Goal: Use online tool/utility: Utilize a website feature to perform a specific function

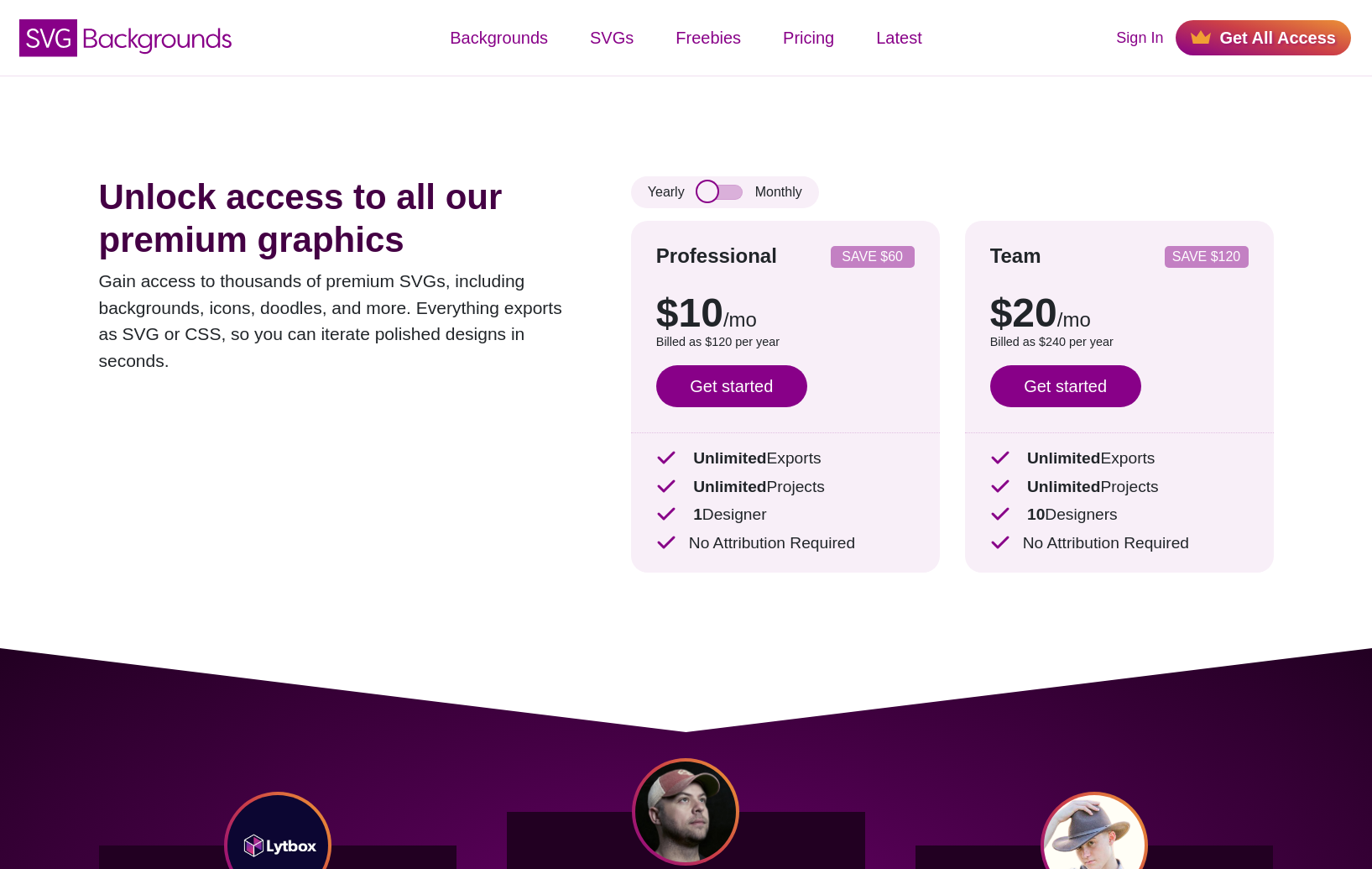
click at [731, 194] on input "checkbox" at bounding box center [721, 191] width 46 height 15
checkbox input "true"
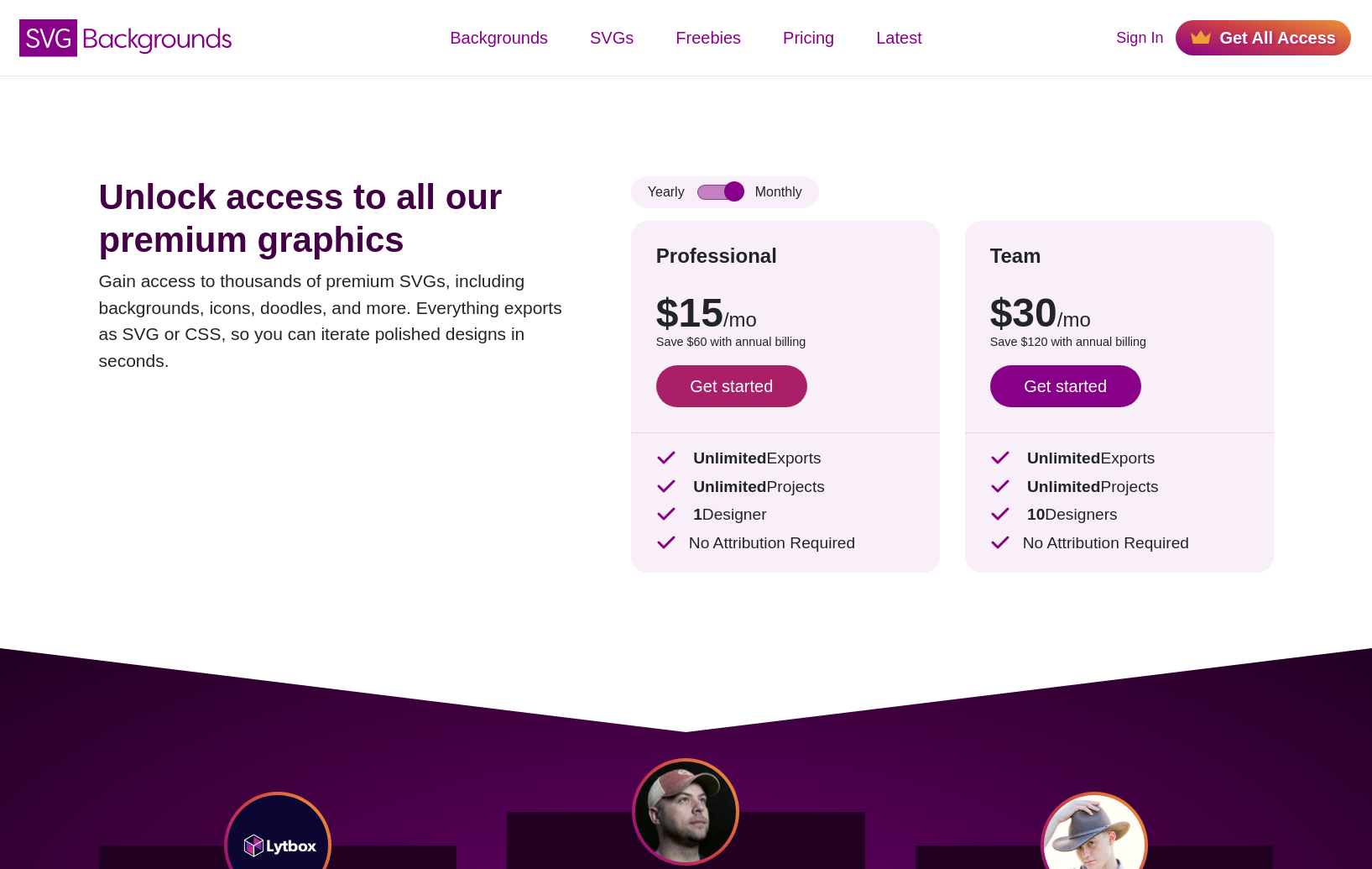
click at [751, 381] on link "Get started" at bounding box center [732, 386] width 151 height 42
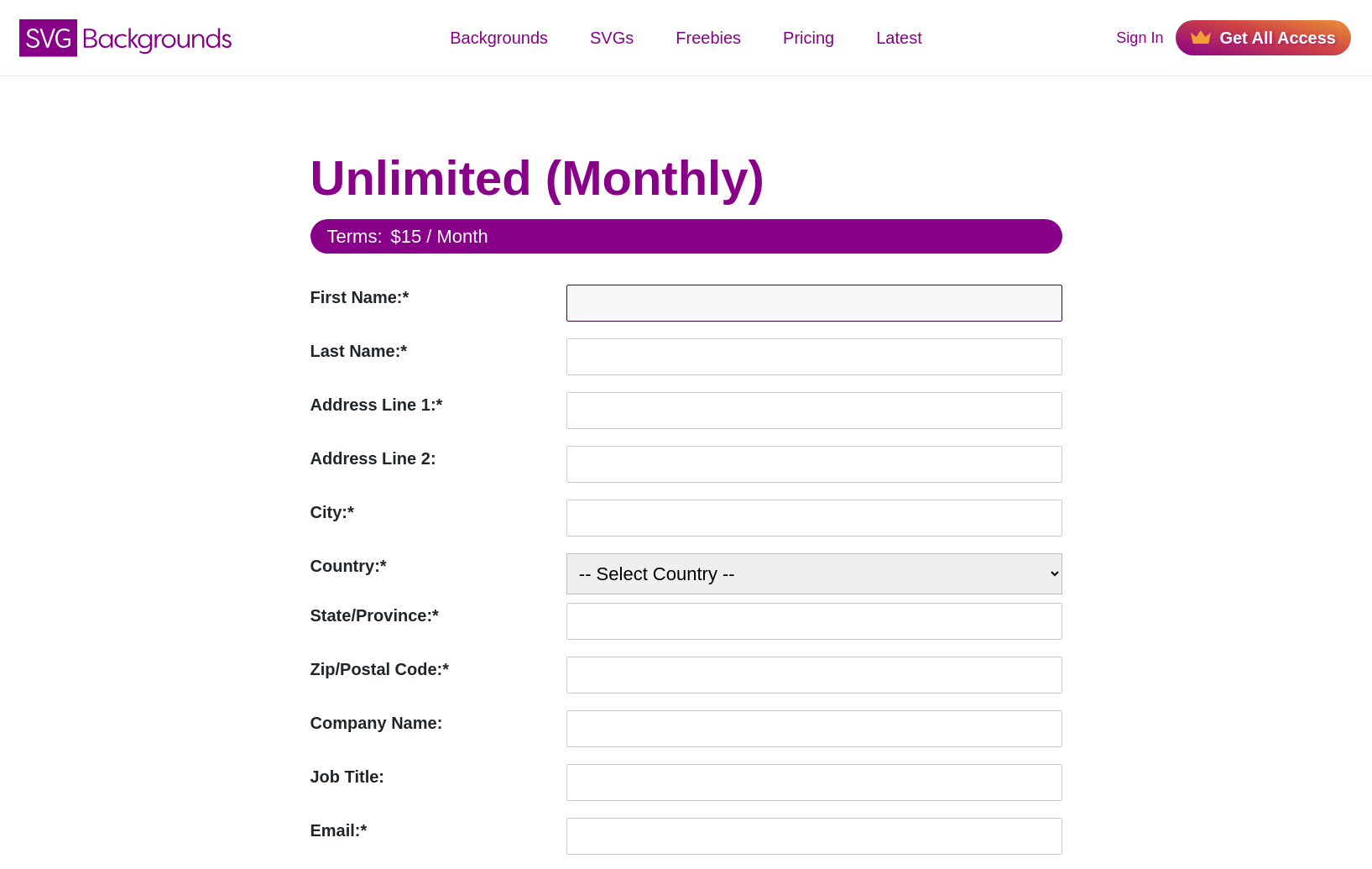
click at [634, 313] on input "First Name:*" at bounding box center [814, 303] width 496 height 37
type input "Miles"
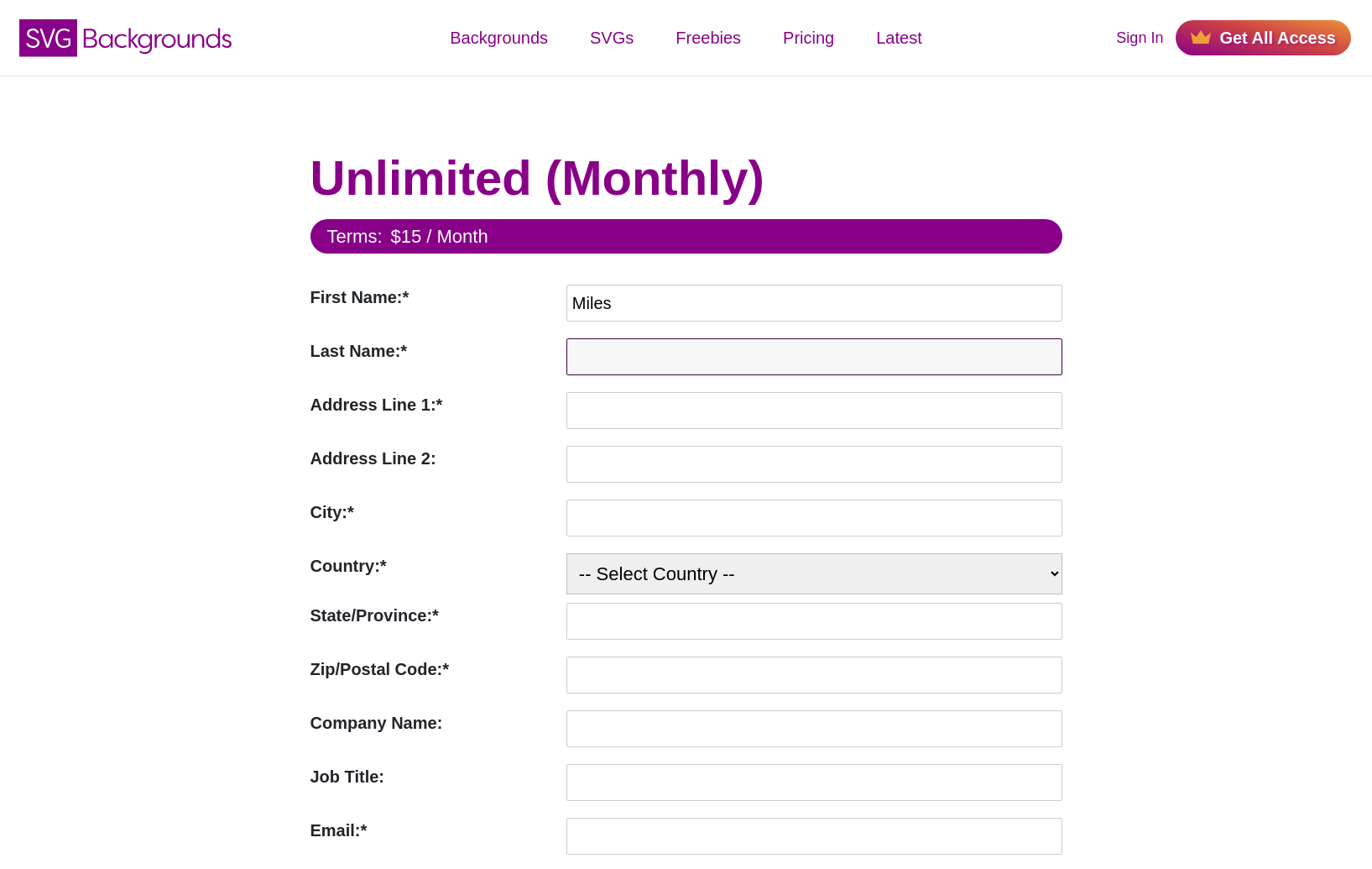
type input "Gilmour"
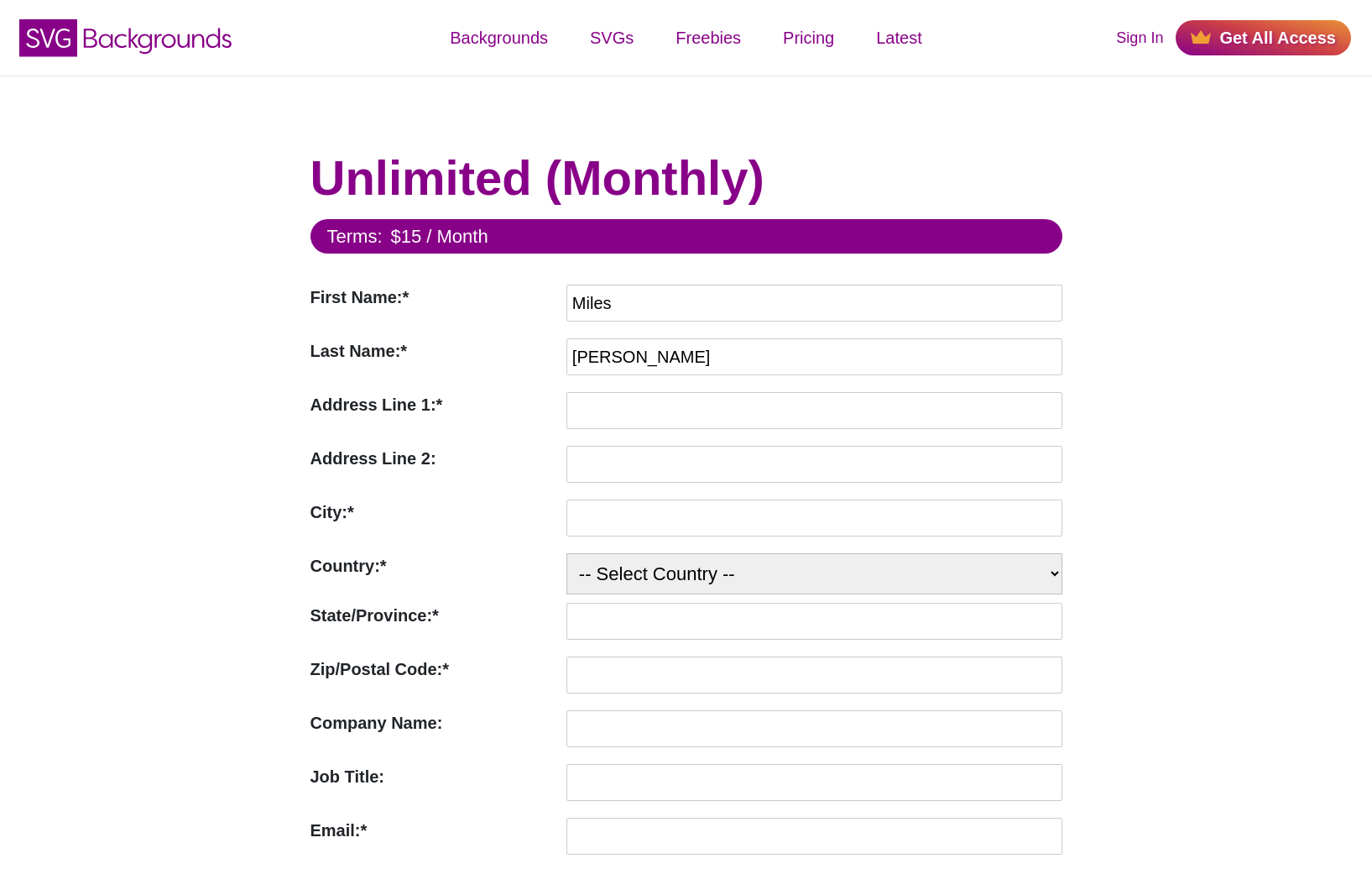
type input "10 Philip Street"
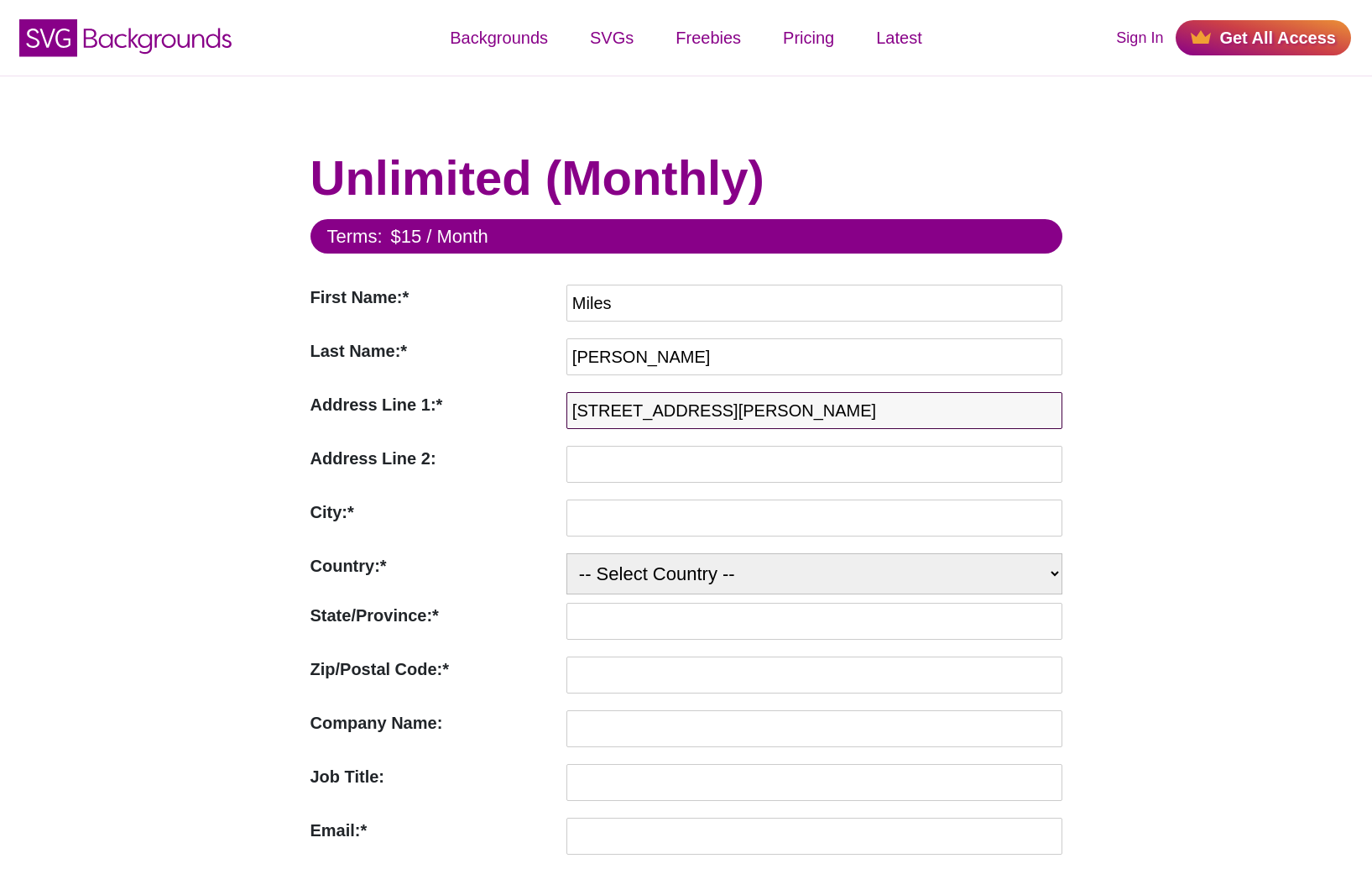
type input "Carnoustie"
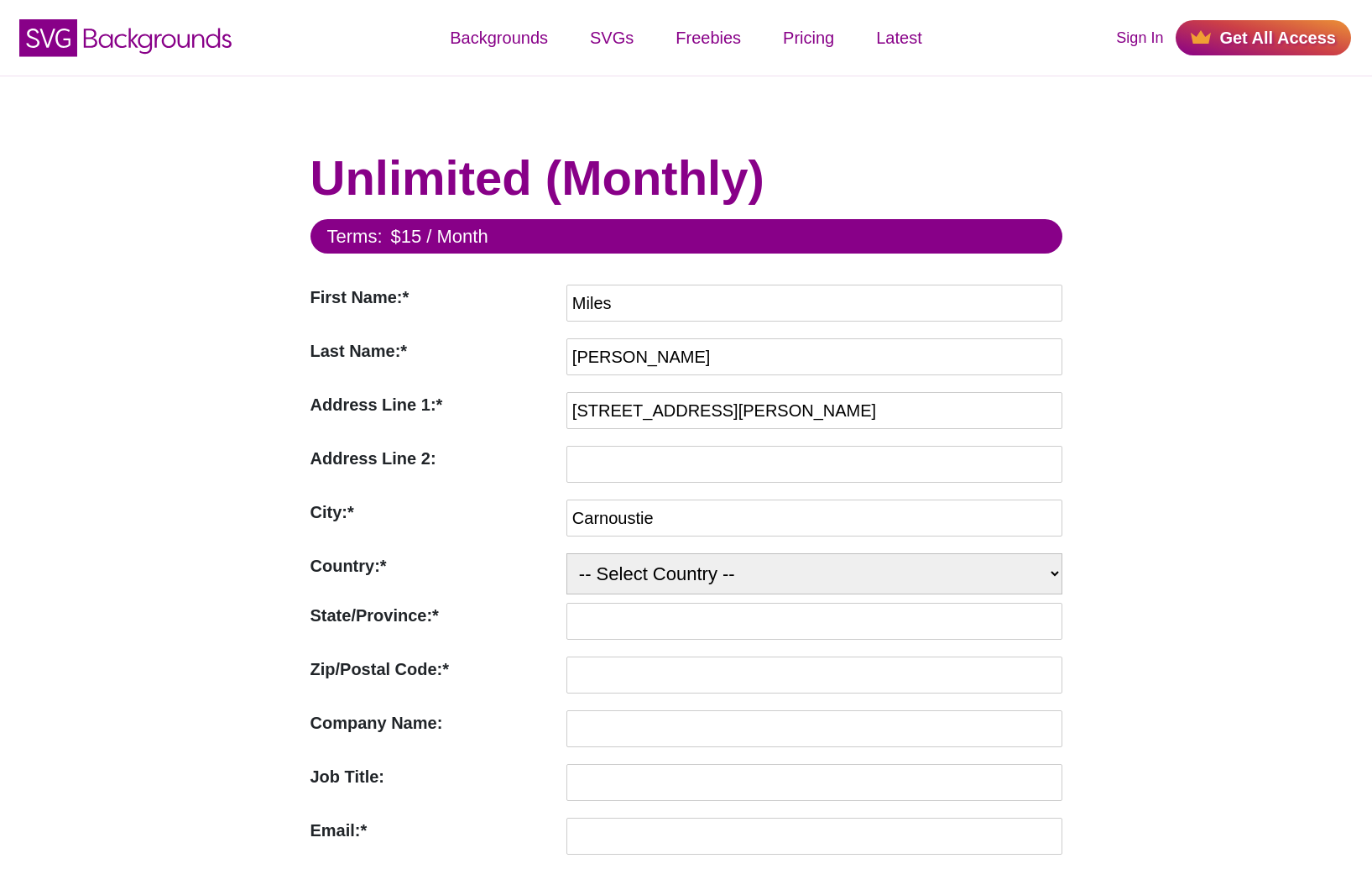
select select "GB"
type input "DD7 6ED"
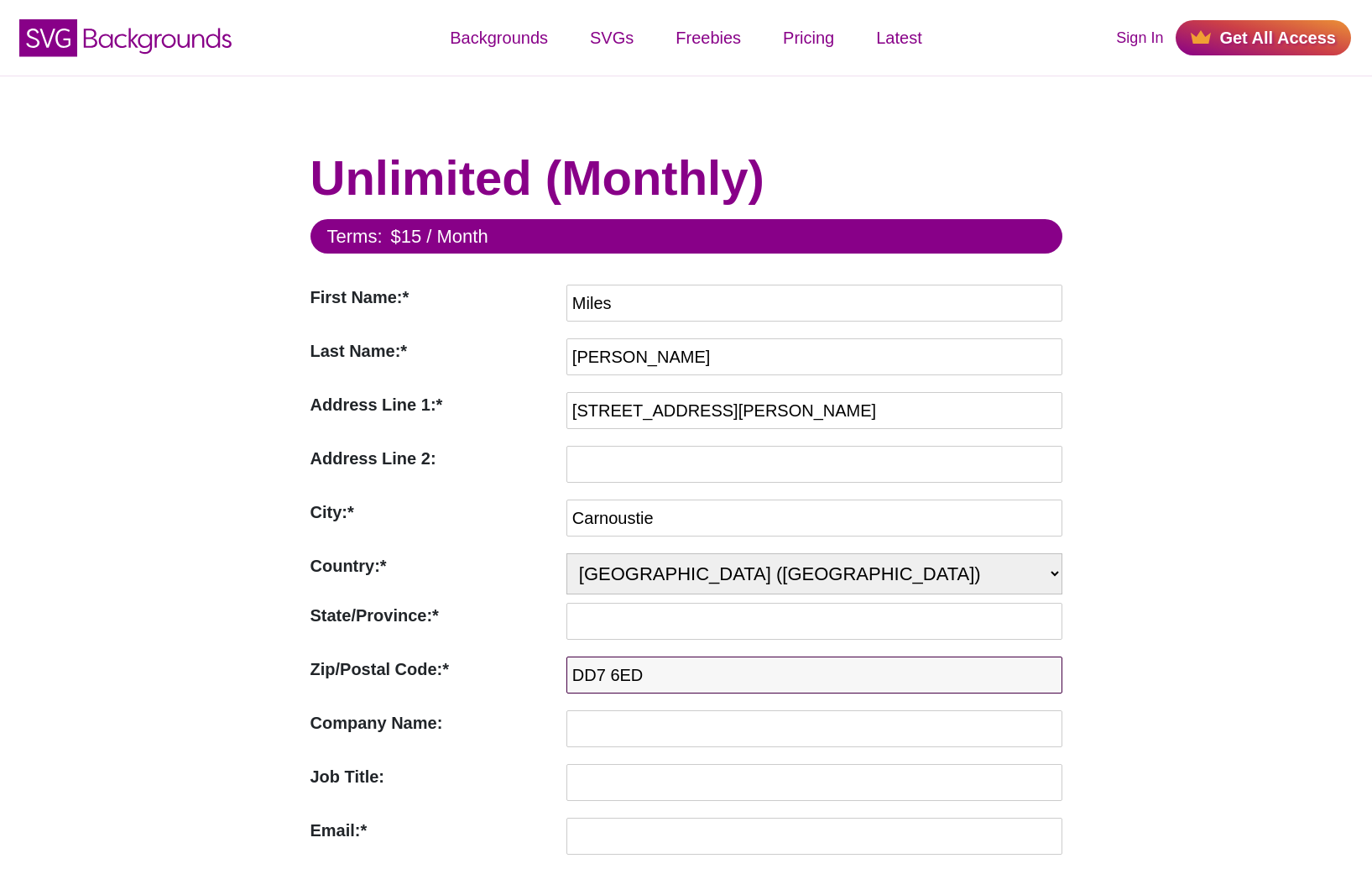
type input "Carnoustie Creative"
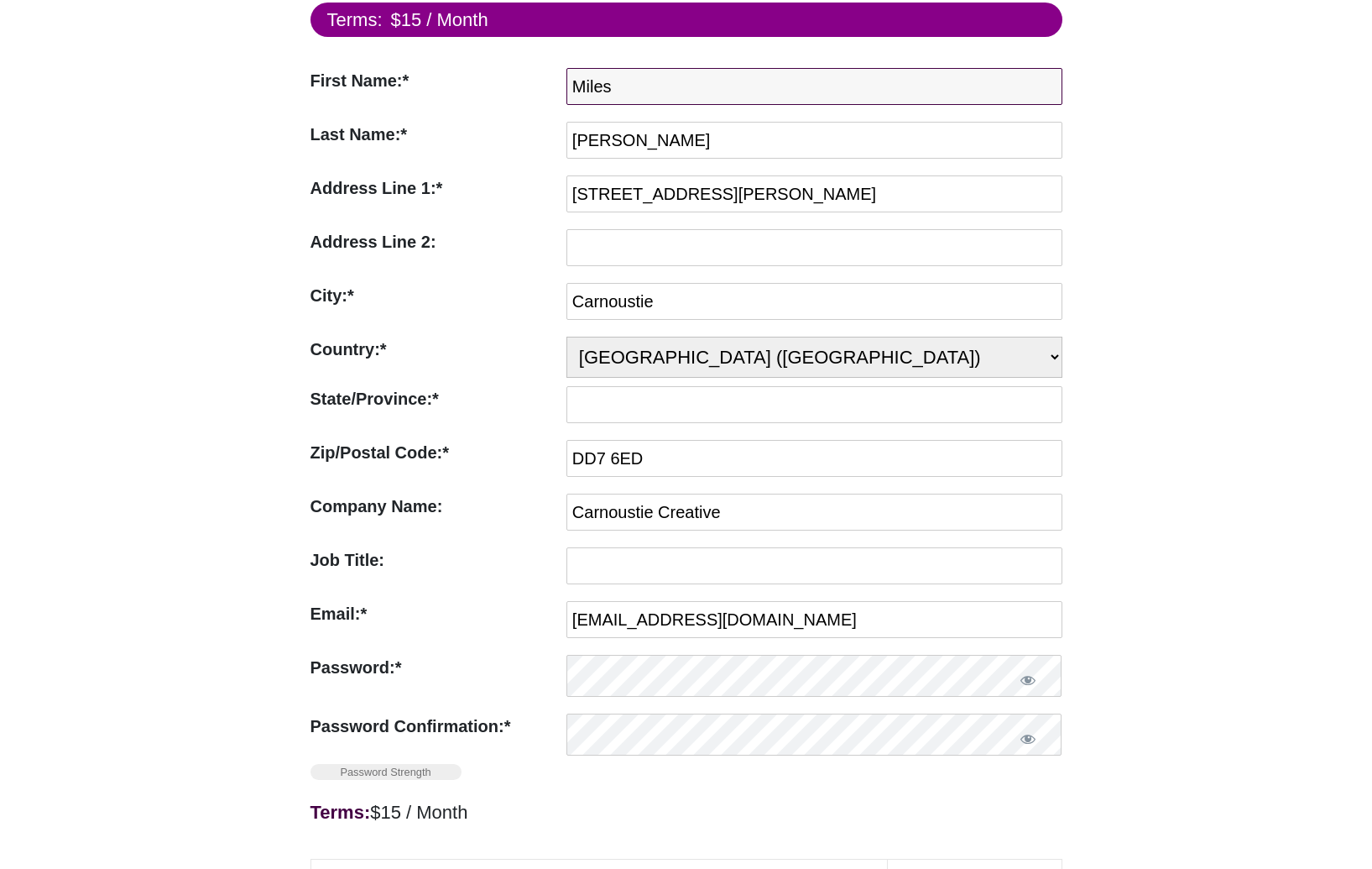
scroll to position [223, 0]
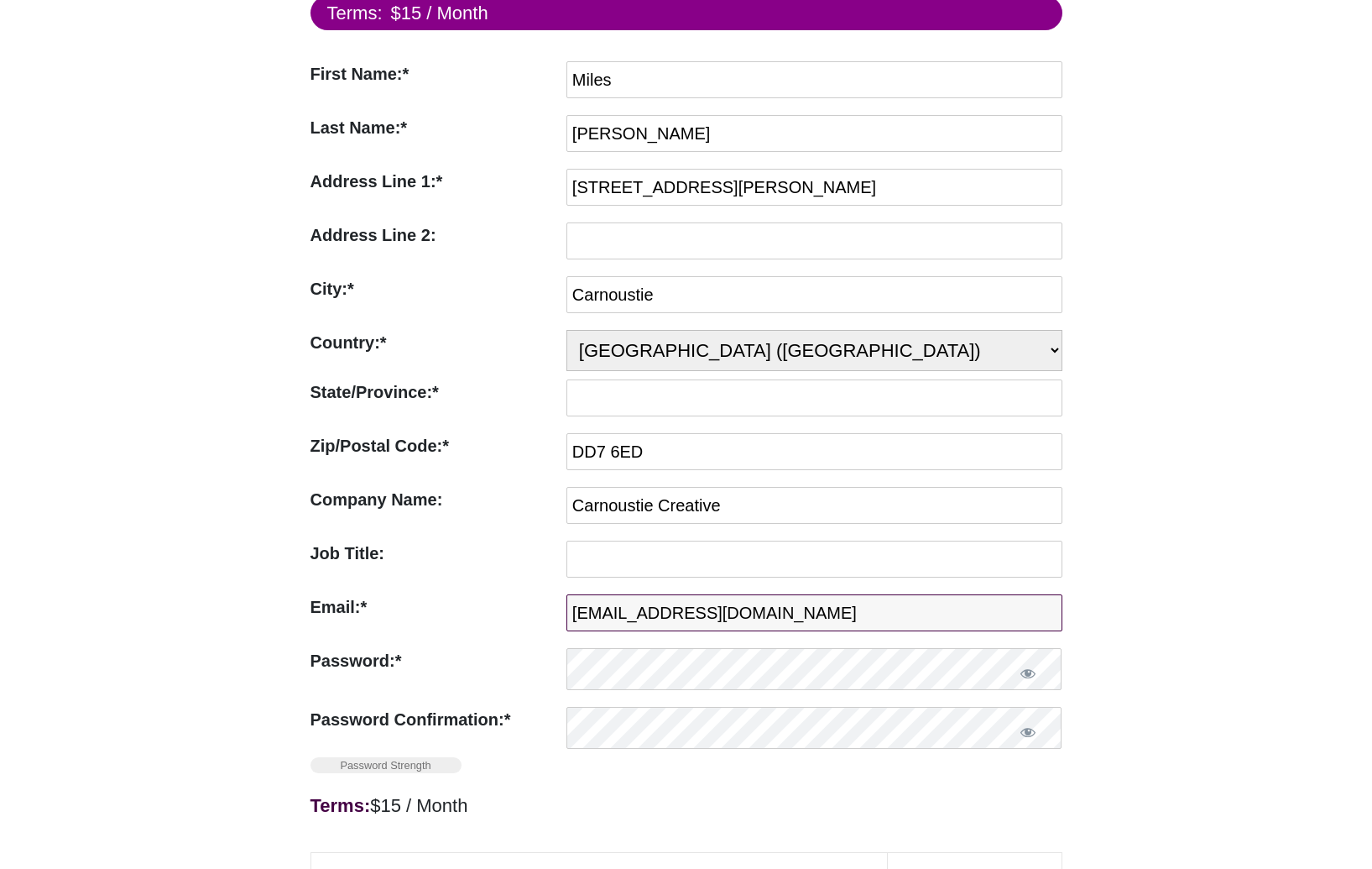
click at [661, 628] on input "miles.gilmour@gmail.com" at bounding box center [814, 613] width 496 height 37
type input "miles.gilmour@celios.co.uk"
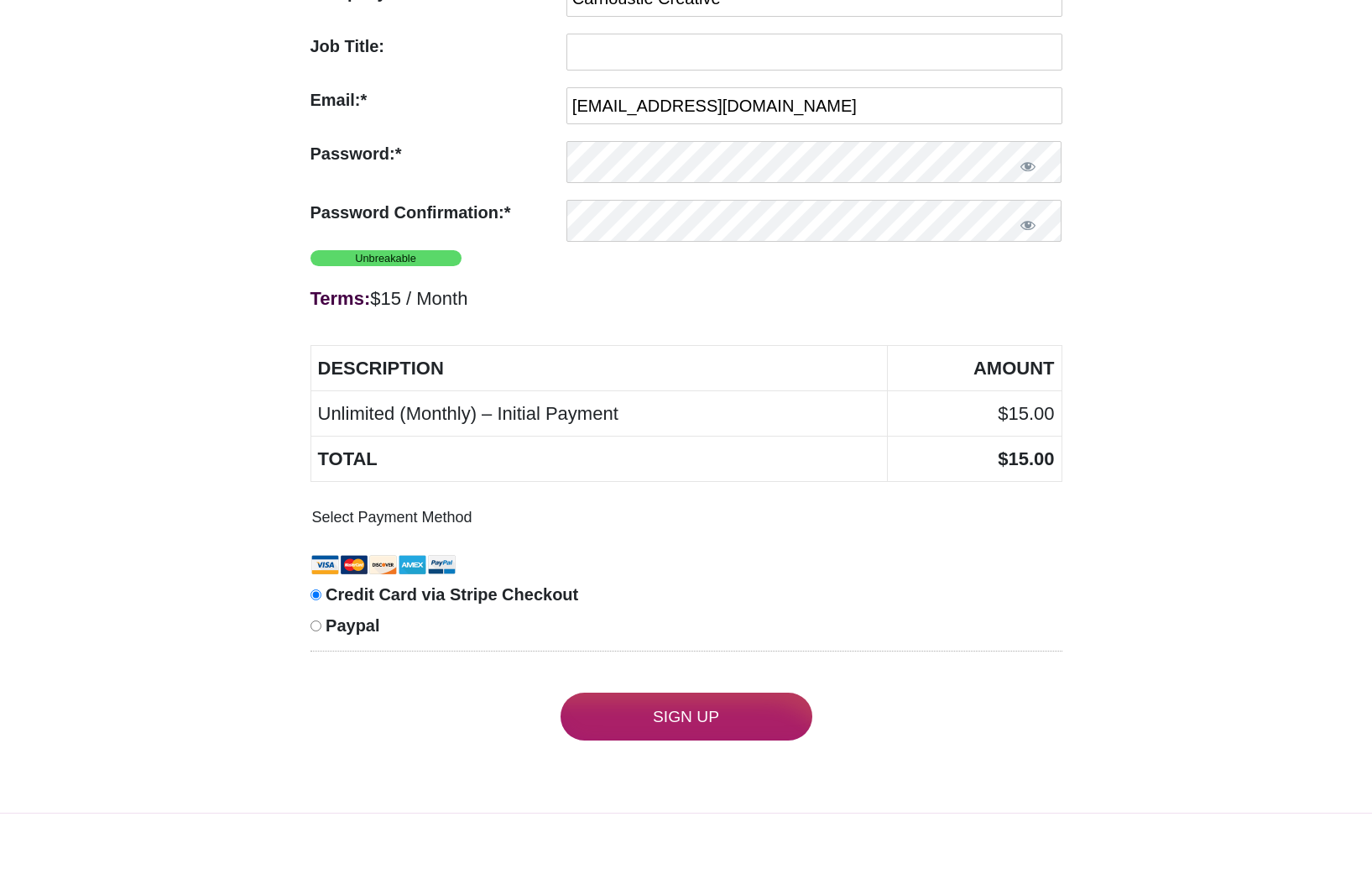
scroll to position [753, 0]
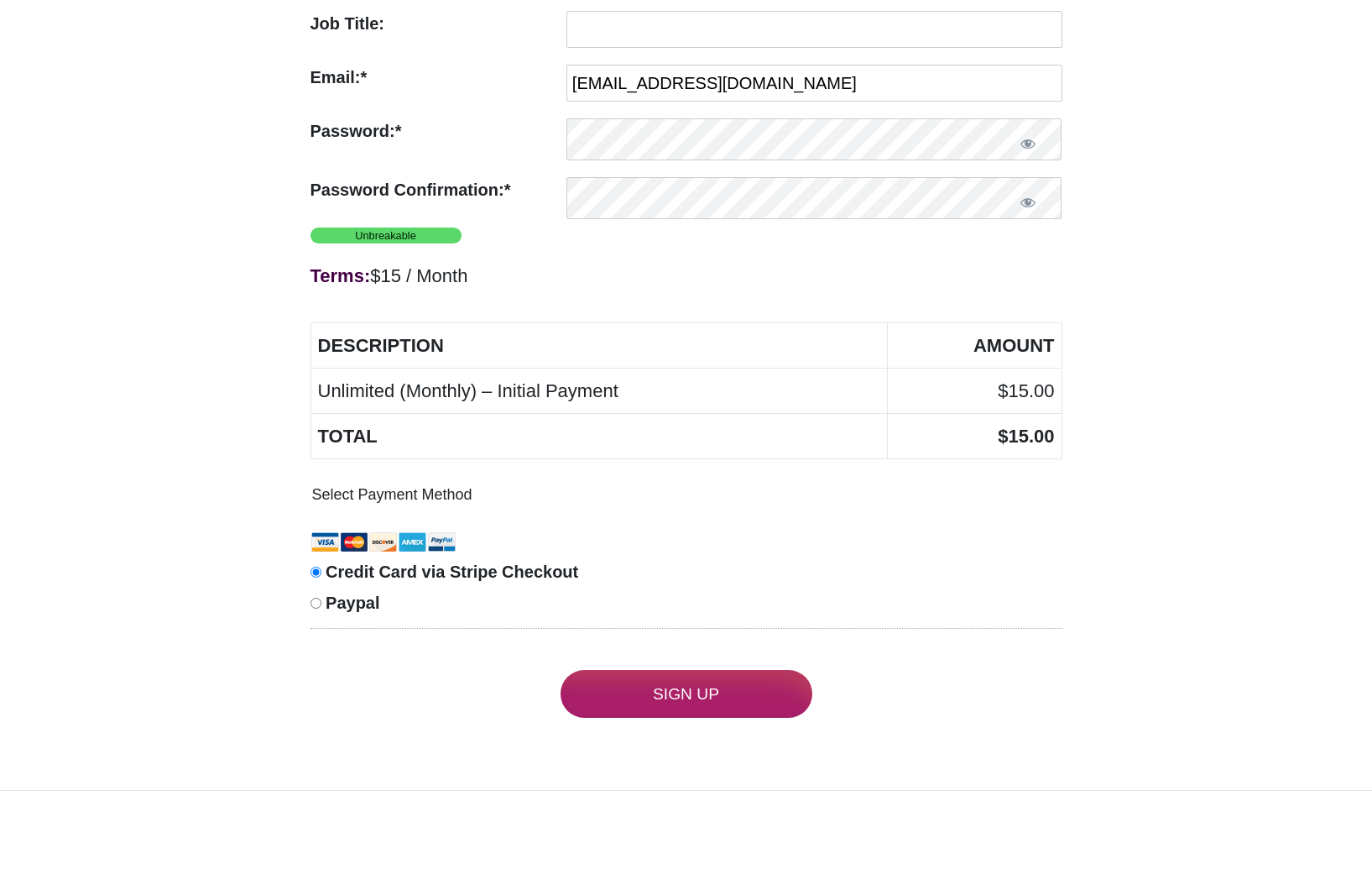
click at [320, 604] on label "Paypal" at bounding box center [680, 602] width 739 height 31
click at [320, 604] on input "Paypal" at bounding box center [316, 603] width 11 height 11
radio input "true"
click at [698, 700] on input "Sign Up" at bounding box center [686, 693] width 252 height 48
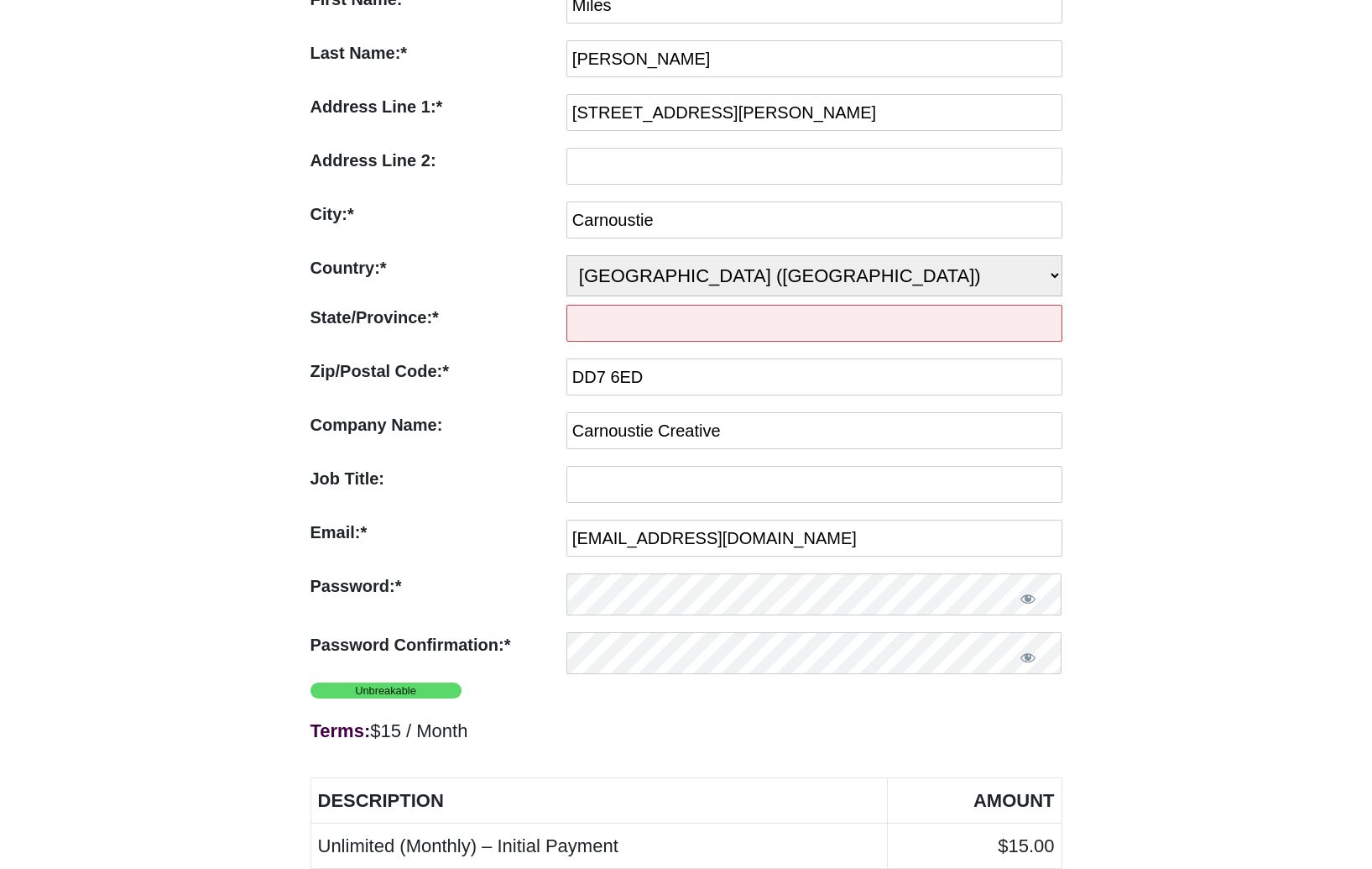
scroll to position [291, 0]
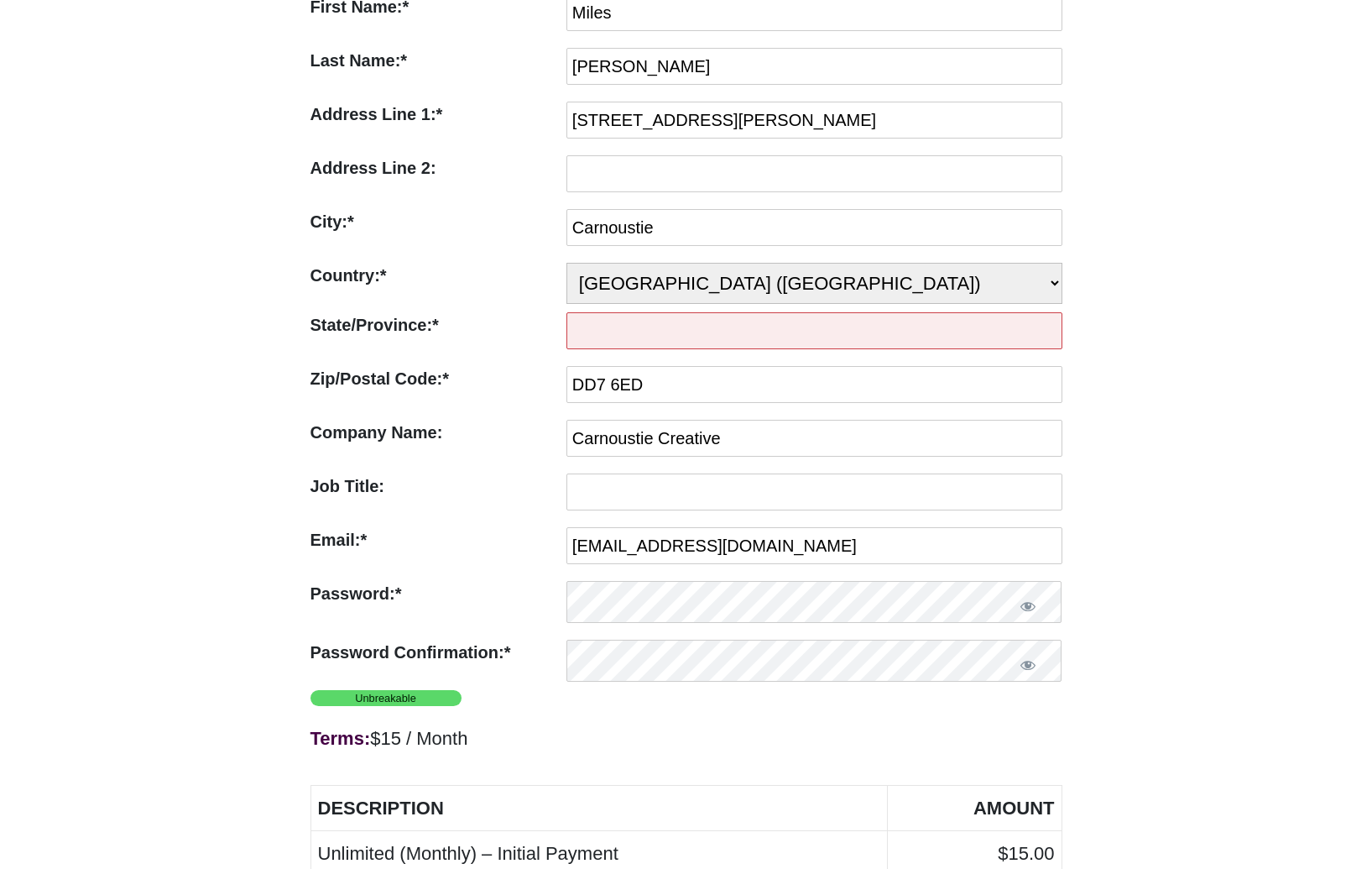
click at [644, 334] on input "State/Province:*" at bounding box center [814, 331] width 496 height 37
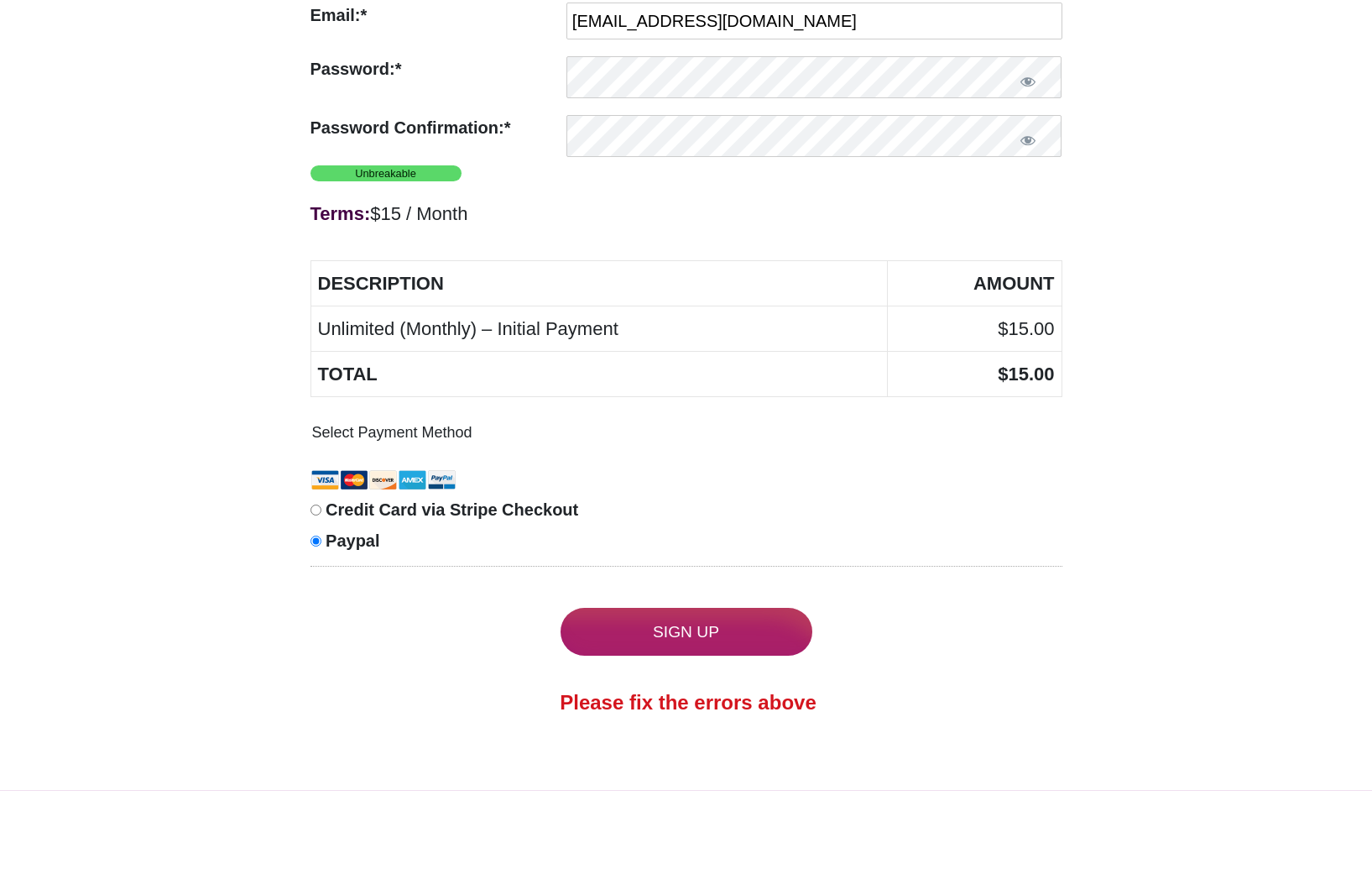
scroll to position [957, 0]
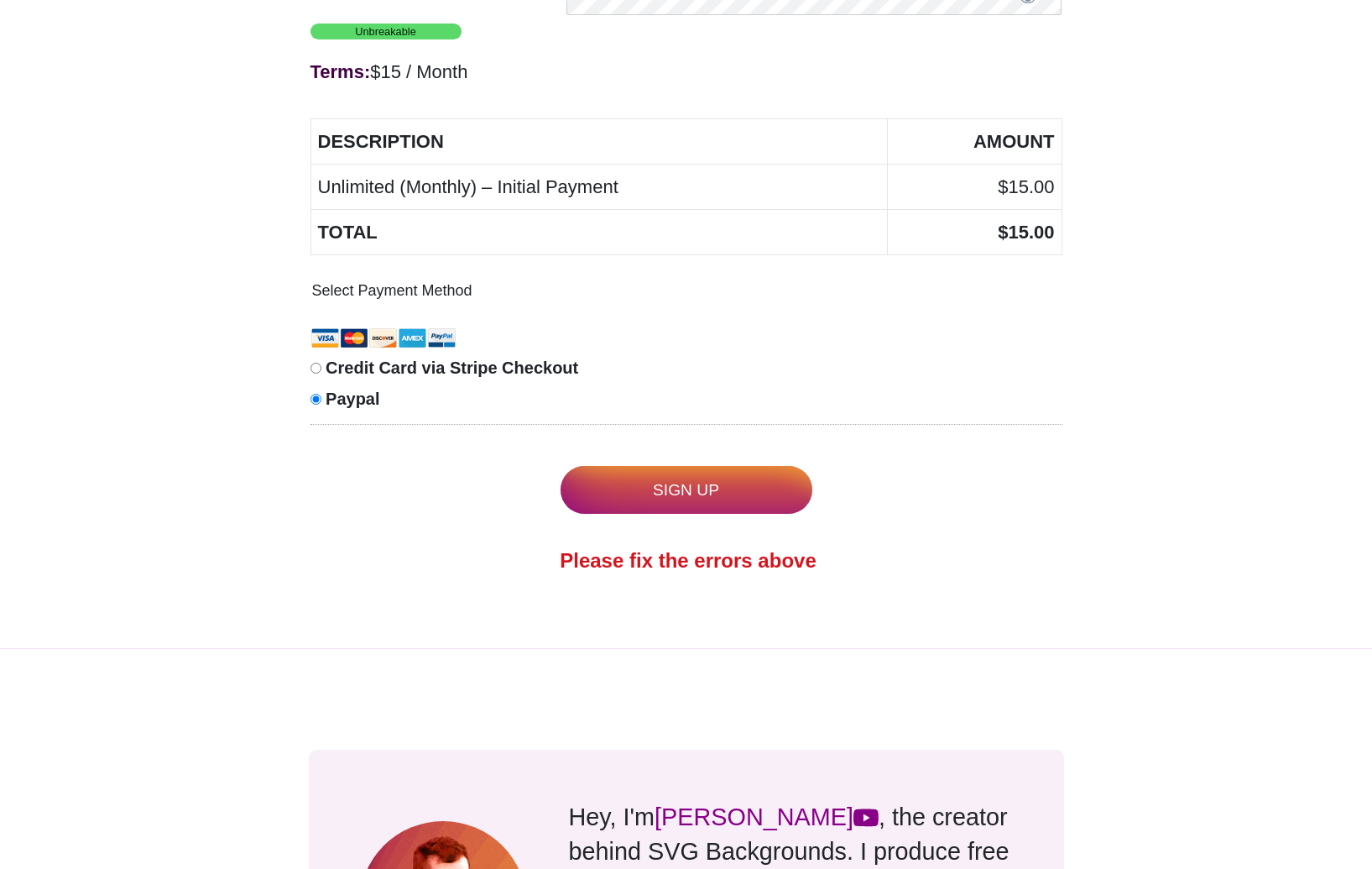
type input "Angus"
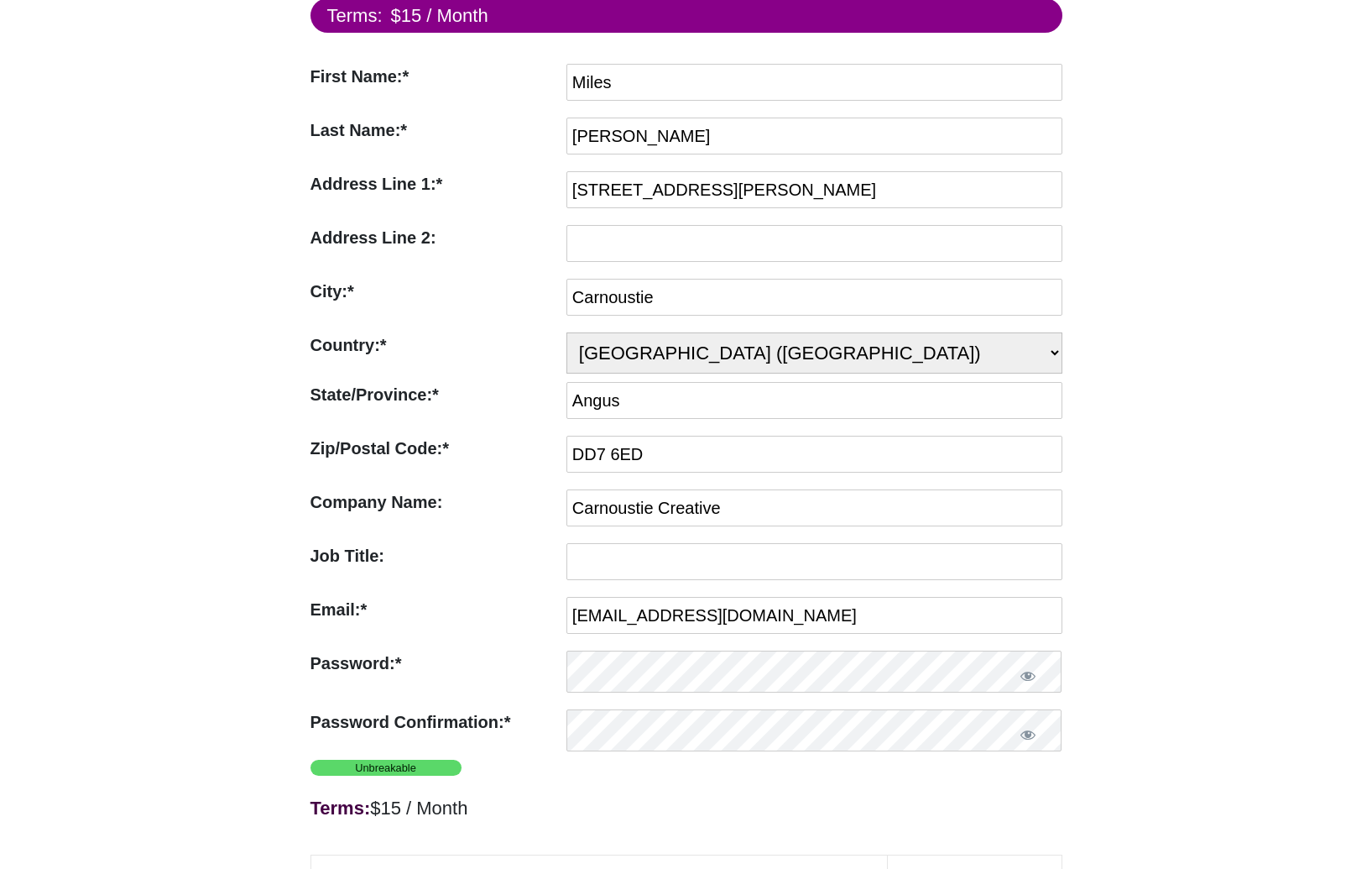
scroll to position [712, 0]
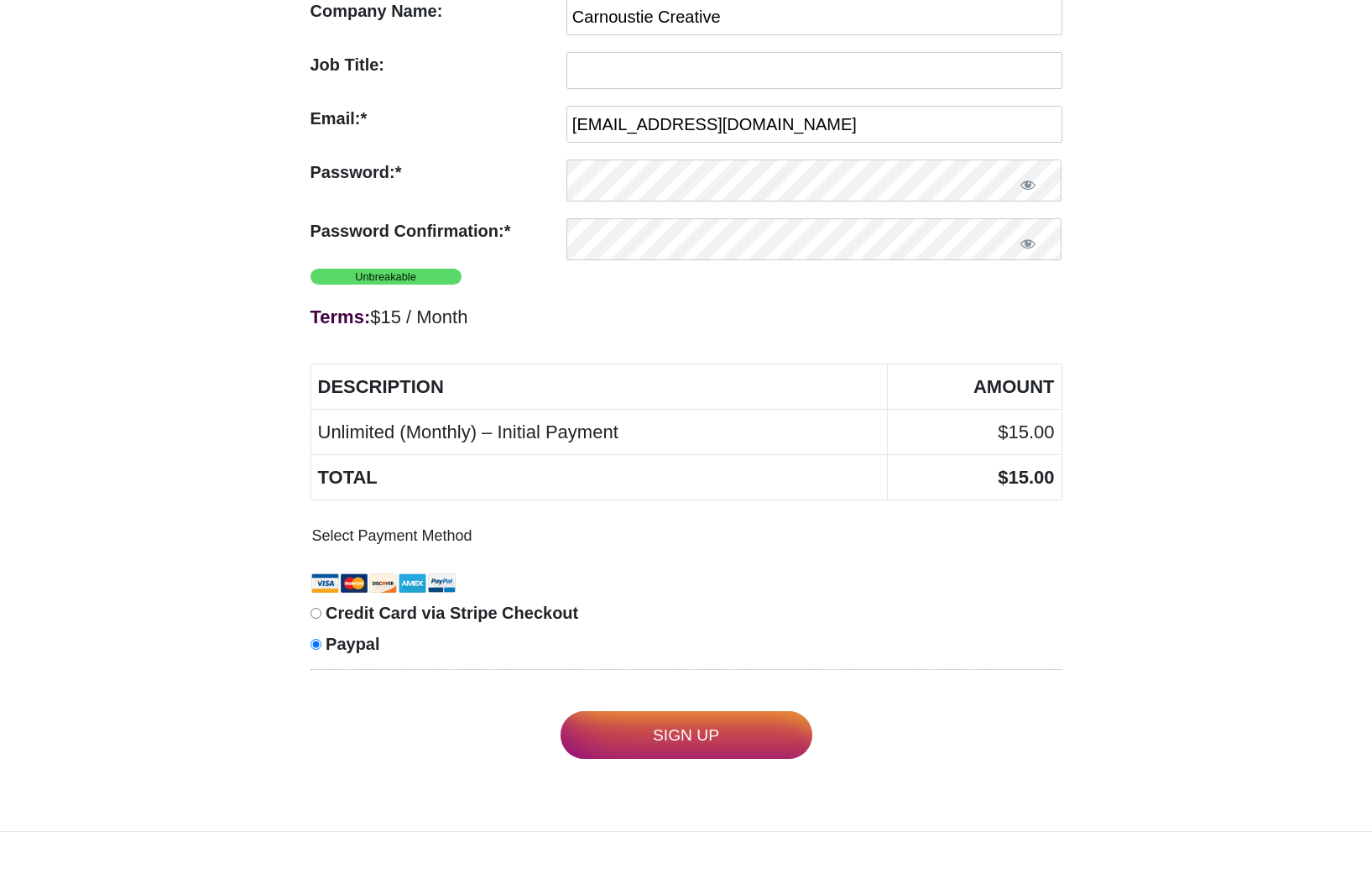
click at [705, 743] on input "Sign Up" at bounding box center [686, 735] width 252 height 48
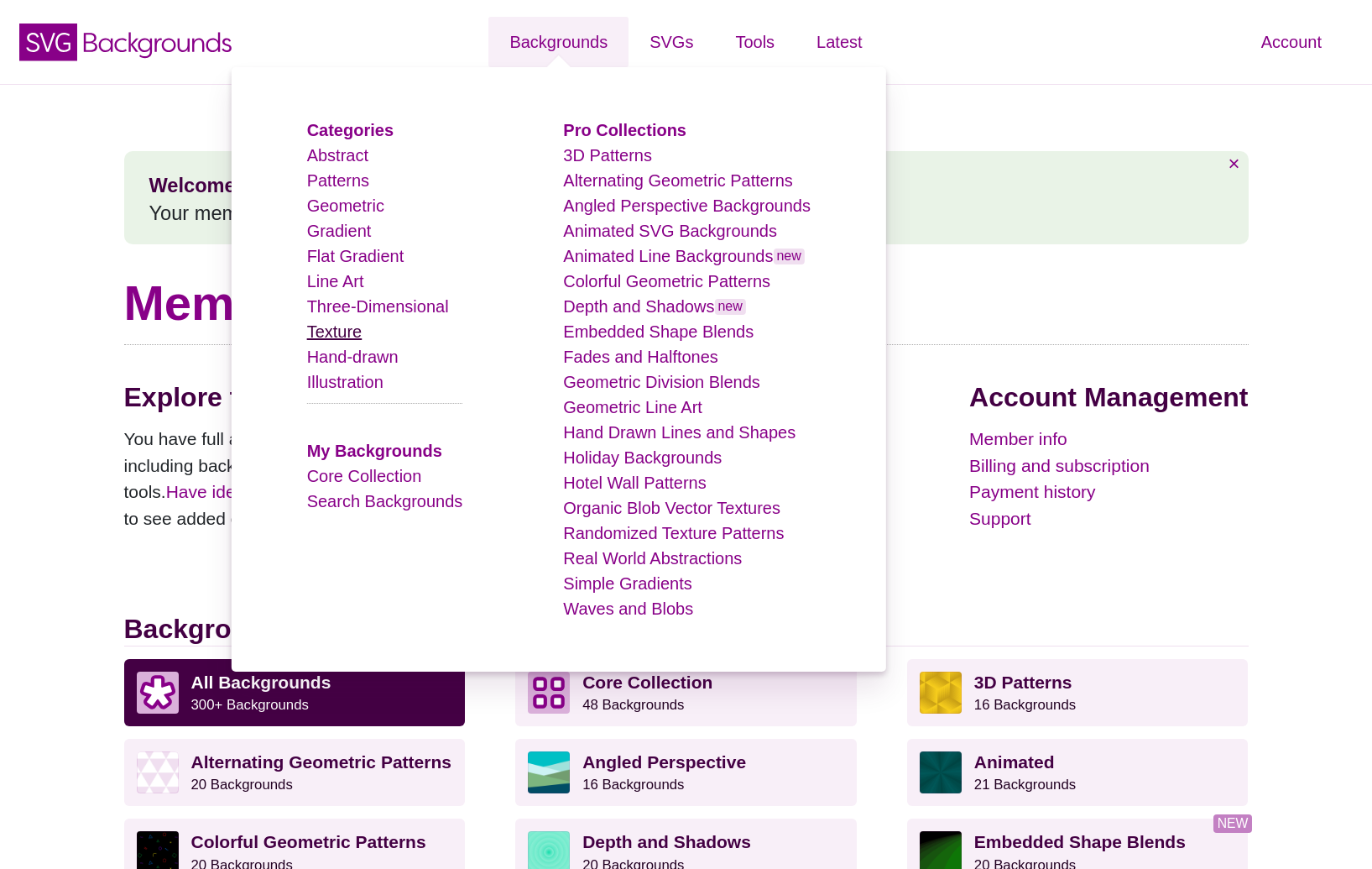
click at [347, 332] on link "Texture" at bounding box center [334, 331] width 55 height 18
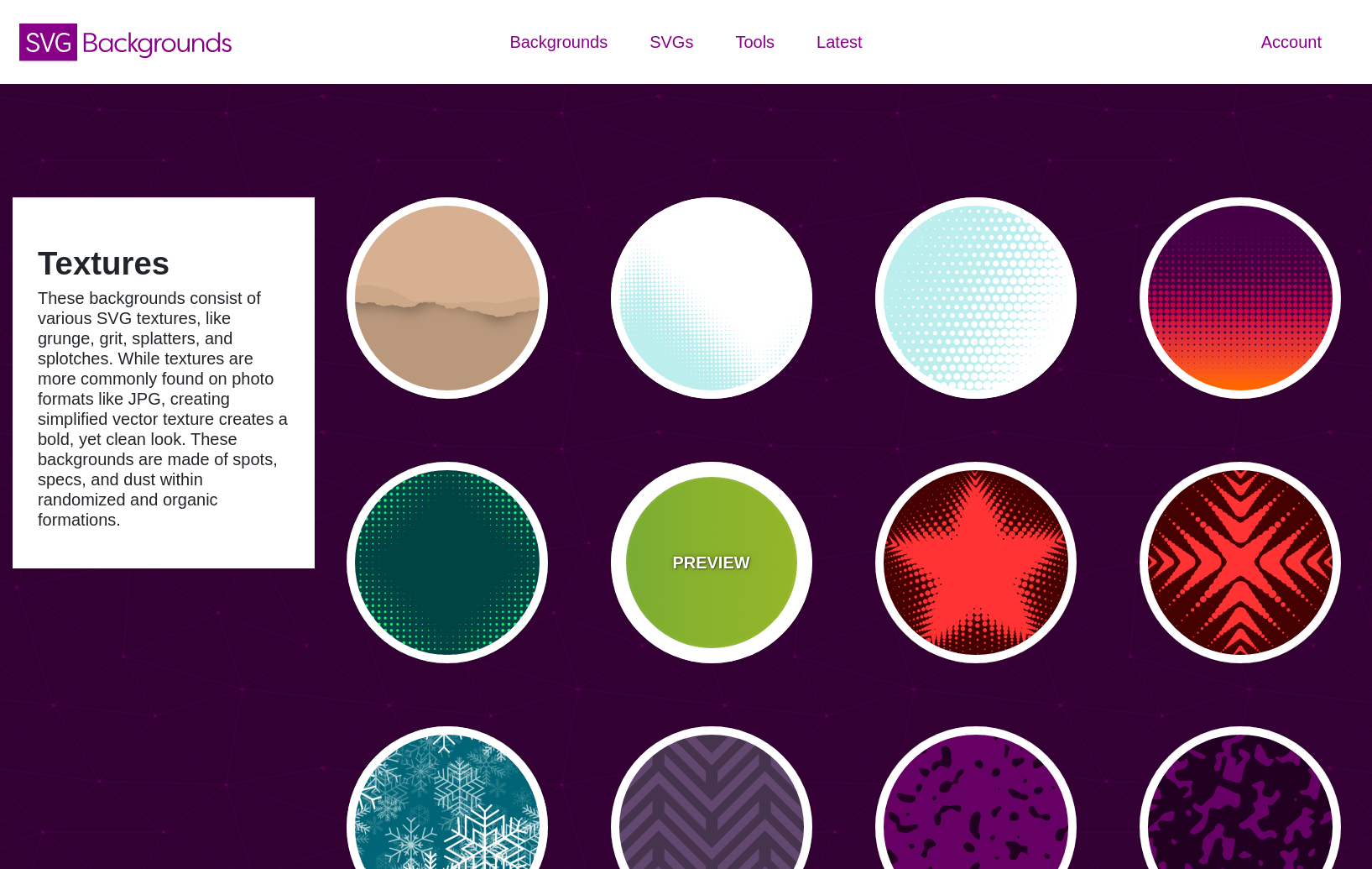
type input "#450057"
type input "#FFFFFF"
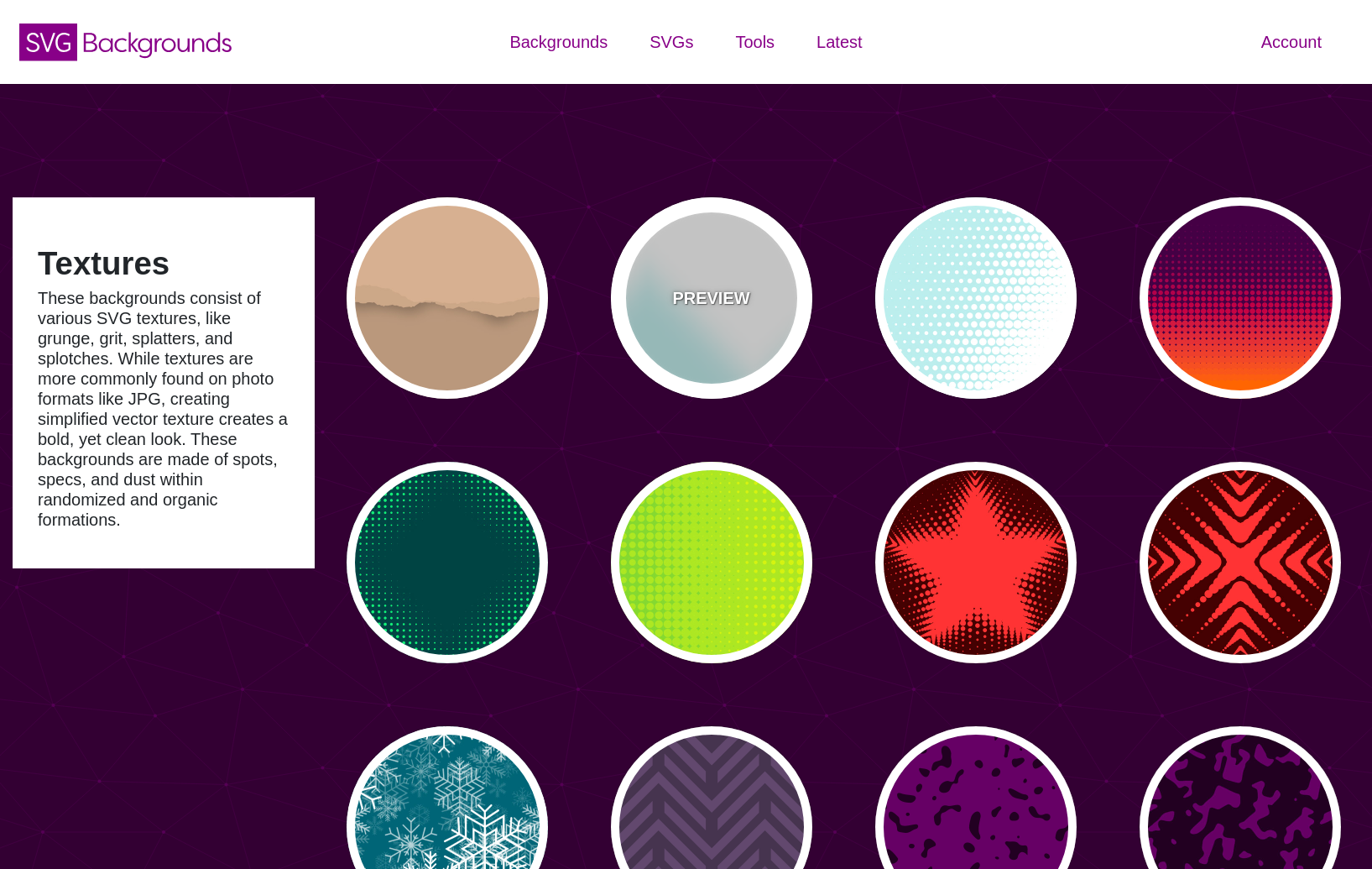
click at [751, 327] on div "PREVIEW" at bounding box center [711, 298] width 201 height 201
type input "#BBEEEE"
type input "0"
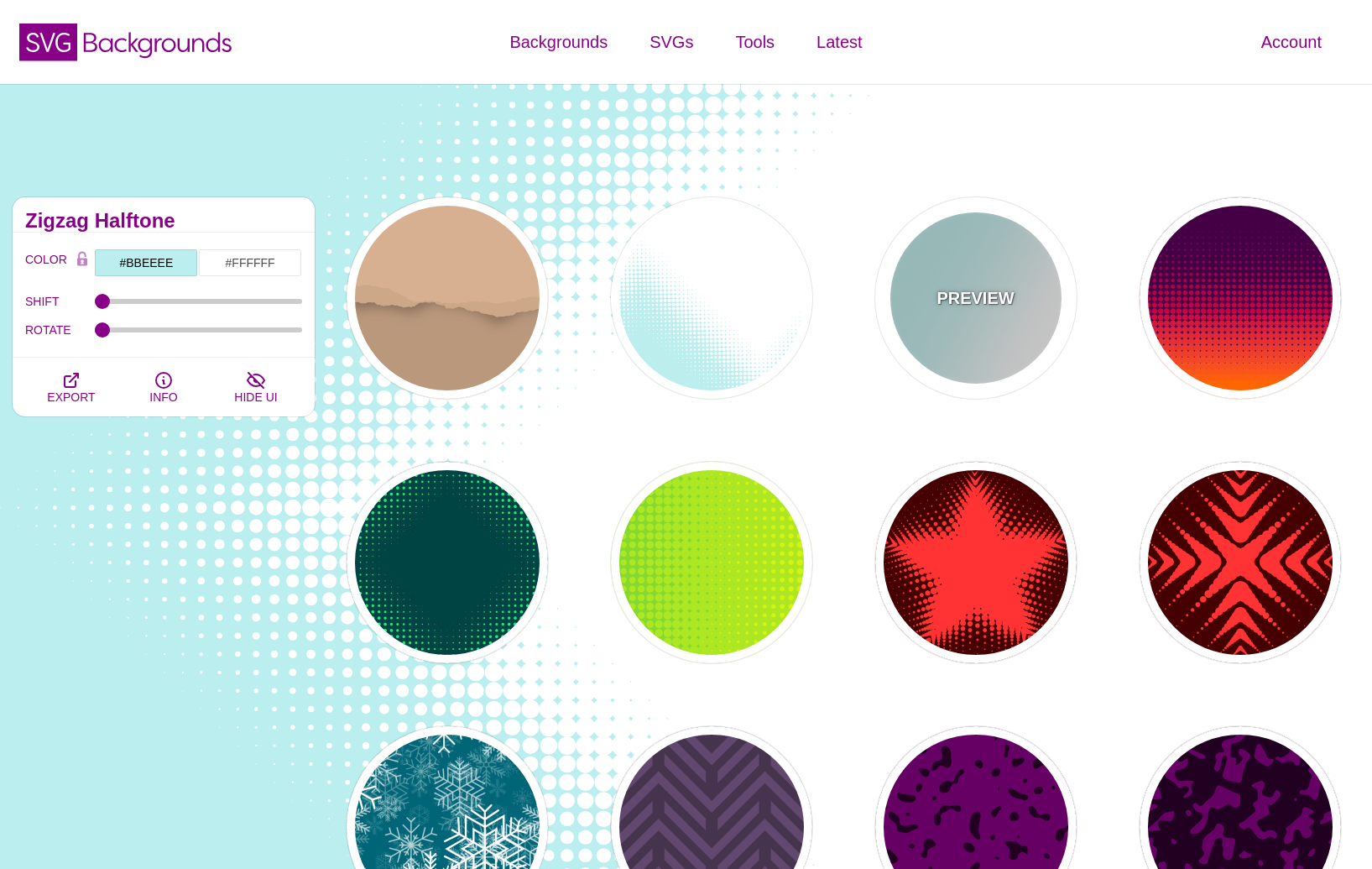
click at [930, 305] on div "PREVIEW" at bounding box center [975, 298] width 201 height 201
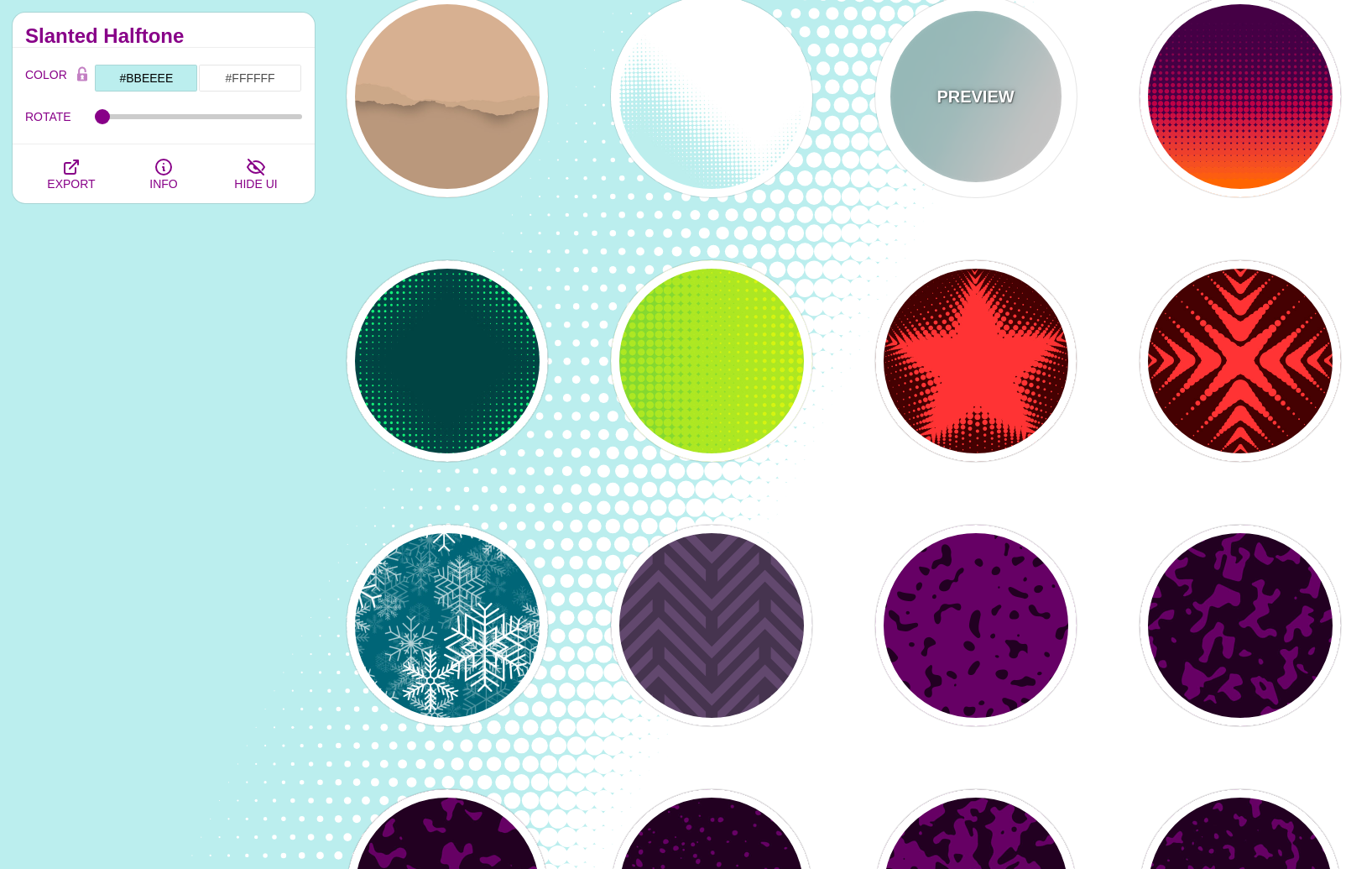
scroll to position [218, 0]
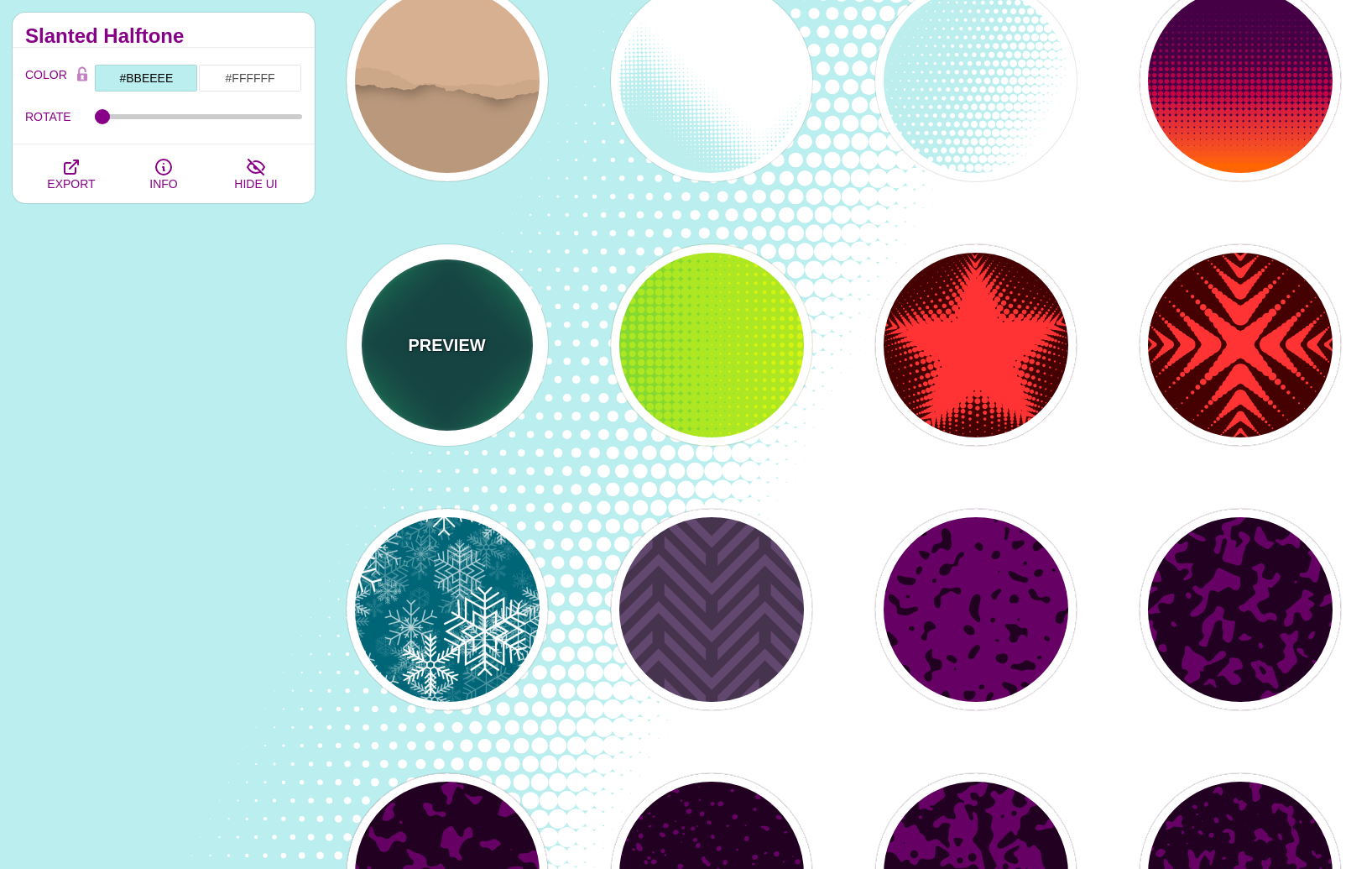
click at [497, 394] on div "PREVIEW" at bounding box center [447, 344] width 201 height 201
type input "#004444"
type input "#11EE77"
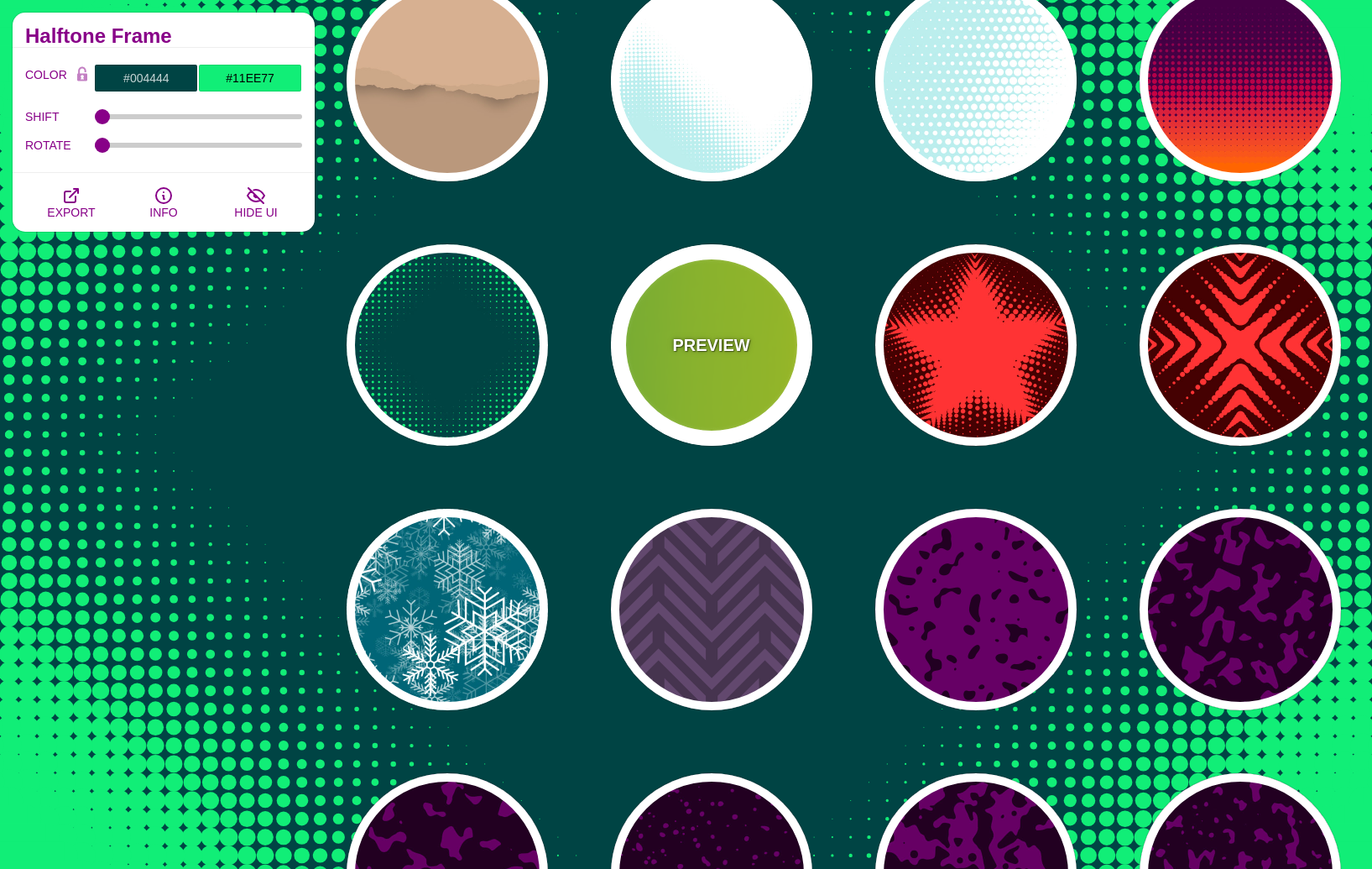
click at [721, 367] on div "PREVIEW" at bounding box center [711, 344] width 201 height 201
type input "#22BB44"
type input "#FFFF00"
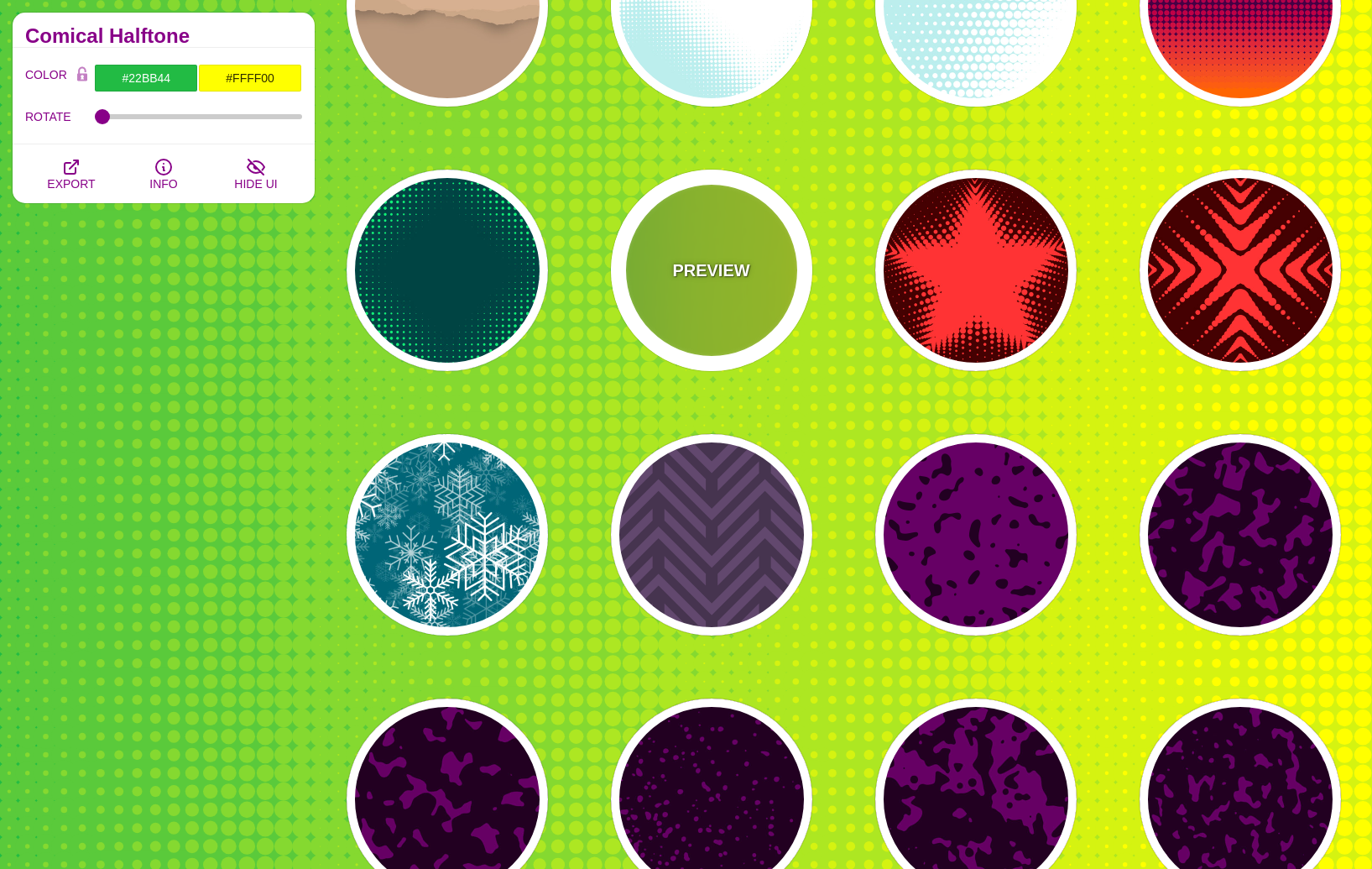
scroll to position [0, 0]
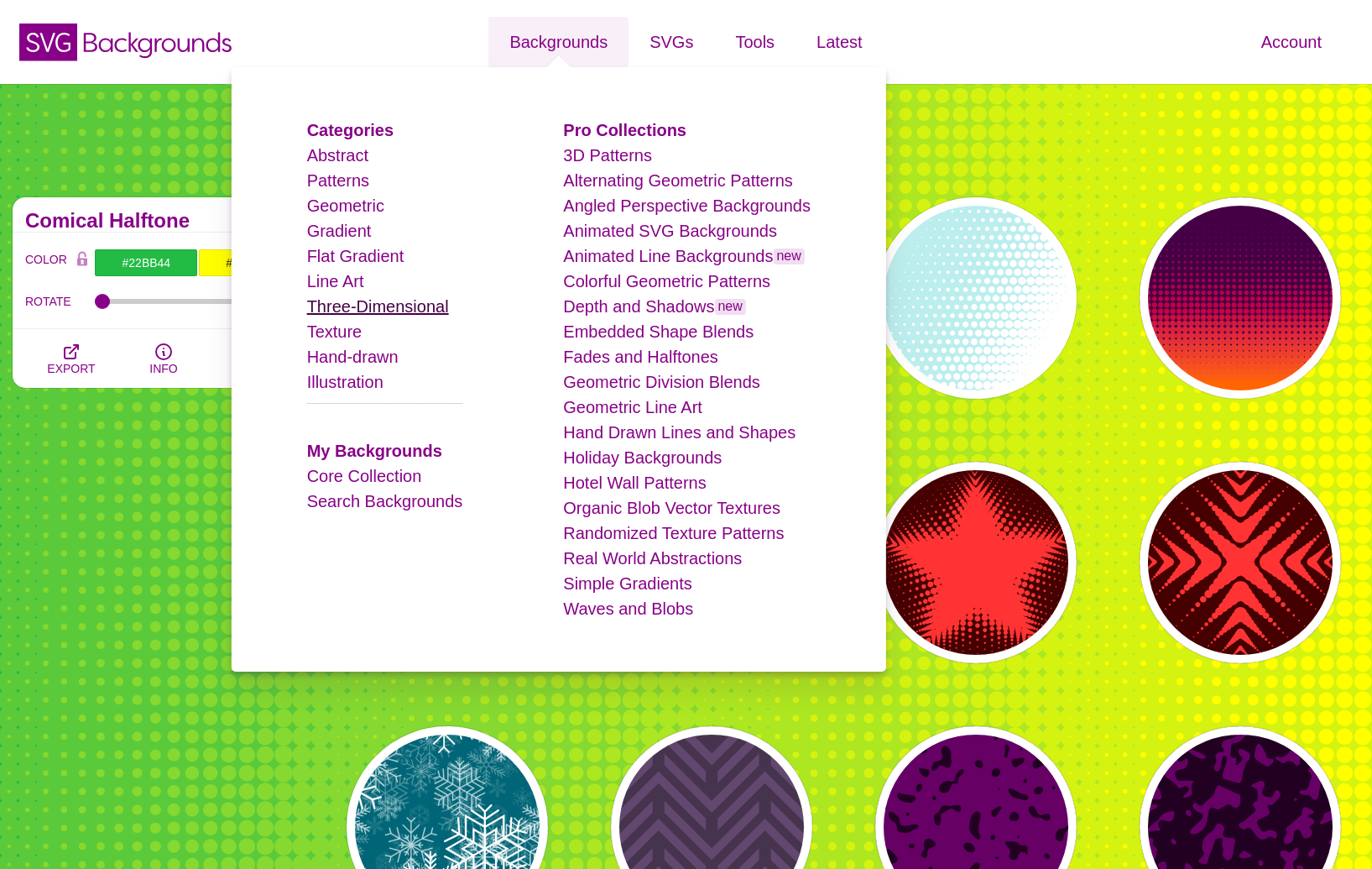
click at [365, 313] on link "Three-Dimensional" at bounding box center [378, 305] width 142 height 18
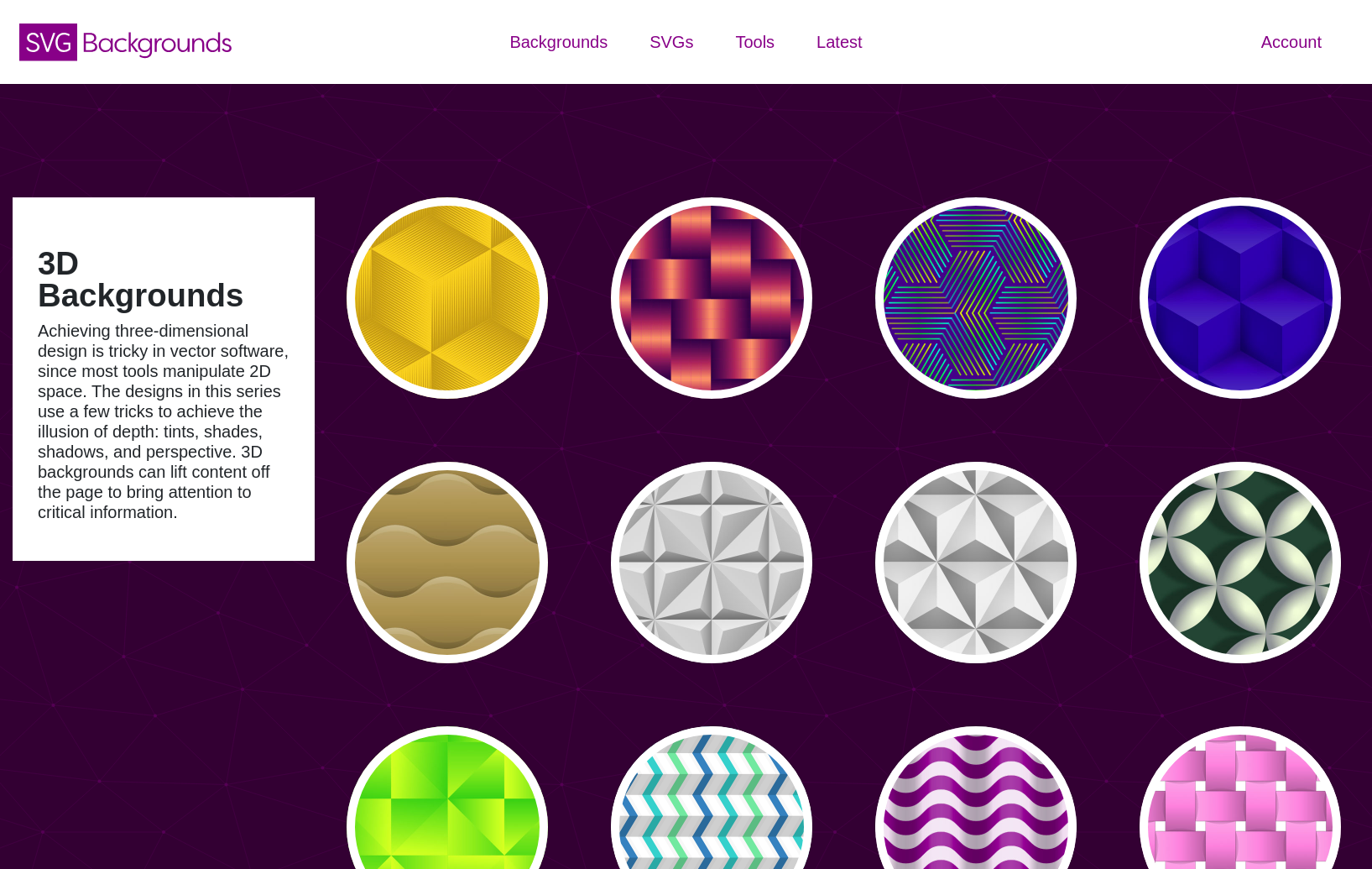
type input "#450057"
type input "#FFFFFF"
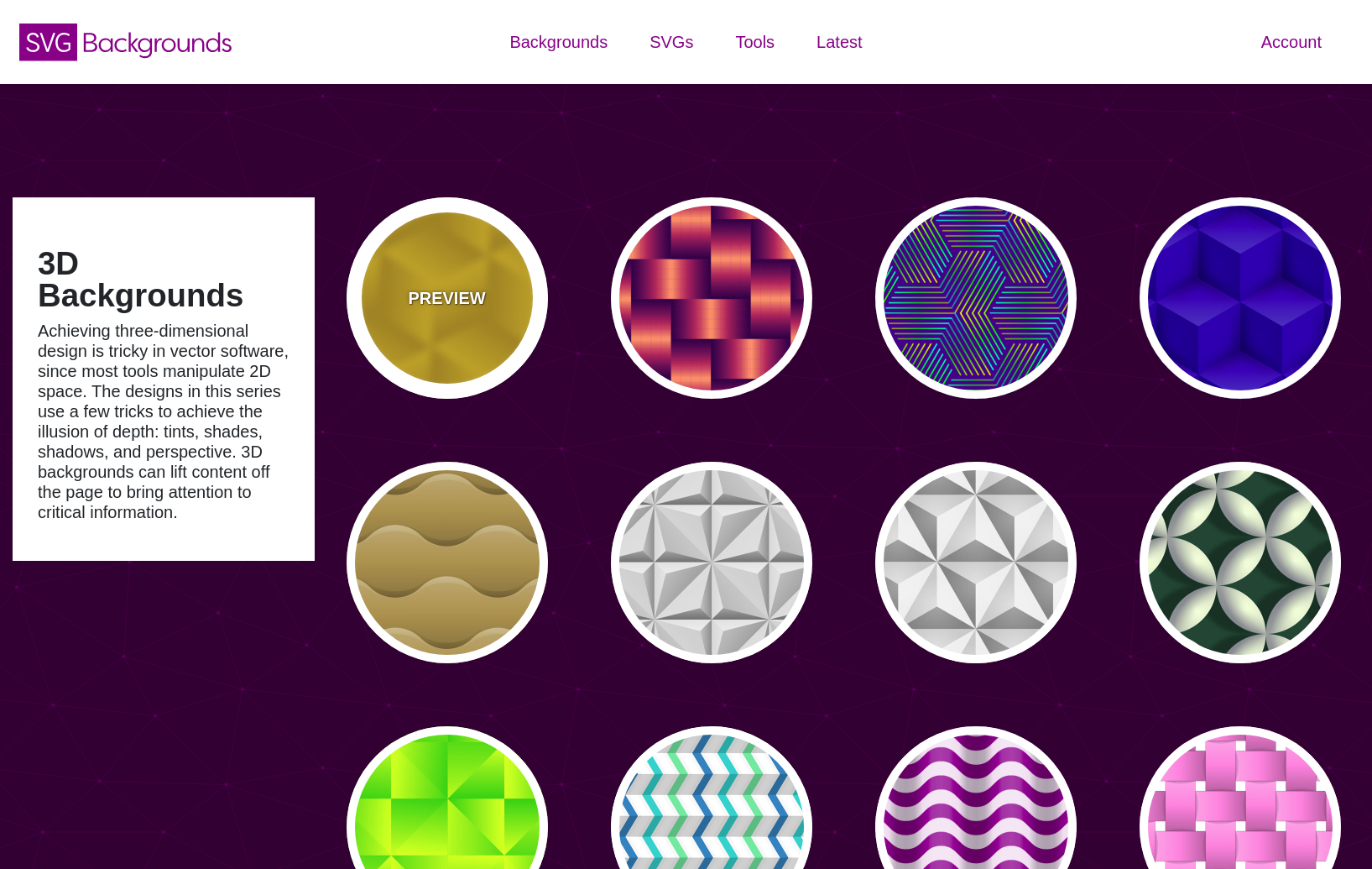
click at [470, 290] on p "PREVIEW" at bounding box center [447, 298] width 77 height 25
type input "#FFCC00"
type input "#CC9900"
type input "0"
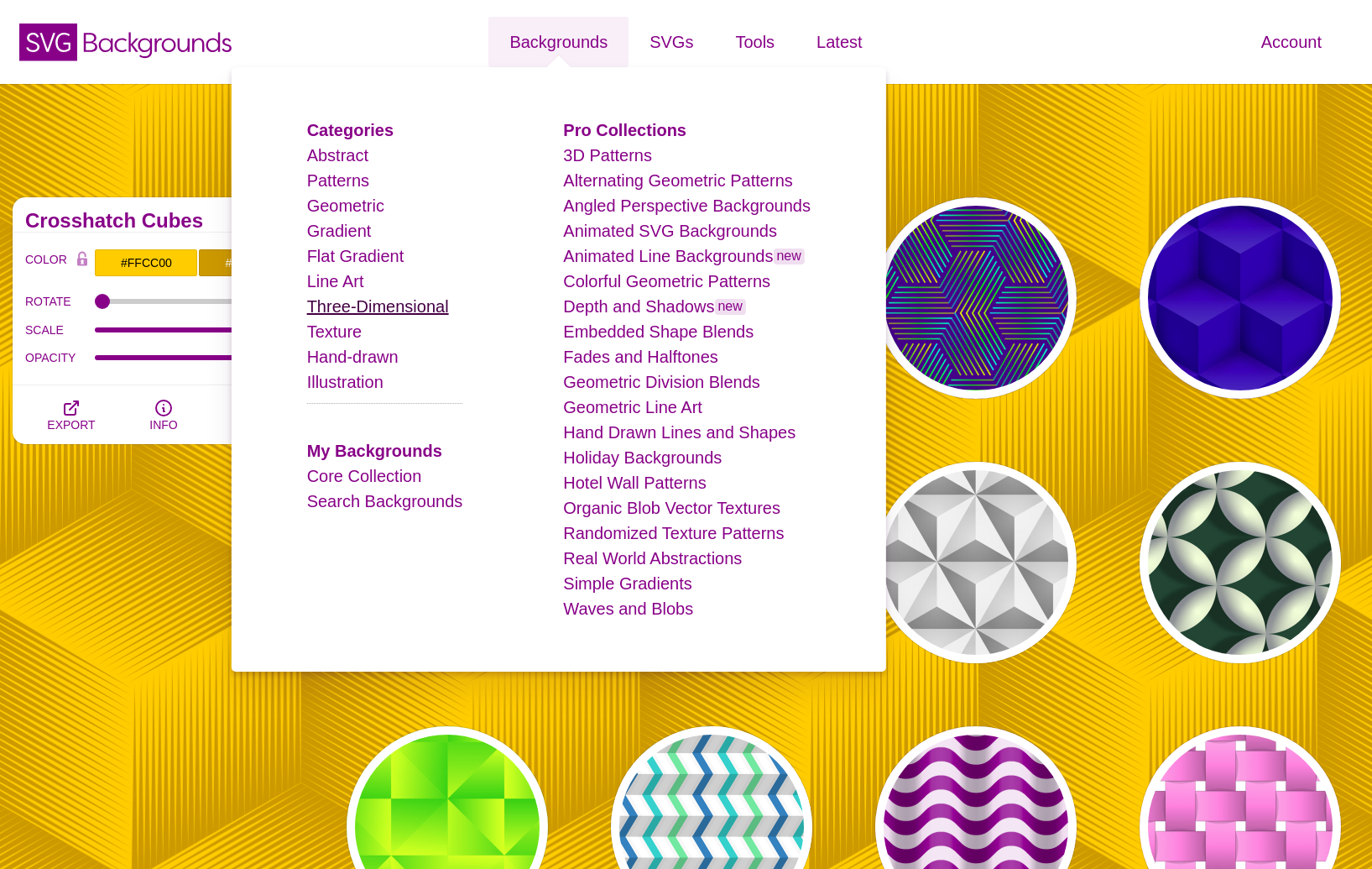
click at [356, 311] on link "Three-Dimensional" at bounding box center [378, 305] width 142 height 18
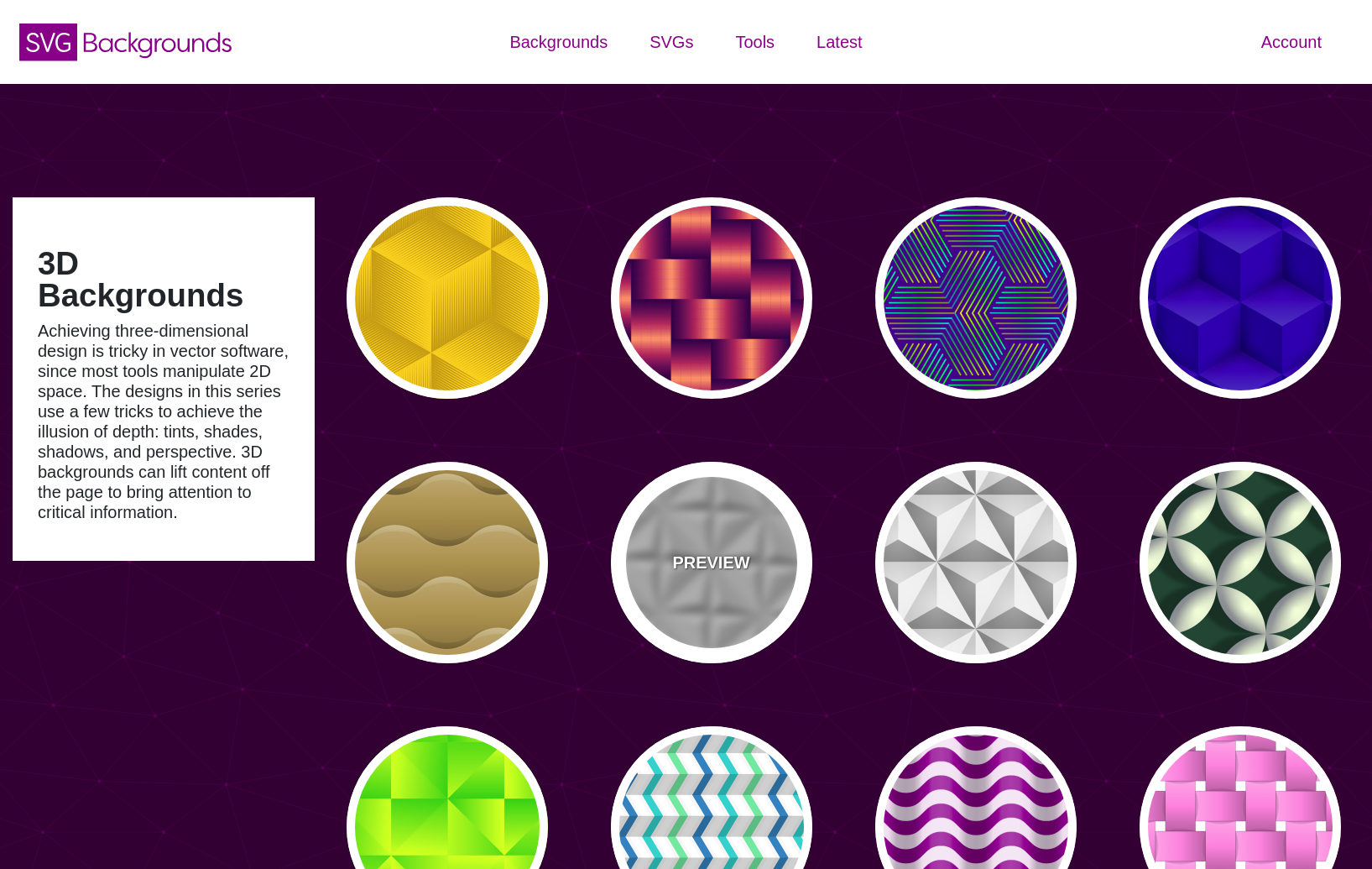
click at [679, 555] on p "PREVIEW" at bounding box center [711, 562] width 77 height 25
type input "#C7C7C7"
type input "0"
type input "0.5"
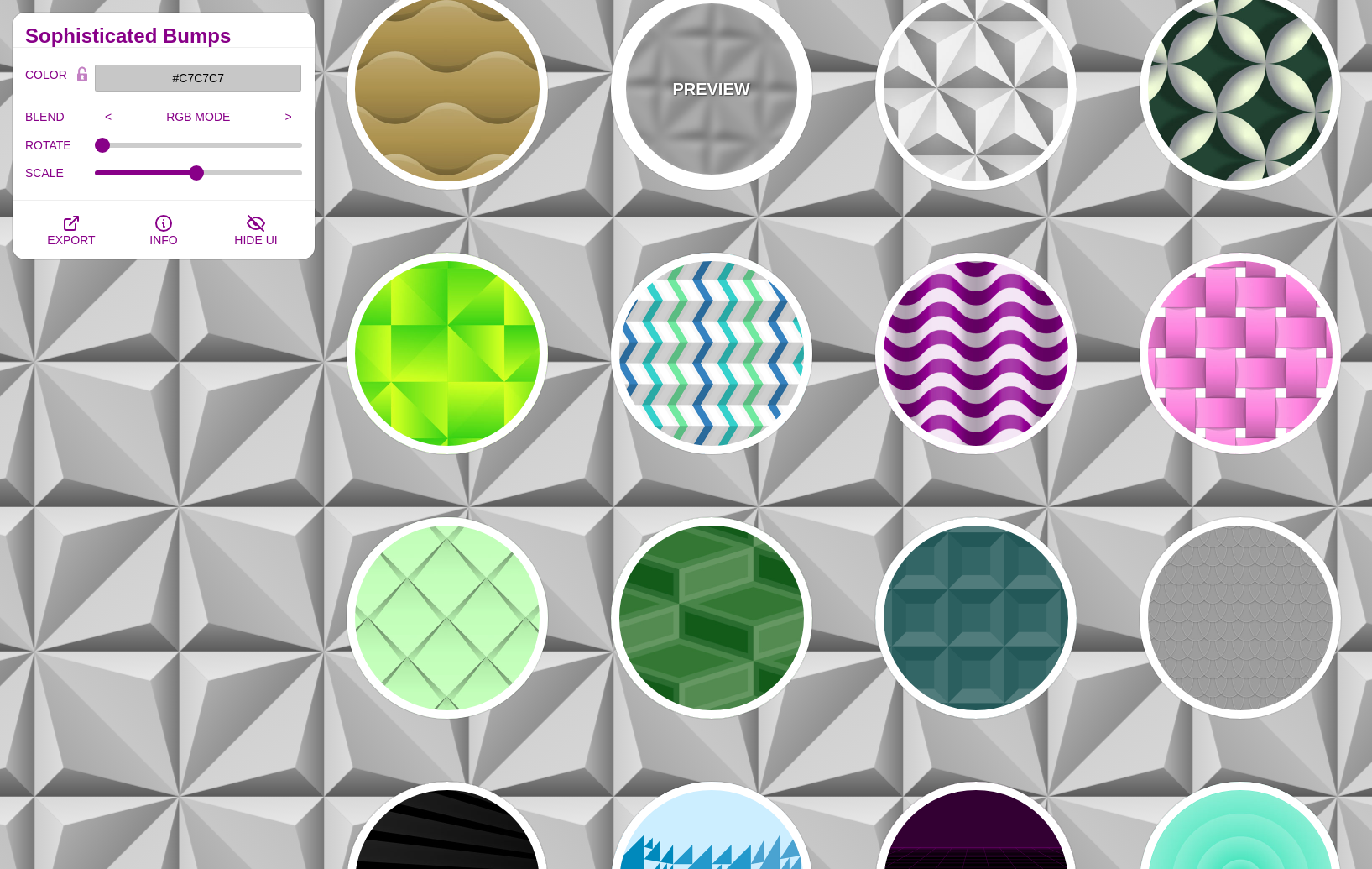
scroll to position [542, 0]
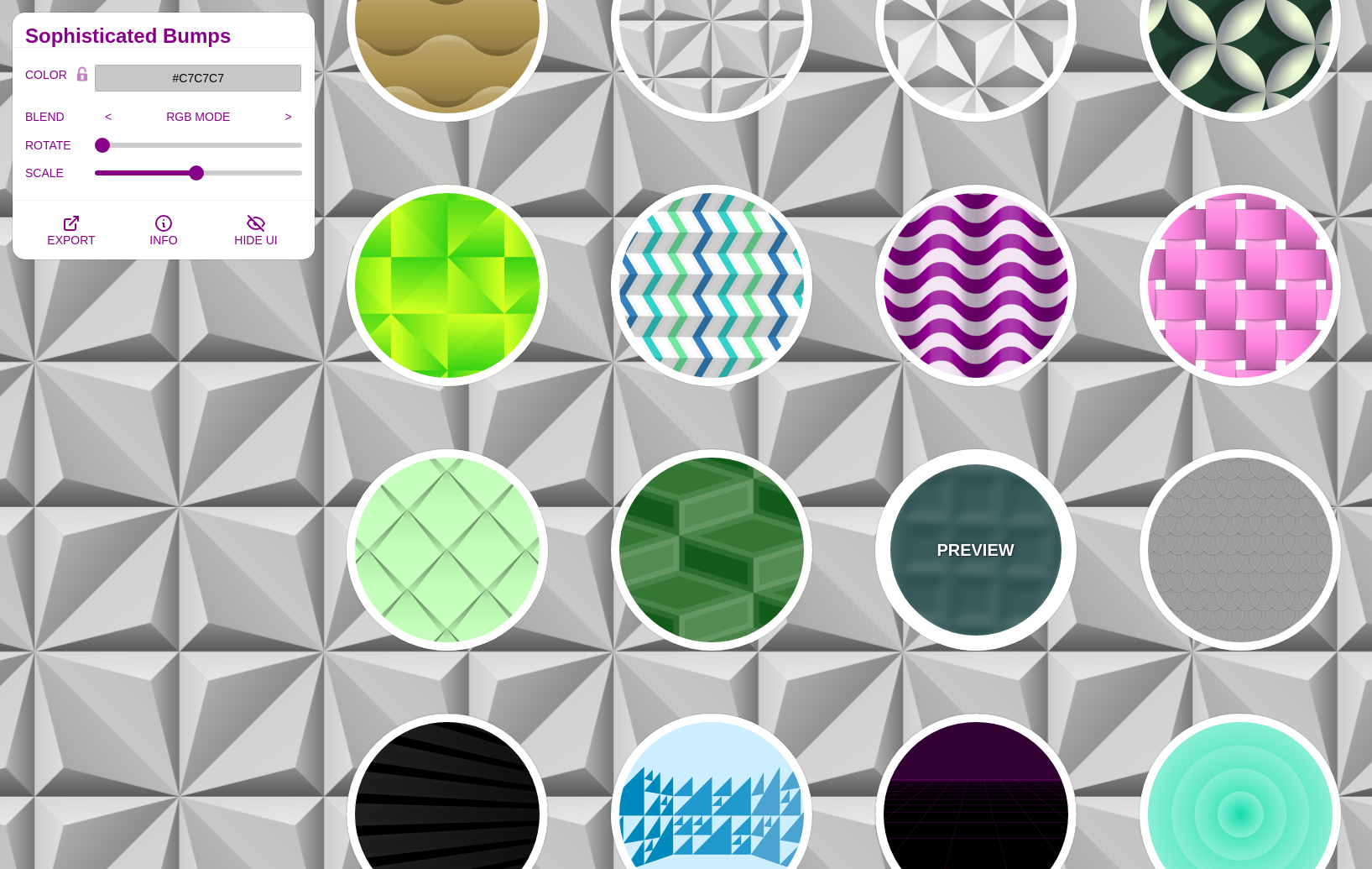
click at [989, 563] on div "PREVIEW" at bounding box center [975, 549] width 201 height 201
type input "#336666"
type input "0.2"
type input "0.5"
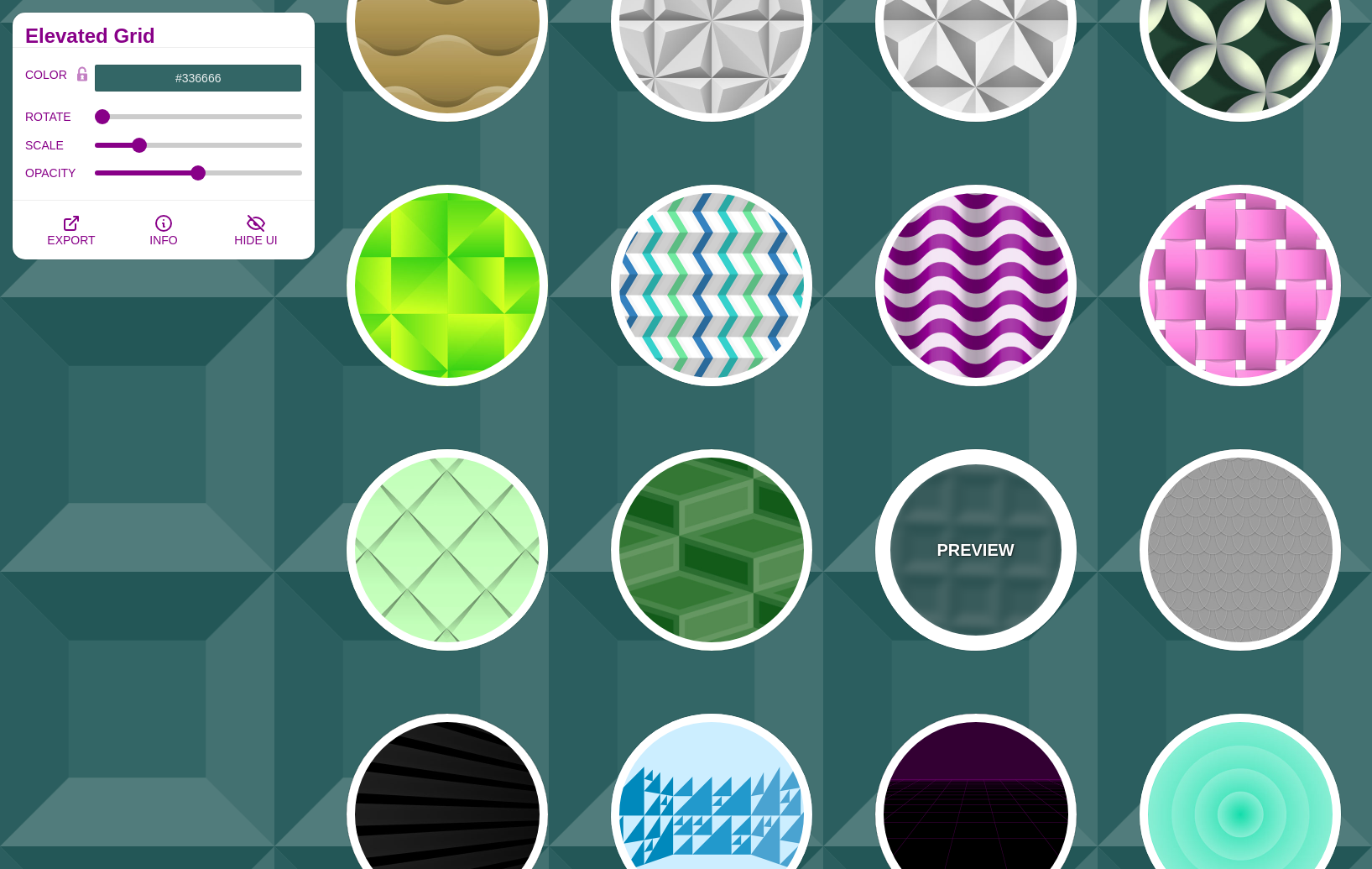
scroll to position [1037, 0]
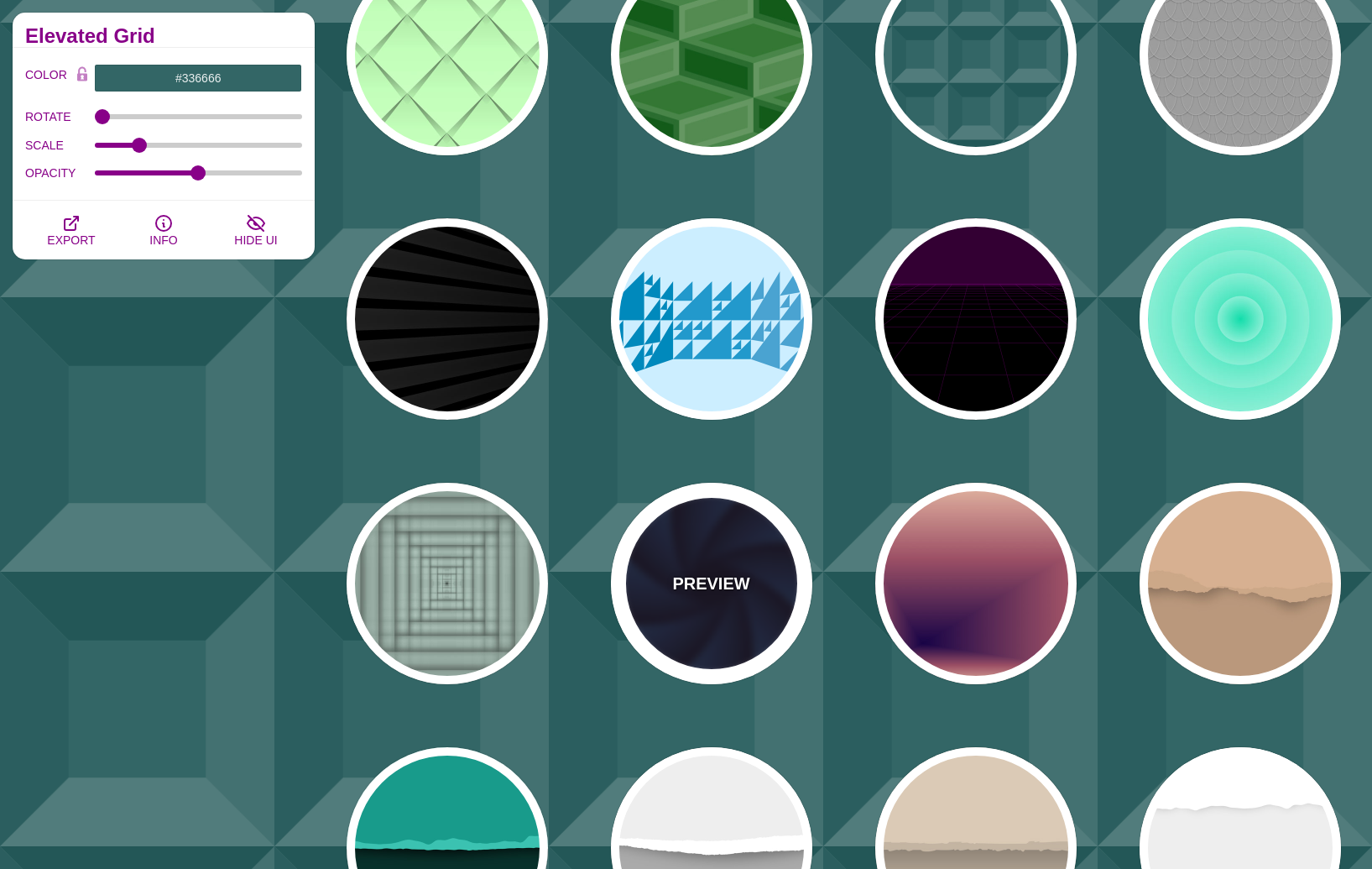
click at [761, 619] on div "PREVIEW" at bounding box center [711, 583] width 201 height 201
type input "#070014"
type input "#1A3666"
type input "#99FFFF"
type input "0"
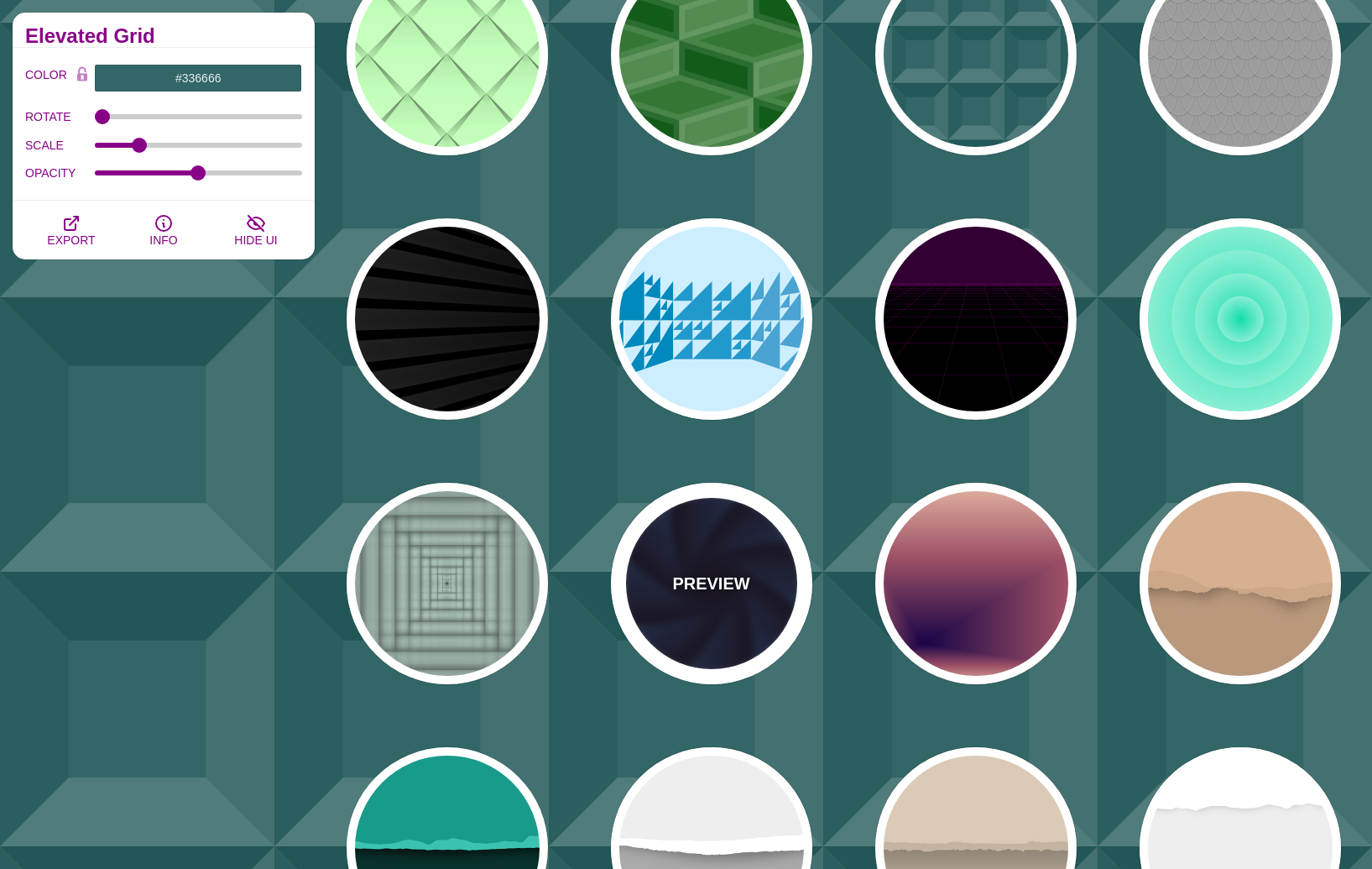
type input "1"
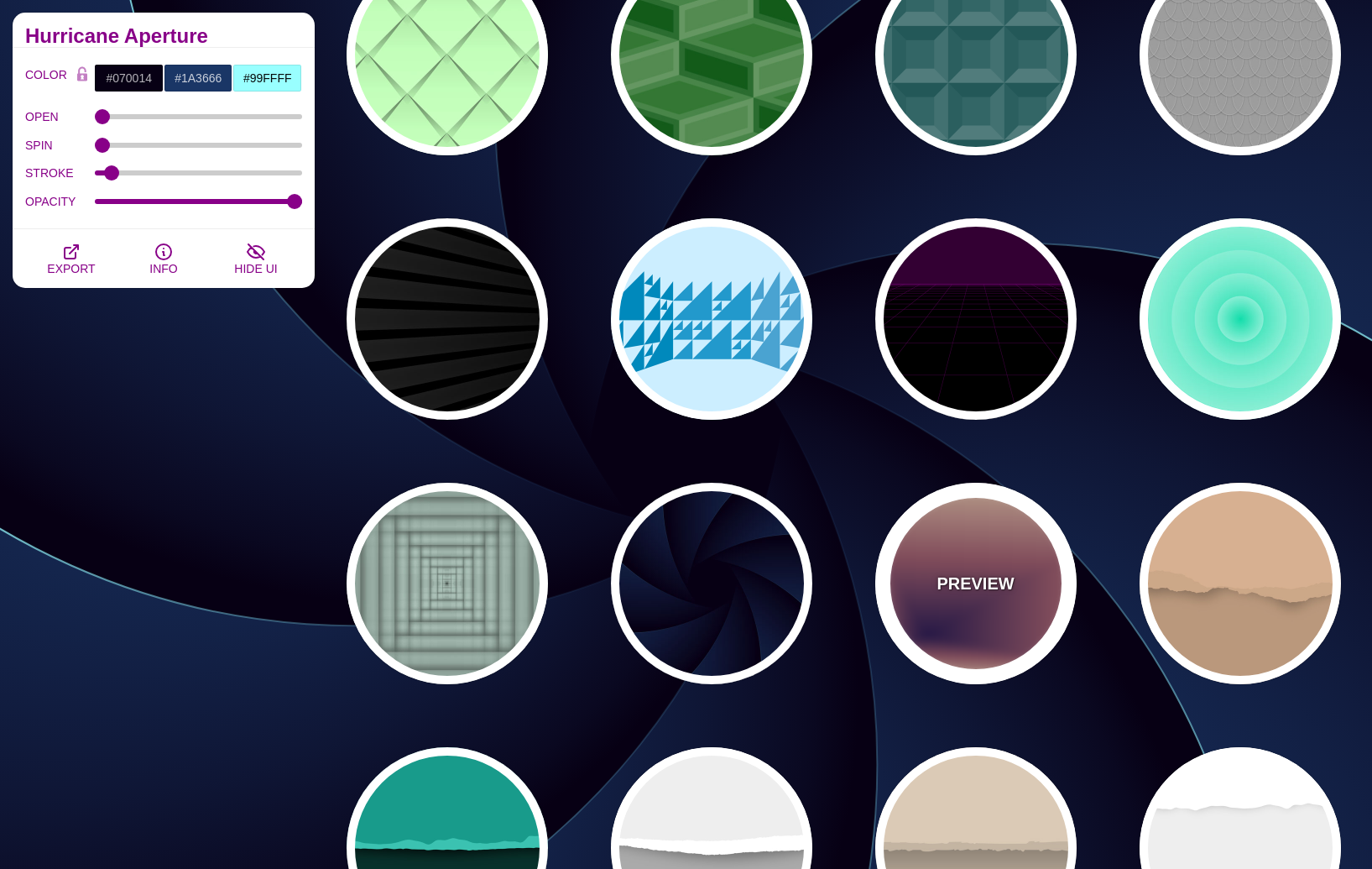
click at [952, 614] on div "PREVIEW" at bounding box center [975, 583] width 201 height 201
type input "#EEC6AB"
type input "#170346"
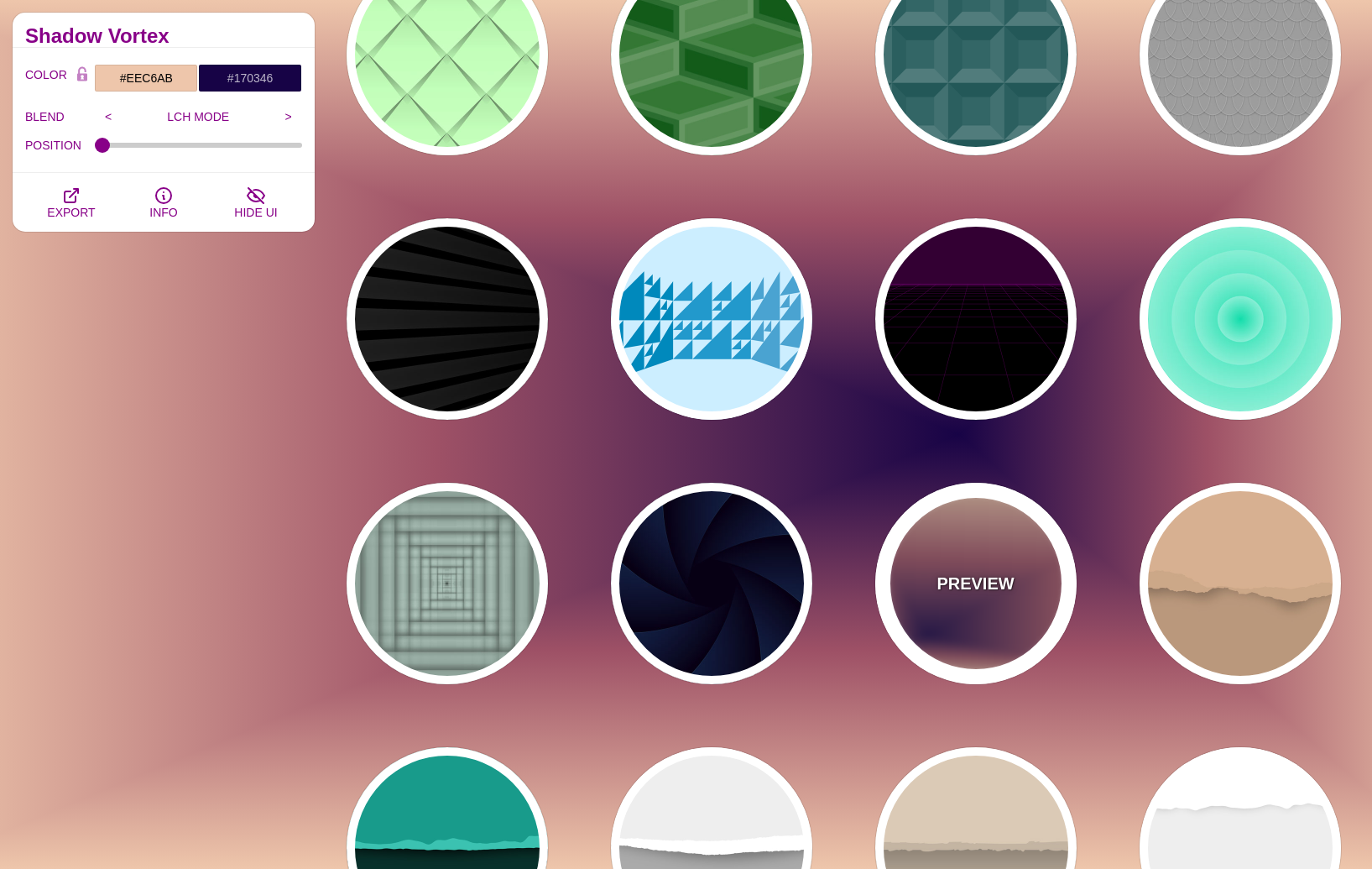
scroll to position [1591, 0]
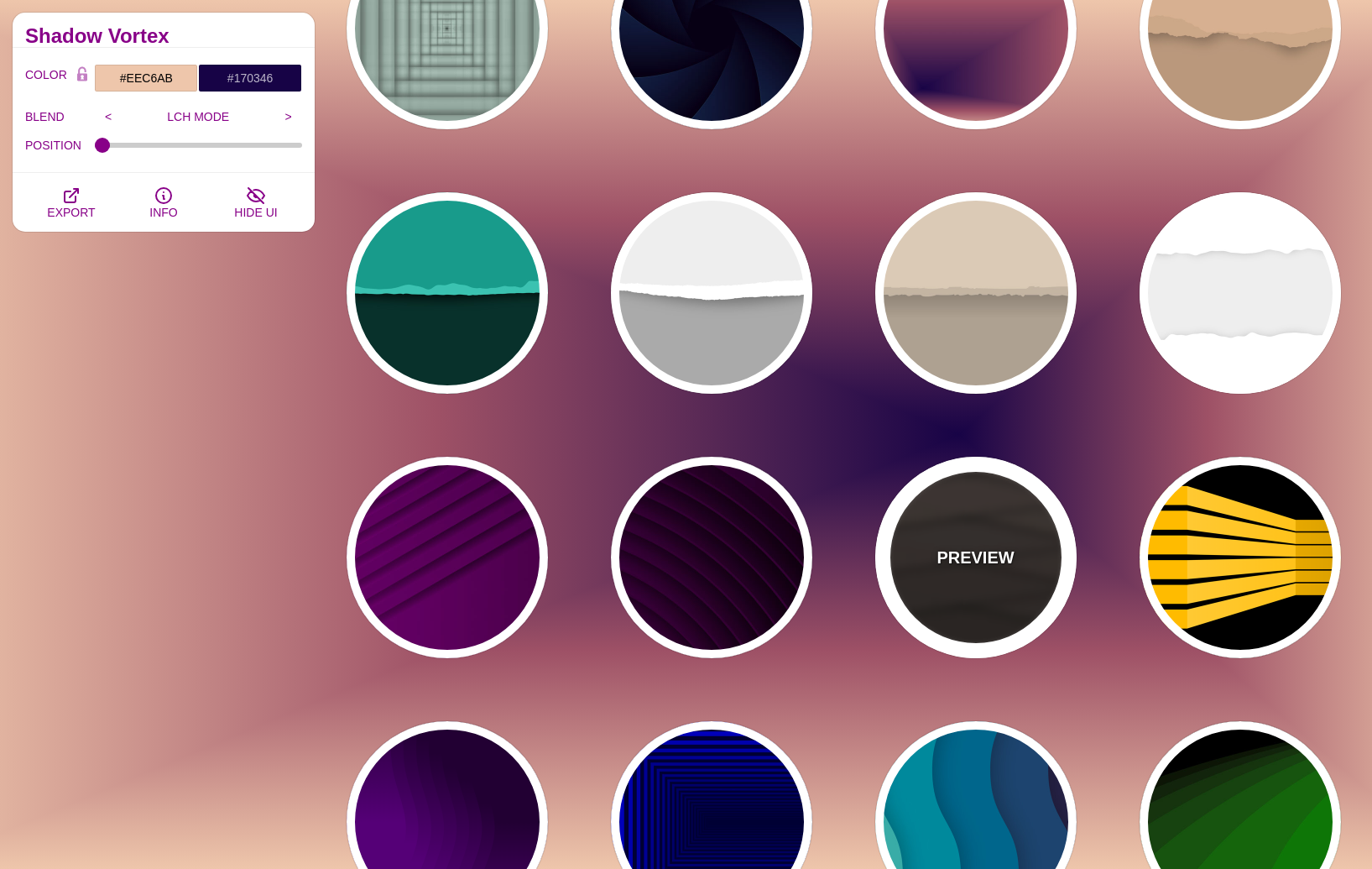
click at [891, 568] on div "PREVIEW" at bounding box center [975, 557] width 201 height 201
type input "#1C1612"
type input "#4D3D37"
type input "0"
type input "0.9"
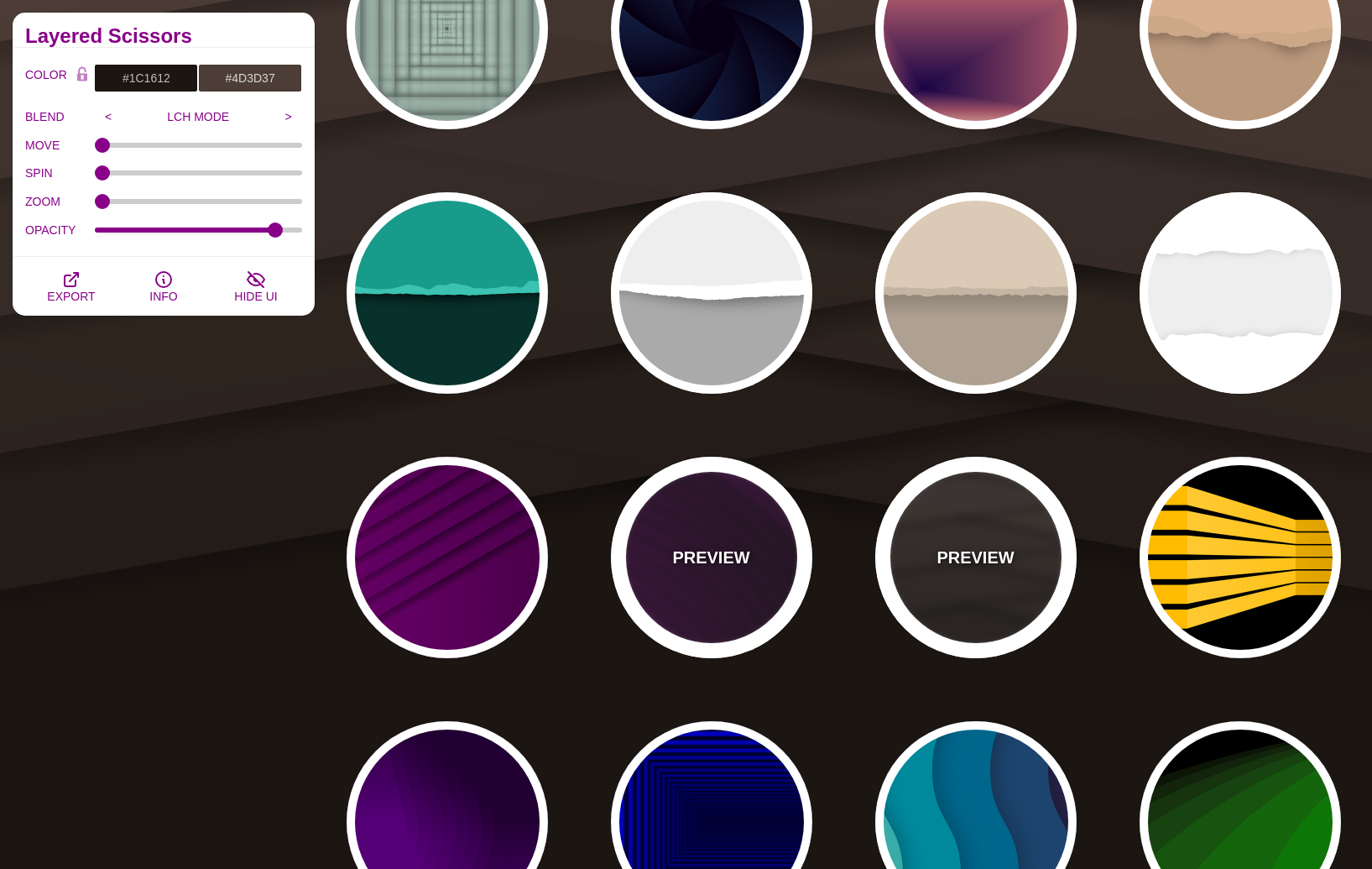
scroll to position [2270, 0]
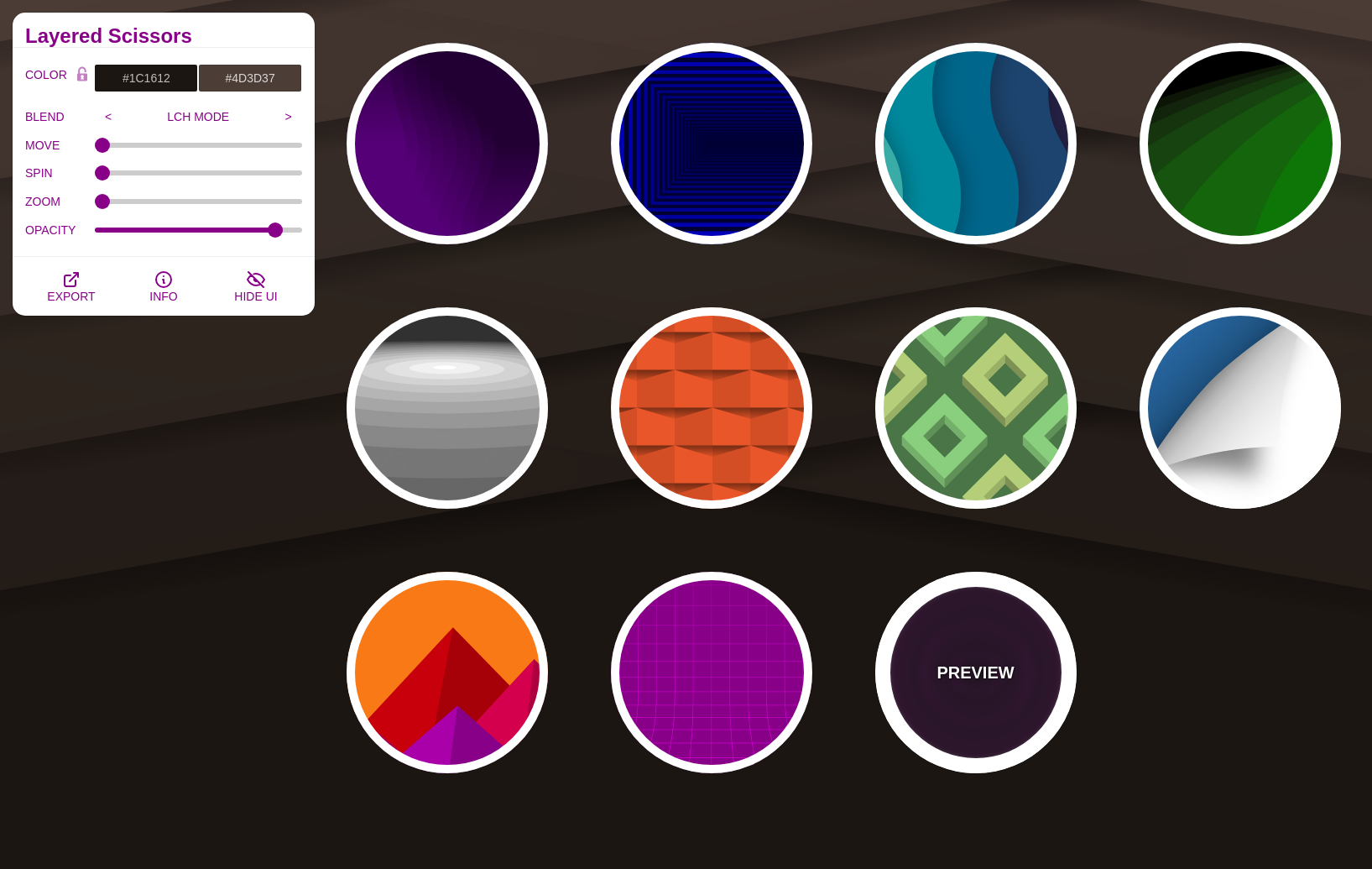
click at [958, 632] on div "PREVIEW" at bounding box center [975, 672] width 201 height 201
type input "#220022"
type input "#FF00FF"
type input "#110011"
type input "6"
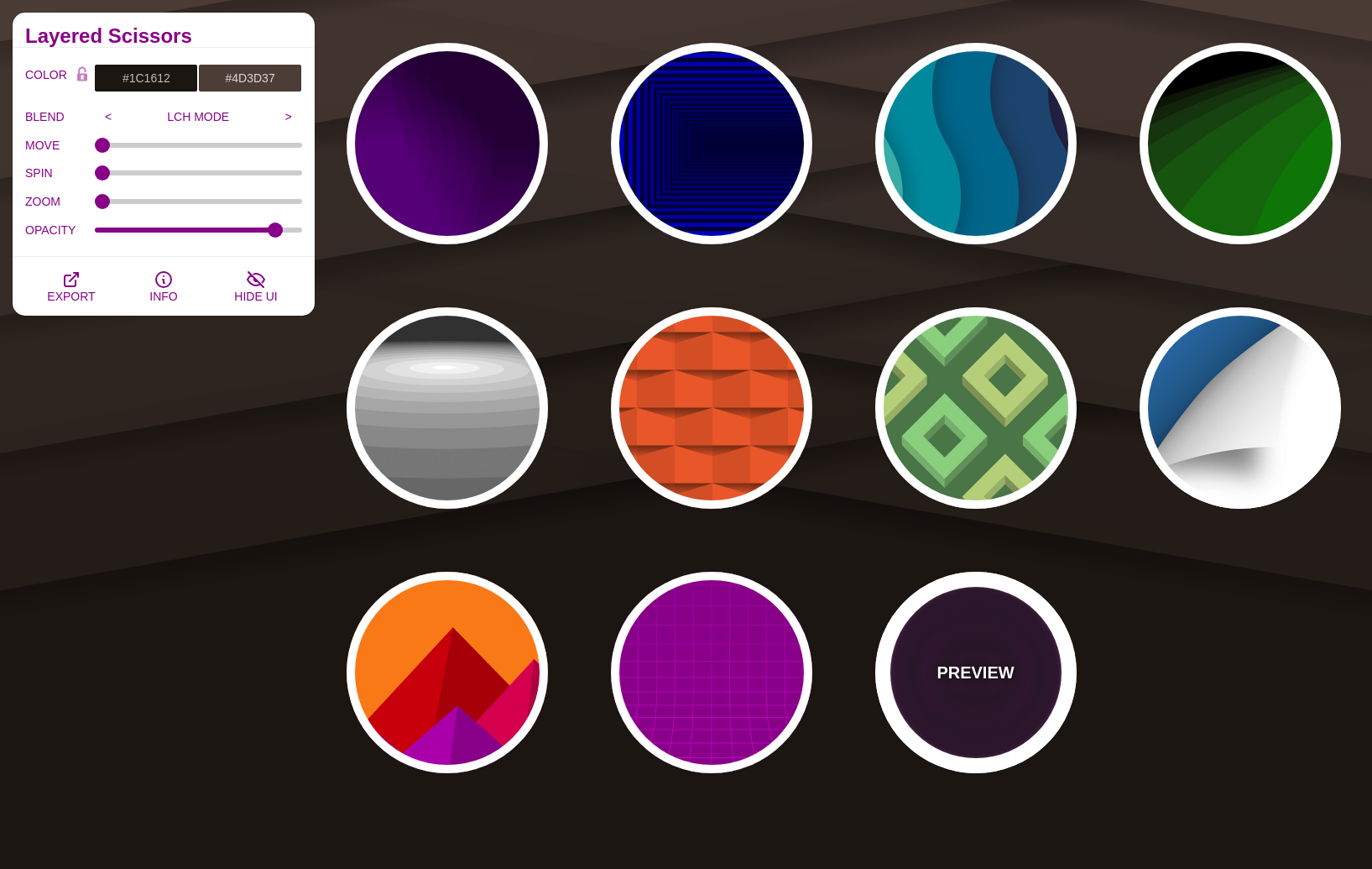
type input "999"
type input "1"
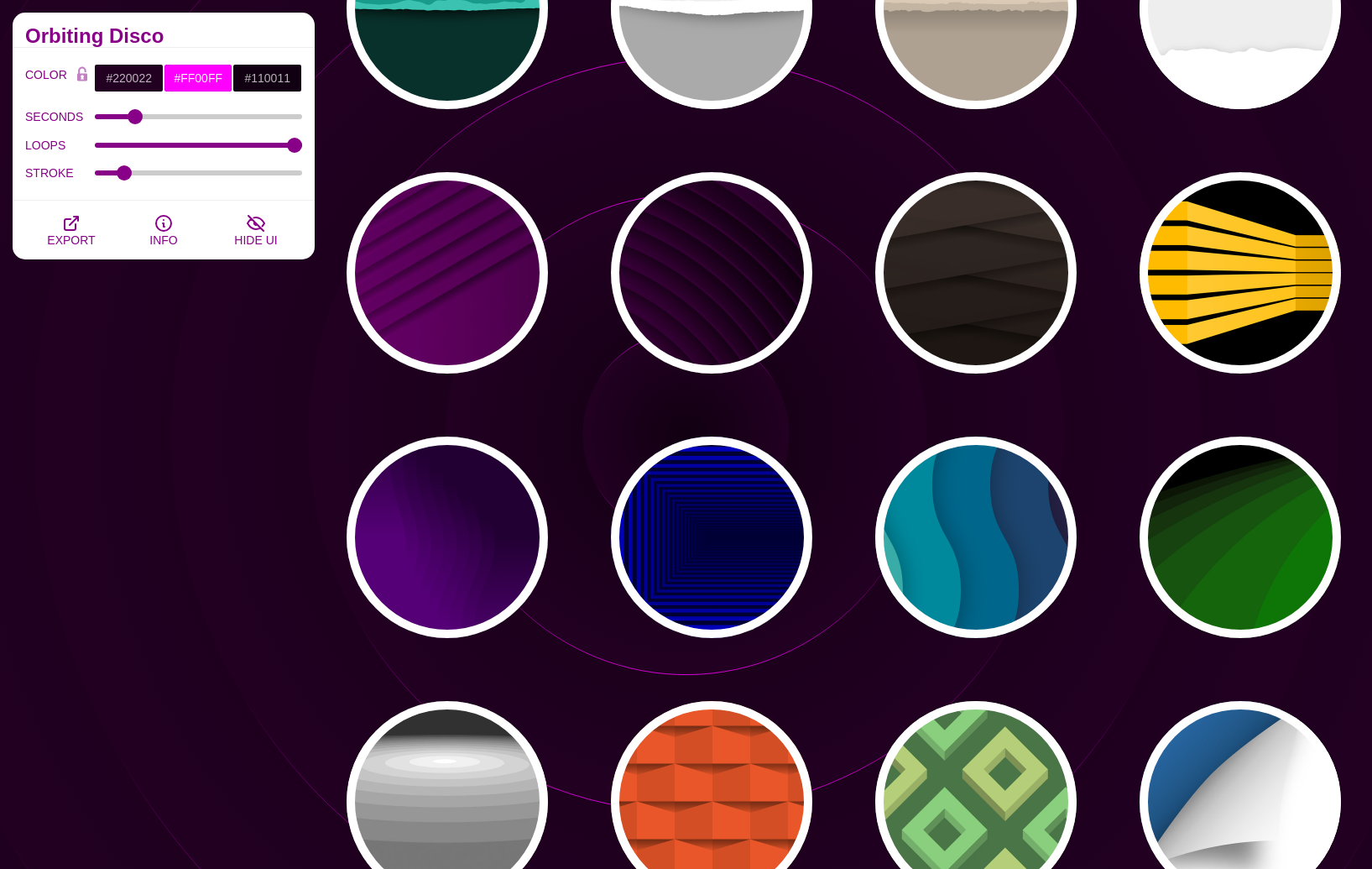
scroll to position [1883, 0]
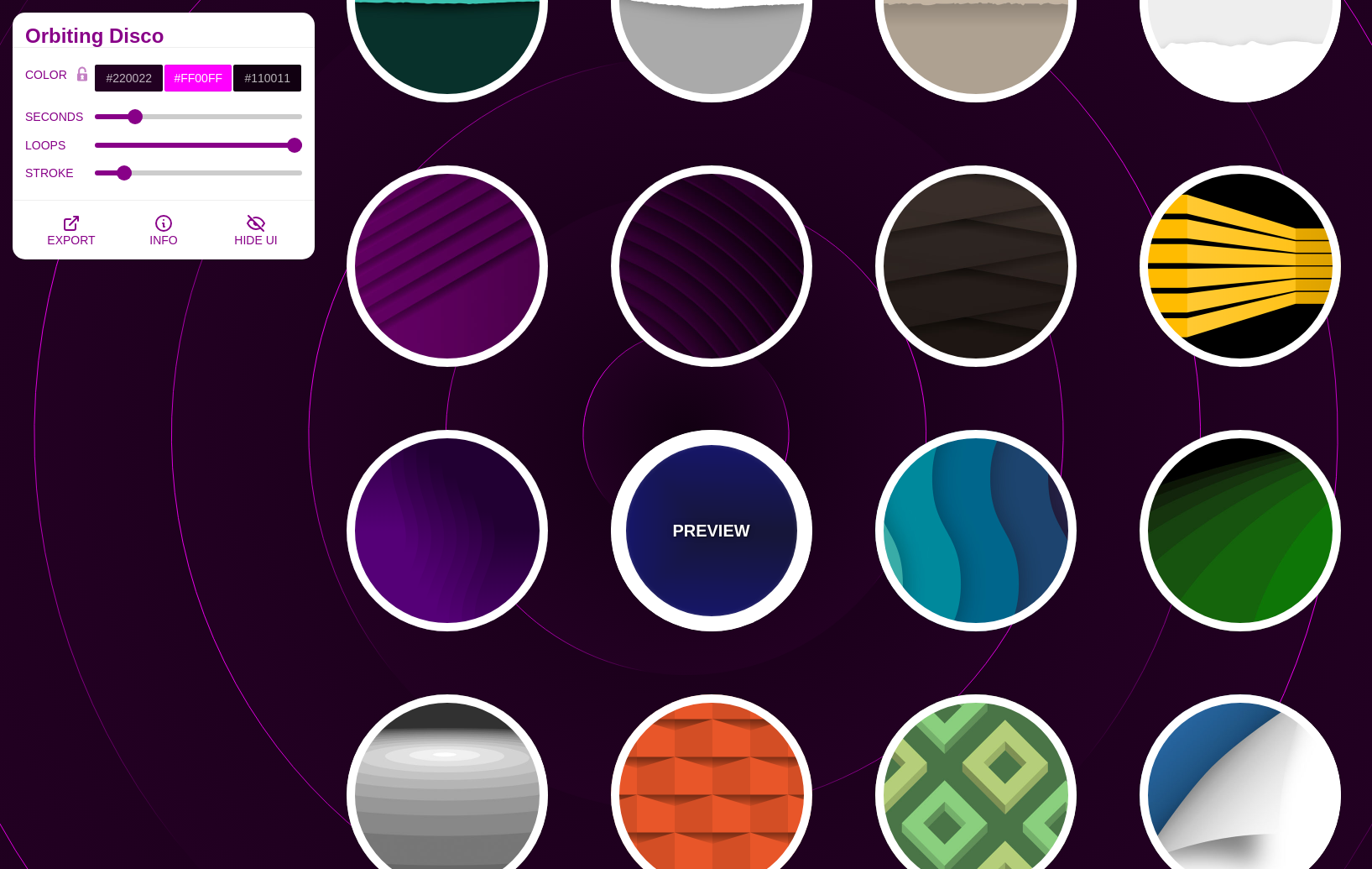
click at [765, 536] on div "PREVIEW" at bounding box center [711, 530] width 201 height 201
type input "#000033"
type input "#0000CC"
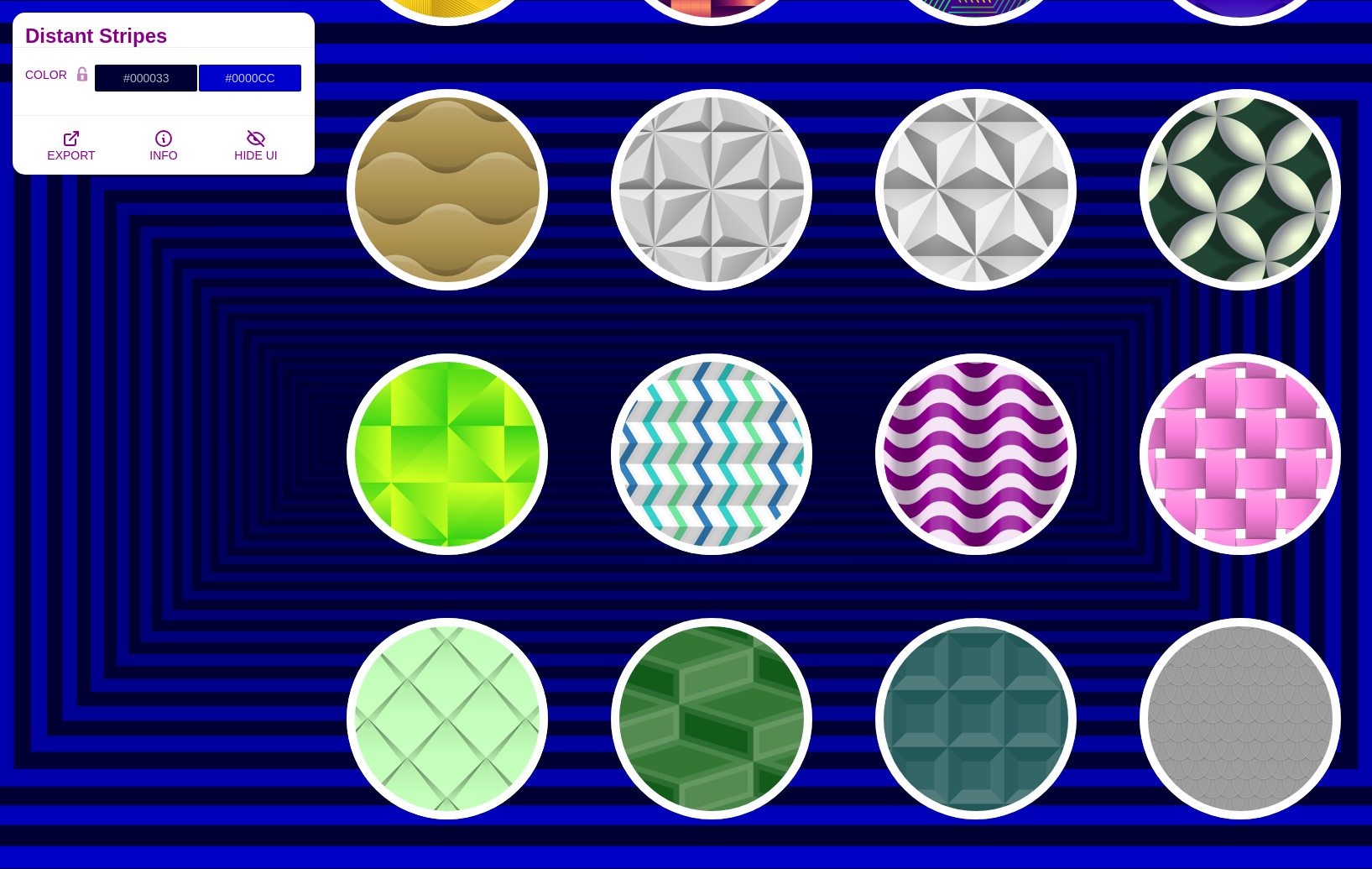
scroll to position [0, 0]
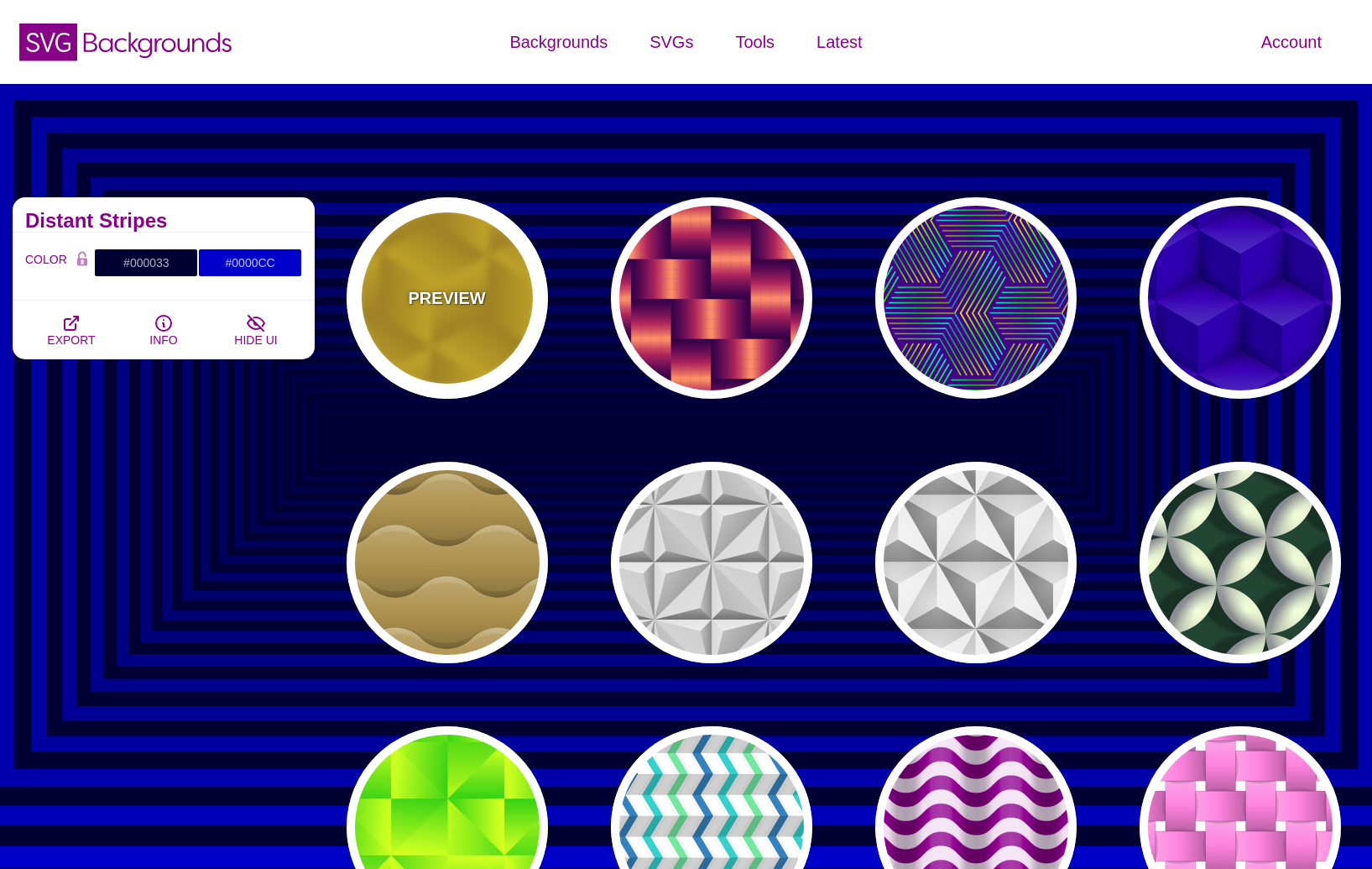
click at [436, 272] on div "PREVIEW" at bounding box center [447, 298] width 201 height 201
type input "#FFCC00"
type input "#CC9900"
type input "0"
type input "1"
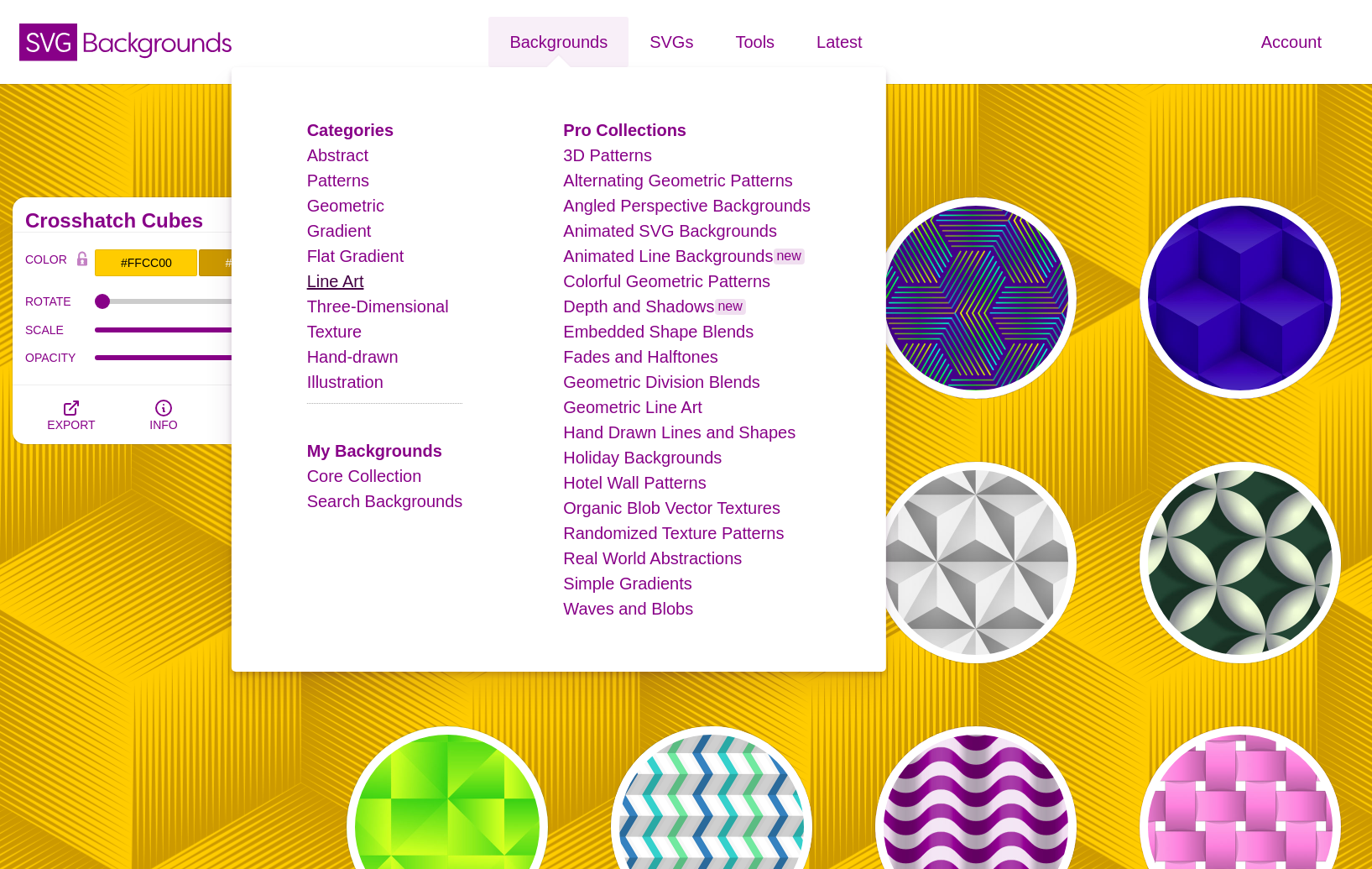
click at [355, 276] on link "Line Art" at bounding box center [335, 281] width 57 height 18
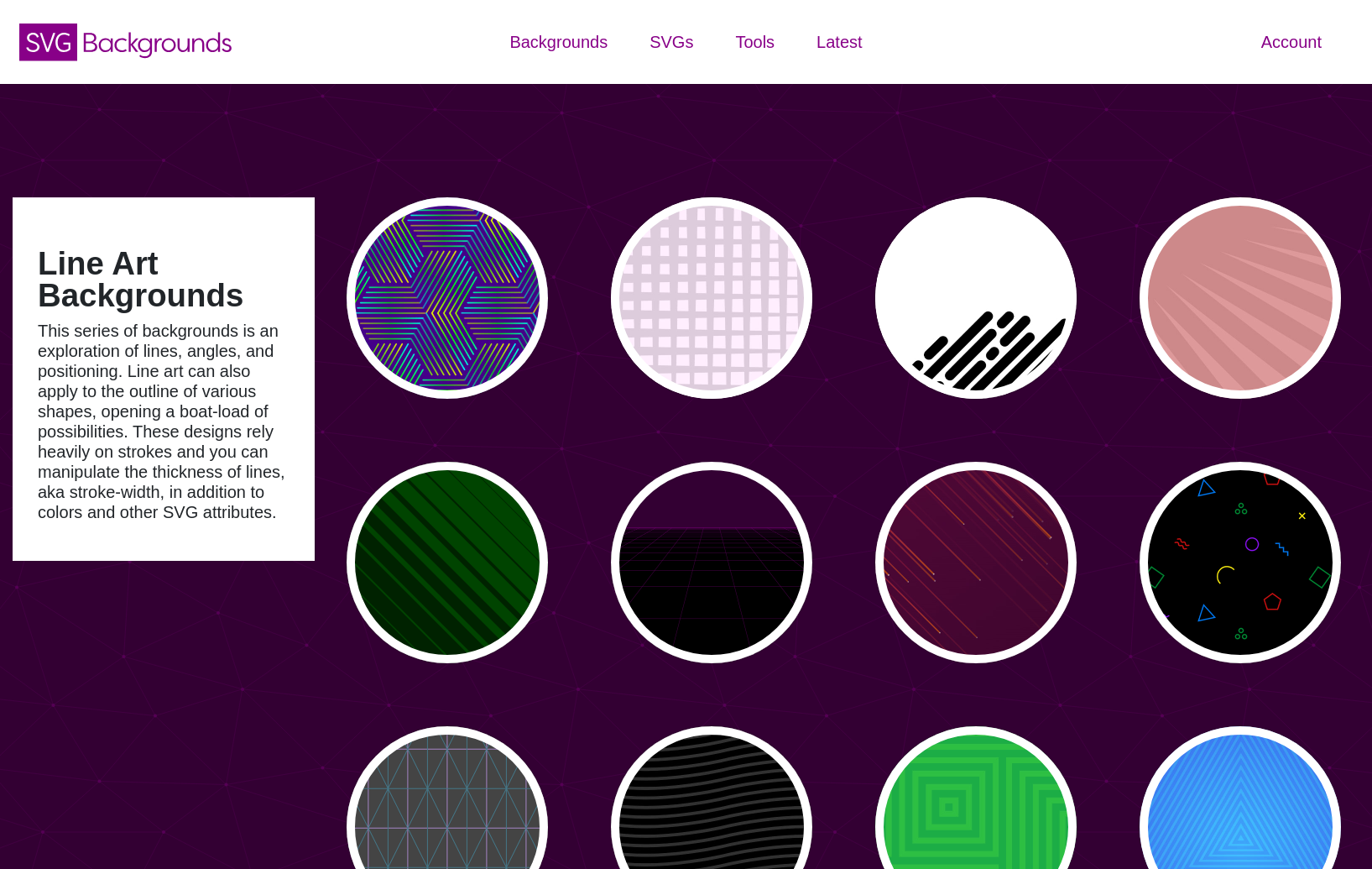
type input "#450057"
type input "#FFFFFF"
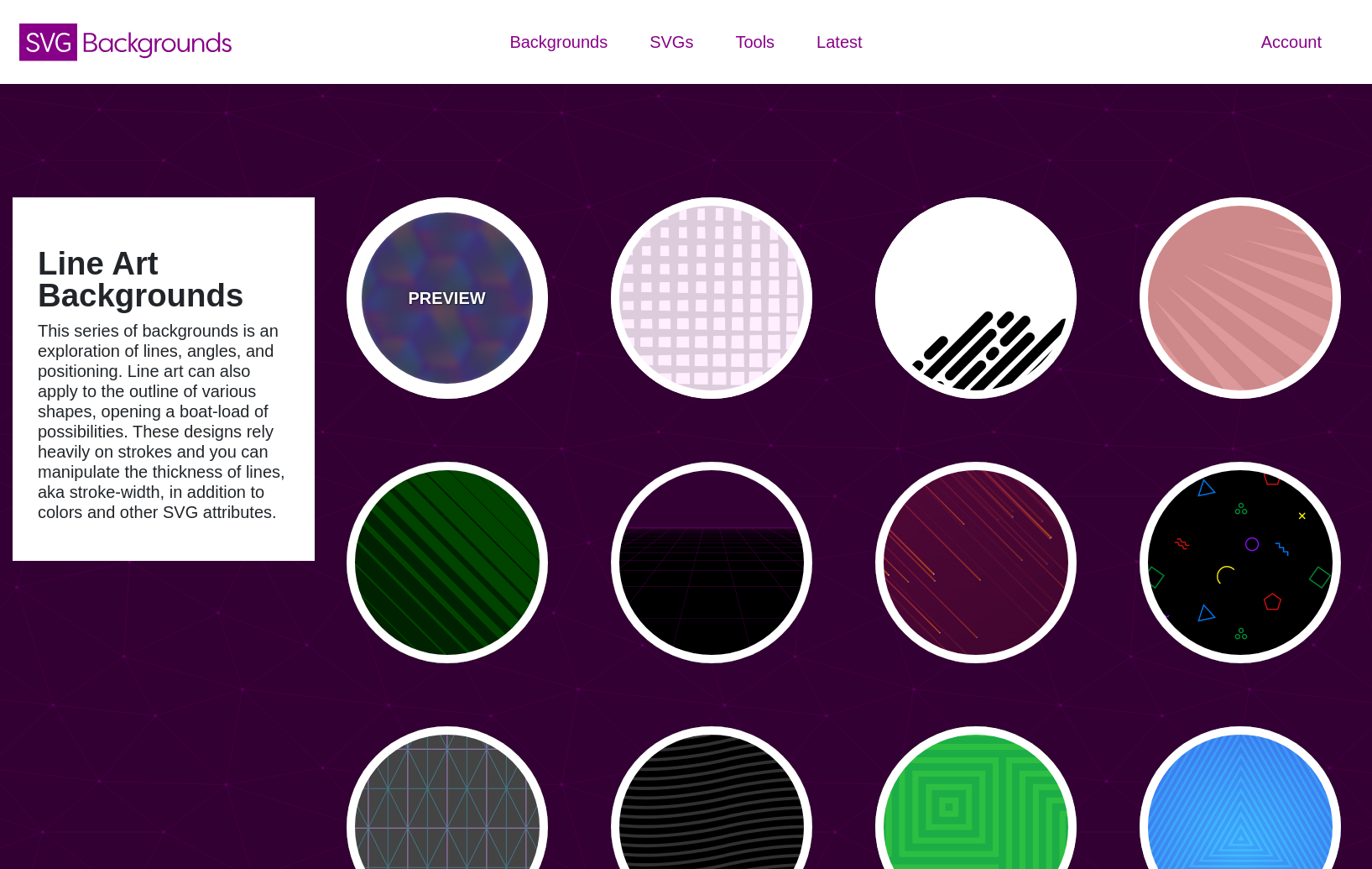
click at [431, 284] on div "PREVIEW" at bounding box center [447, 298] width 201 height 201
type input "#440088"
type input "#FFFF00"
type input "#00FF00"
type input "#00FFFF"
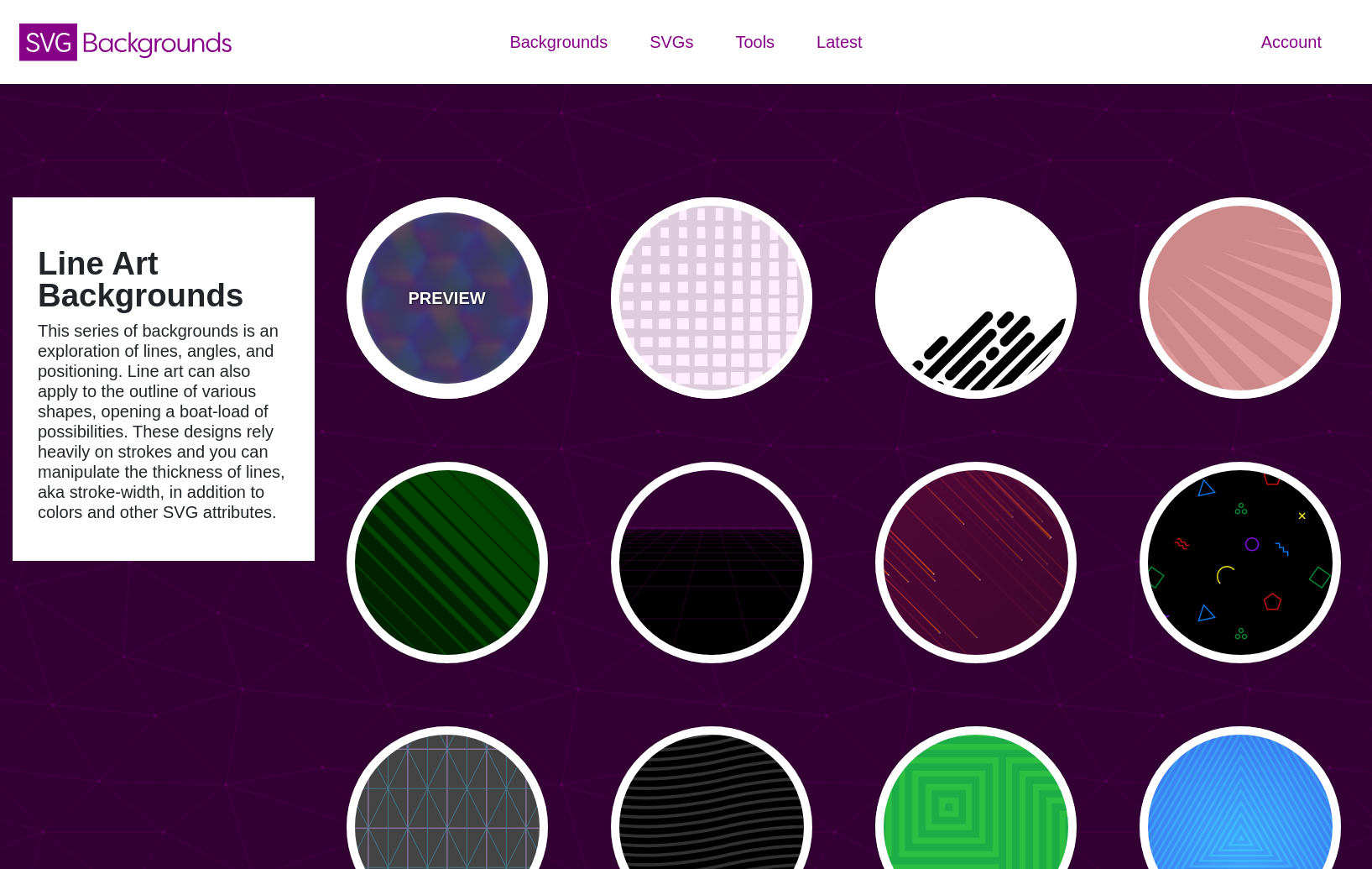
type input "0"
type input "0.5"
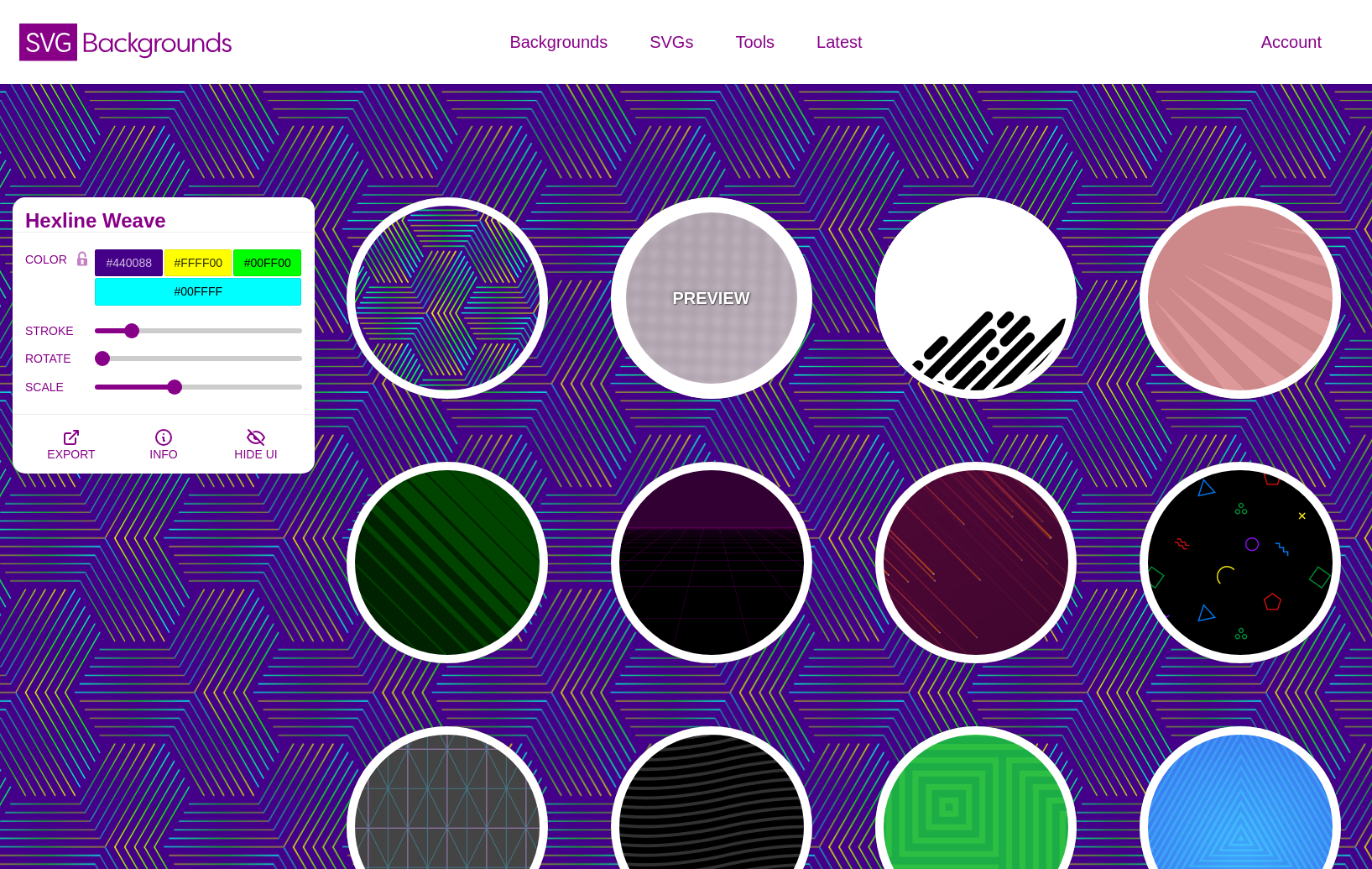
click at [671, 298] on div "PREVIEW" at bounding box center [711, 298] width 201 height 201
type input "#FFEEFF"
type input "#DDCCDD"
type input "0"
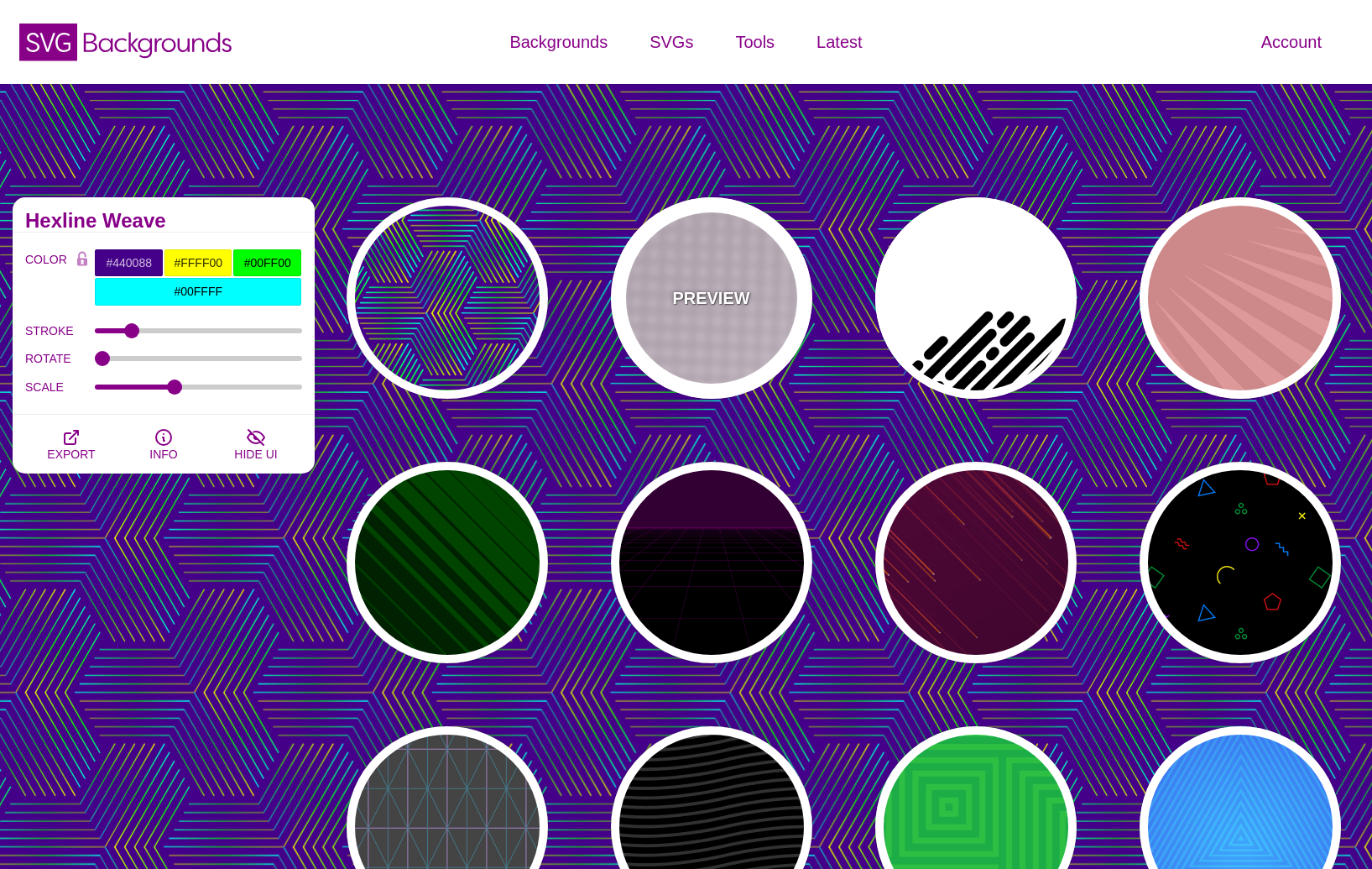
type input "0"
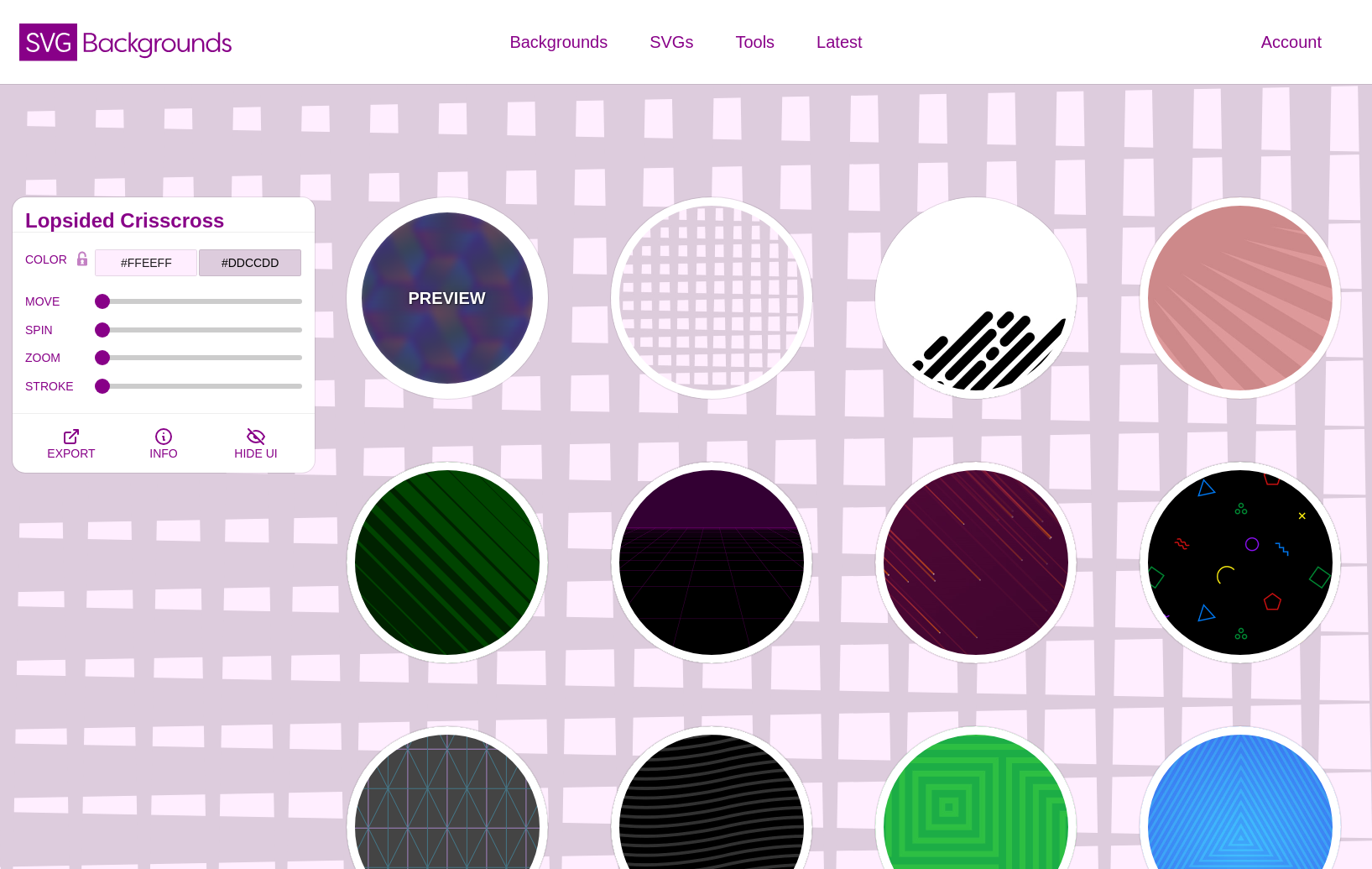
click at [485, 321] on div "PREVIEW" at bounding box center [447, 298] width 201 height 201
type input "#440088"
type input "#FFFF00"
type input "1"
type input "0.5"
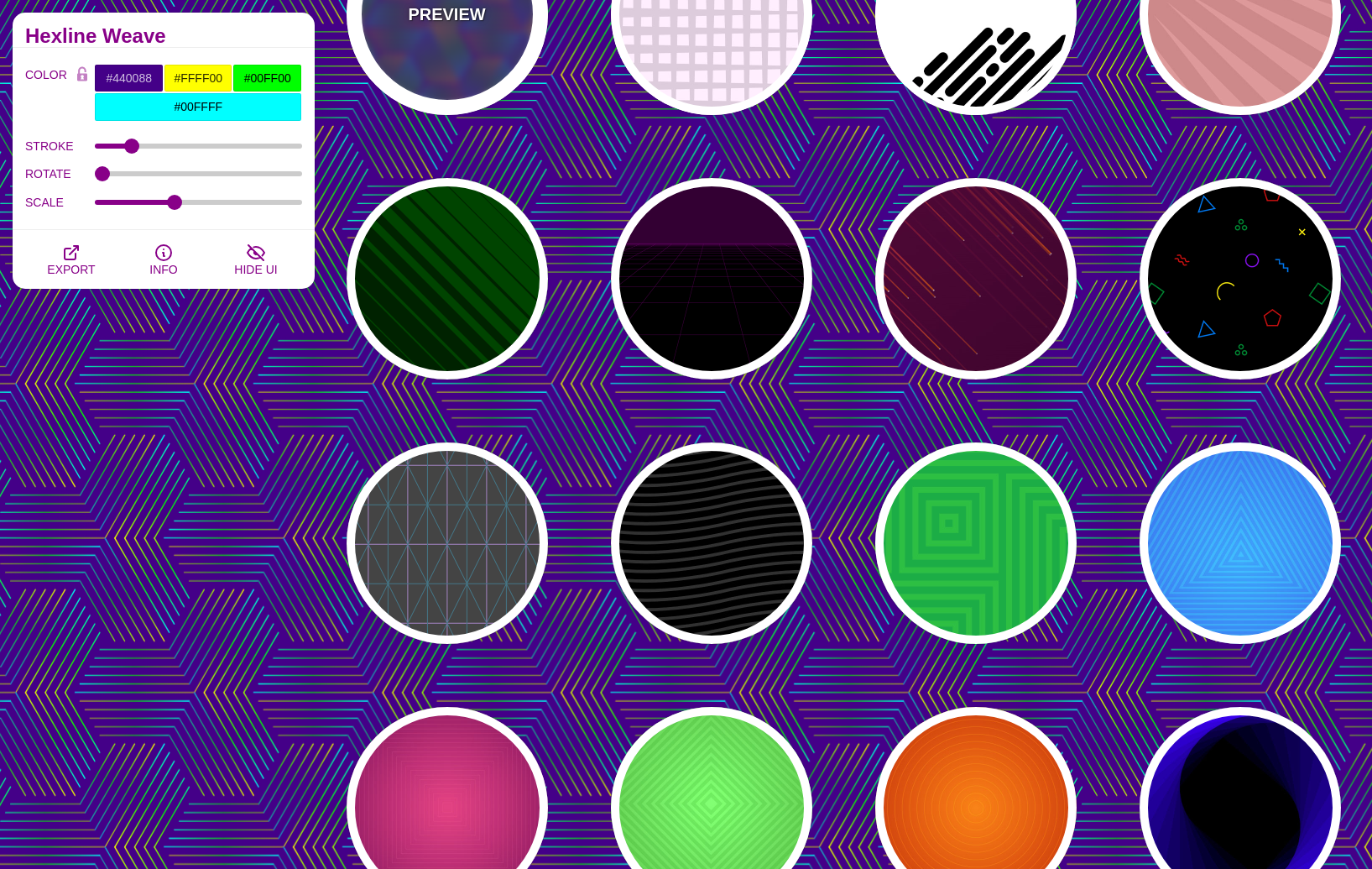
scroll to position [284, 0]
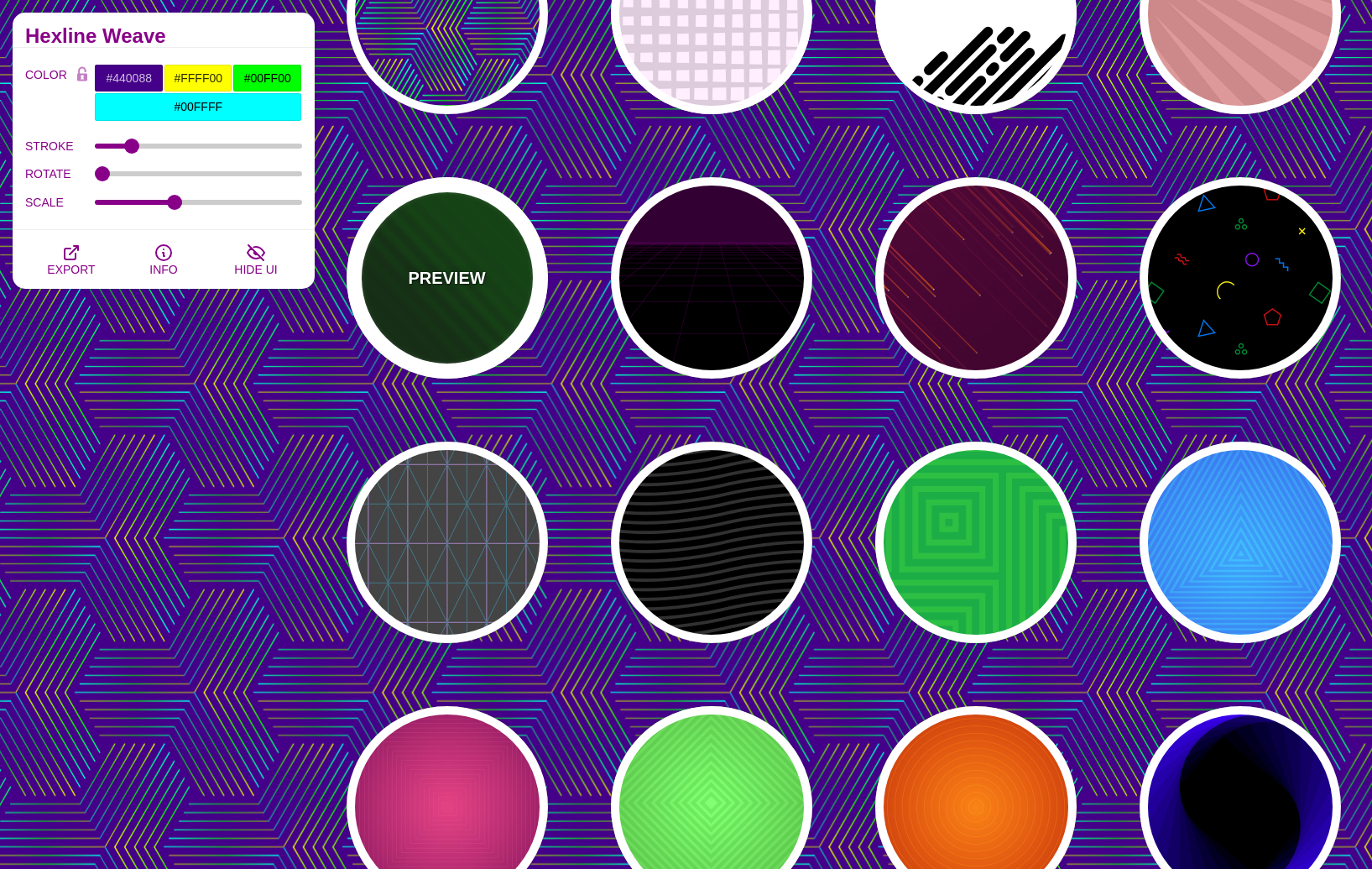
click at [469, 345] on div "PREVIEW" at bounding box center [447, 277] width 201 height 201
type input "#002200"
type input "#004400"
type input "0"
type input "1"
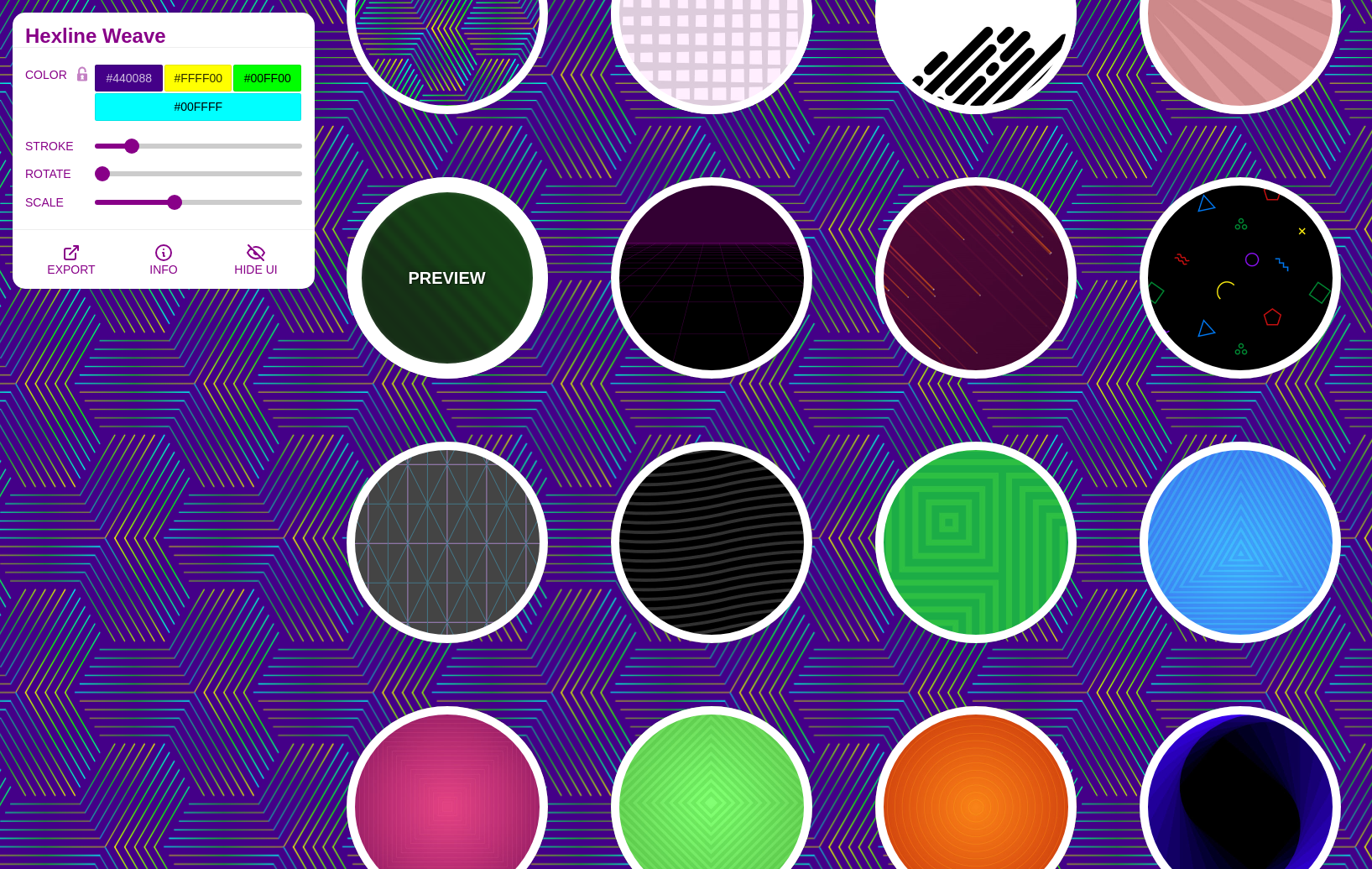
type input "5"
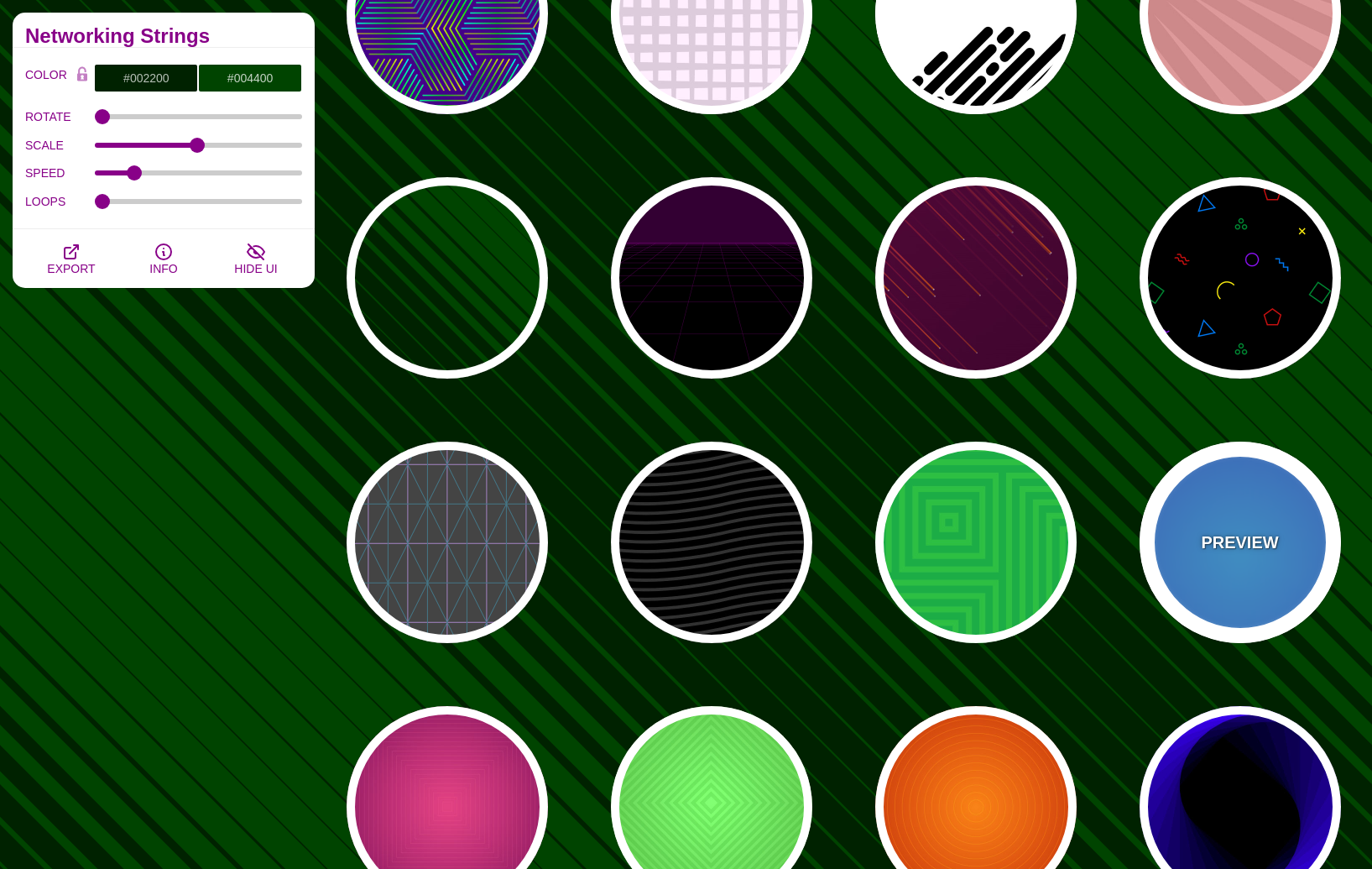
click at [1192, 533] on div "PREVIEW" at bounding box center [1240, 542] width 201 height 201
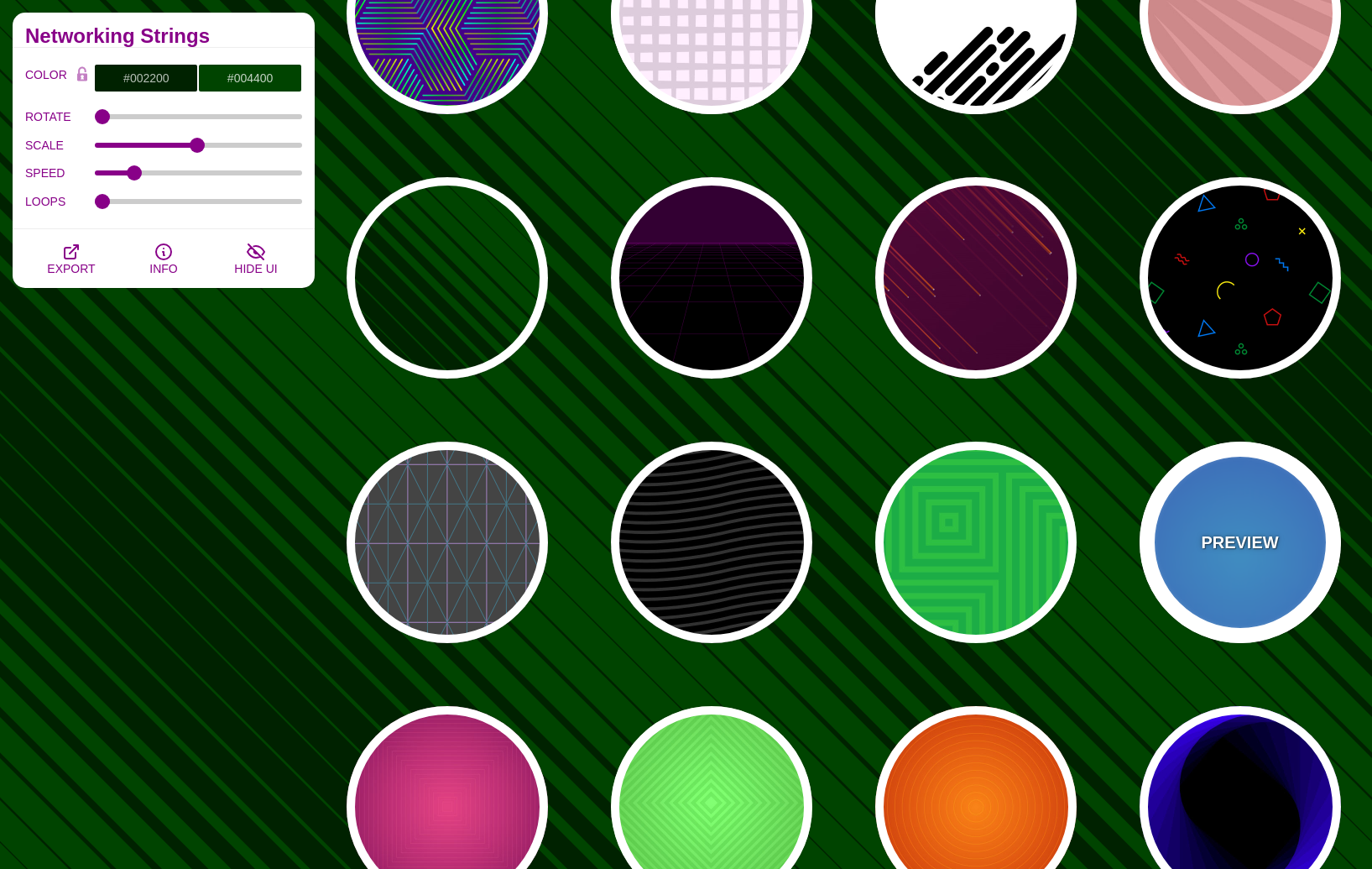
type input "#0099FF"
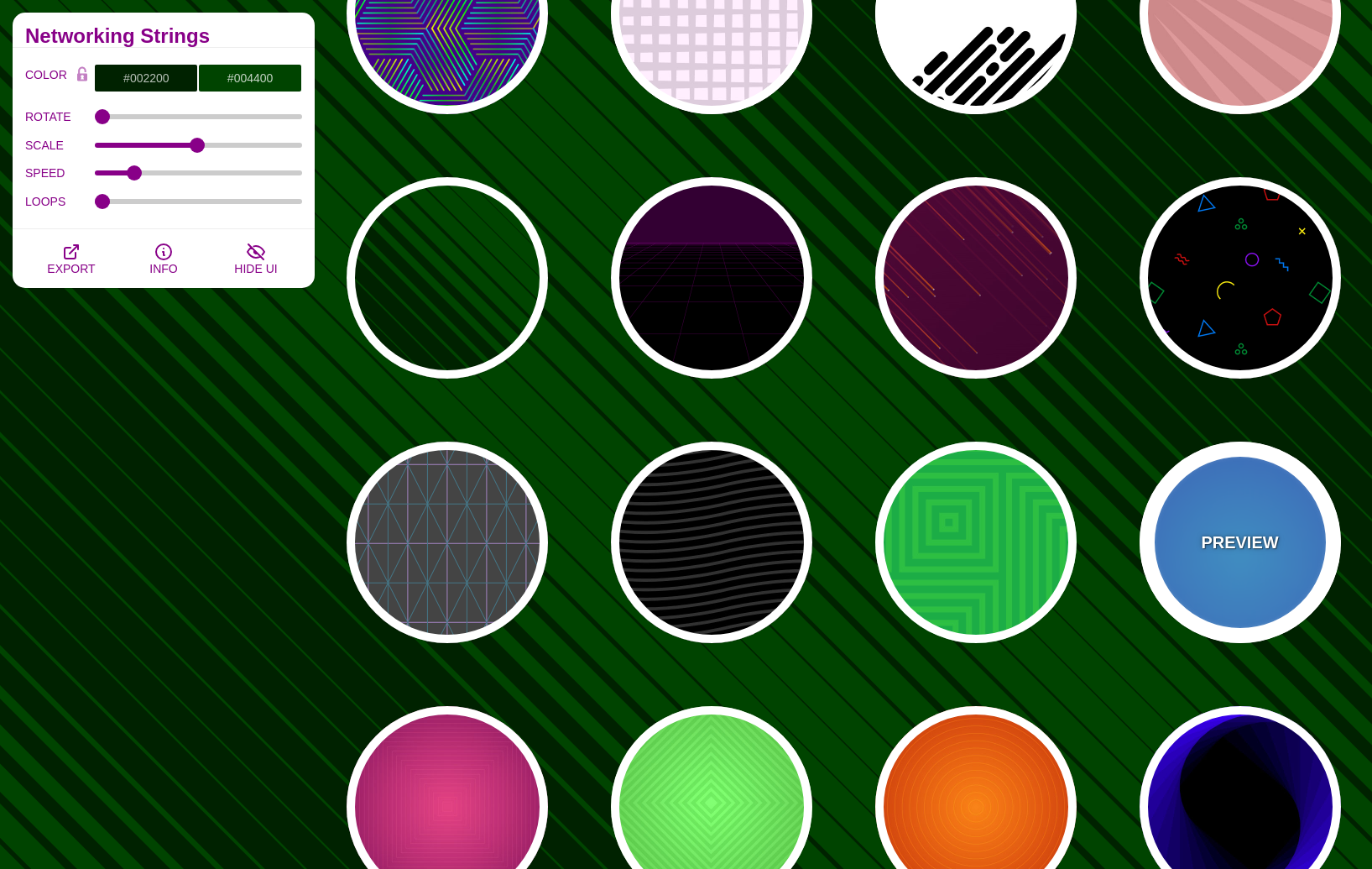
type input "#0044CC"
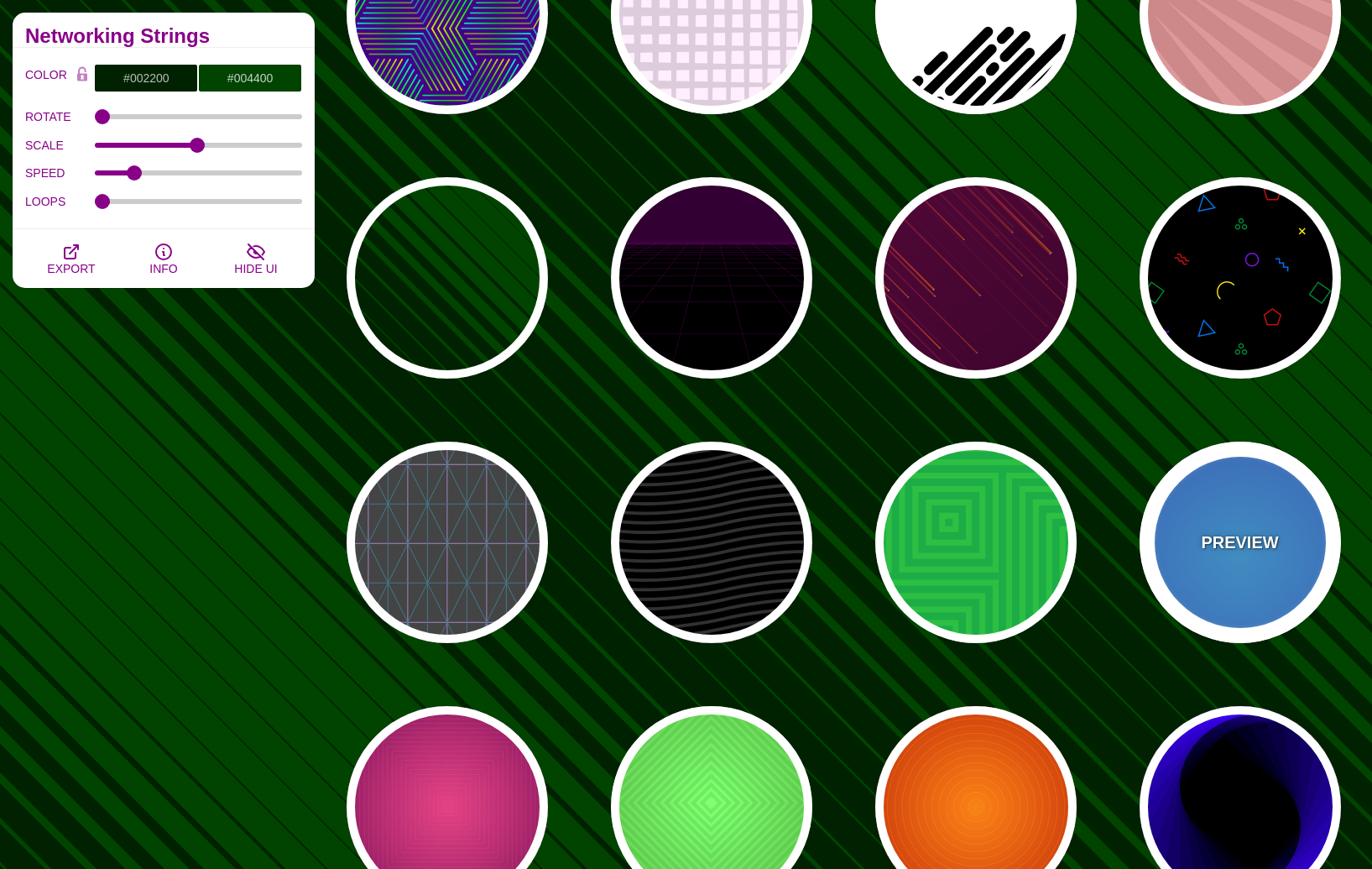
type input "#00EEFF"
type input "#0033EE"
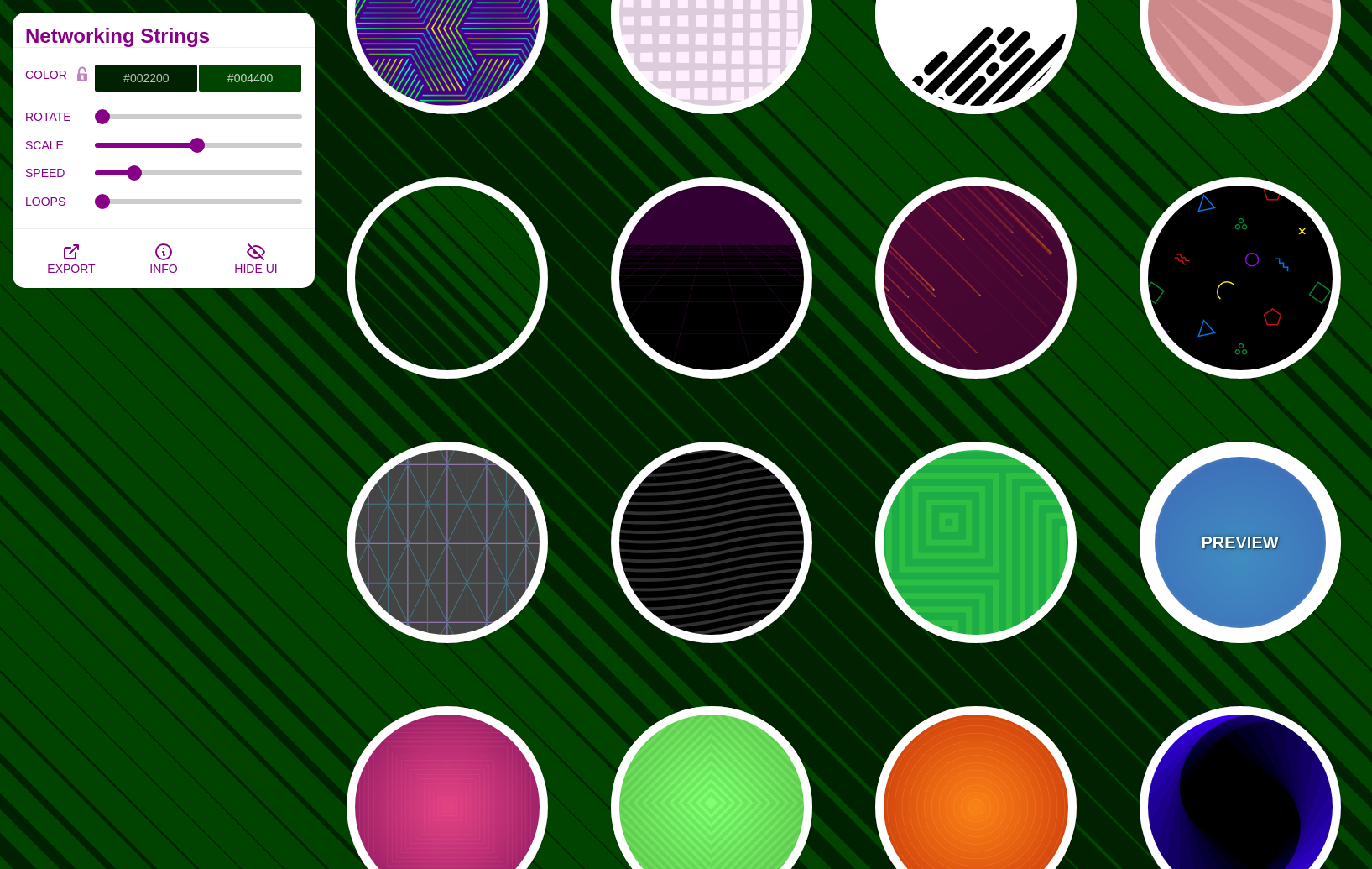
type input "10"
type input "70"
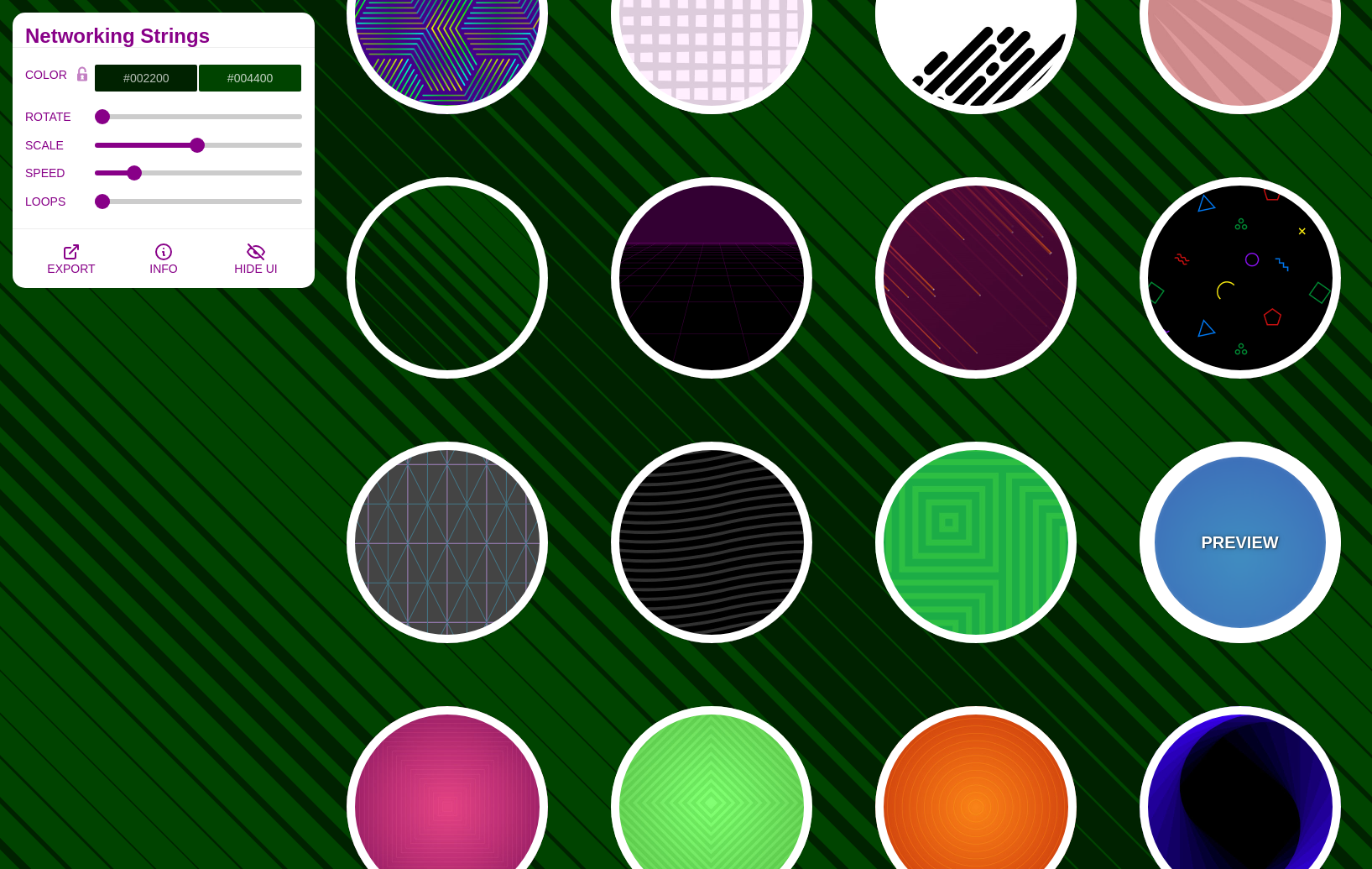
type input "60"
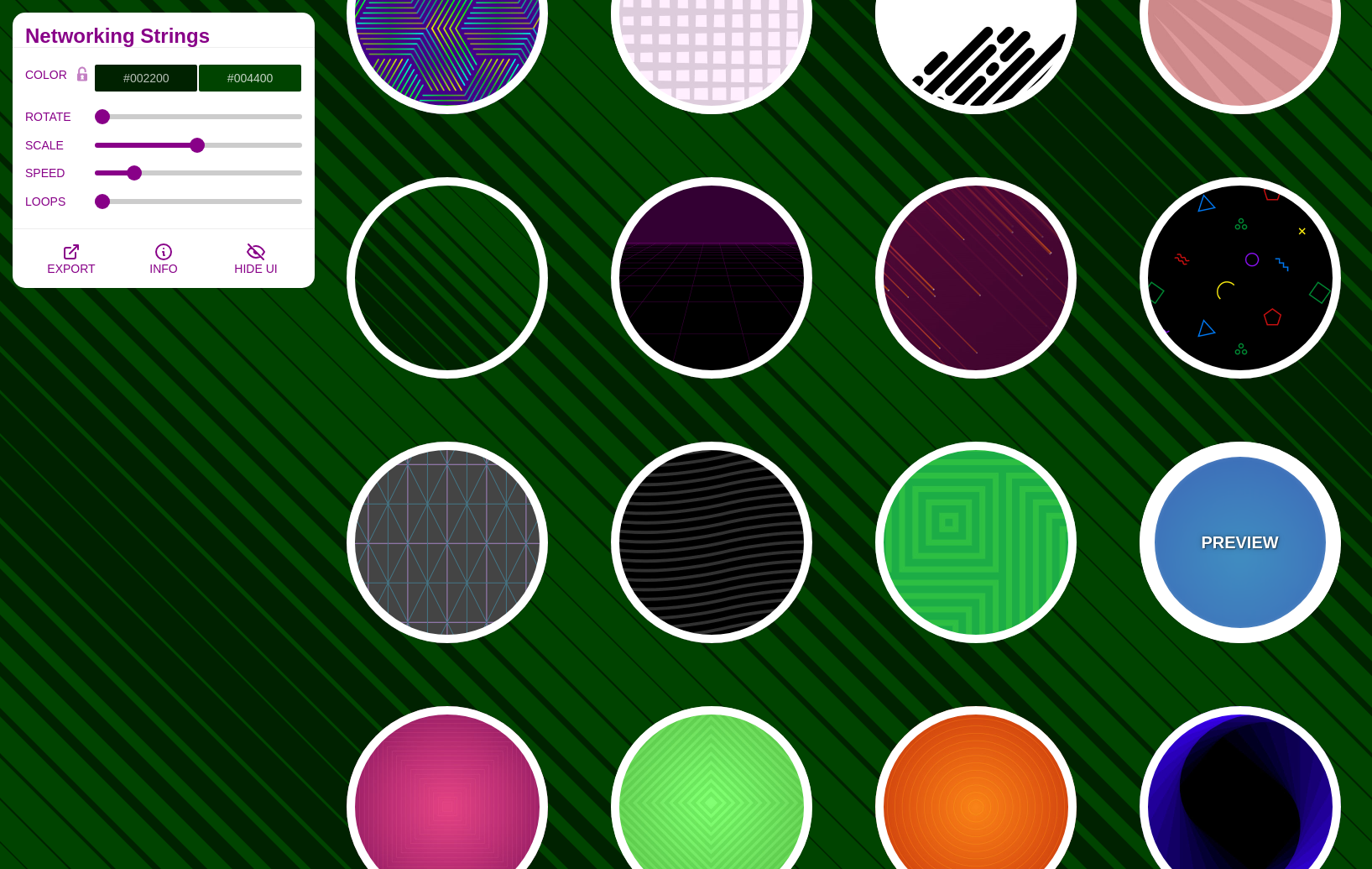
type input "0.5"
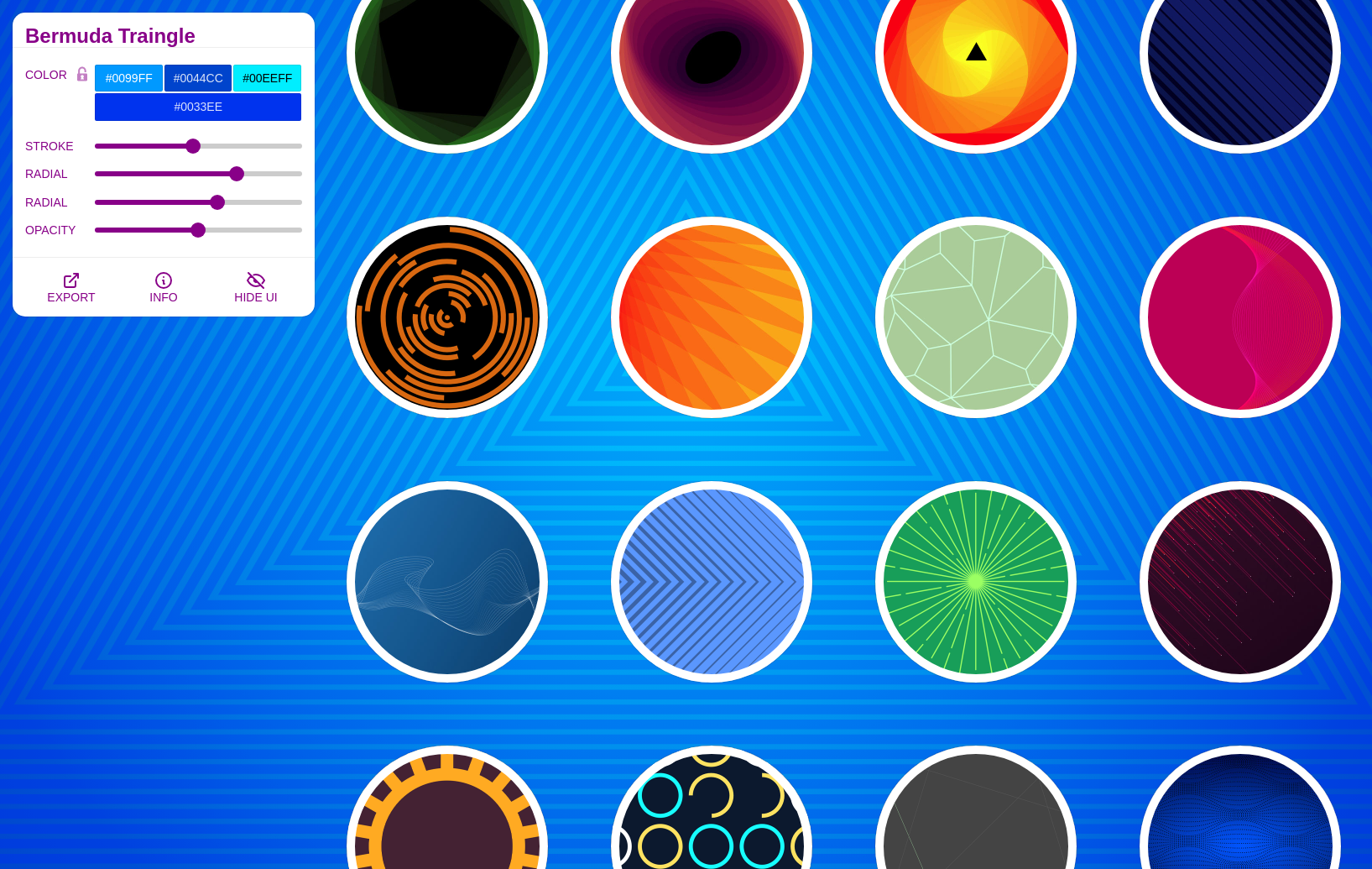
scroll to position [1892, 0]
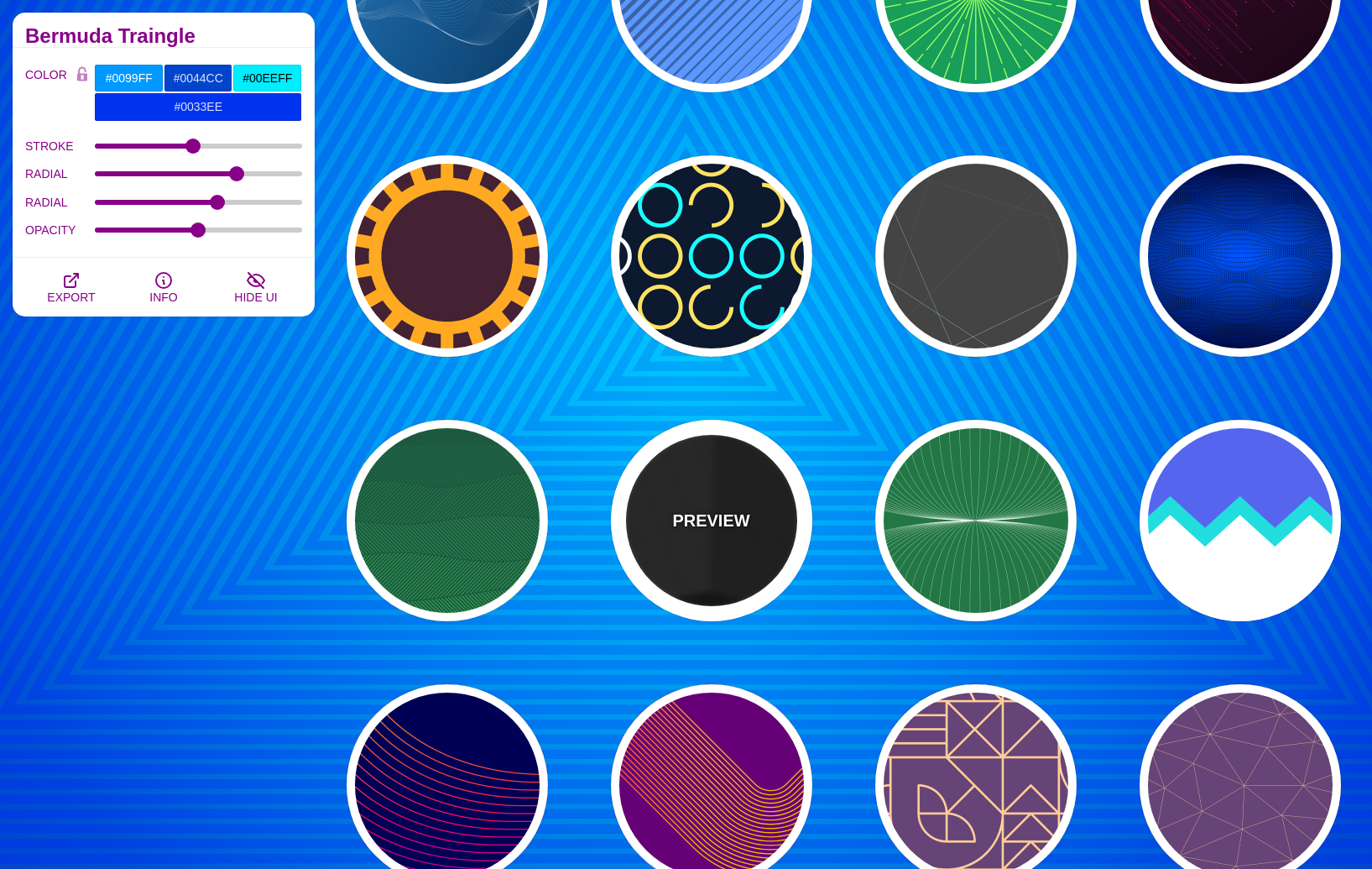
click at [689, 473] on div "PREVIEW" at bounding box center [711, 520] width 201 height 201
type input "#000000"
type input "#333333"
type input "#666666"
type input "0"
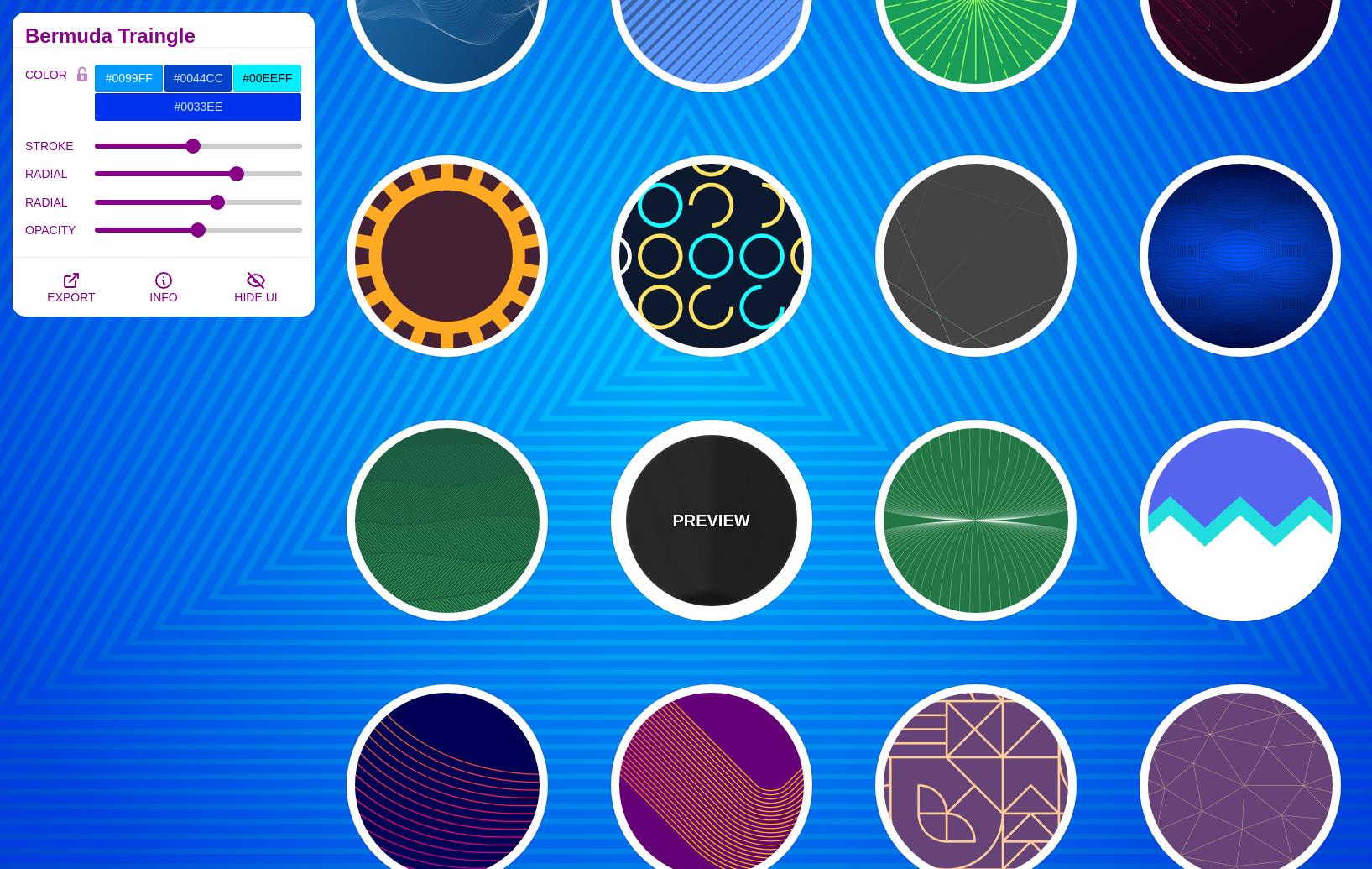
type input "0"
type input "10"
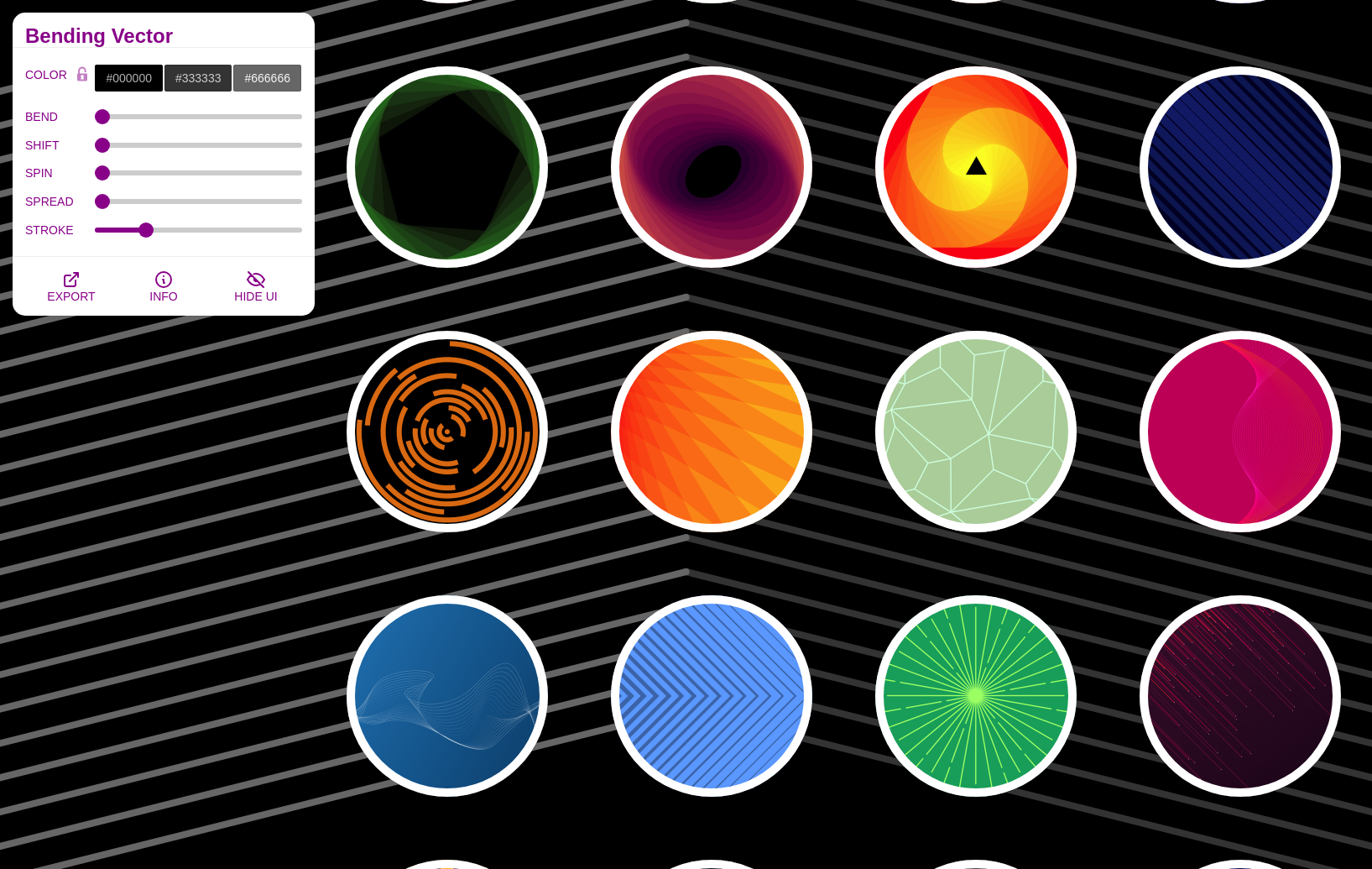
scroll to position [1196, 0]
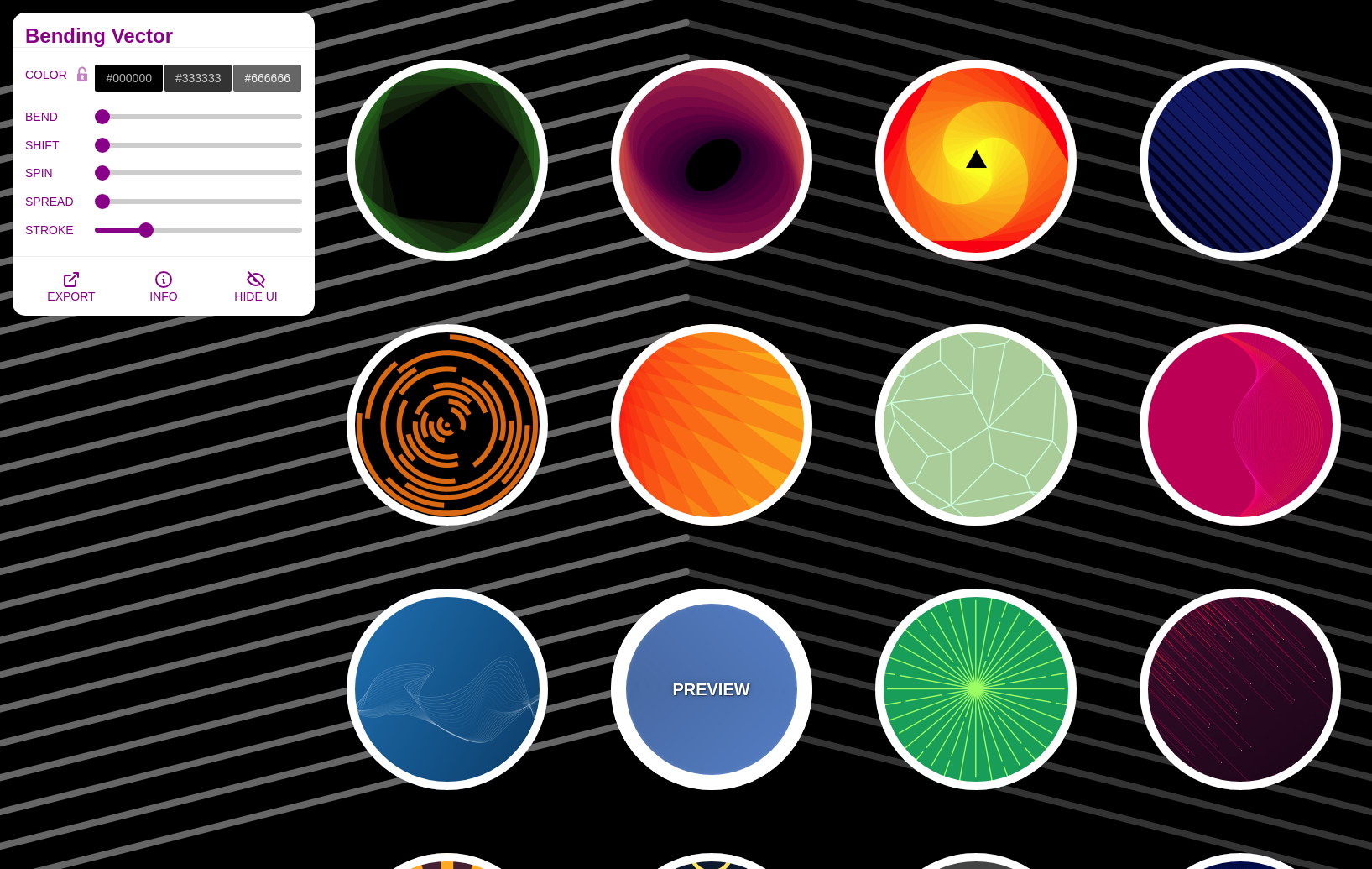
click at [729, 746] on div "PREVIEW" at bounding box center [711, 688] width 201 height 201
type input "#2C68A8"
type input "#439EFF"
type input "1"
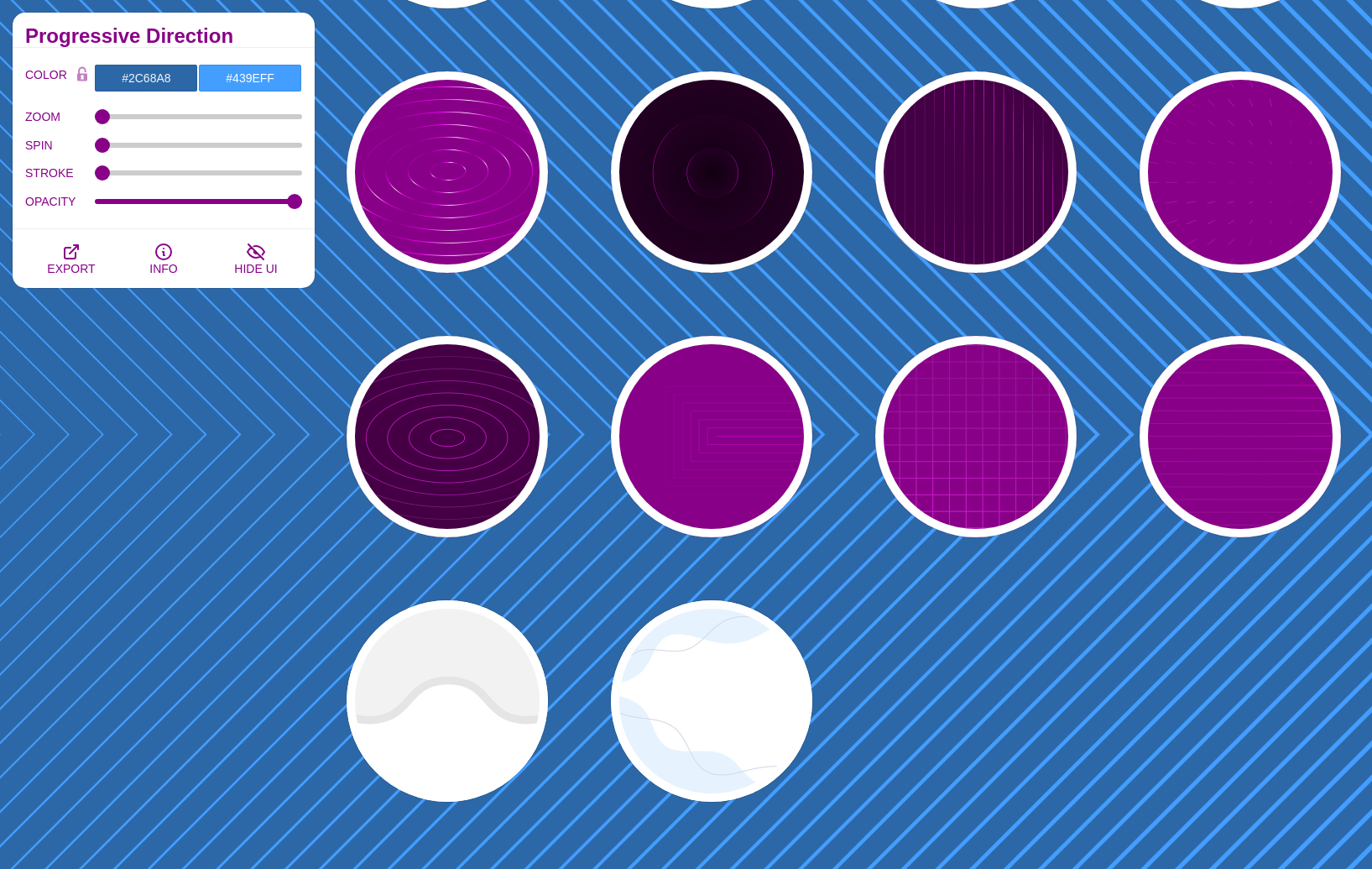
scroll to position [4054, 0]
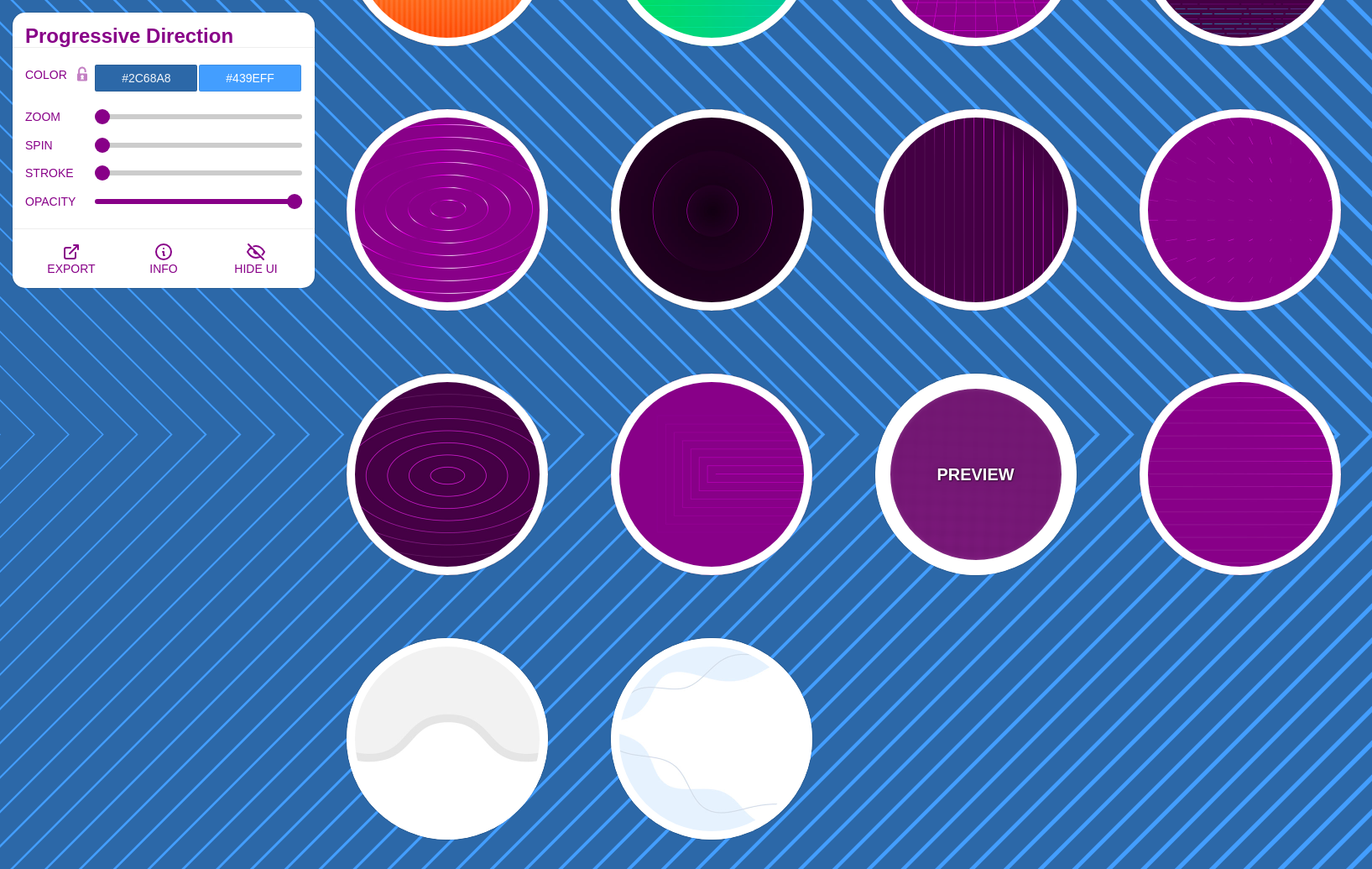
click at [1013, 456] on div "PREVIEW" at bounding box center [975, 474] width 201 height 201
type input "#880088"
type input "#FF00FF"
type input "#FFFFFF"
type input "20"
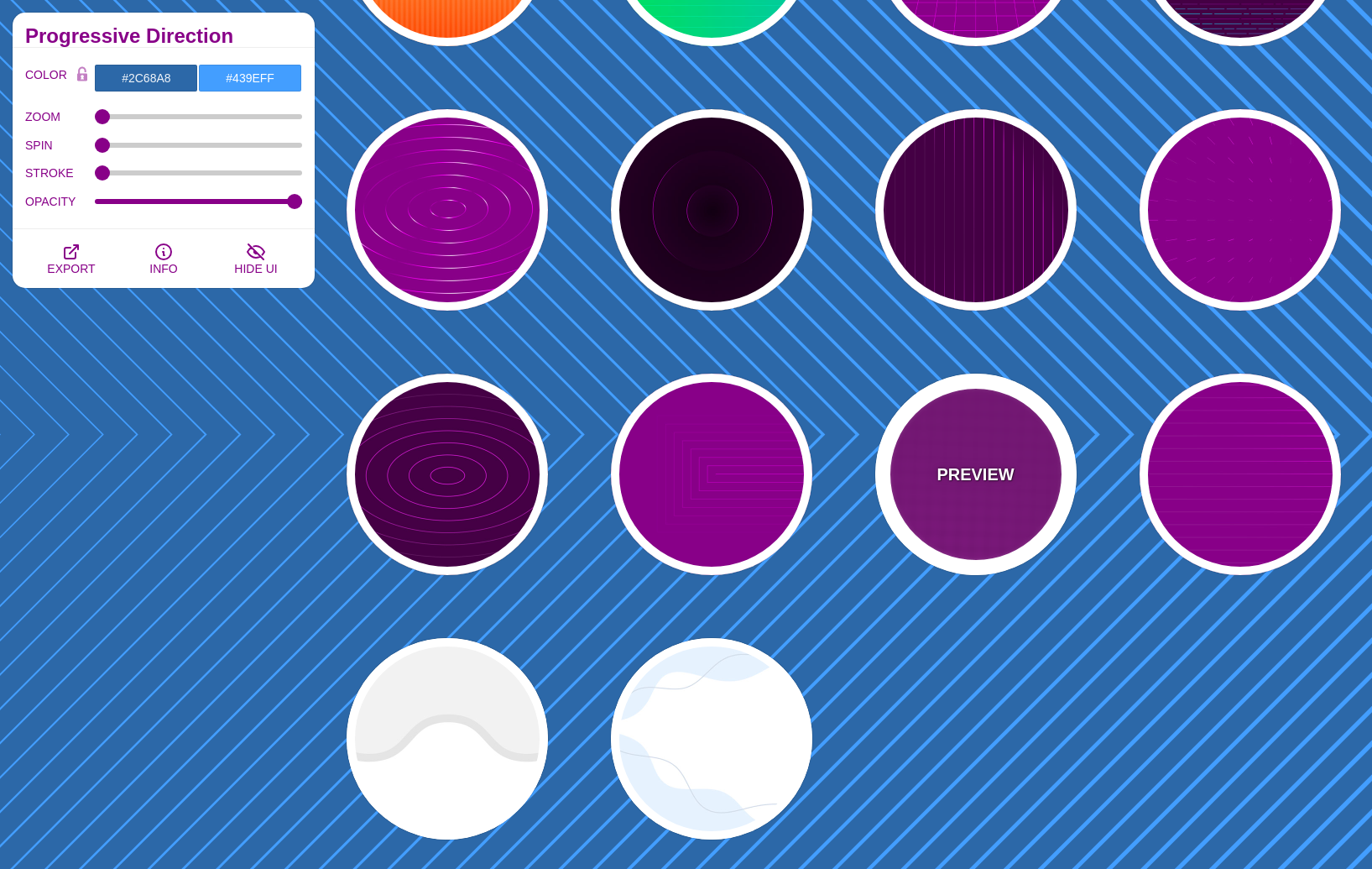
type input "999"
type input "0.1"
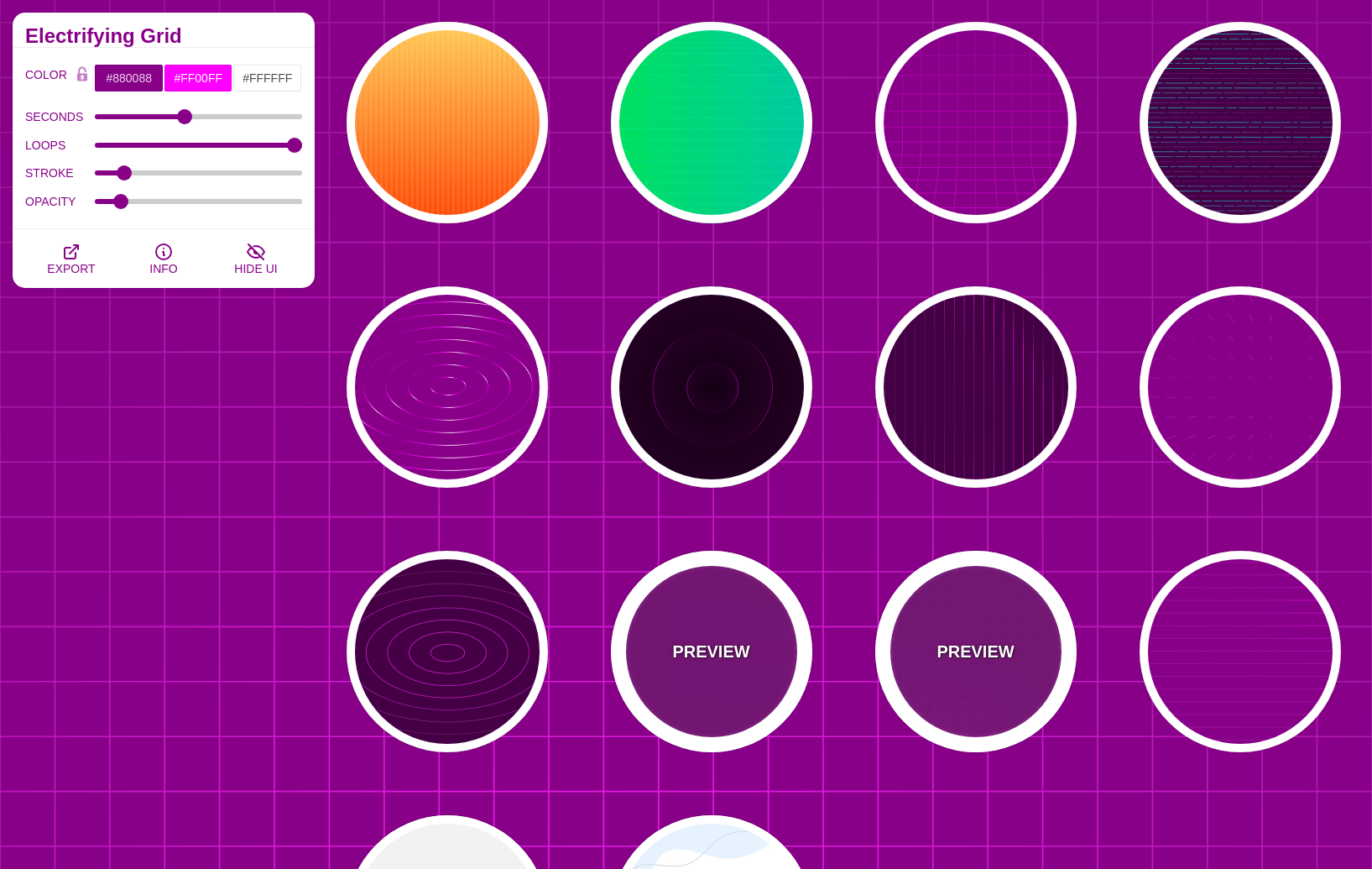
scroll to position [3867, 0]
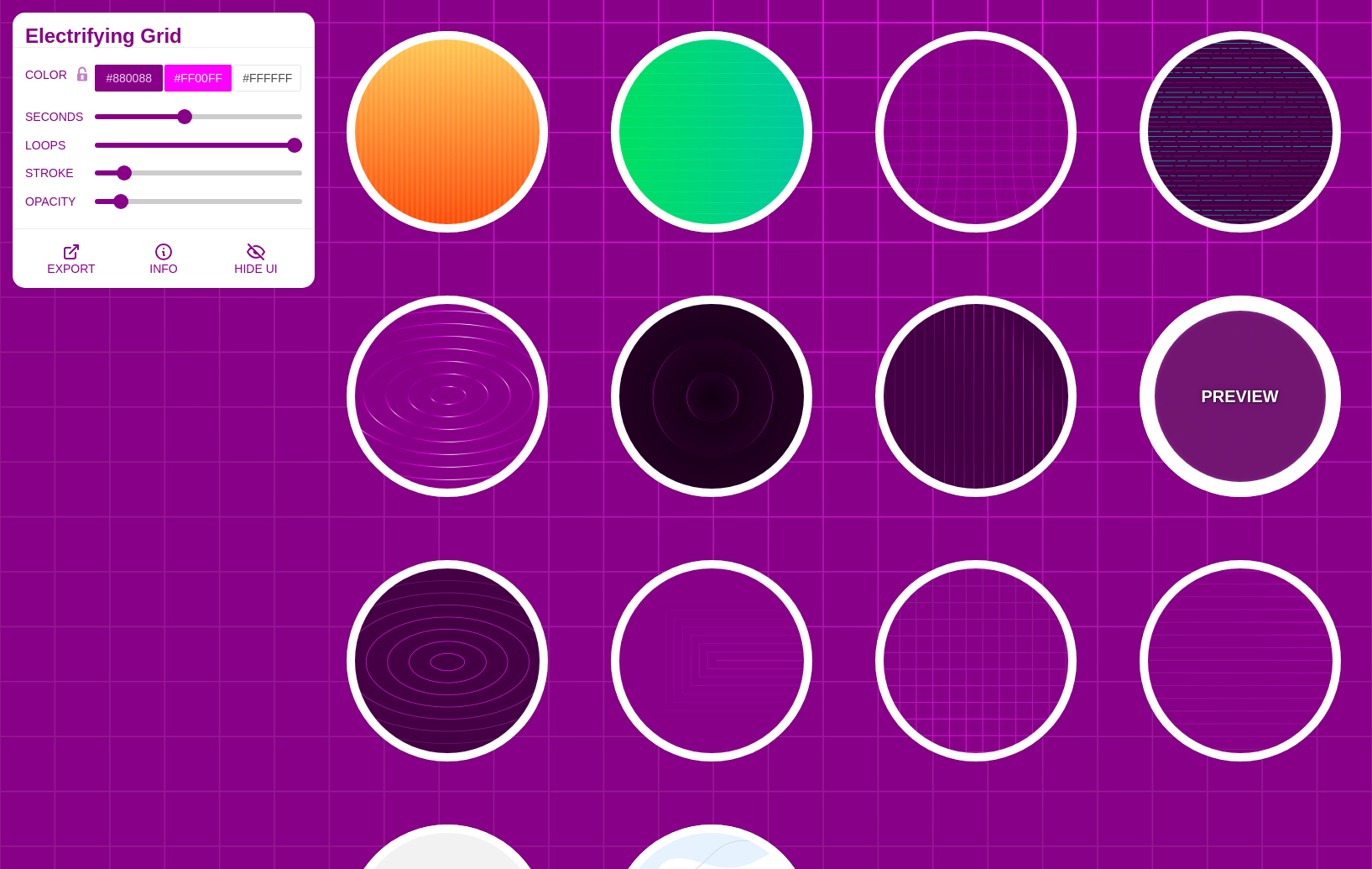
click at [1186, 439] on div "PREVIEW" at bounding box center [1240, 396] width 201 height 201
type input "15"
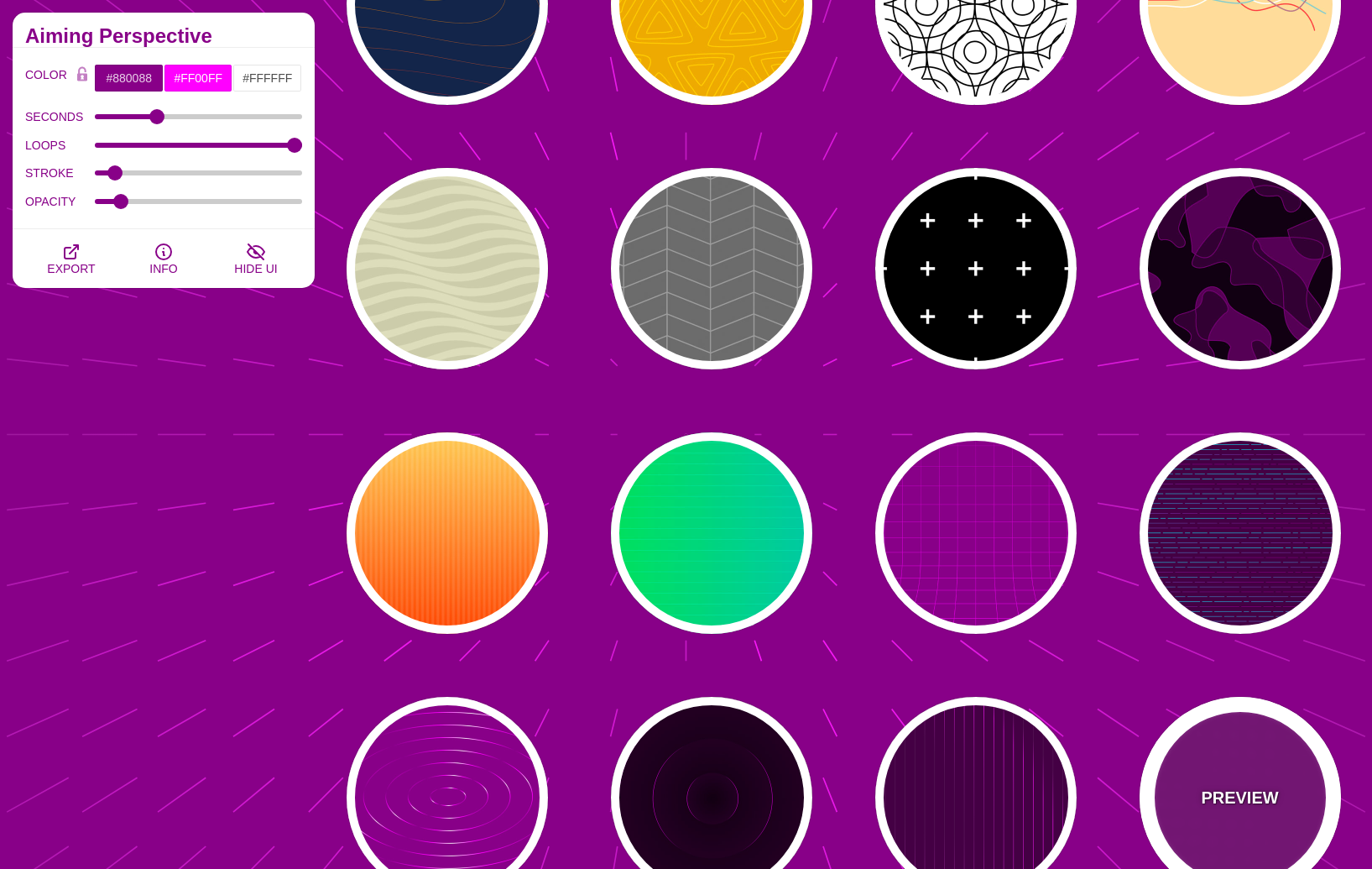
scroll to position [3243, 0]
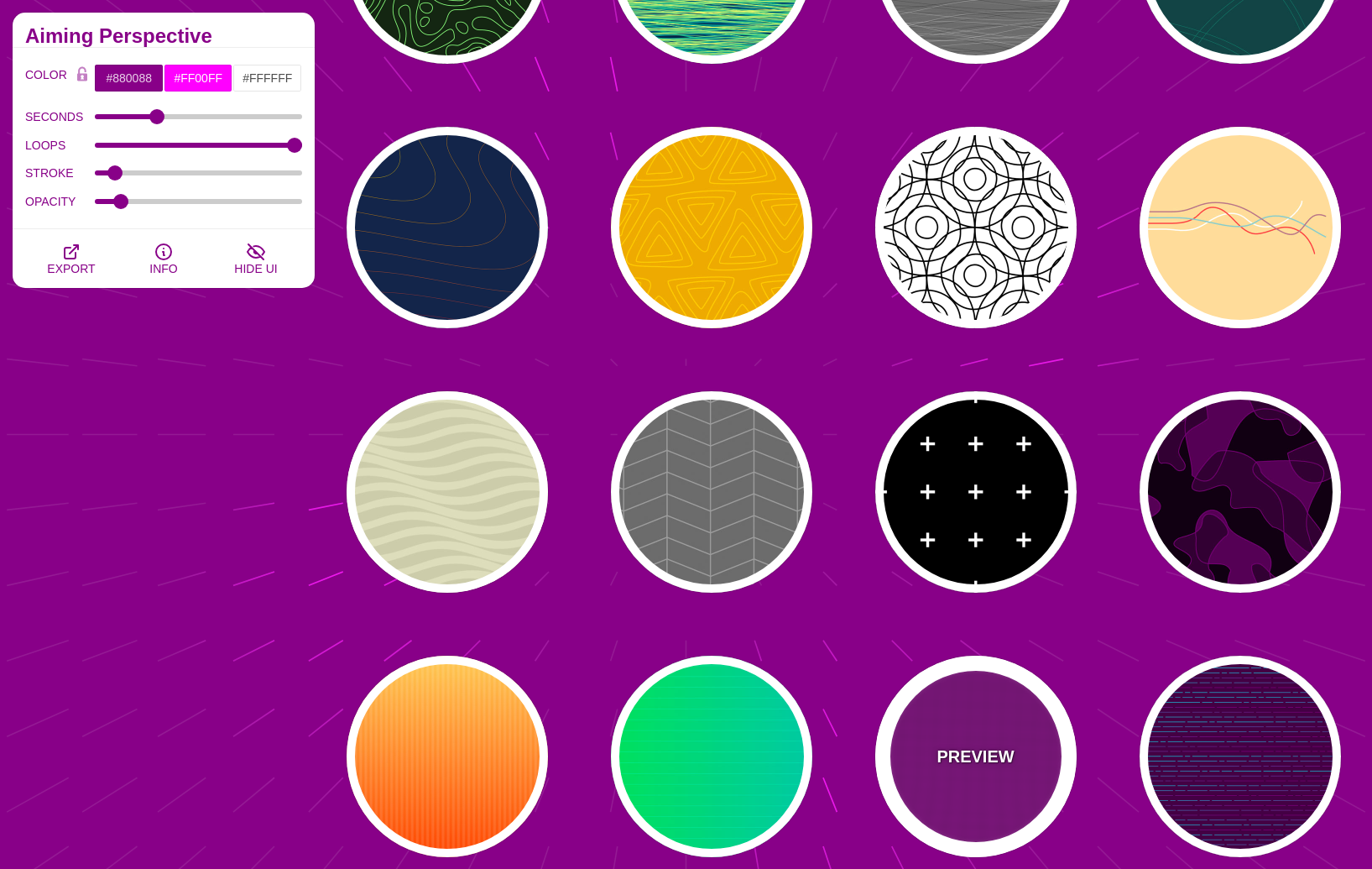
click at [976, 722] on div "PREVIEW" at bounding box center [975, 756] width 201 height 201
type input "#FFFFFF"
type input "0"
type input "5"
type input "999"
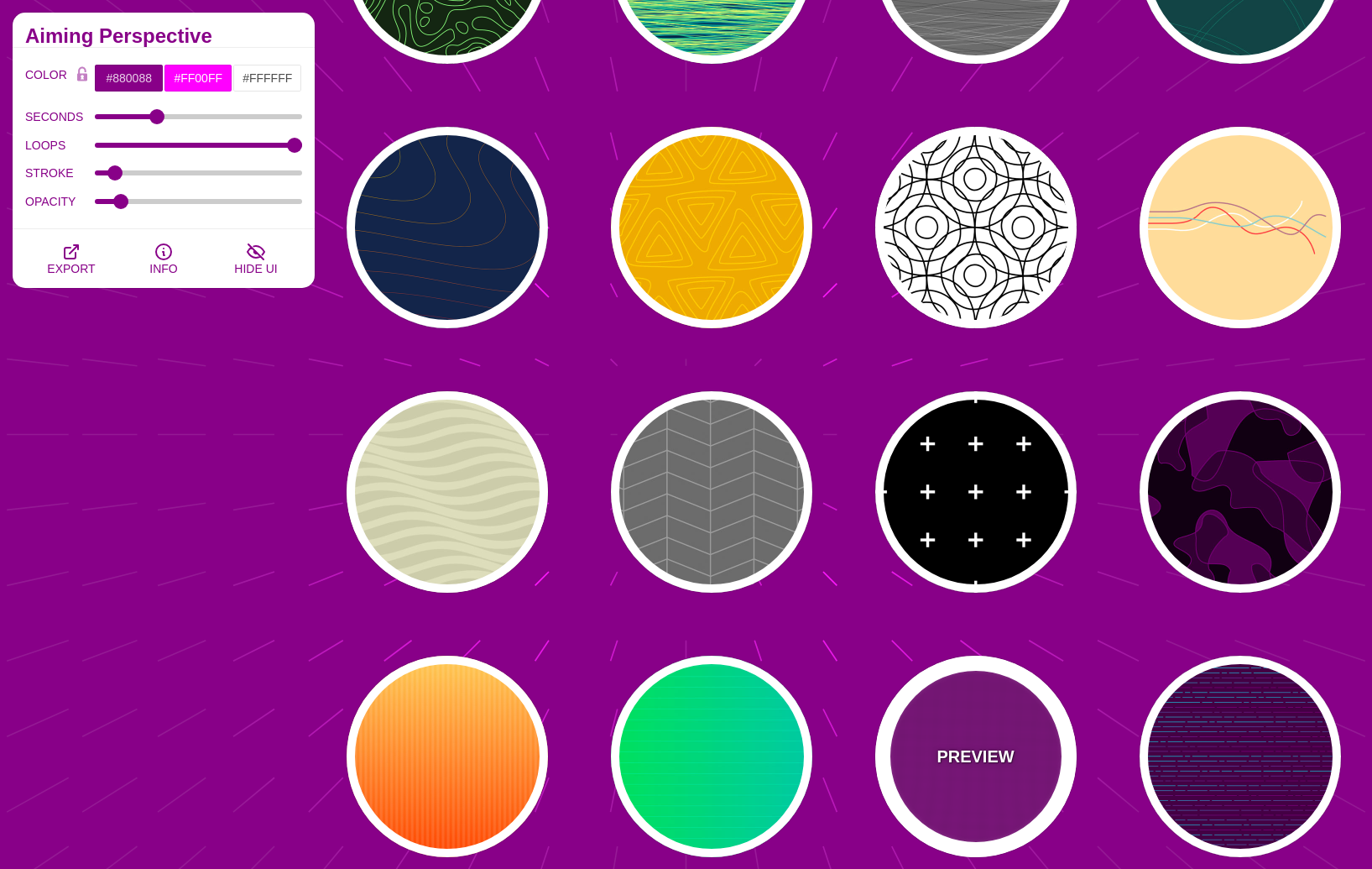
type input "0"
type input "1"
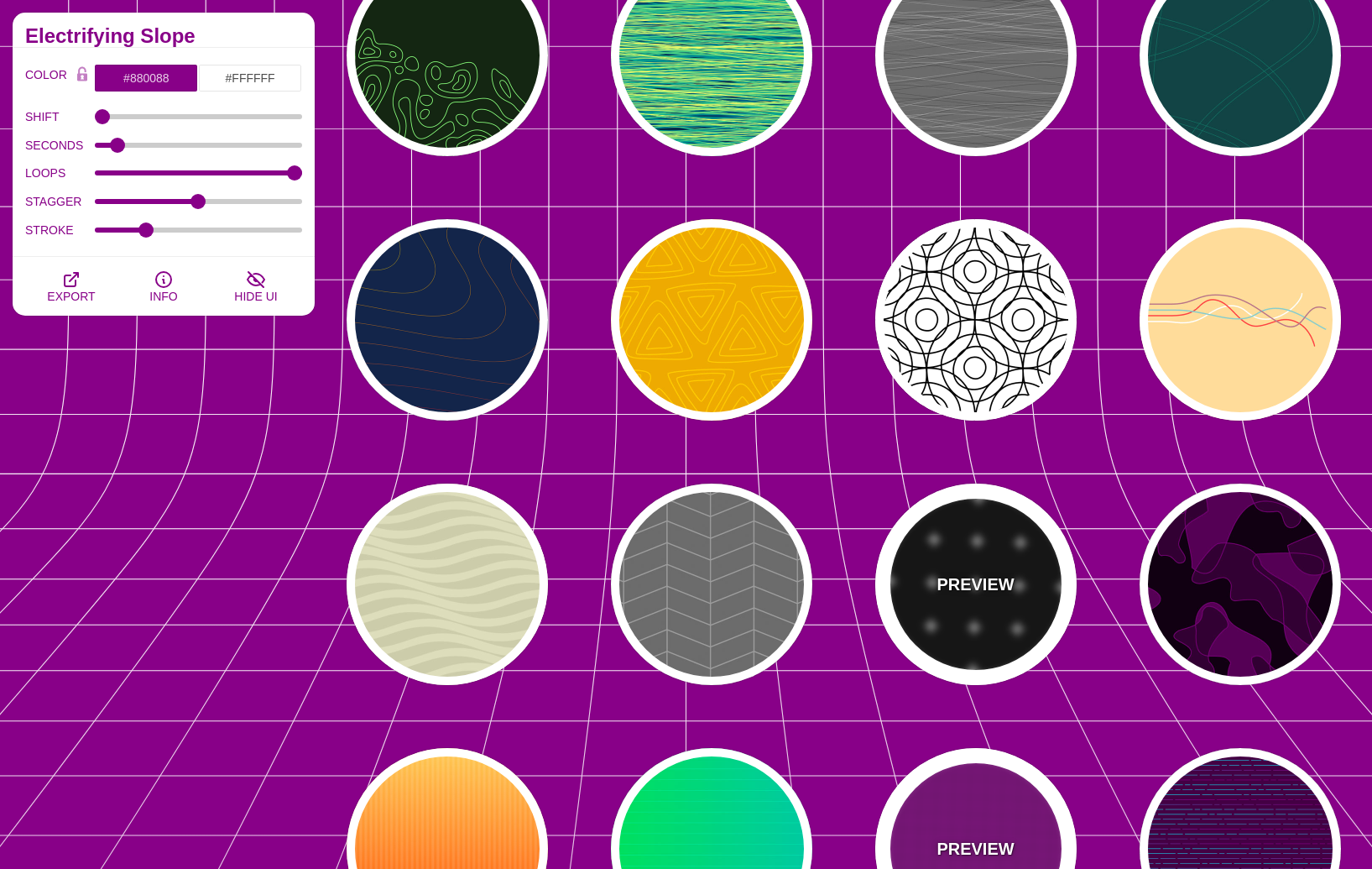
scroll to position [3149, 0]
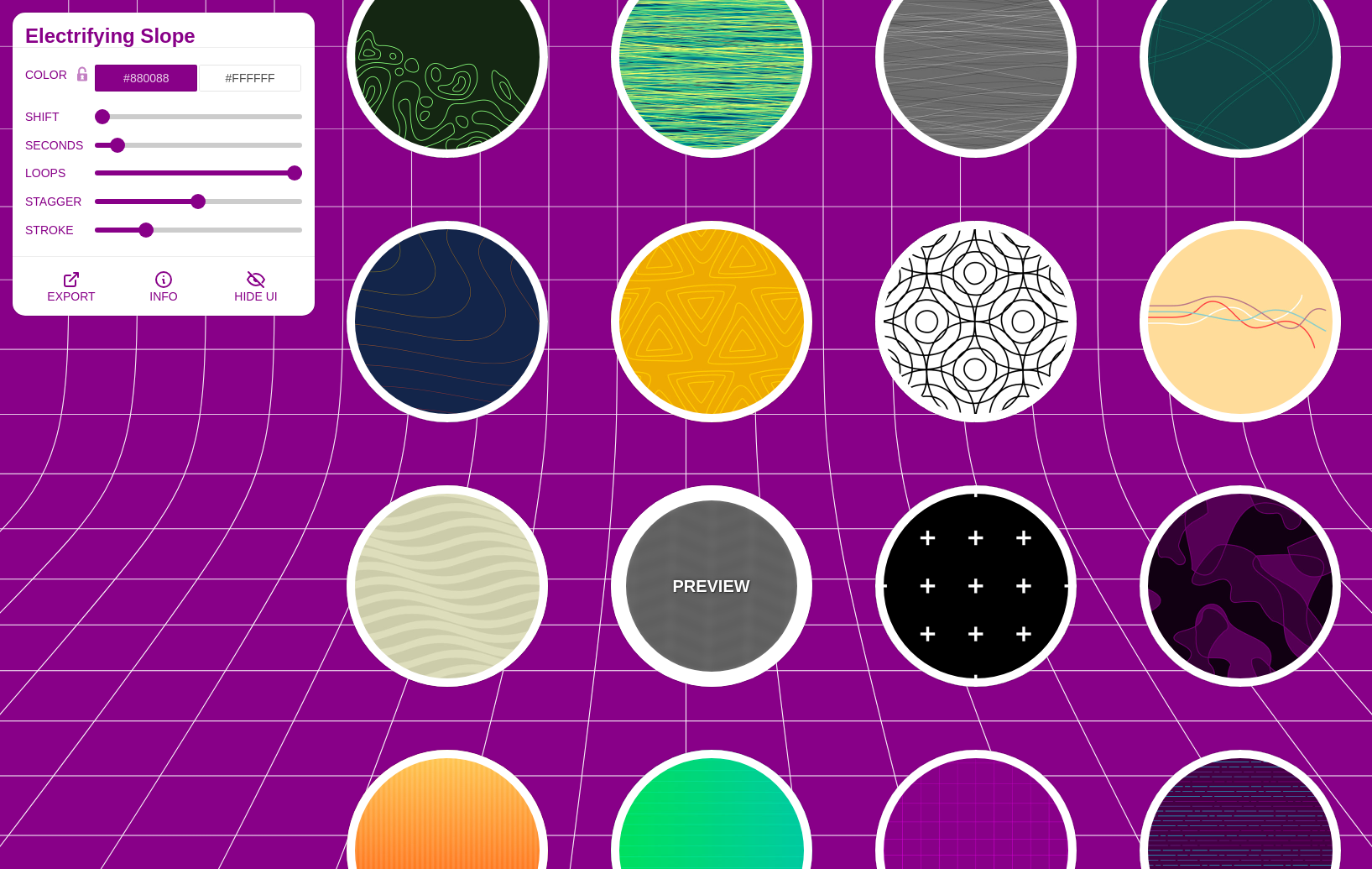
click at [717, 598] on p "PREVIEW" at bounding box center [711, 585] width 77 height 25
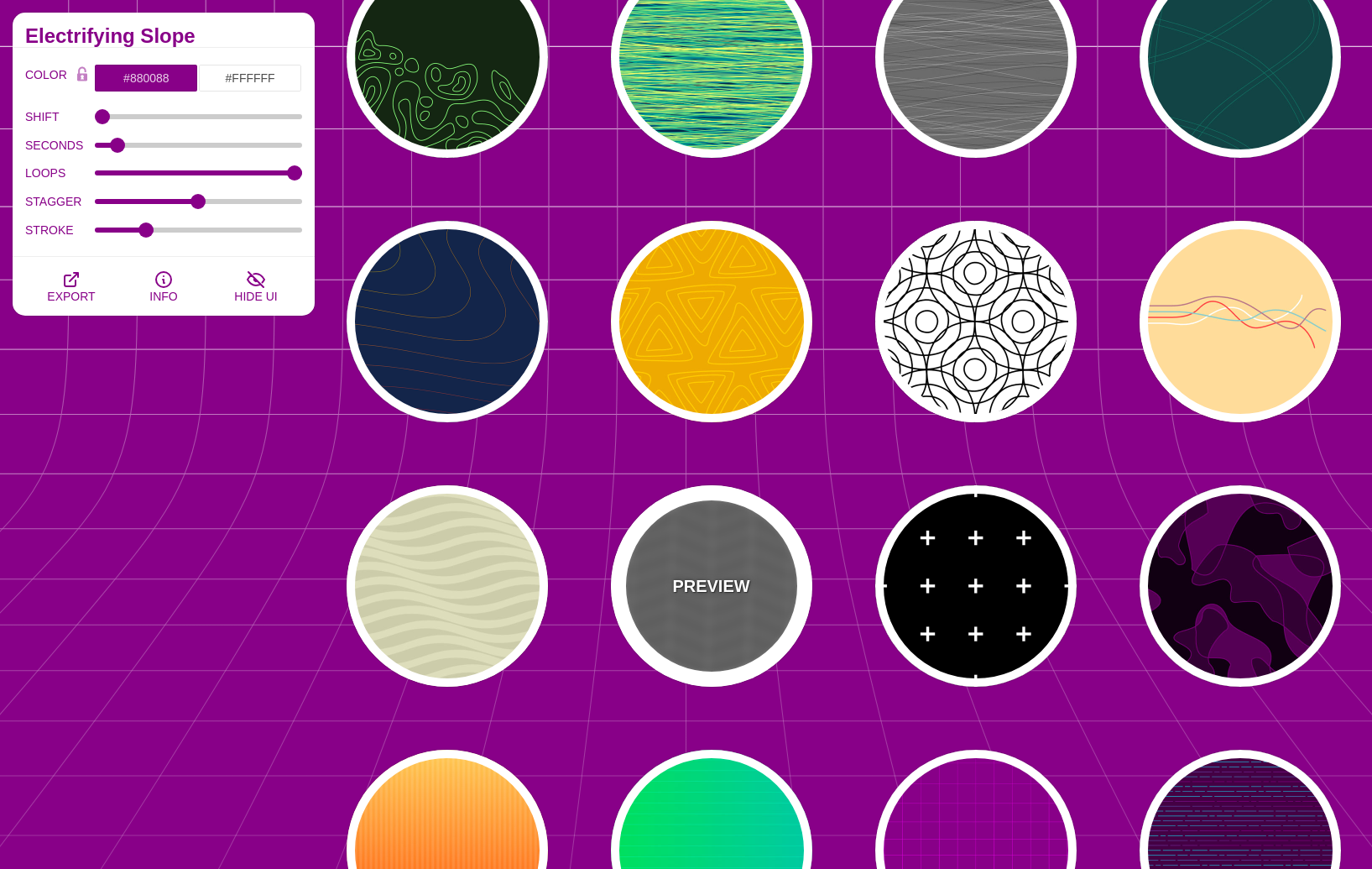
type input "#555555"
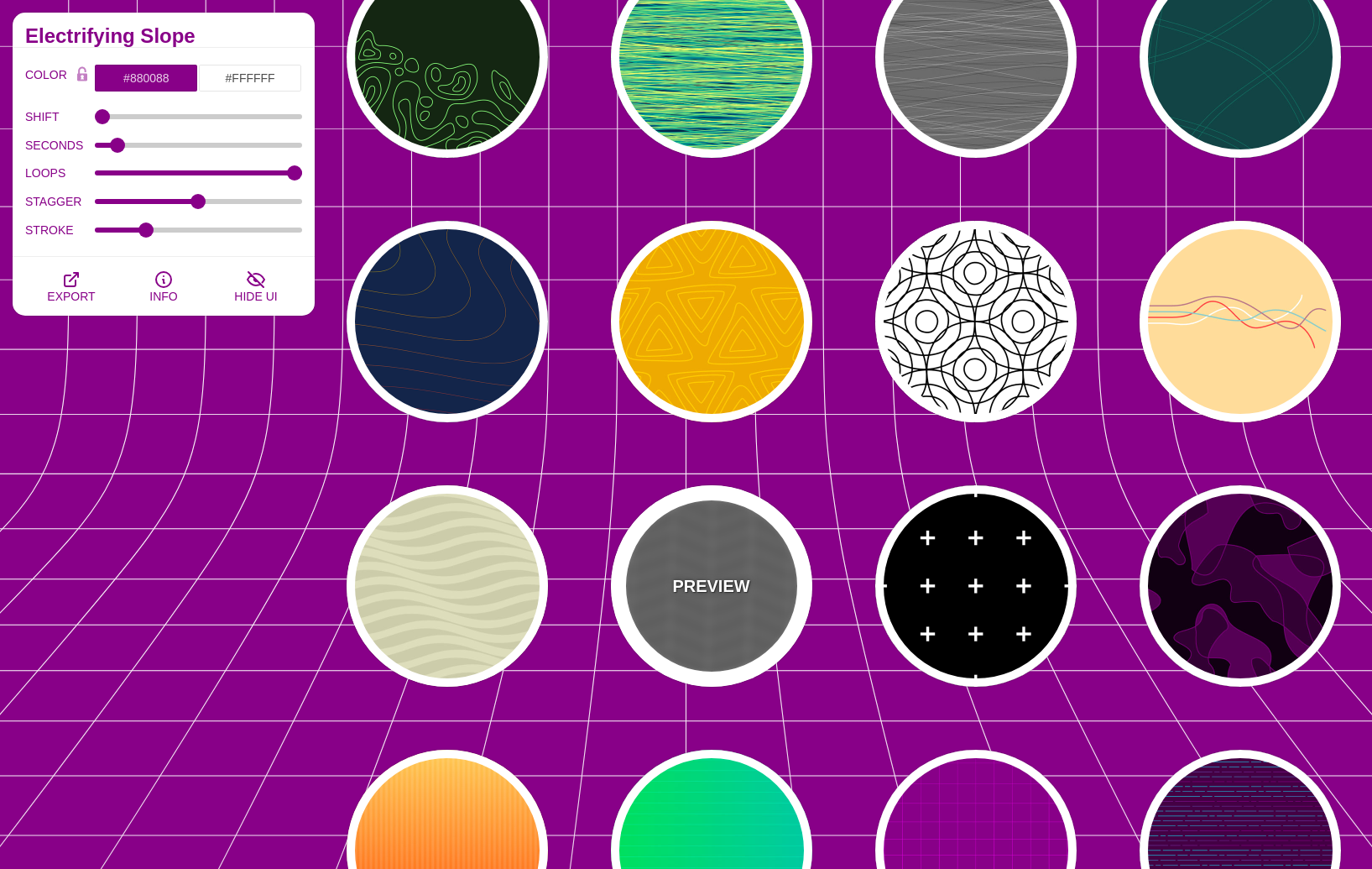
type input "#555555"
type input "#888888"
type input "20"
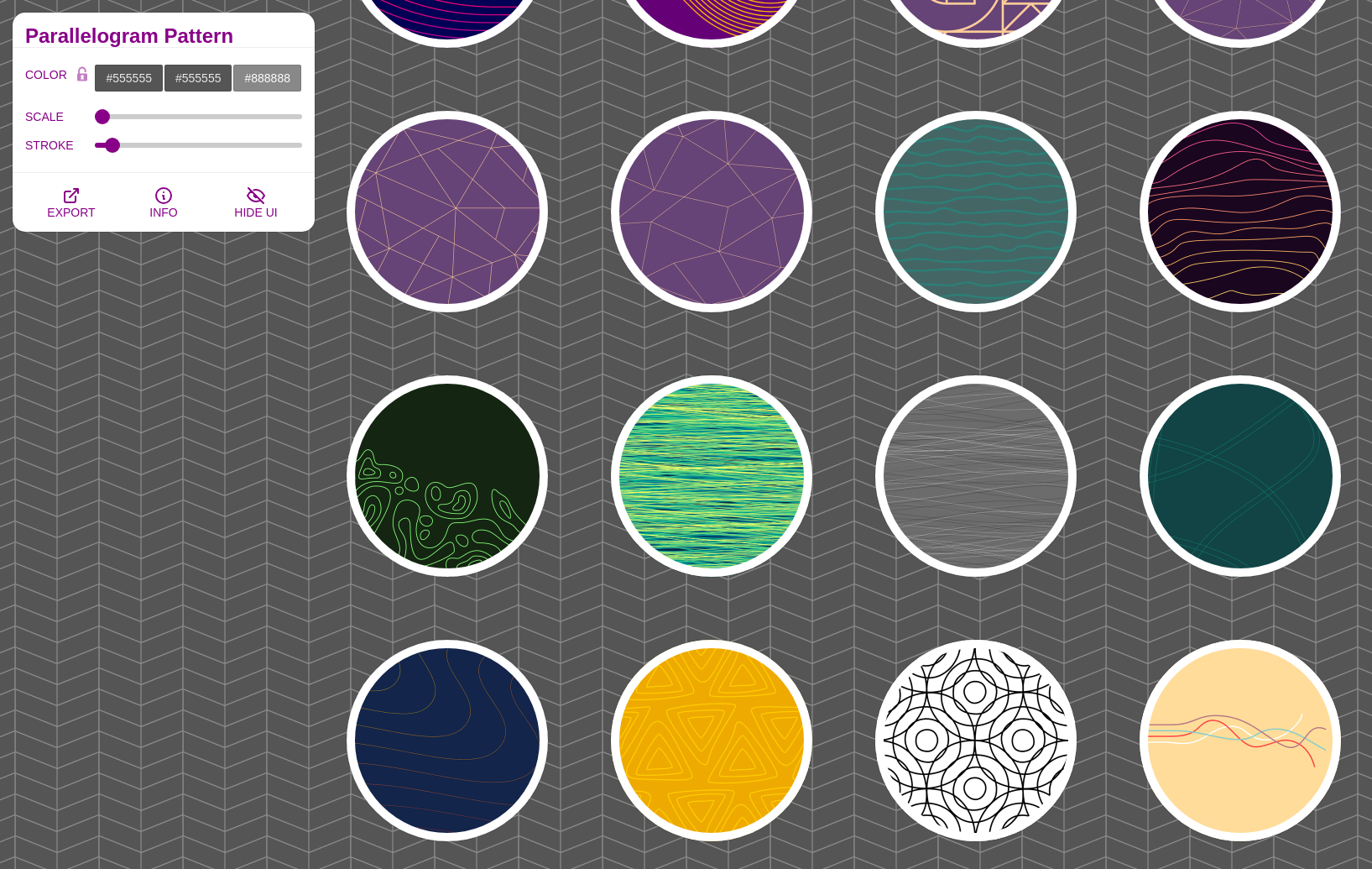
scroll to position [2727, 0]
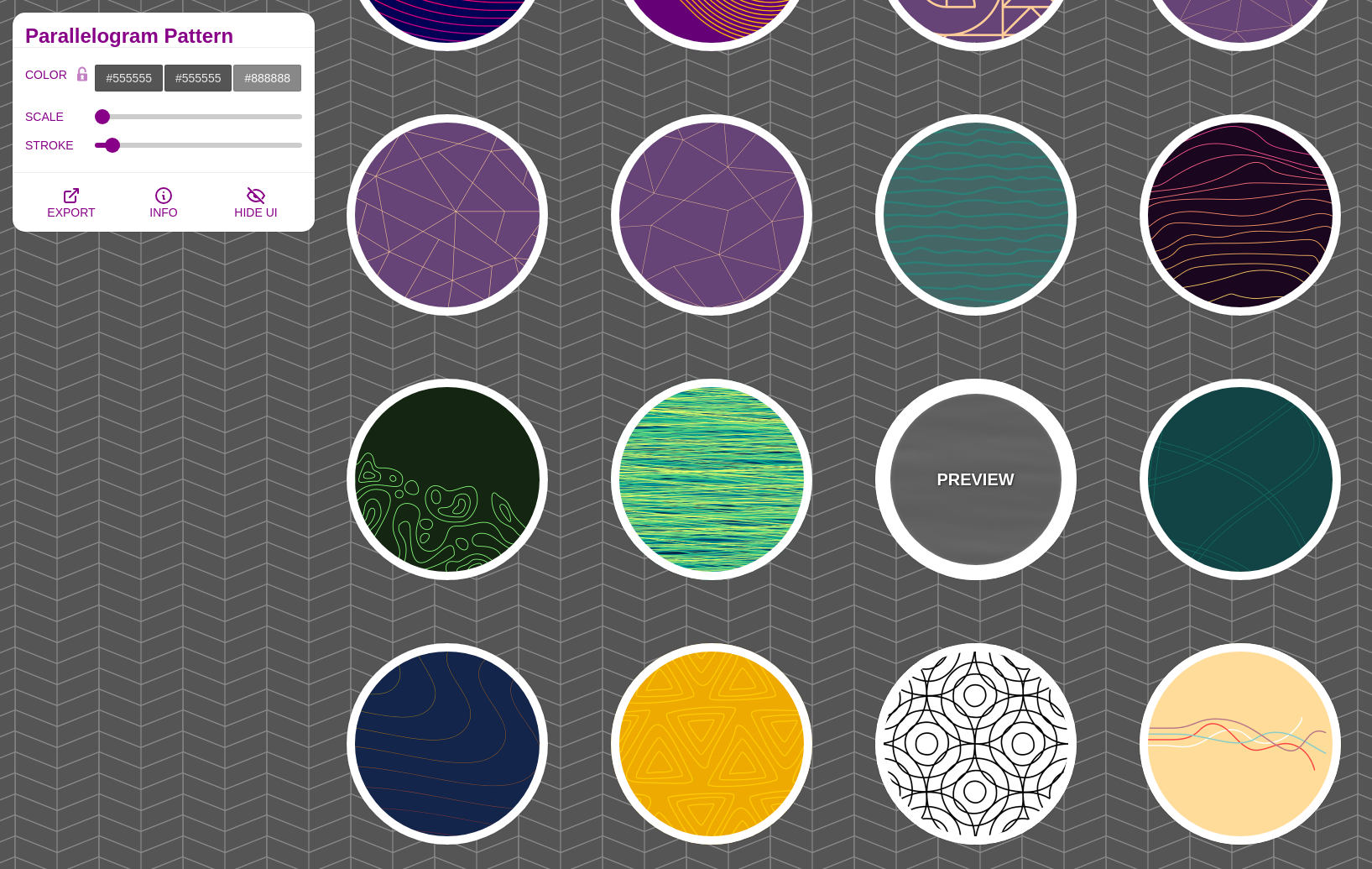
click at [918, 522] on div "PREVIEW" at bounding box center [975, 478] width 201 height 201
type input "#000000"
type input "#FFFFFF"
type input "0"
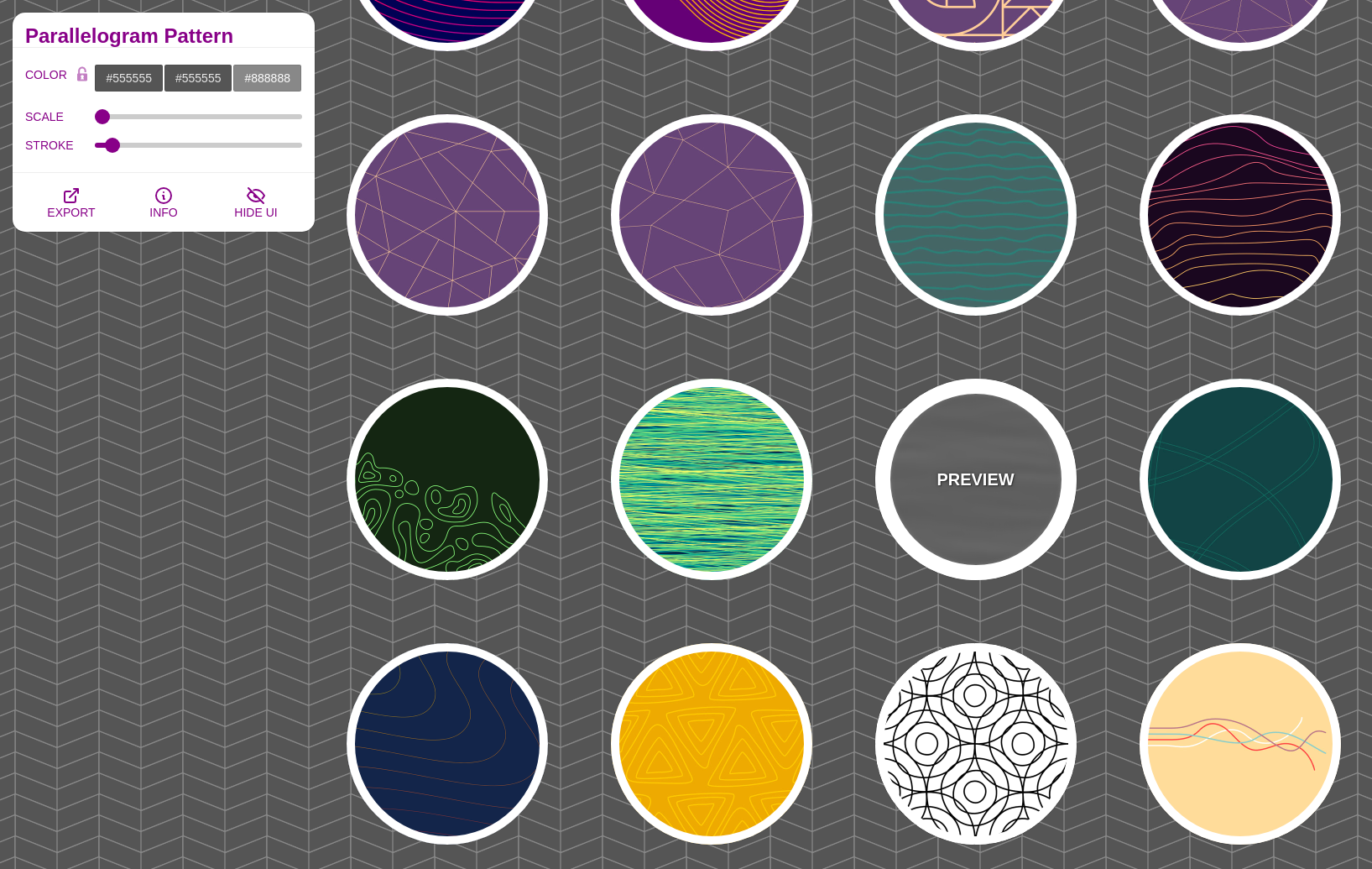
type input "1"
type input "0.5"
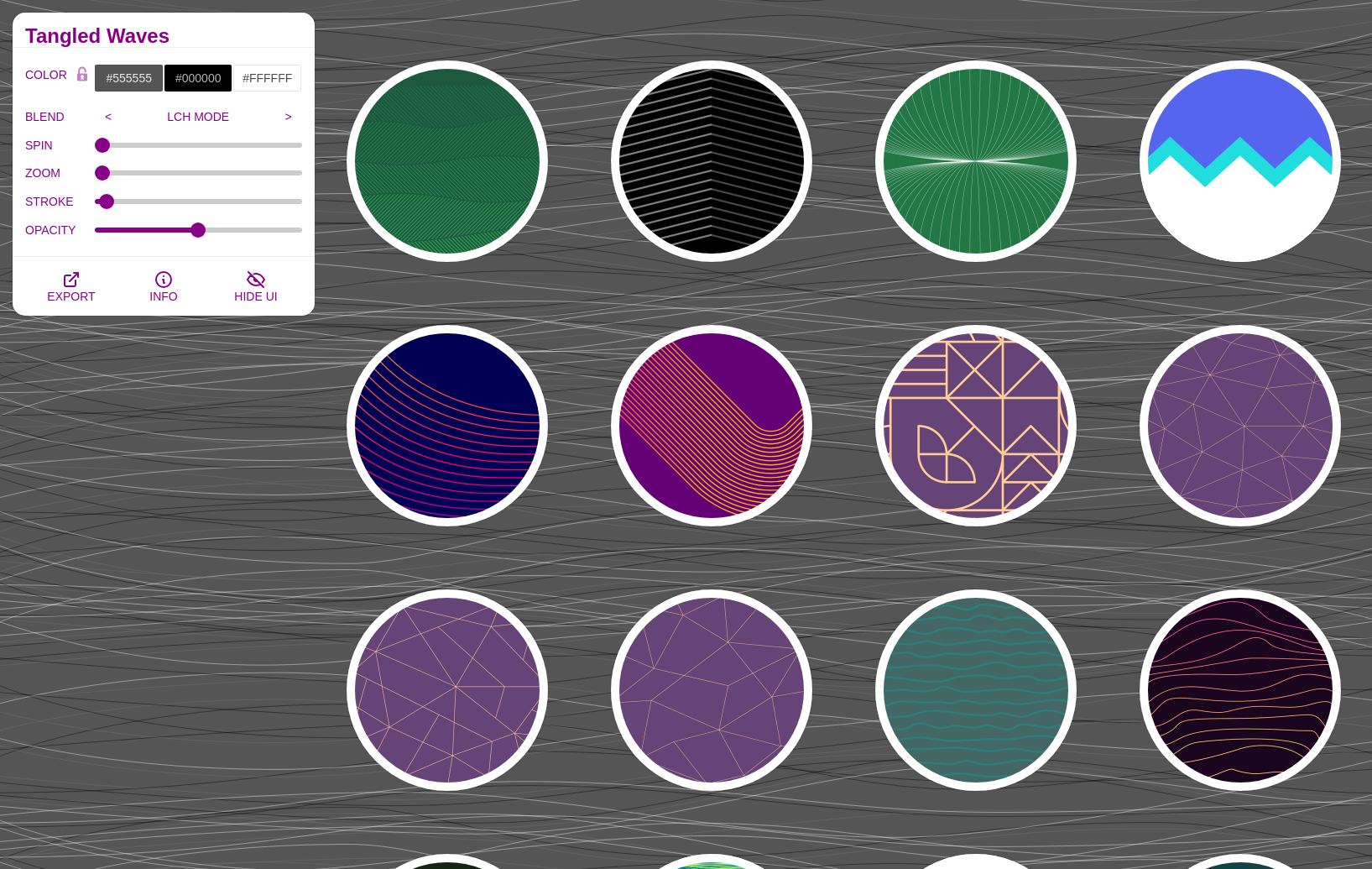
scroll to position [2250, 0]
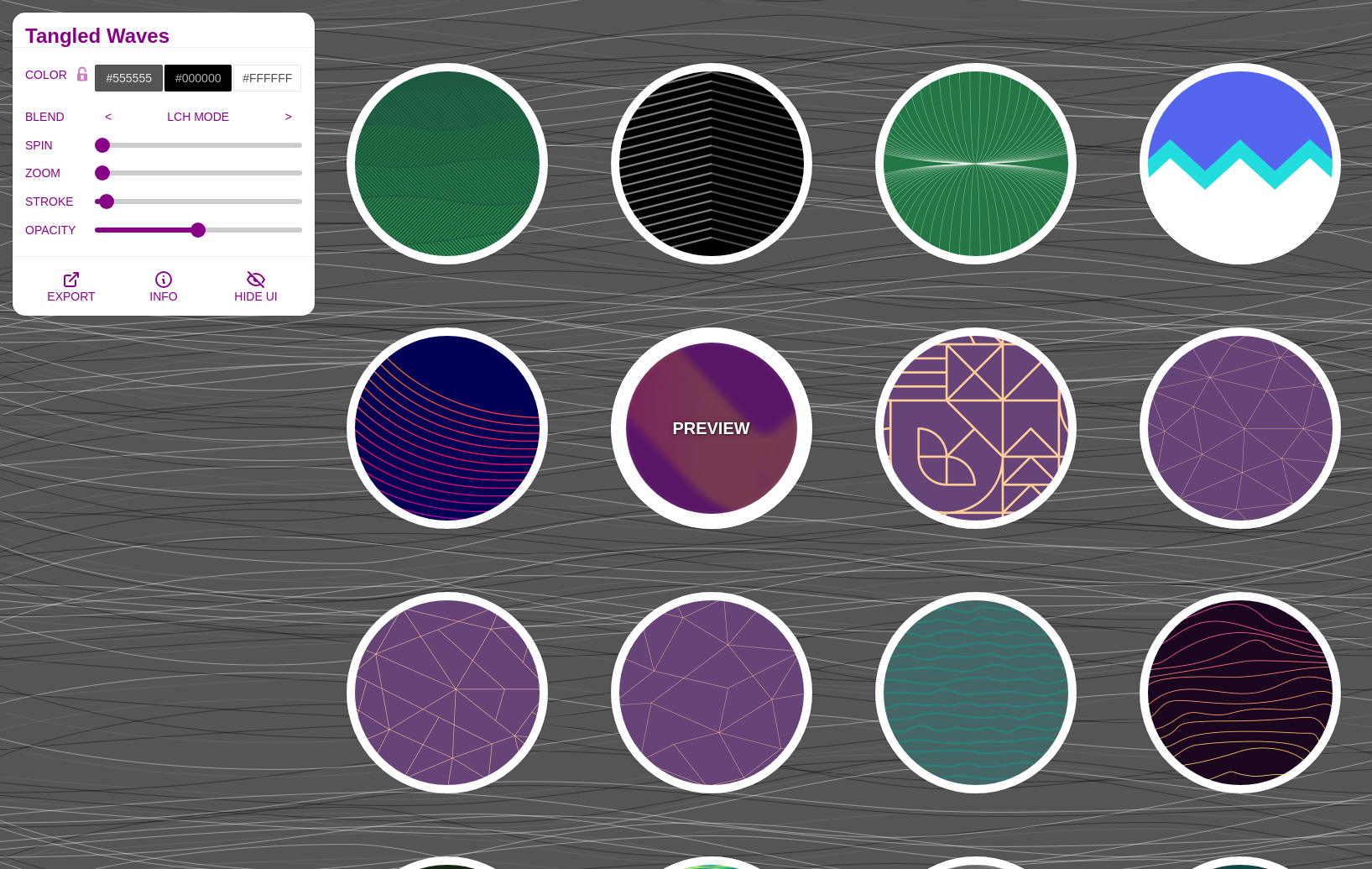
click at [710, 427] on p "PREVIEW" at bounding box center [711, 427] width 77 height 25
type input "#660077"
type input "#FFBB00"
type input "#0000FF"
type input "1"
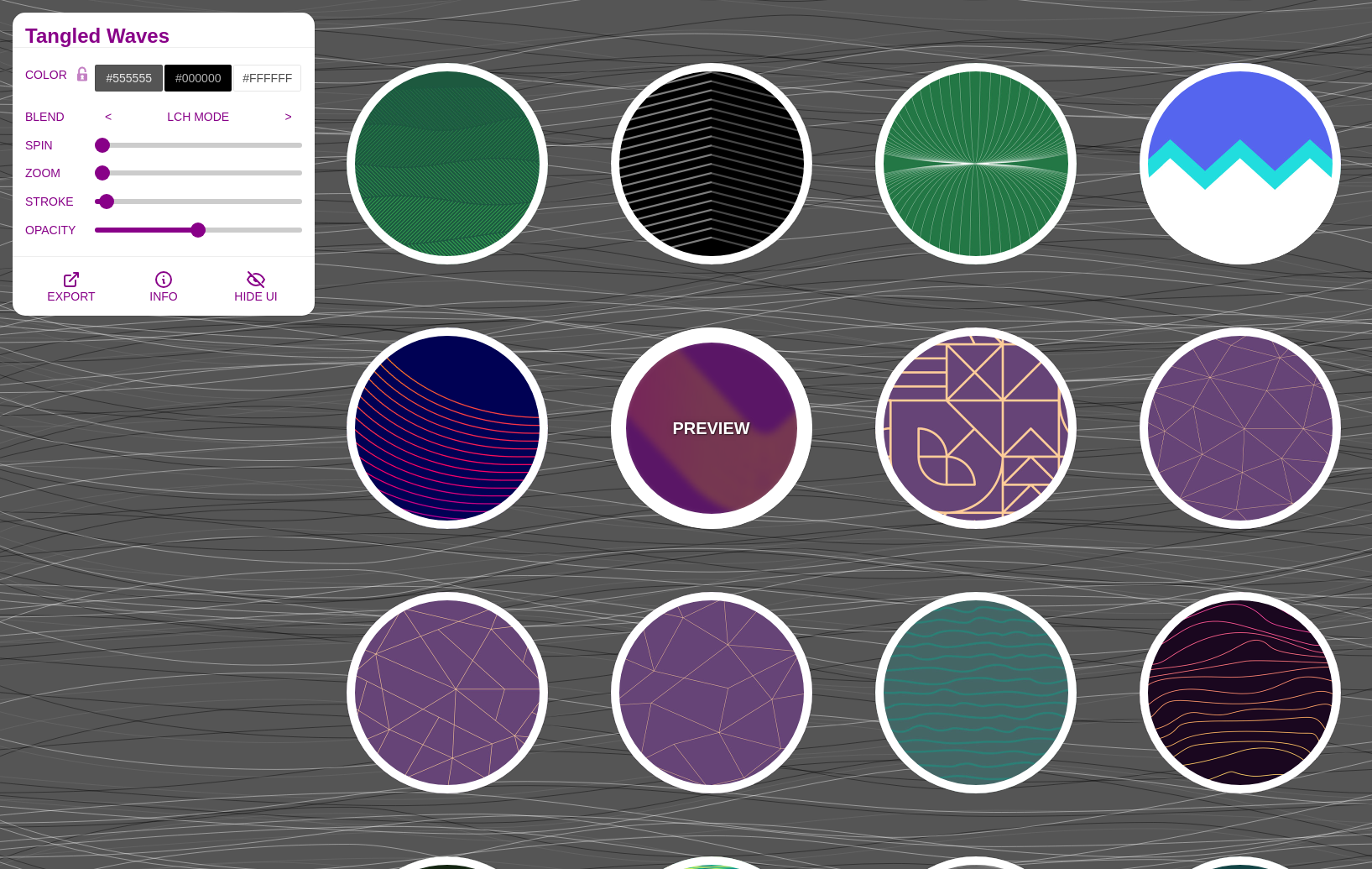
type input "2"
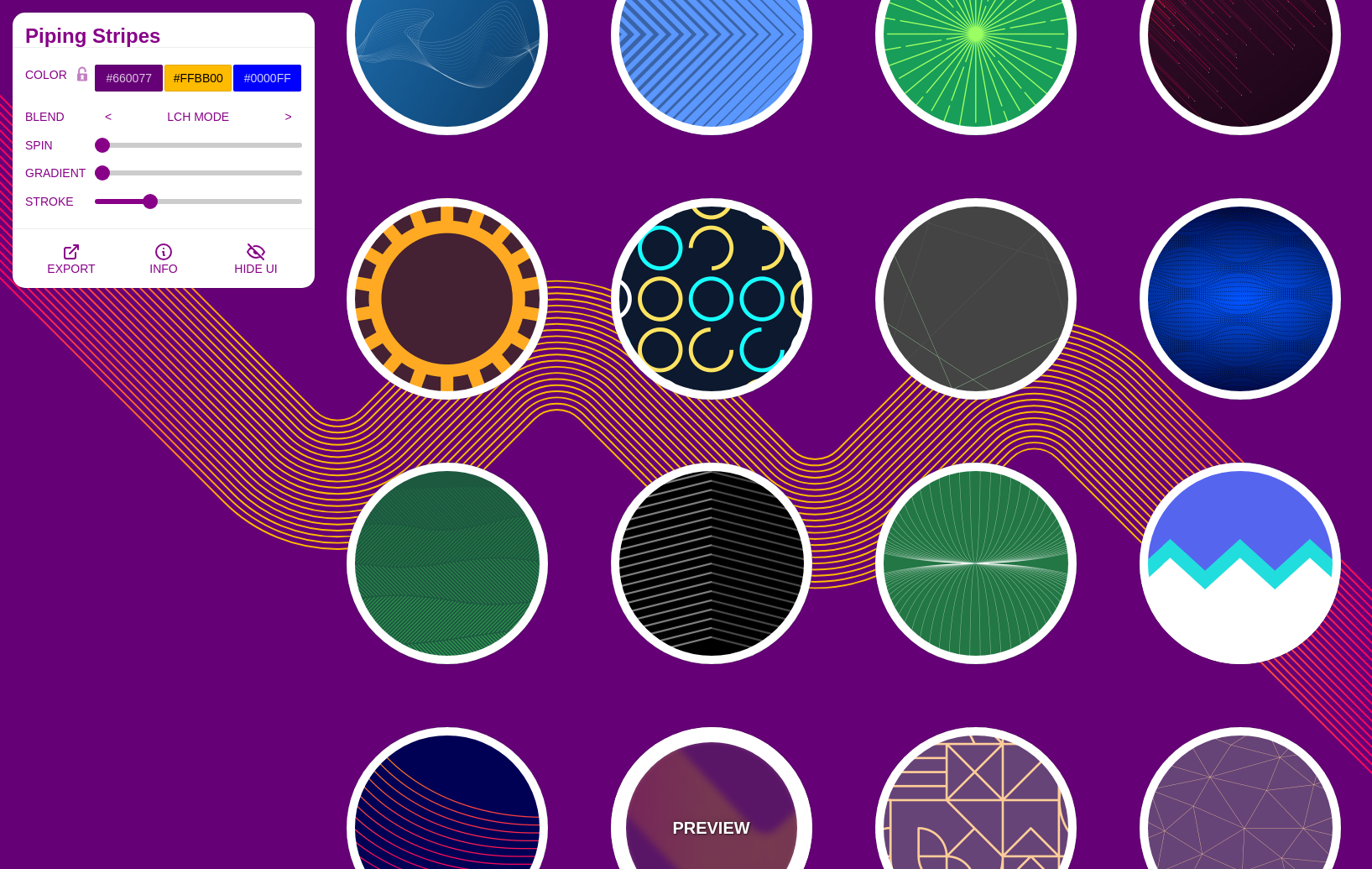
scroll to position [1849, 0]
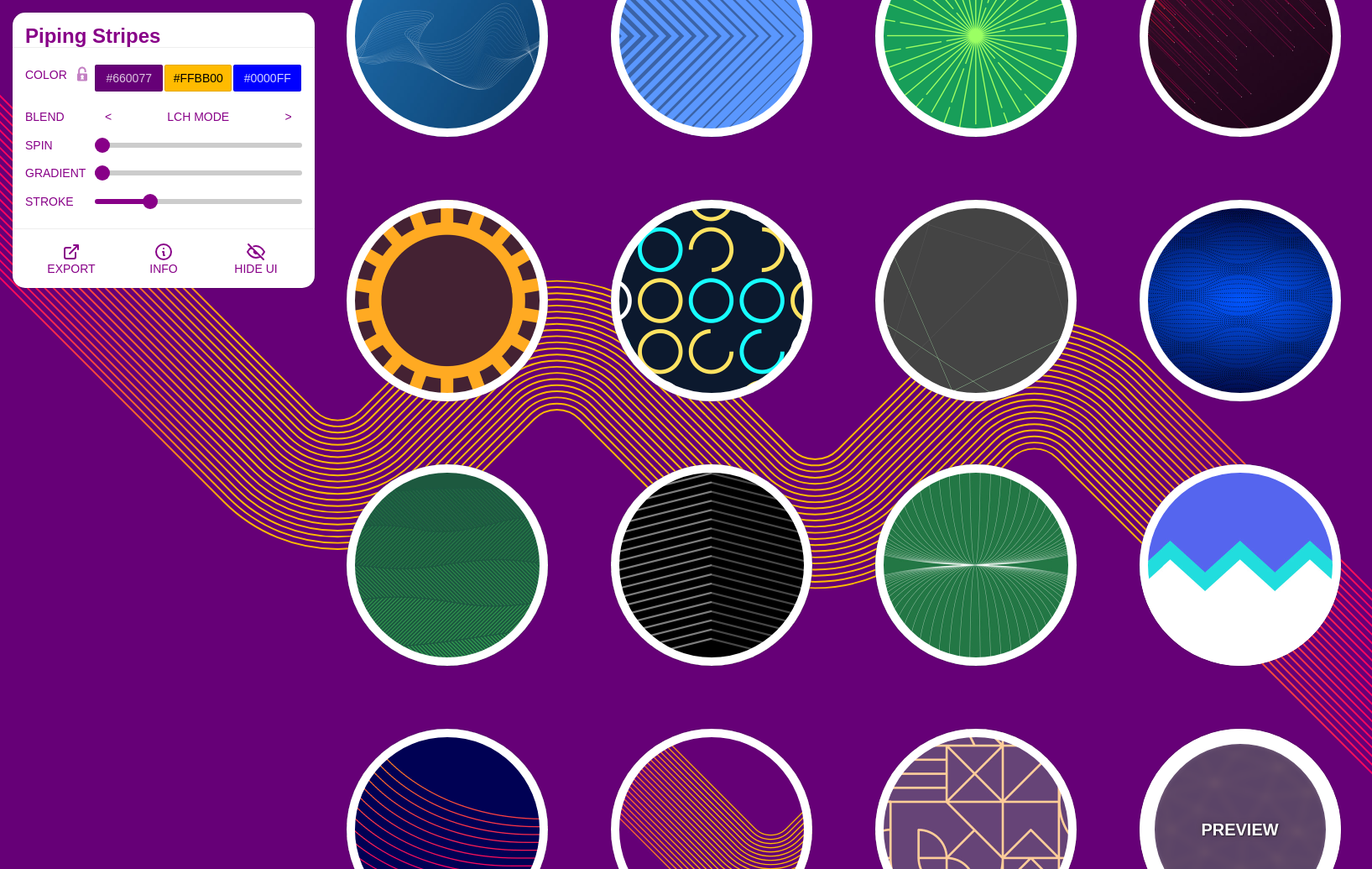
click at [1208, 786] on div "PREVIEW" at bounding box center [1240, 829] width 201 height 201
type input "#664477"
type input "#FFCC99"
type input "2"
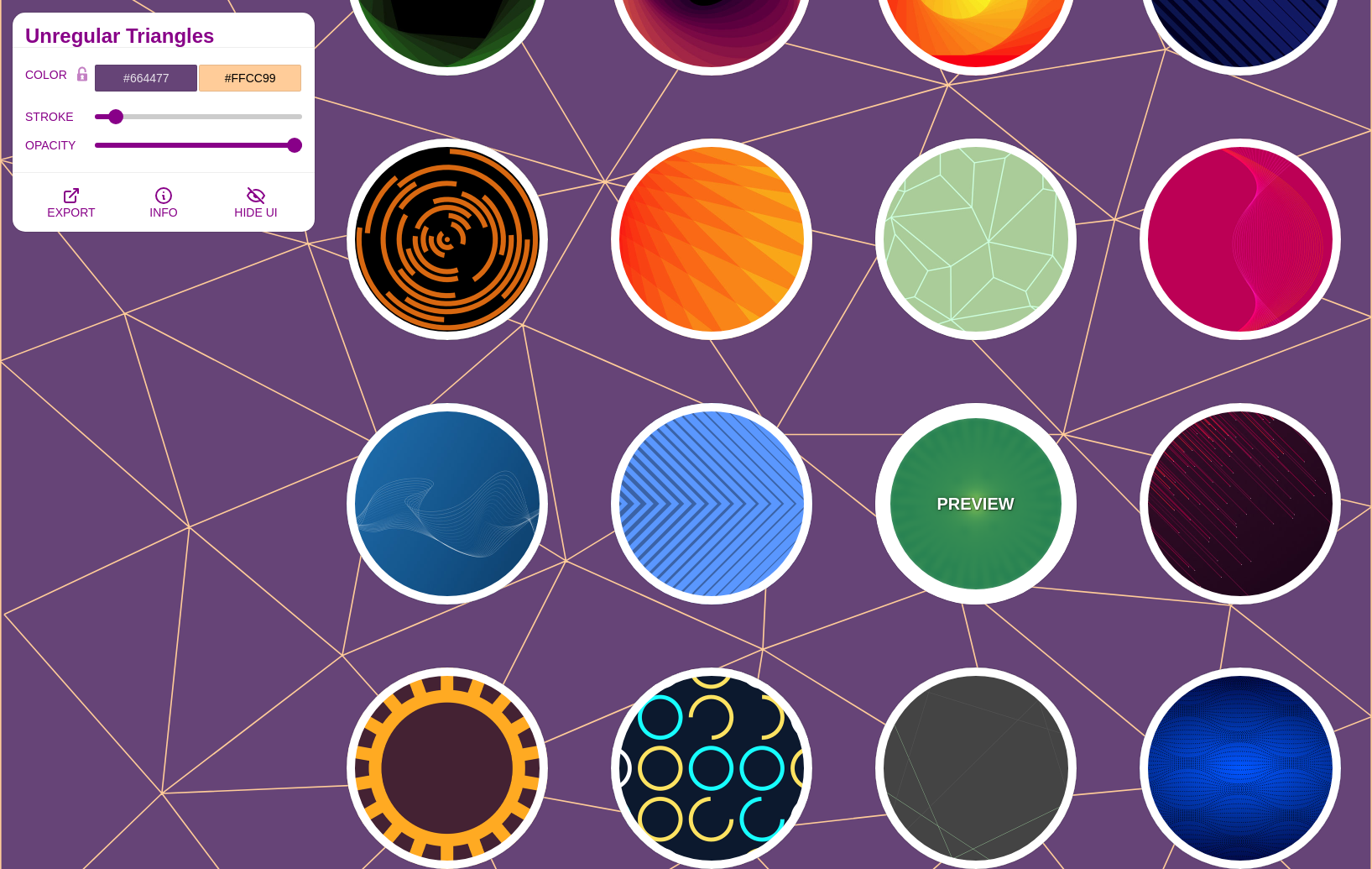
scroll to position [1377, 0]
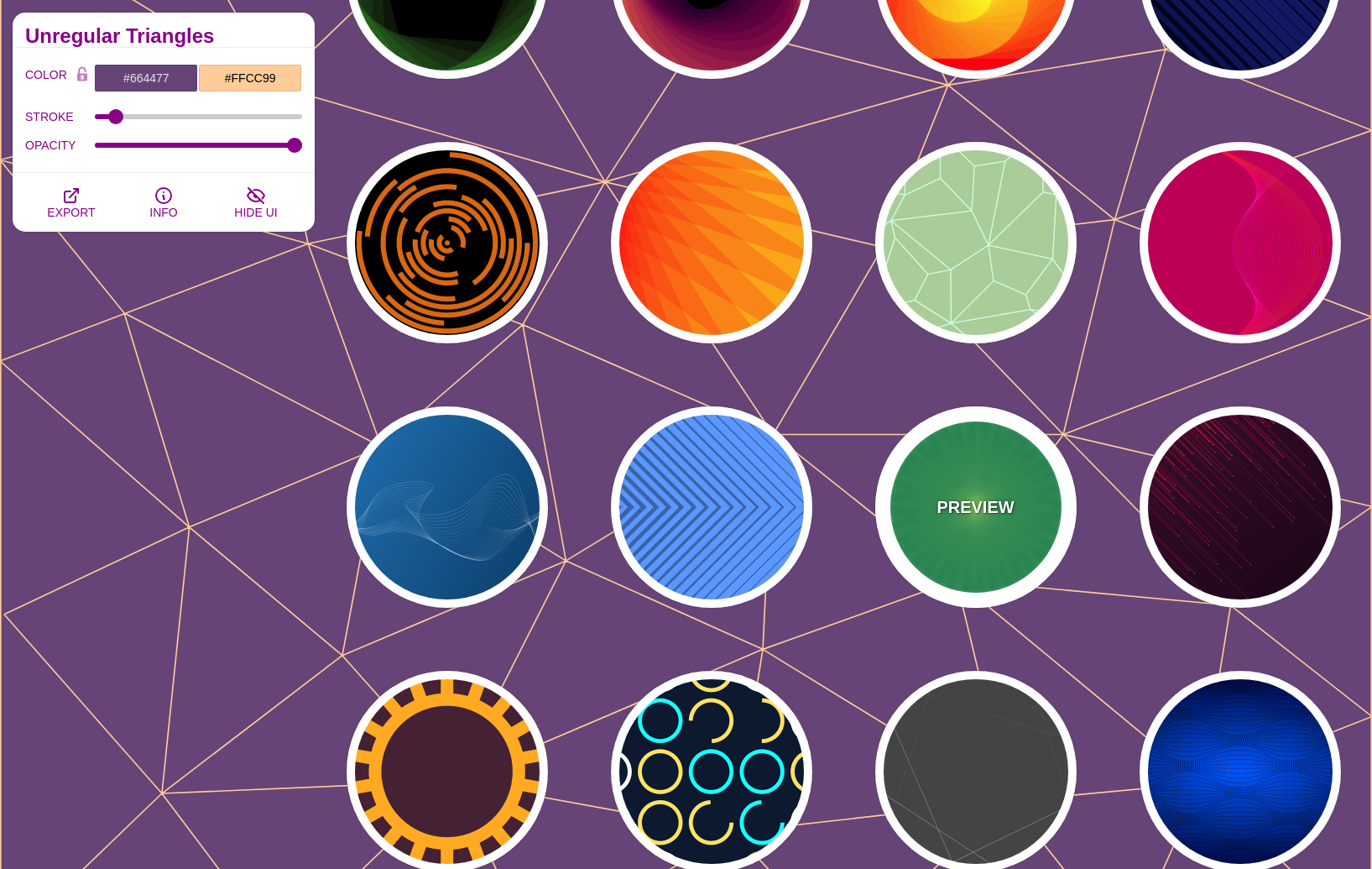
click at [1024, 475] on div "PREVIEW" at bounding box center [975, 506] width 201 height 201
type input "#189E59"
type input "#9BFF63"
type input "0"
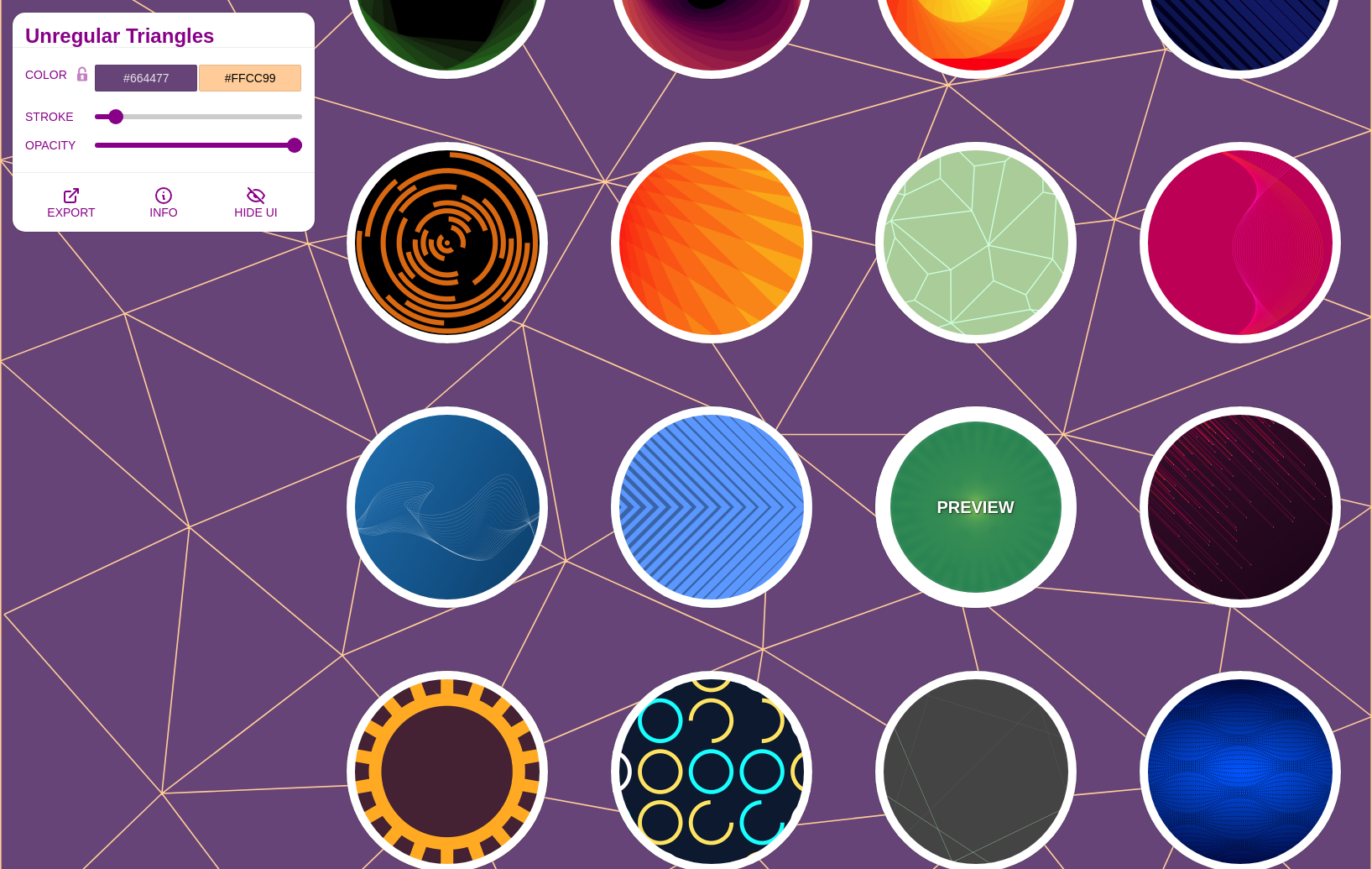
type input "0"
type input "5"
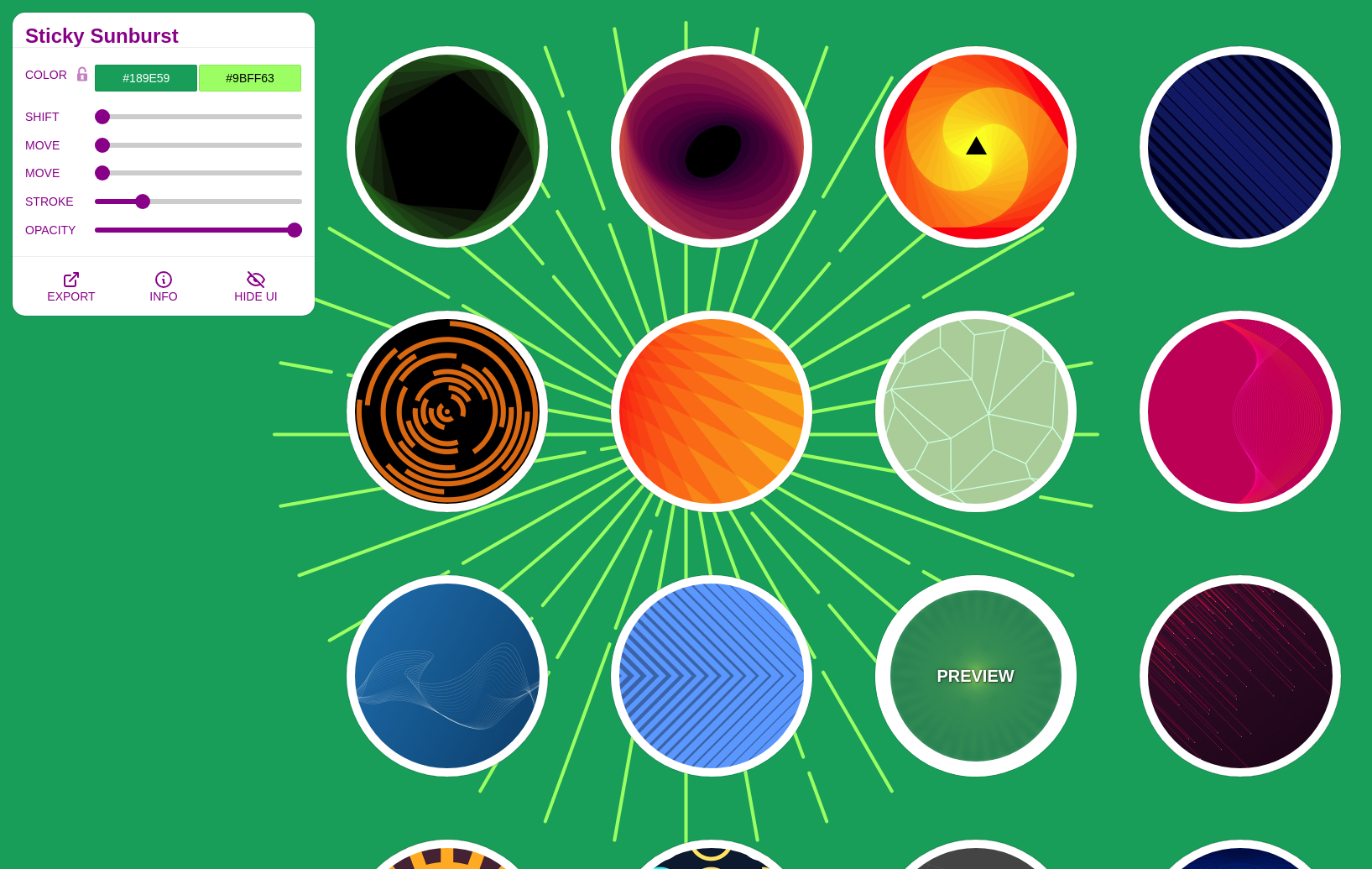
scroll to position [1203, 0]
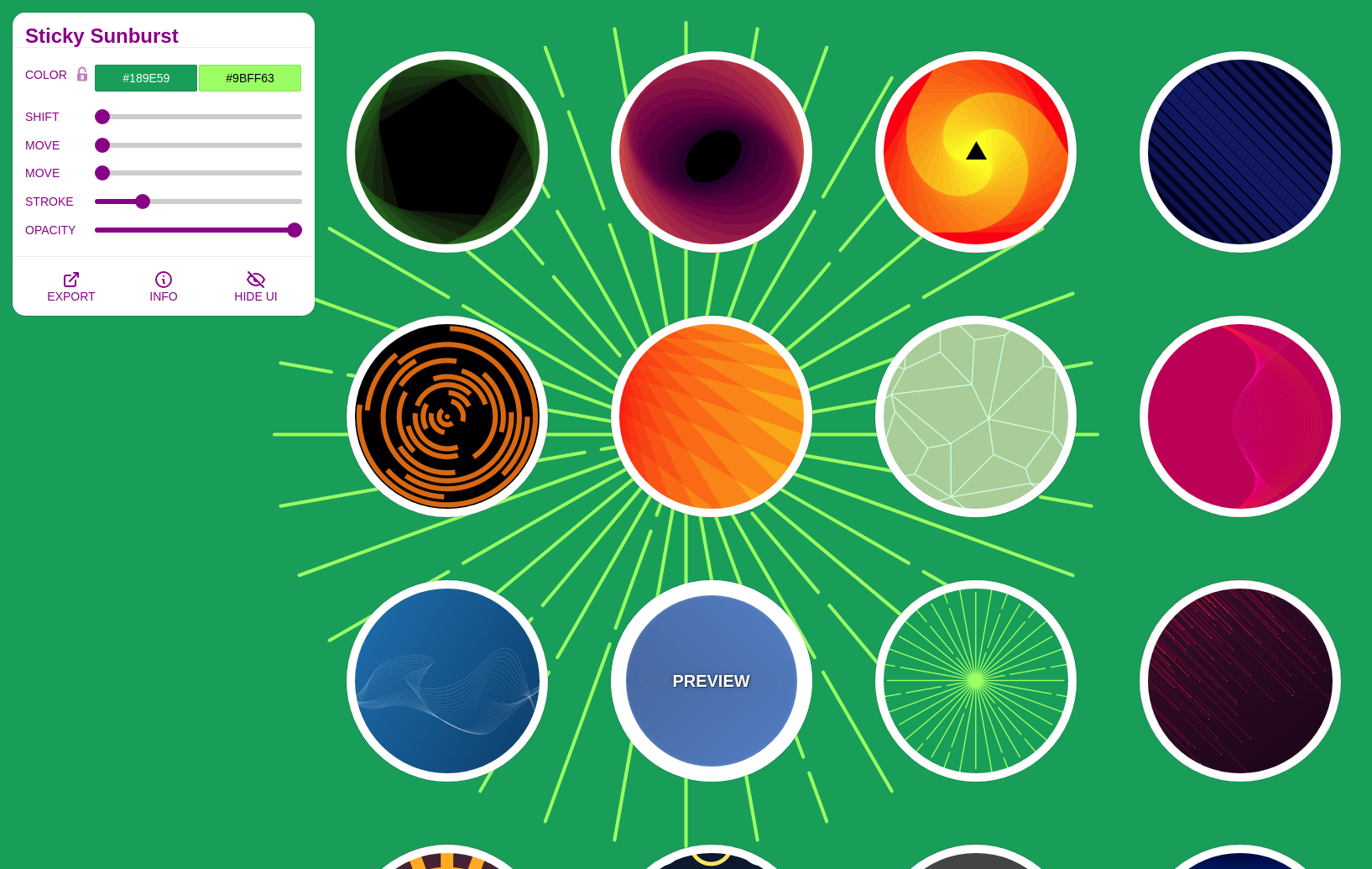
click at [765, 635] on div "PREVIEW" at bounding box center [711, 680] width 201 height 201
type input "#2C68A8"
type input "#439EFF"
type input "1"
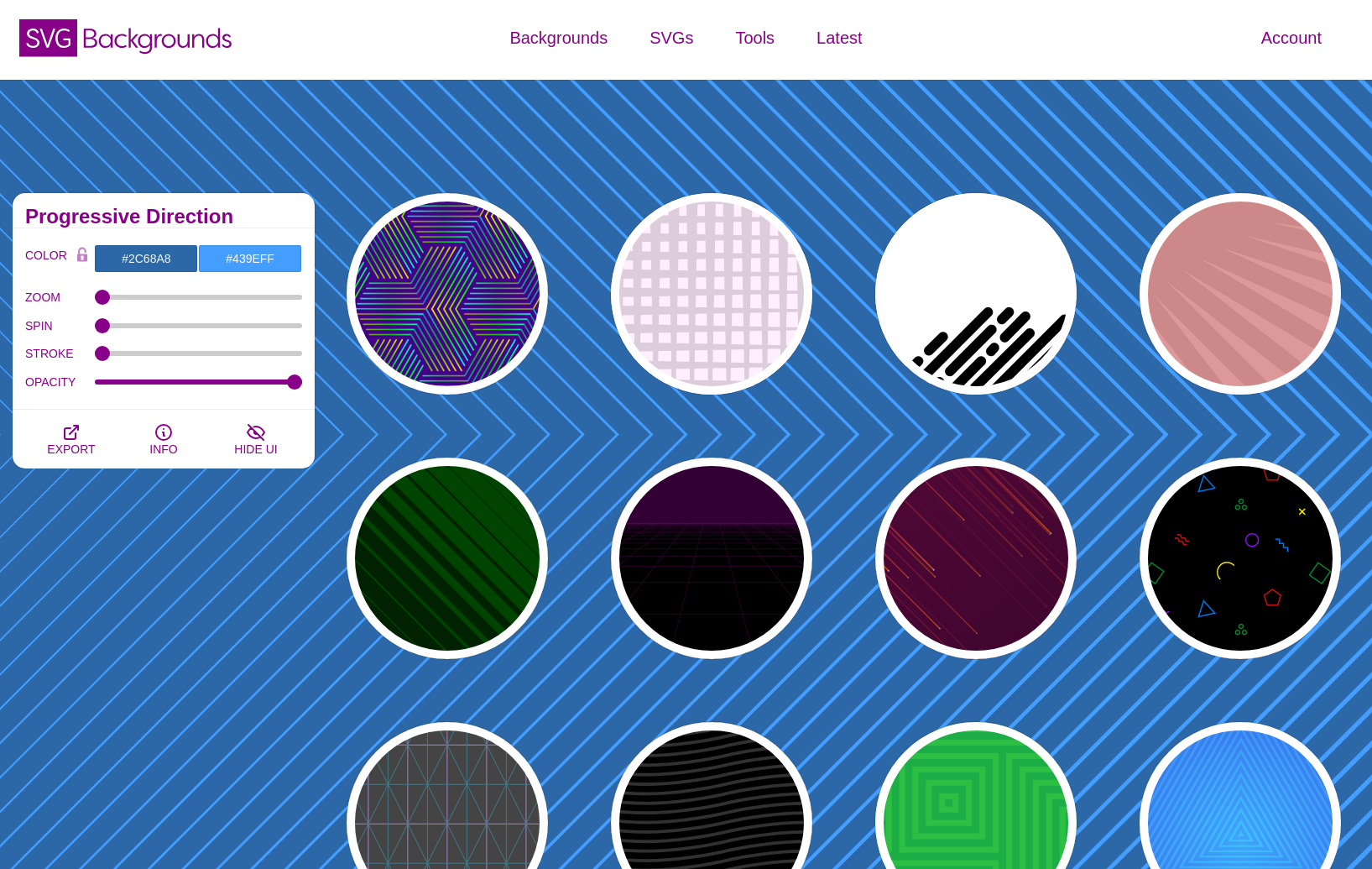
scroll to position [3, 0]
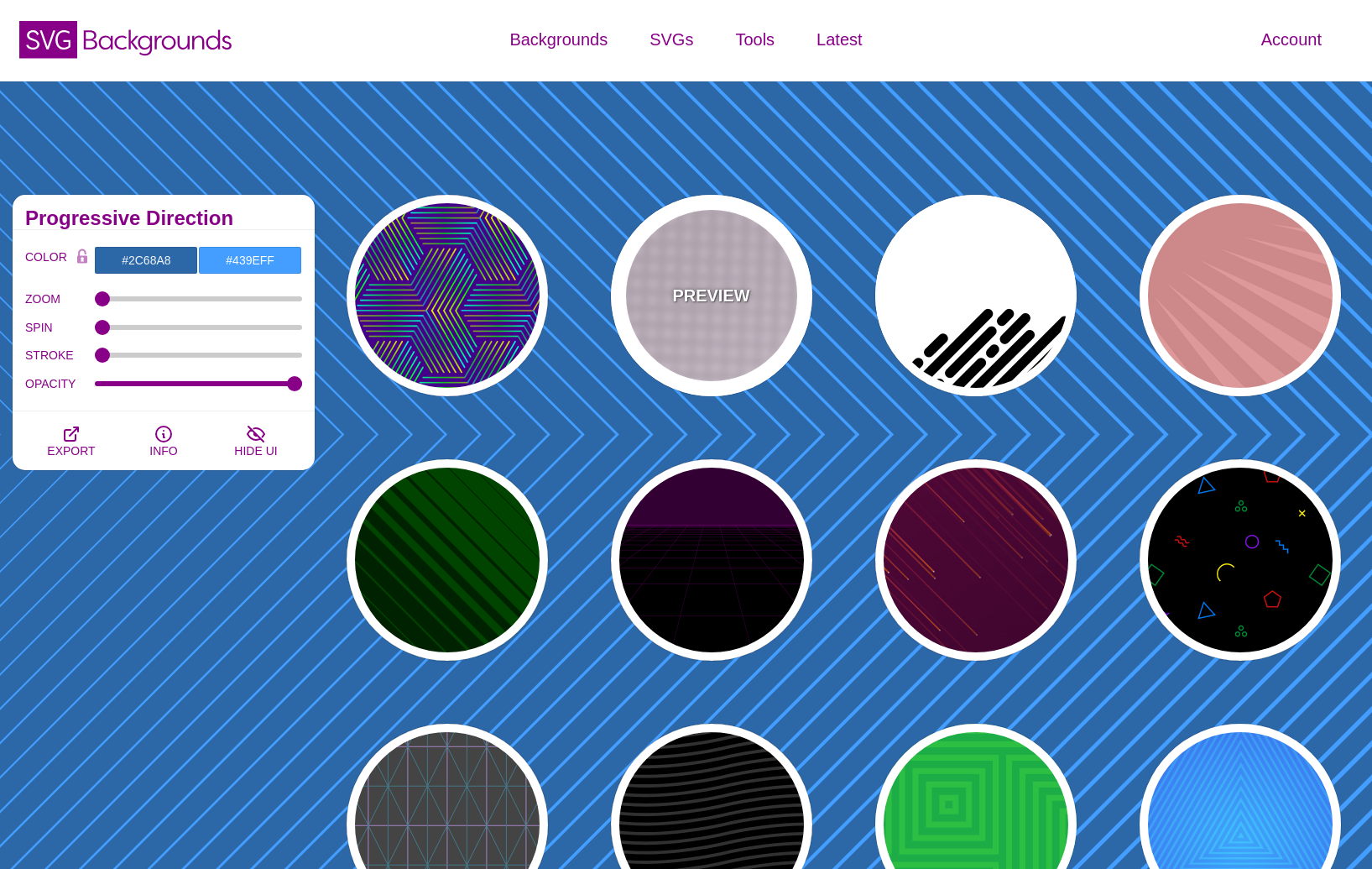
click at [710, 256] on div "PREVIEW" at bounding box center [711, 295] width 201 height 201
type input "#FFEEFF"
type input "#DDCCDD"
type input "0"
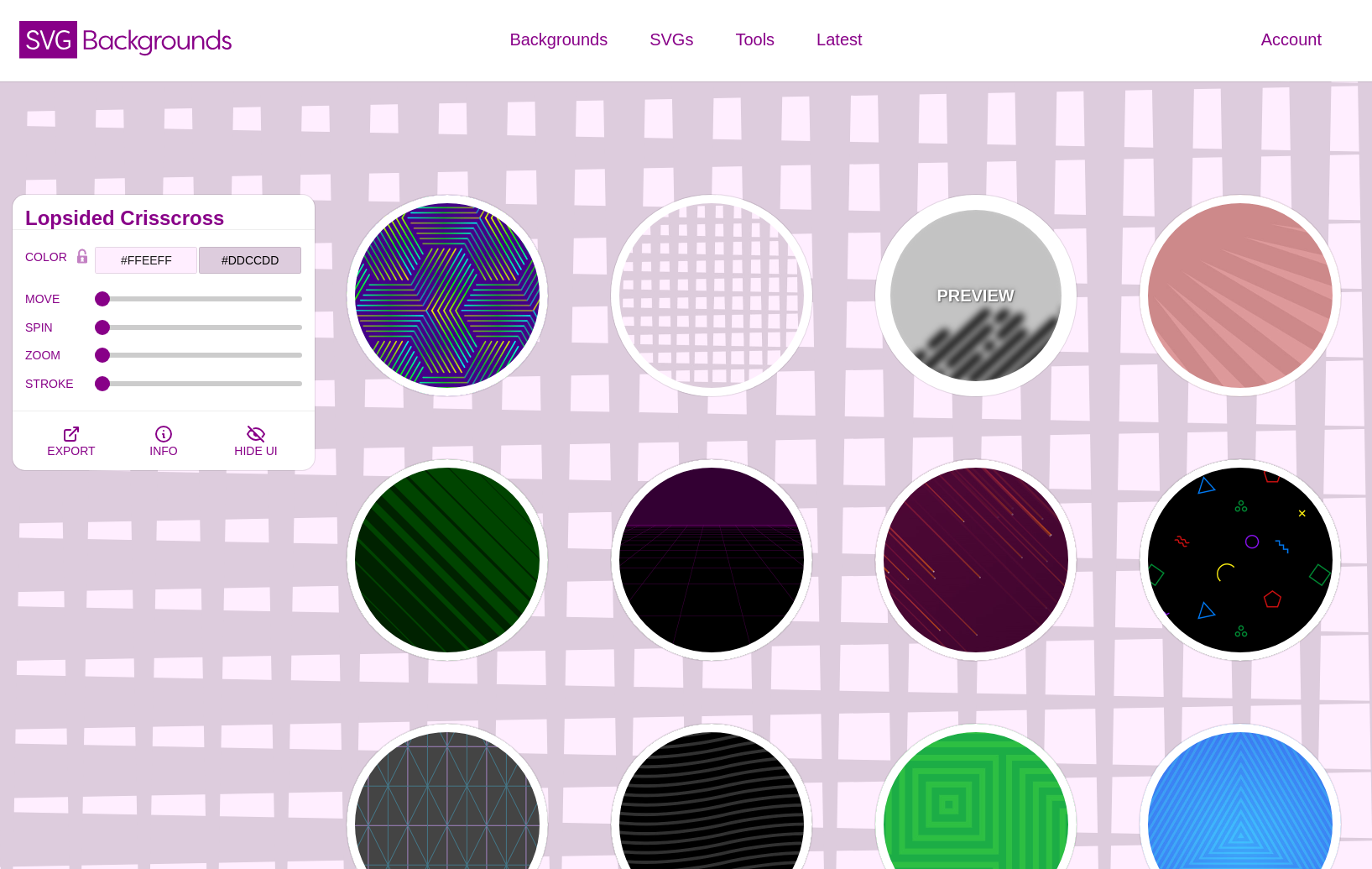
click at [947, 323] on div "PREVIEW" at bounding box center [975, 295] width 201 height 201
type input "#FFFFFF"
type input "#000000"
type input "500"
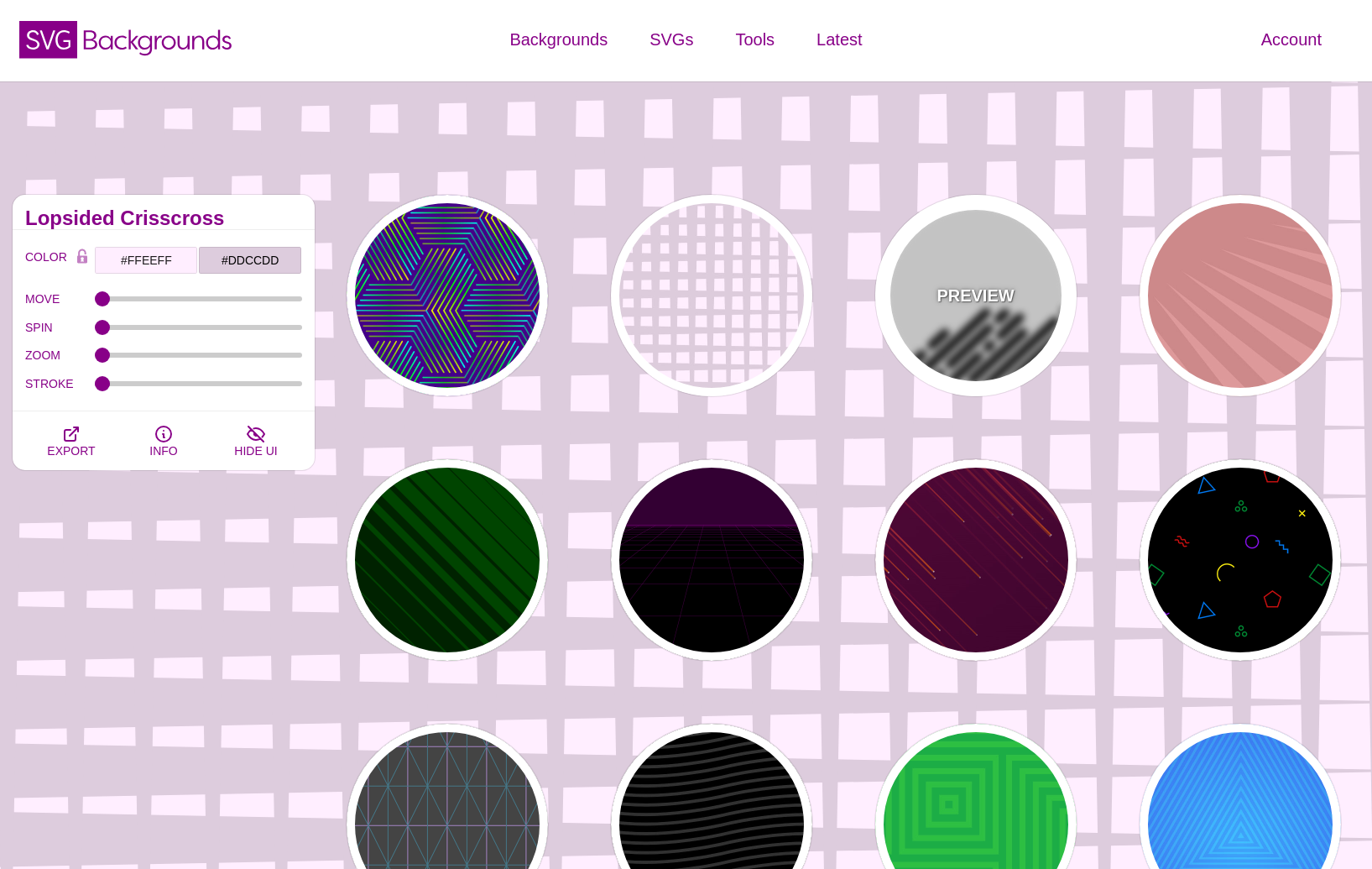
type input "25"
type input "1"
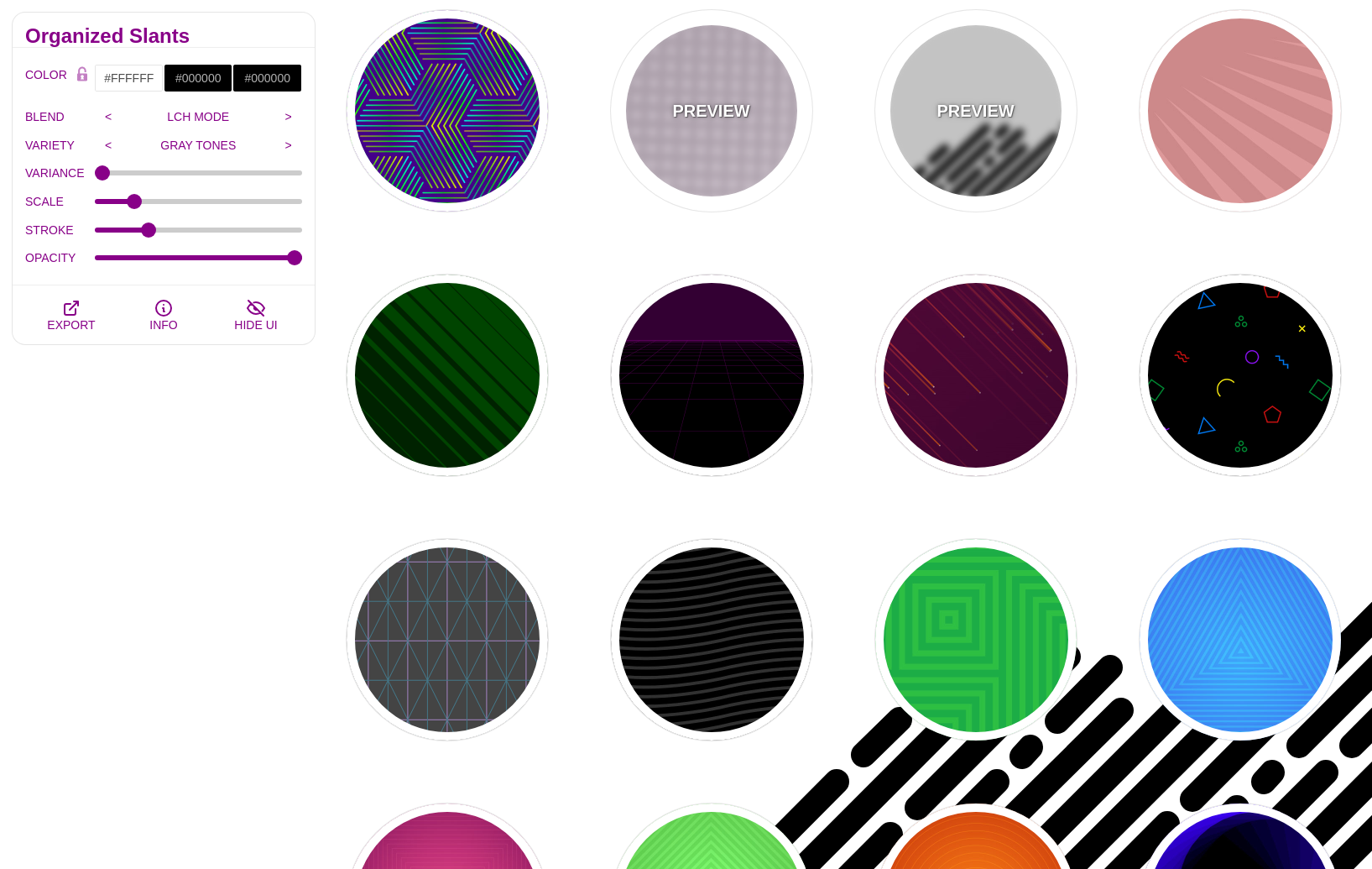
scroll to position [0, 0]
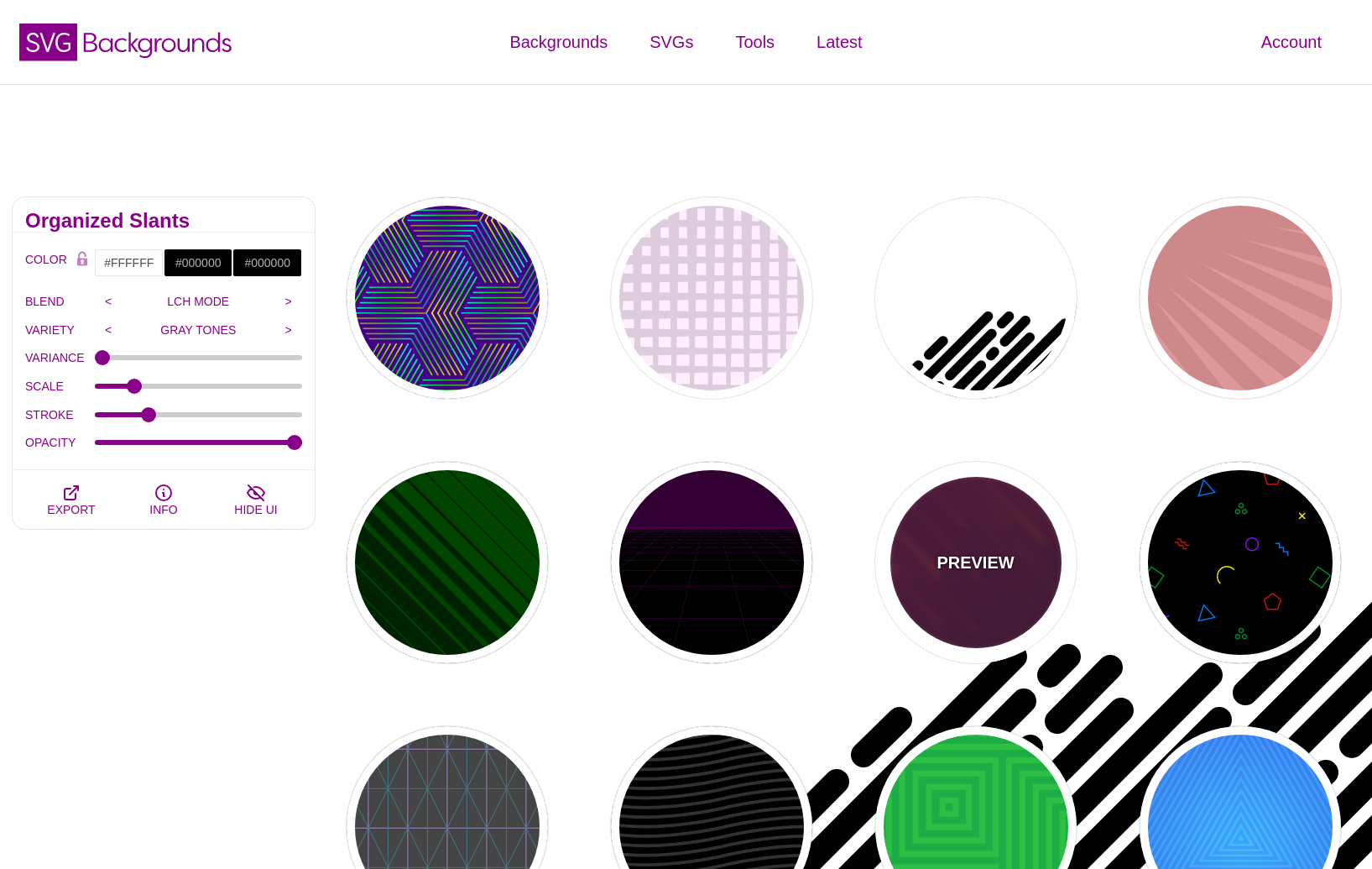
click at [1011, 536] on div "PREVIEW" at bounding box center [975, 562] width 201 height 201
type input "#220022"
type input "#FF7700"
type input "#FFFFFF"
type input "10"
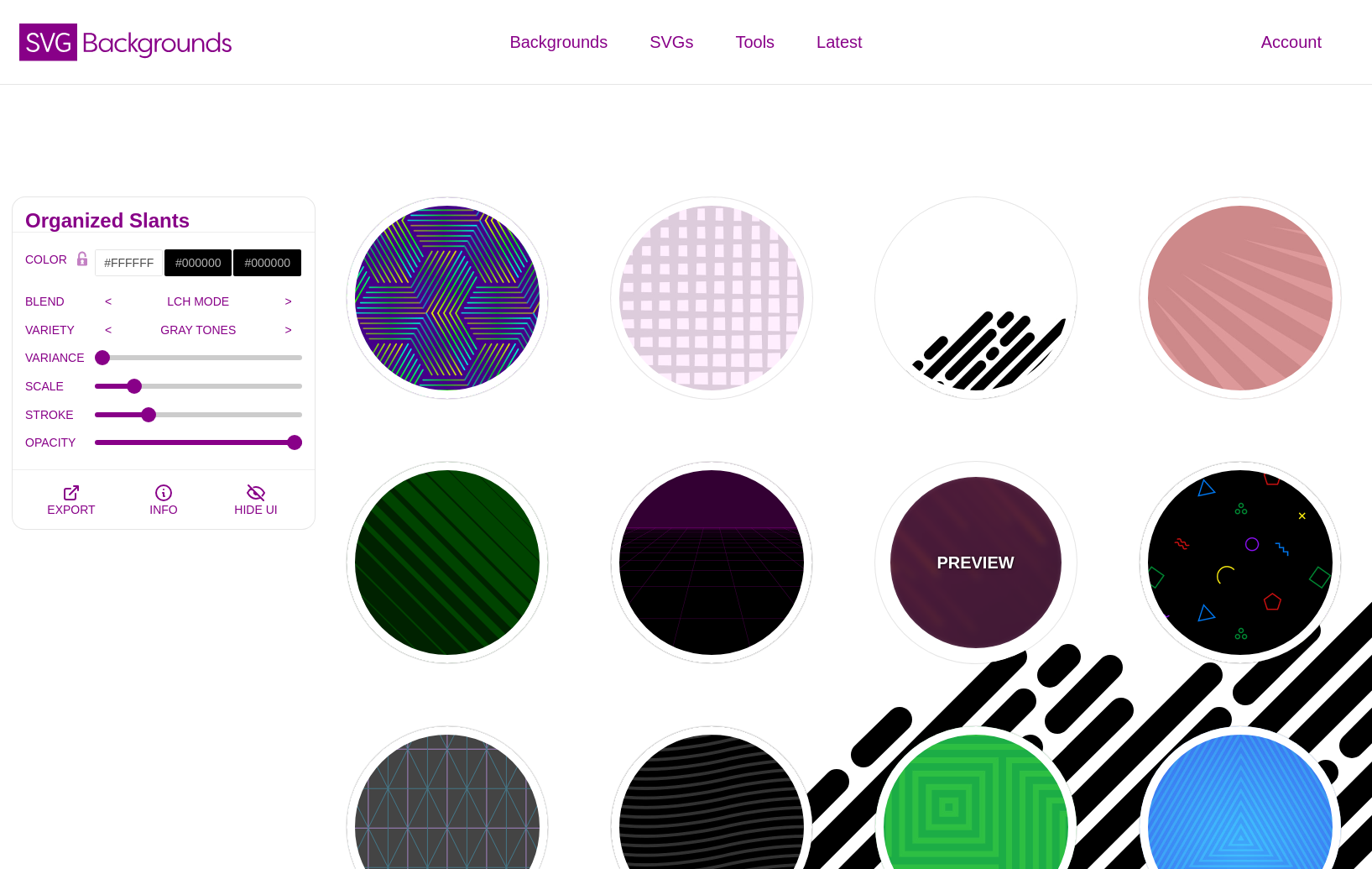
type input "999"
type input "3"
type input "1.5"
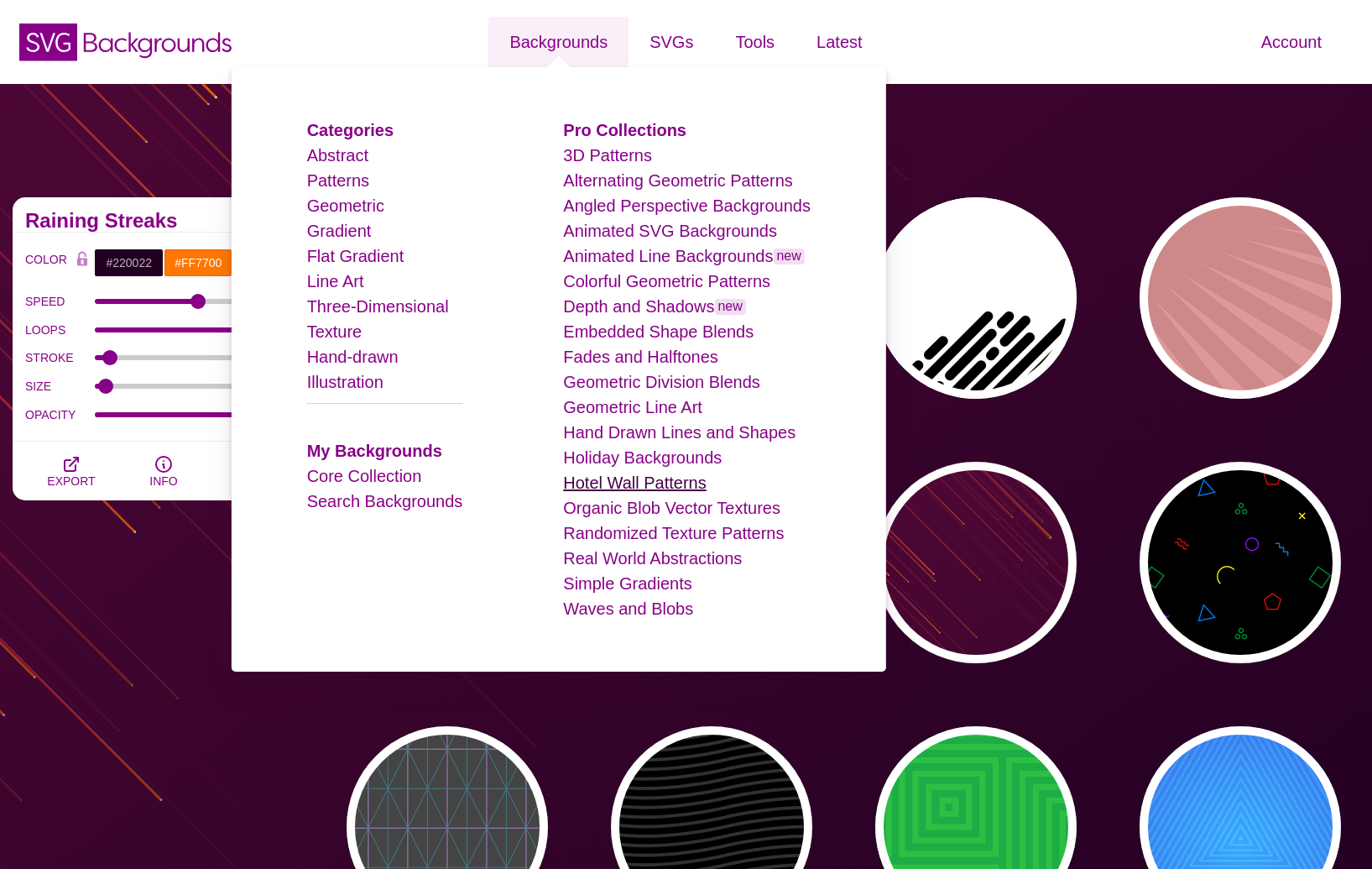
click at [662, 484] on link "Hotel Wall Patterns" at bounding box center [635, 482] width 143 height 18
click at [666, 477] on link "Hotel Wall Patterns" at bounding box center [635, 482] width 143 height 18
click at [626, 485] on link "Hotel Wall Patterns" at bounding box center [635, 482] width 143 height 18
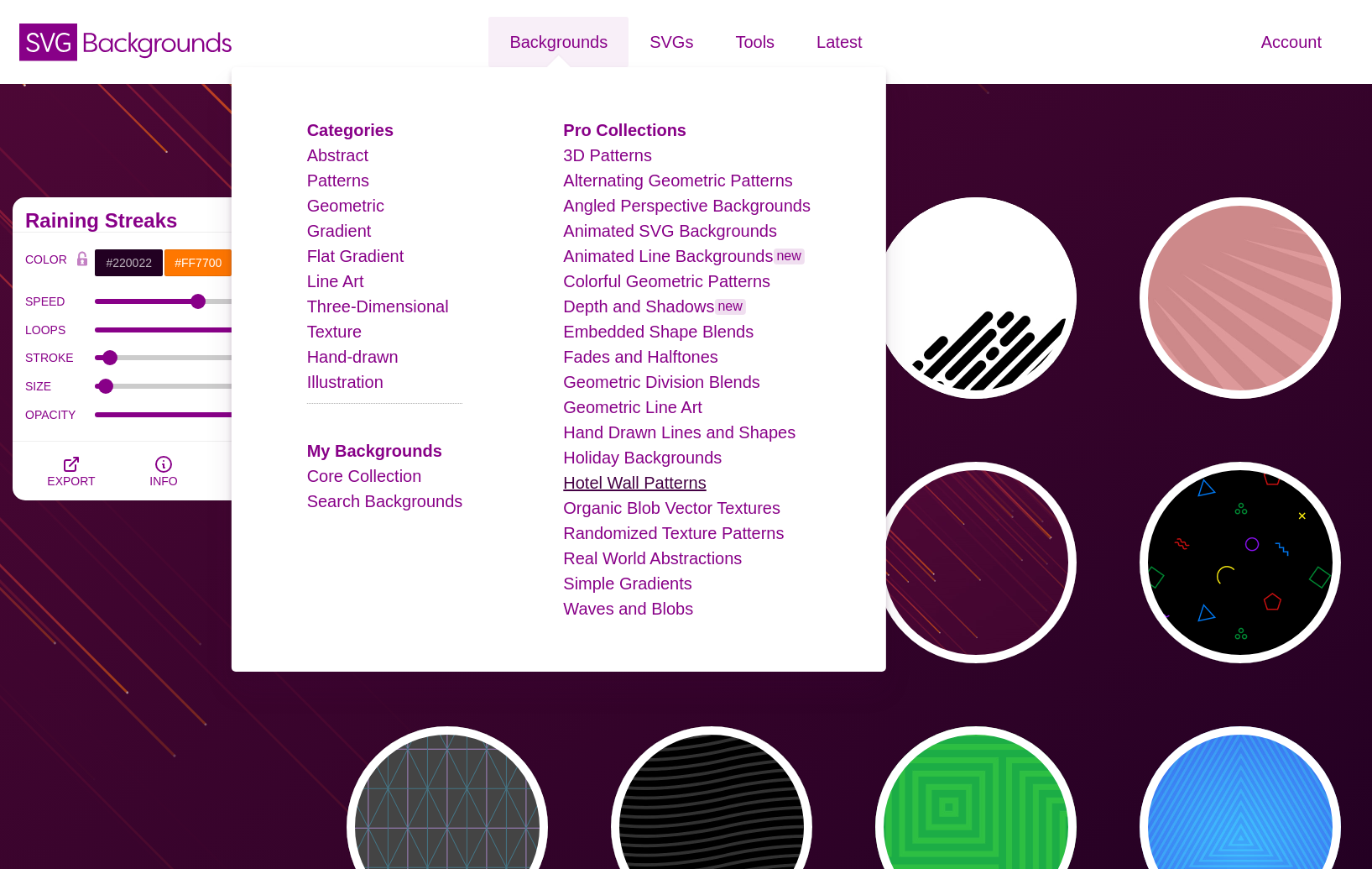
click at [634, 482] on link "Hotel Wall Patterns" at bounding box center [635, 482] width 143 height 18
click at [646, 456] on link "Holiday Backgrounds" at bounding box center [643, 457] width 159 height 18
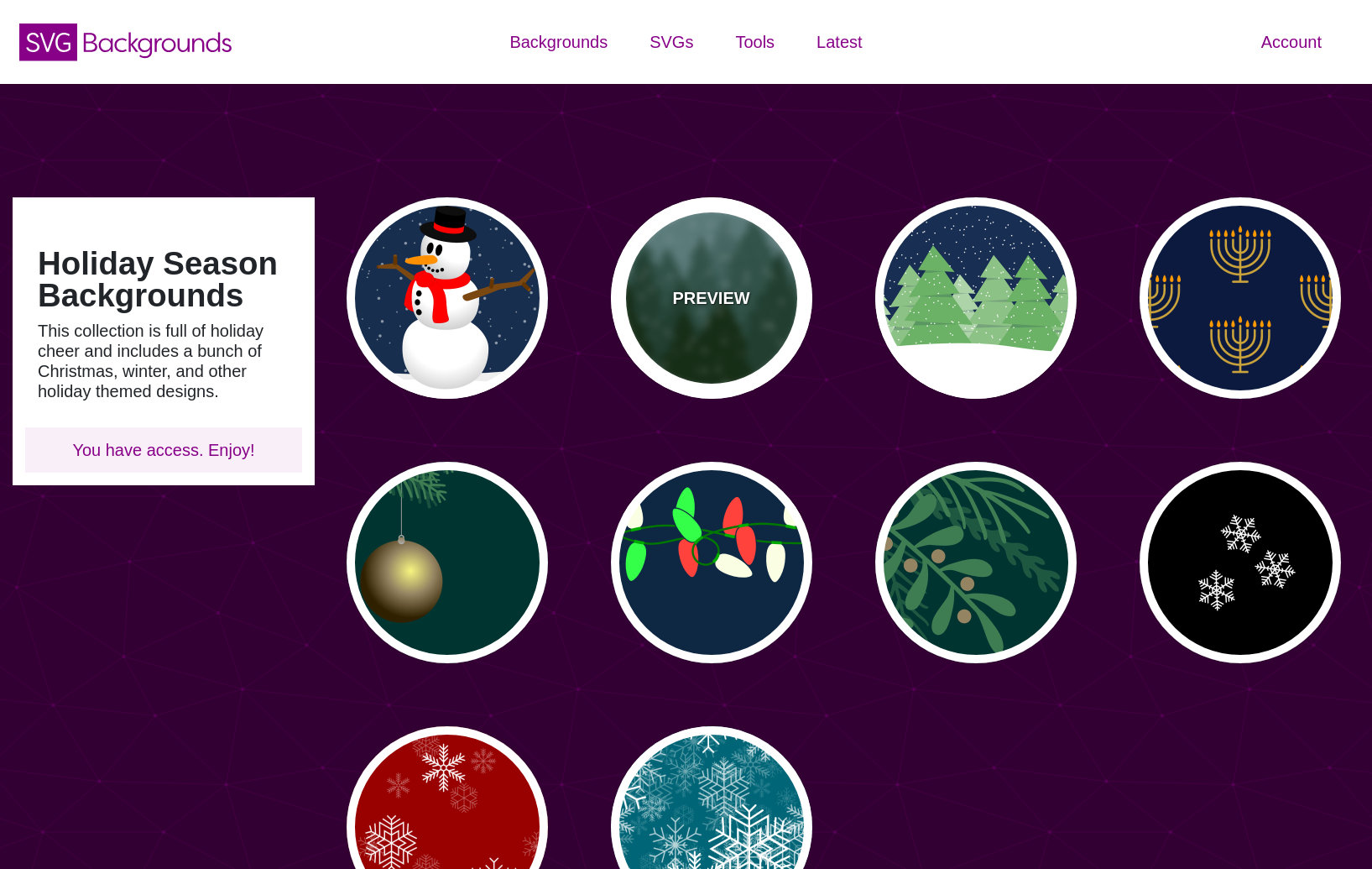
type input "#450057"
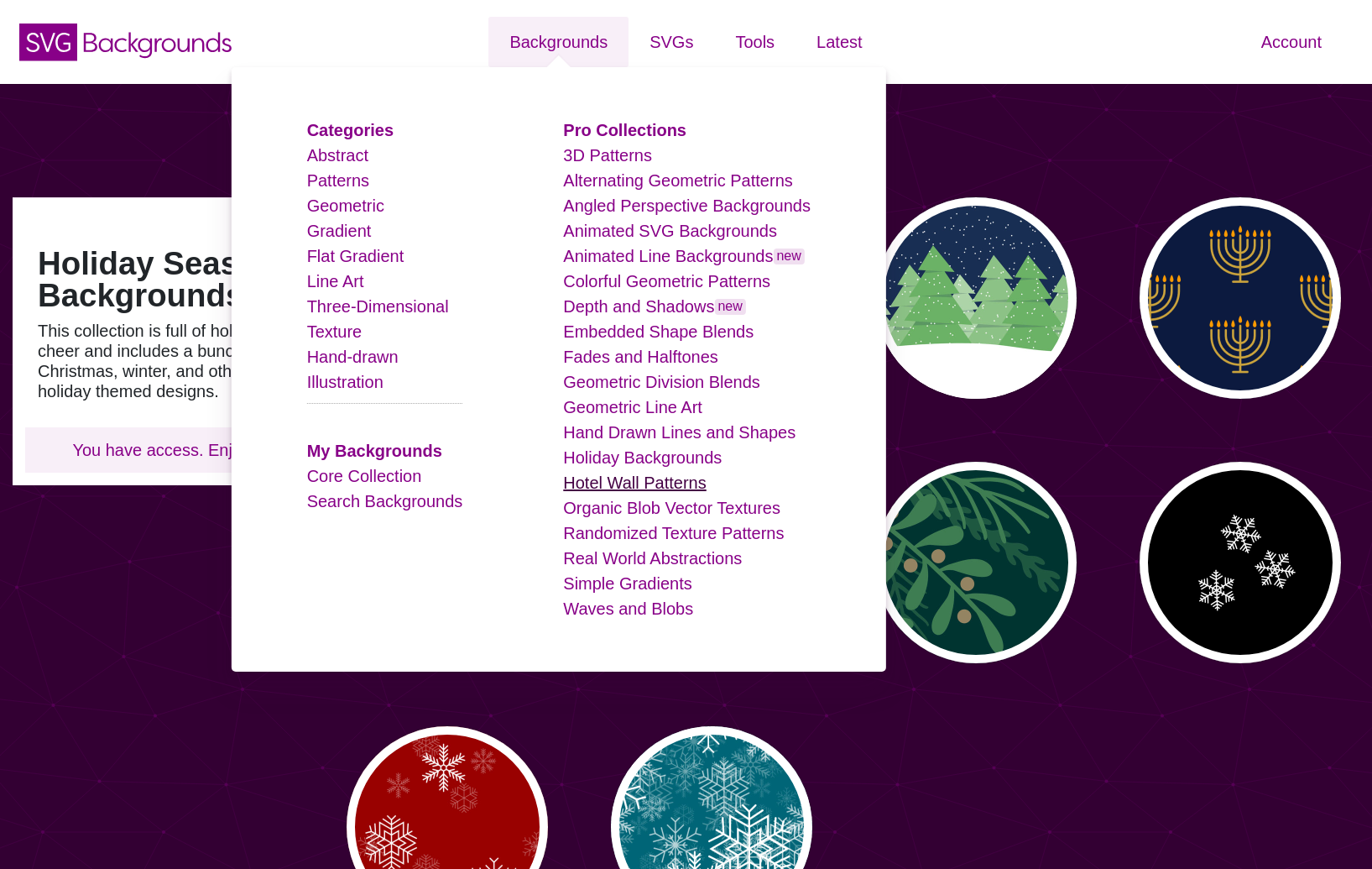
click at [637, 479] on link "Hotel Wall Patterns" at bounding box center [635, 482] width 143 height 18
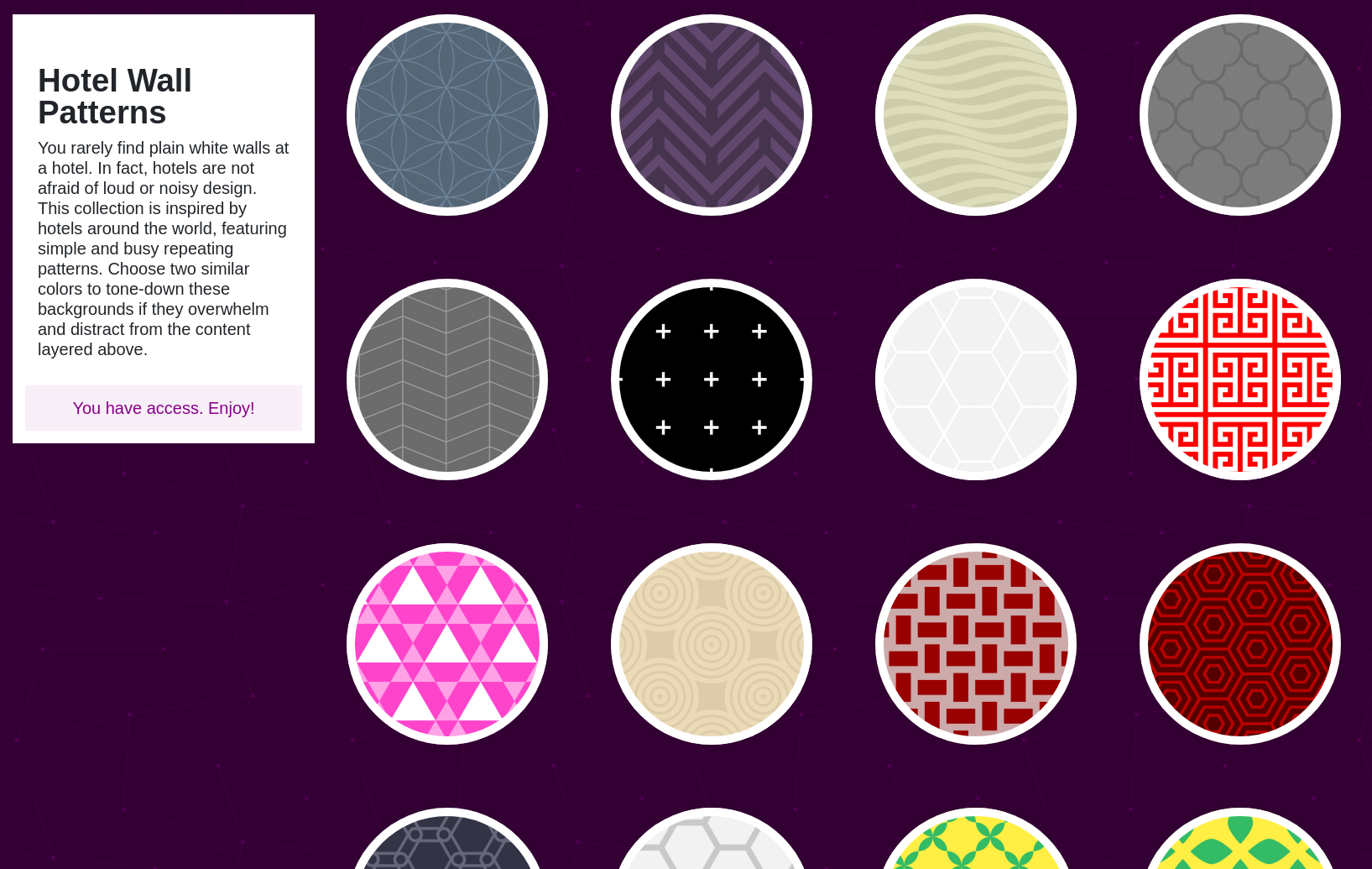
scroll to position [188, 0]
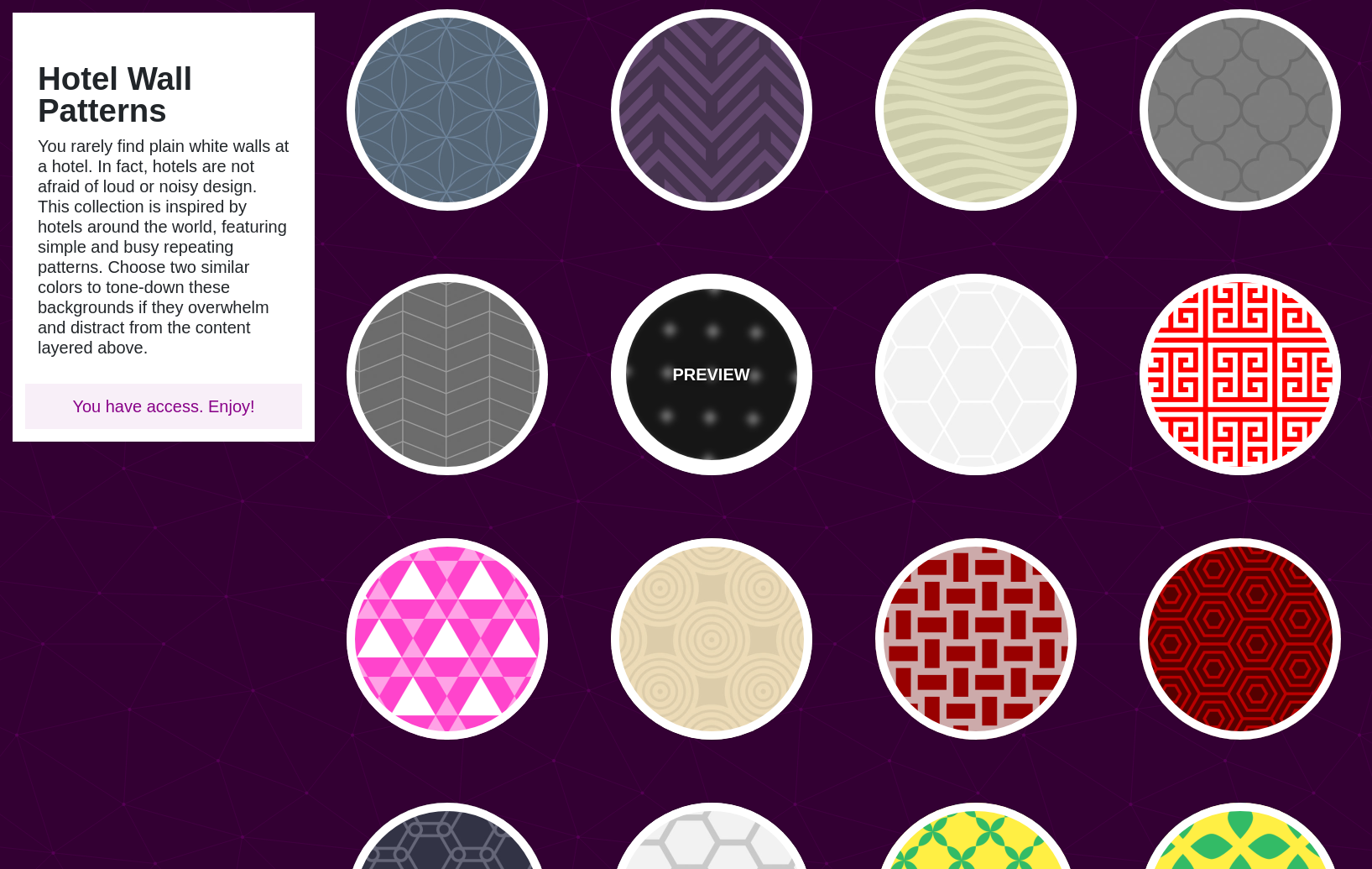
click at [743, 395] on div "PREVIEW" at bounding box center [711, 374] width 201 height 201
type input "#000000"
type input "0"
type input "0.5"
type input "0"
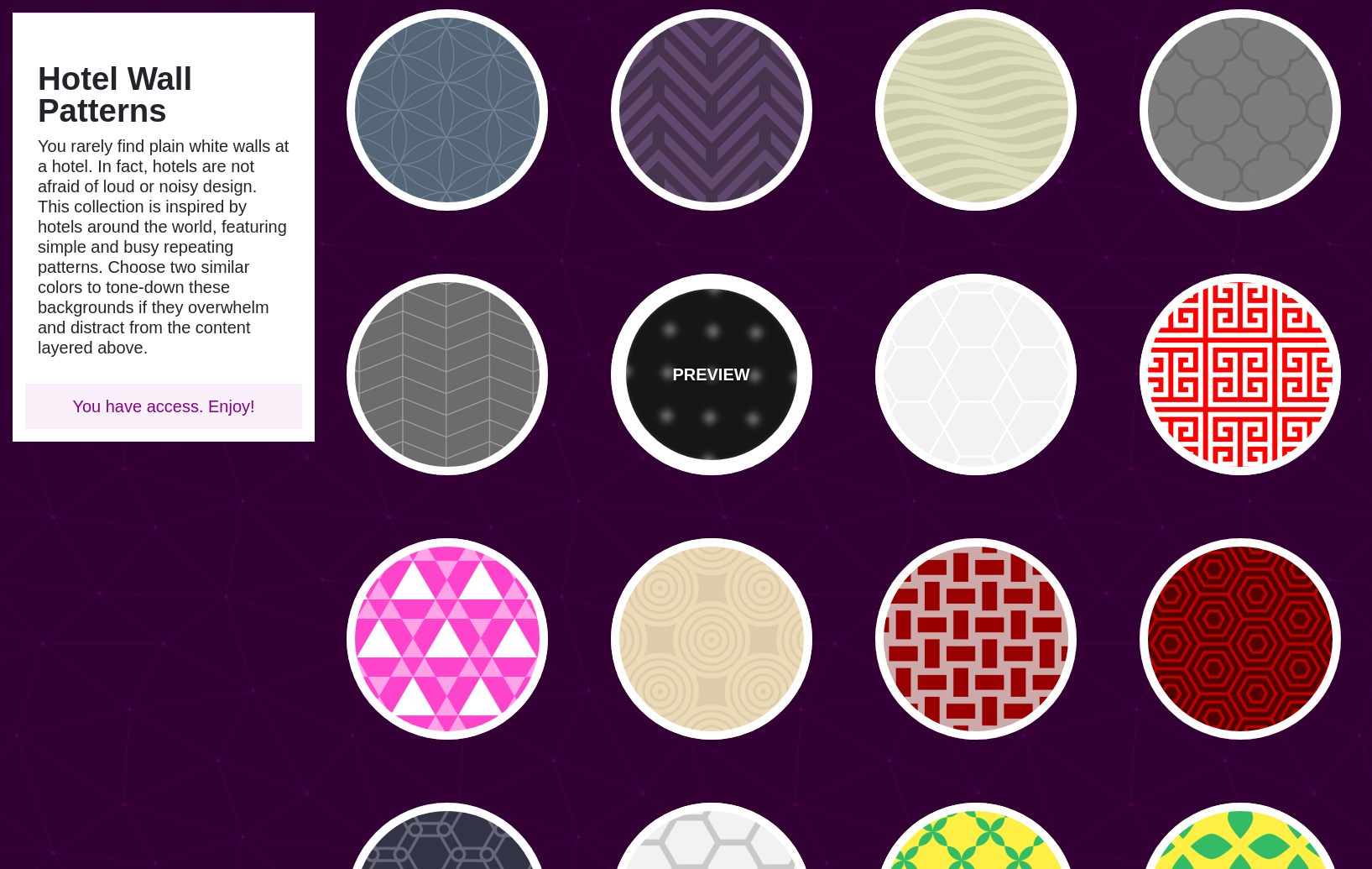
type input "10"
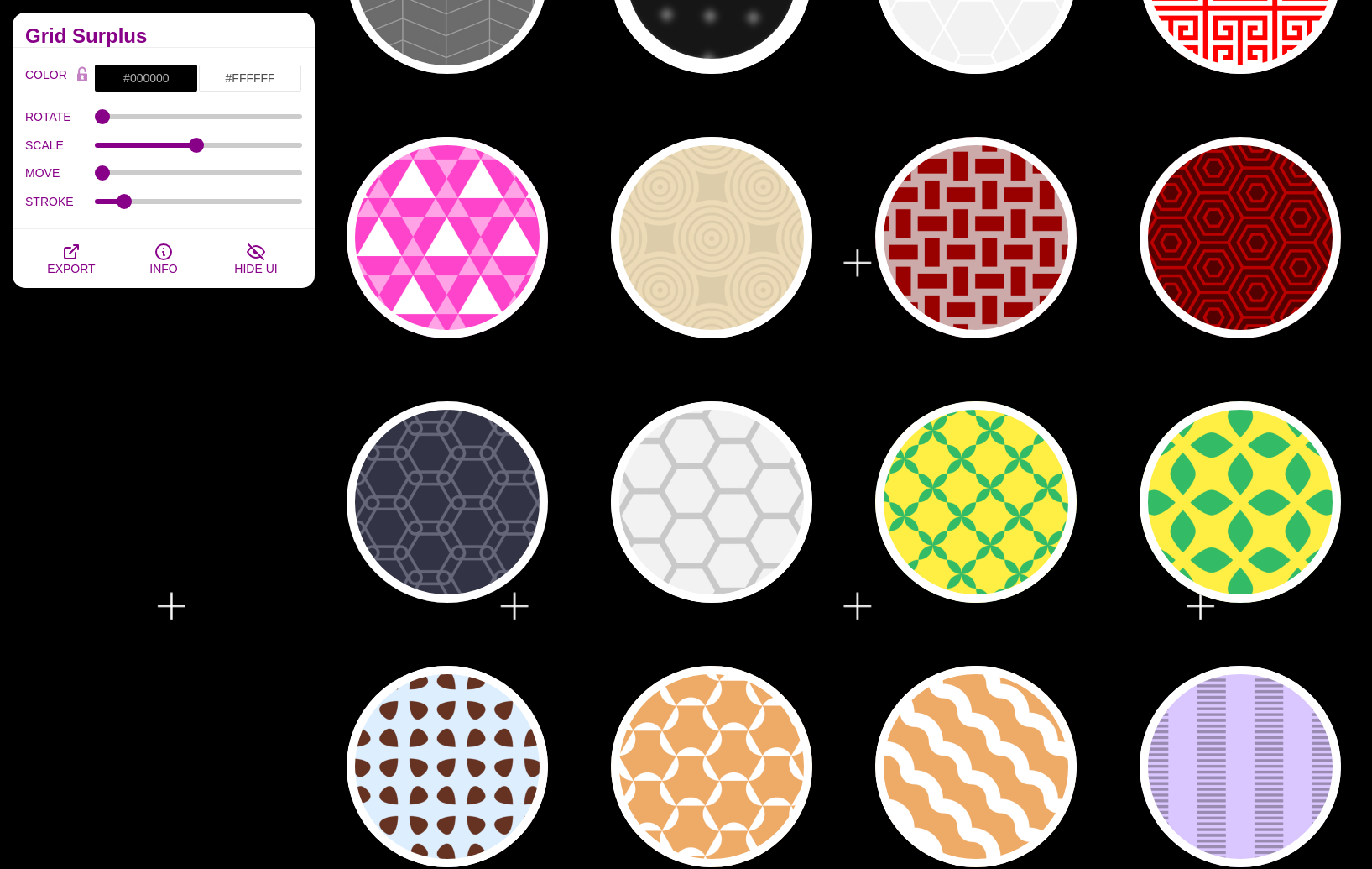
scroll to position [672, 0]
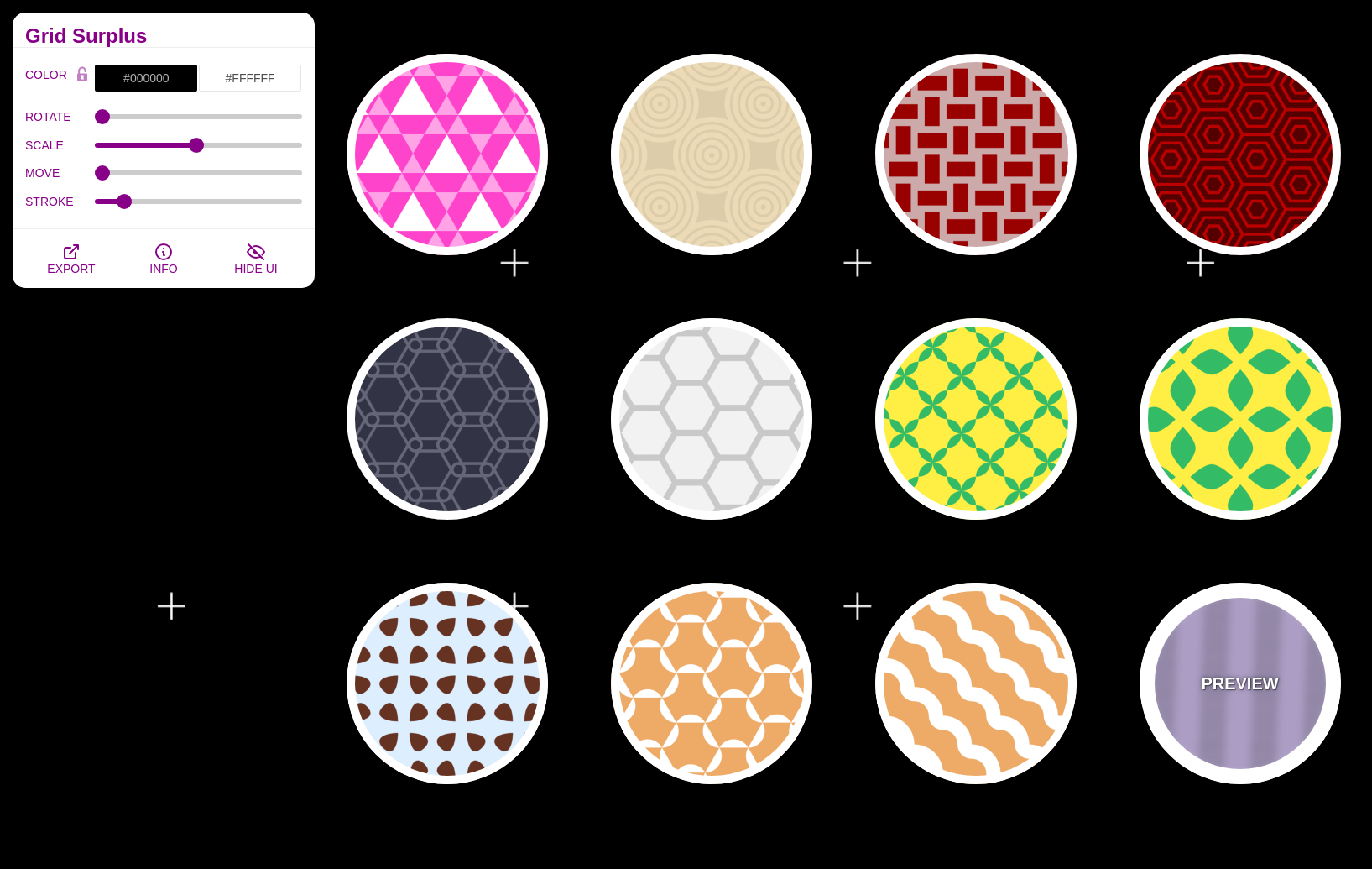
click at [1177, 681] on div "PREVIEW" at bounding box center [1240, 683] width 201 height 201
type input "#DBC7FF"
type input "#988AB1"
type input "1"
type input "5"
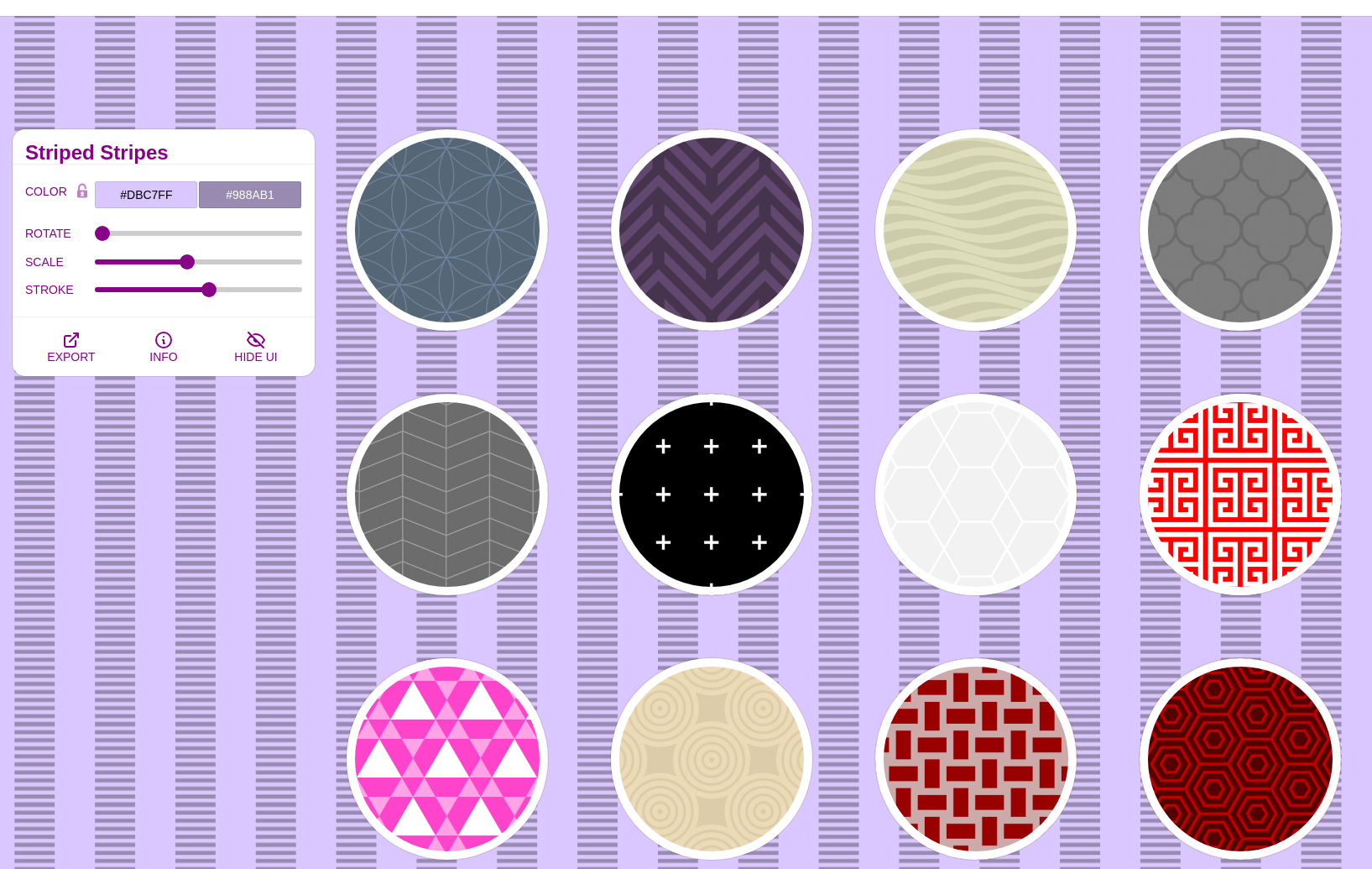
scroll to position [0, 0]
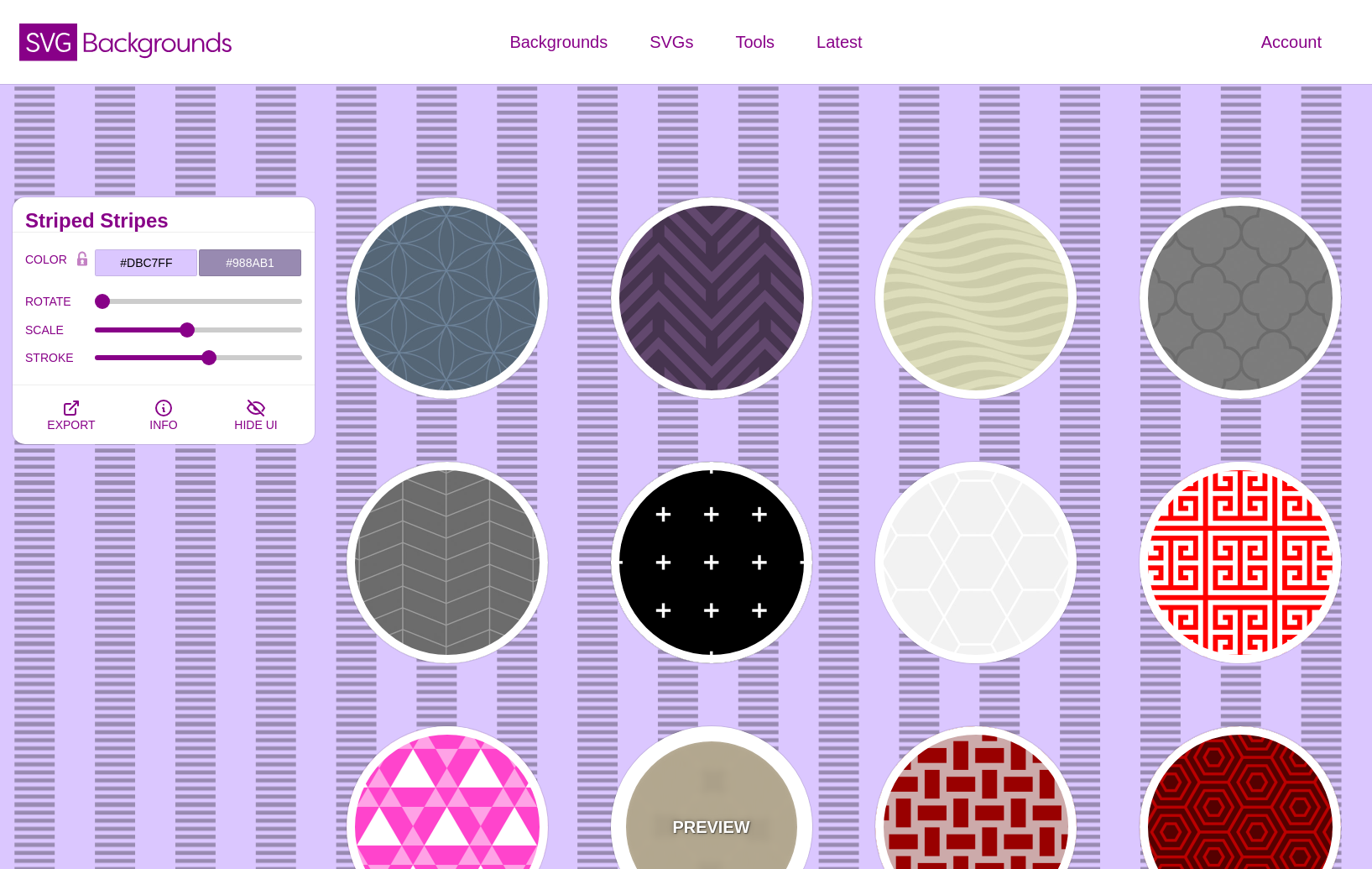
click at [701, 782] on div "PREVIEW" at bounding box center [711, 826] width 201 height 201
type input "#DDCCAA"
type input "#ECDAB6"
type input "0.5"
type input "25"
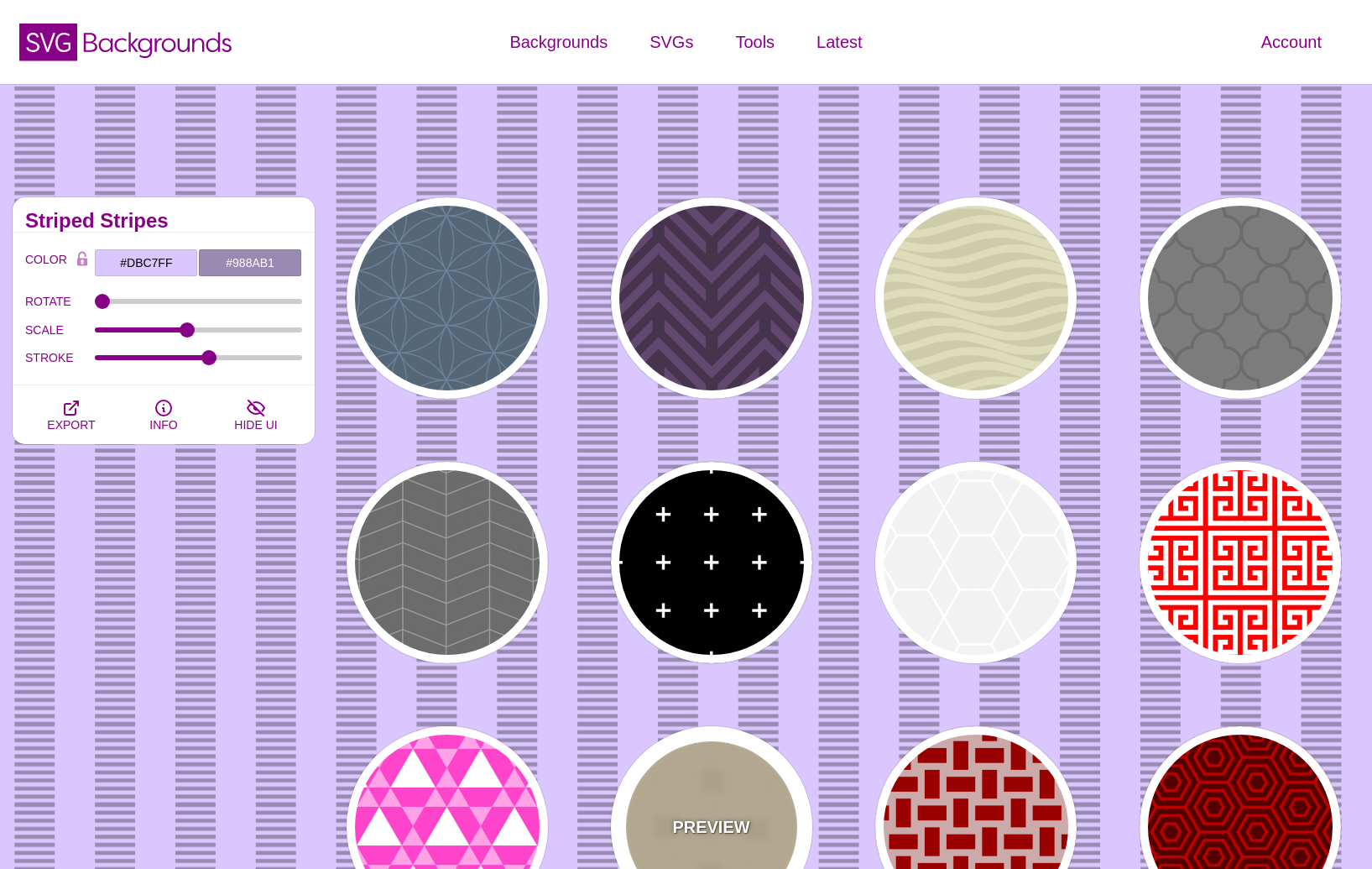
type input "0"
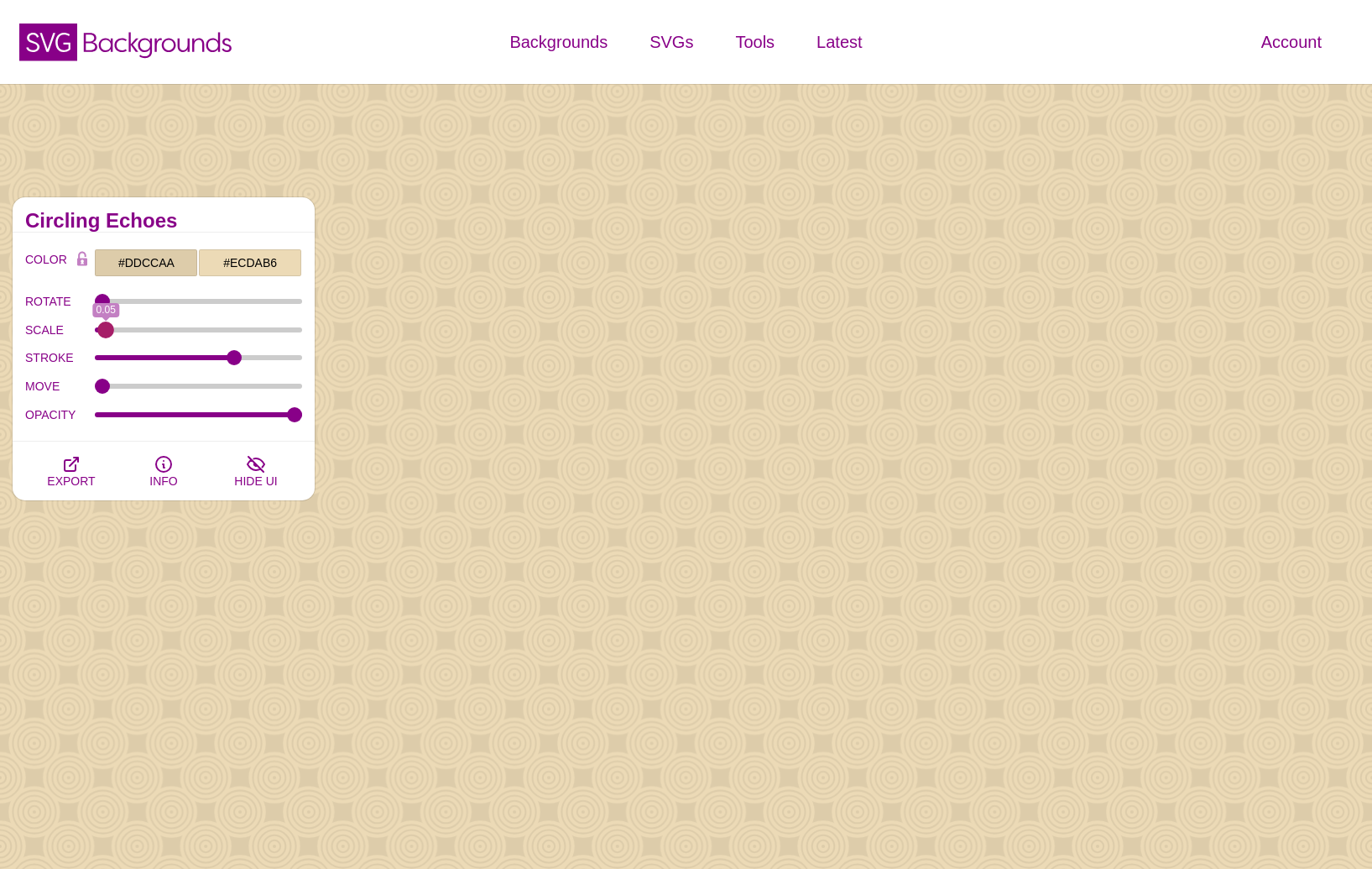
drag, startPoint x: 195, startPoint y: 330, endPoint x: 106, endPoint y: 337, distance: 89.3
type input "0.05"
click at [106, 334] on input "SCALE" at bounding box center [198, 330] width 208 height 7
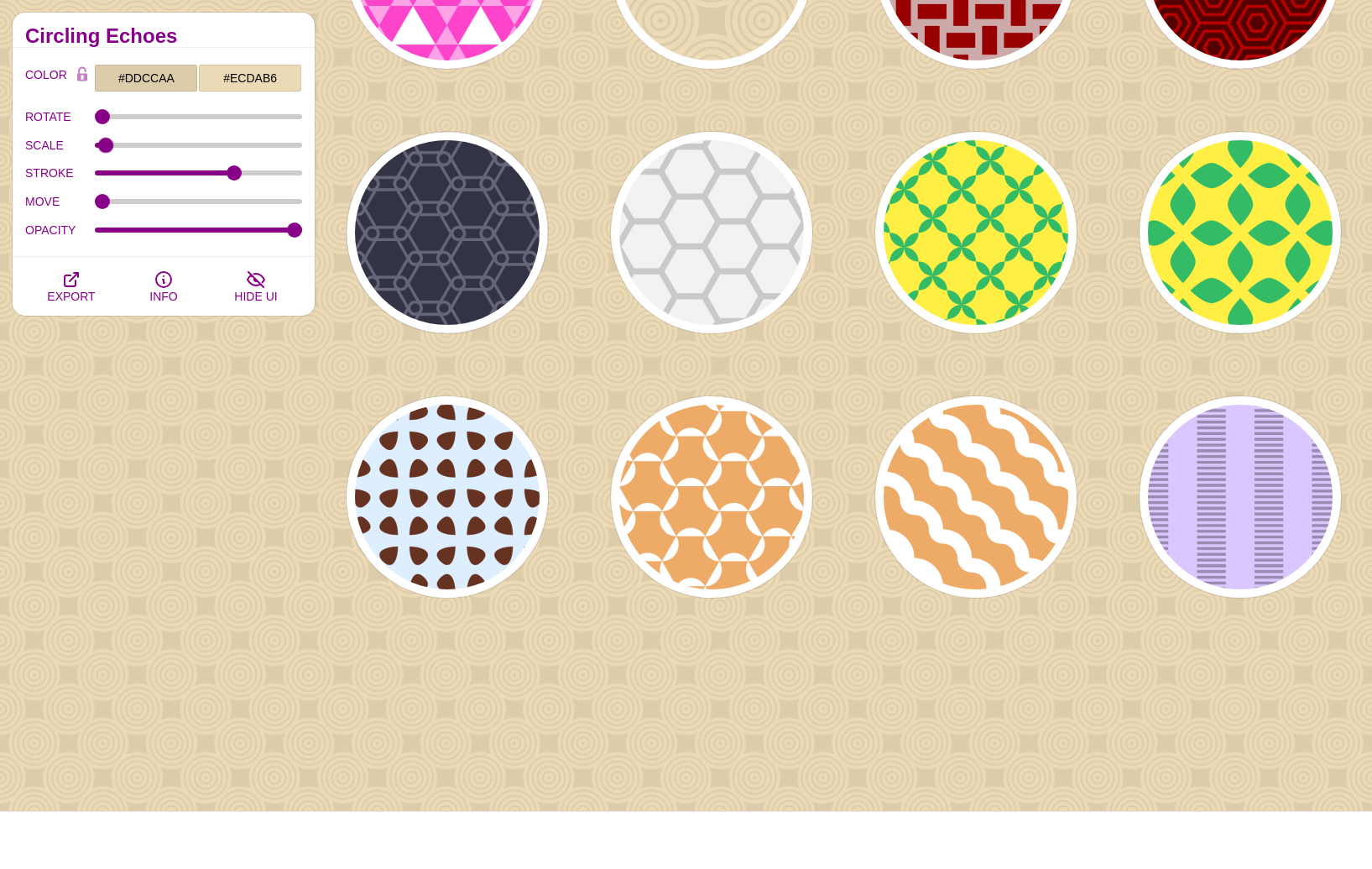
scroll to position [855, 0]
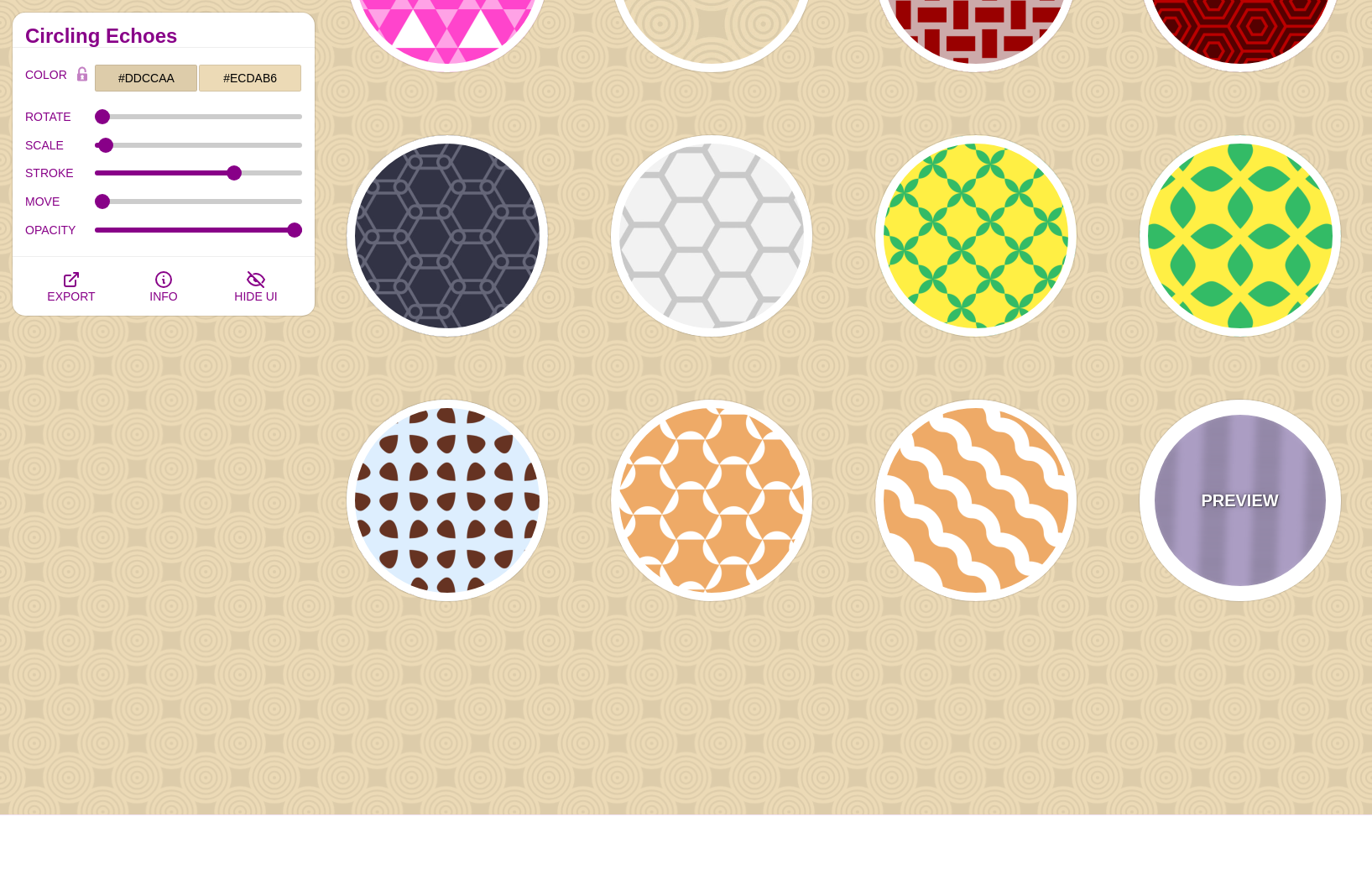
click at [1229, 577] on div "PREVIEW" at bounding box center [1240, 499] width 201 height 201
type input "#DBC7FF"
type input "#988AB1"
type input "1"
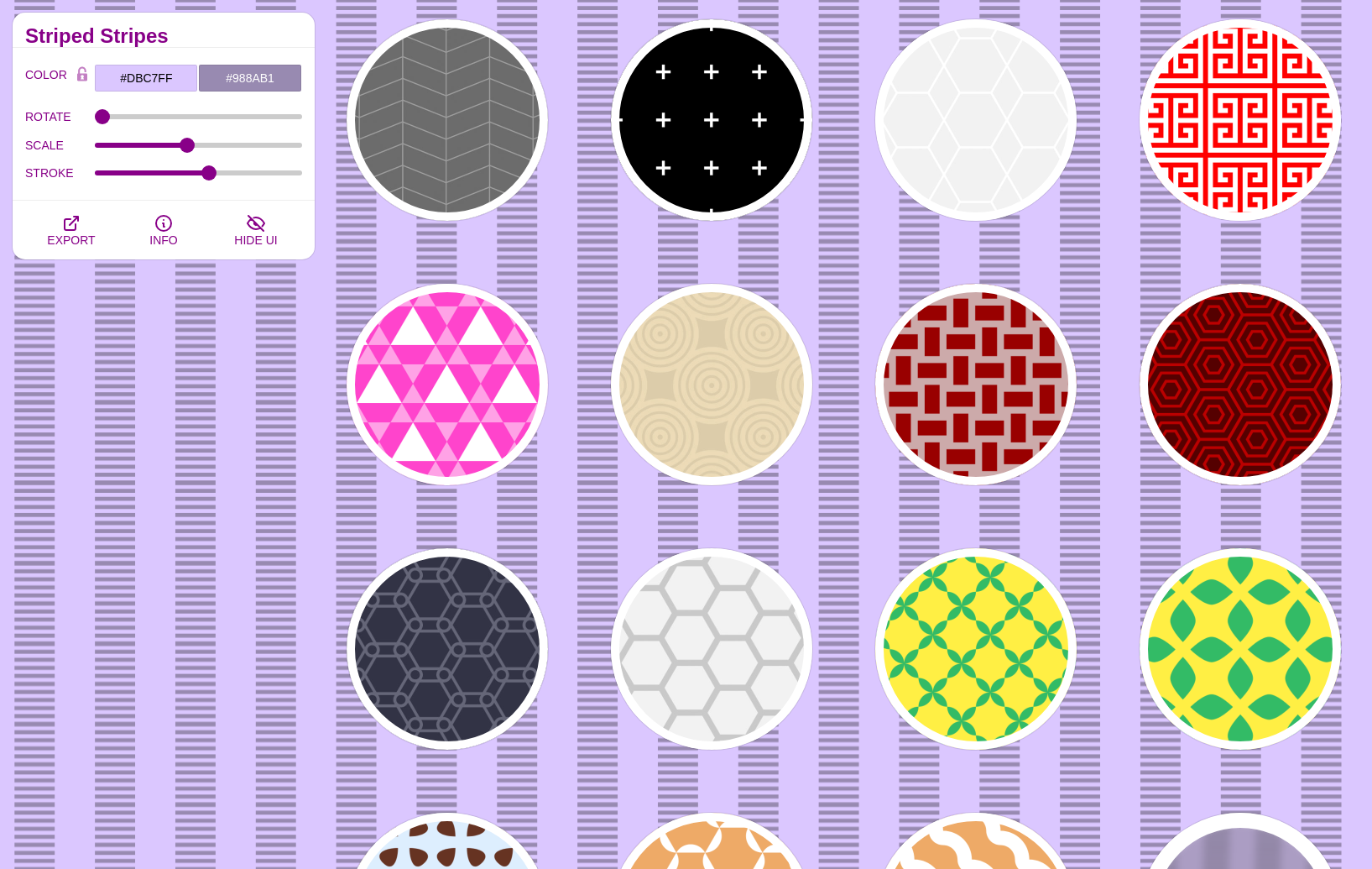
scroll to position [420, 0]
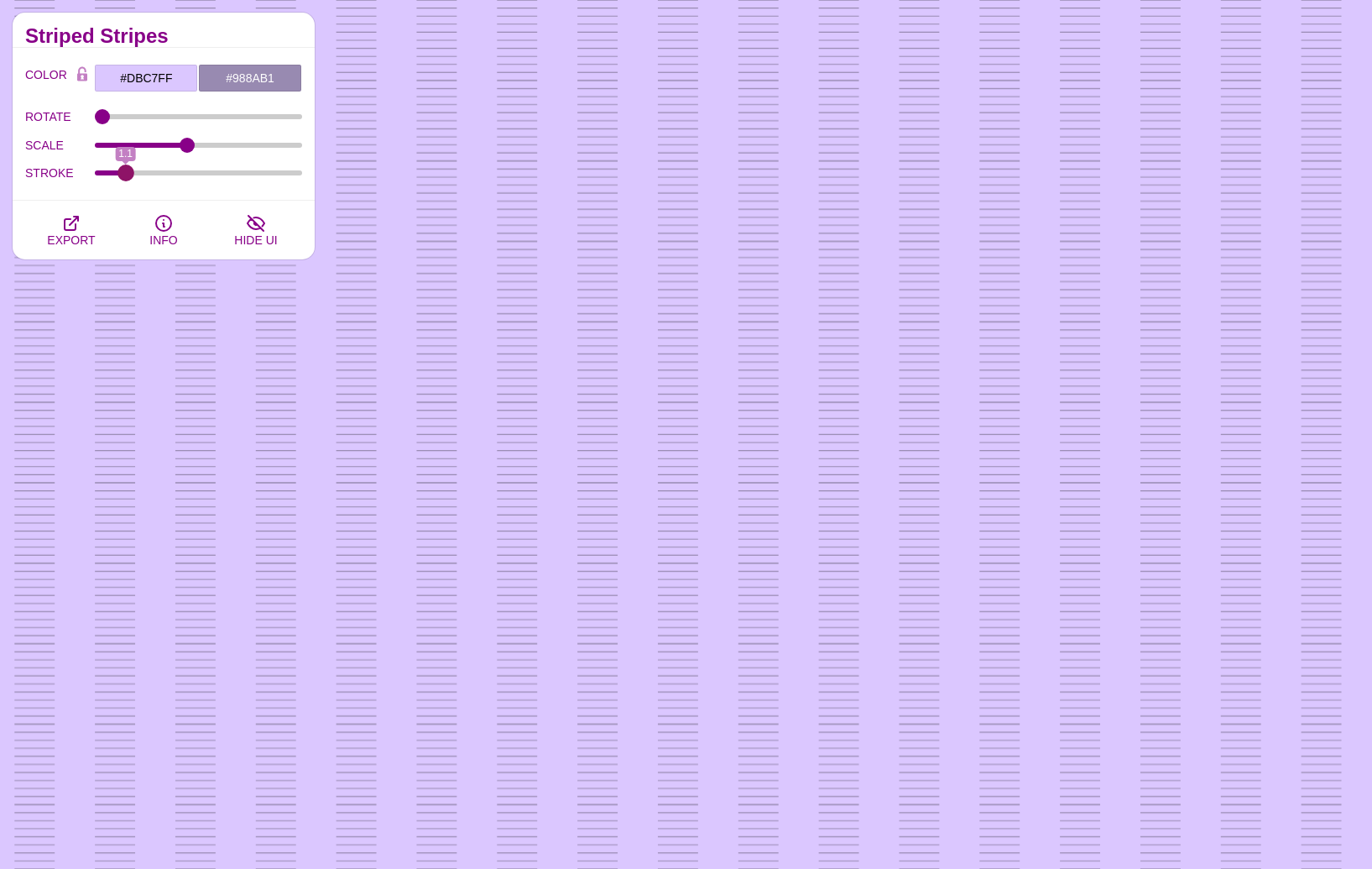
drag, startPoint x: 209, startPoint y: 172, endPoint x: 125, endPoint y: 179, distance: 84.3
type input "1.1"
click at [125, 176] on input "STROKE" at bounding box center [198, 173] width 208 height 7
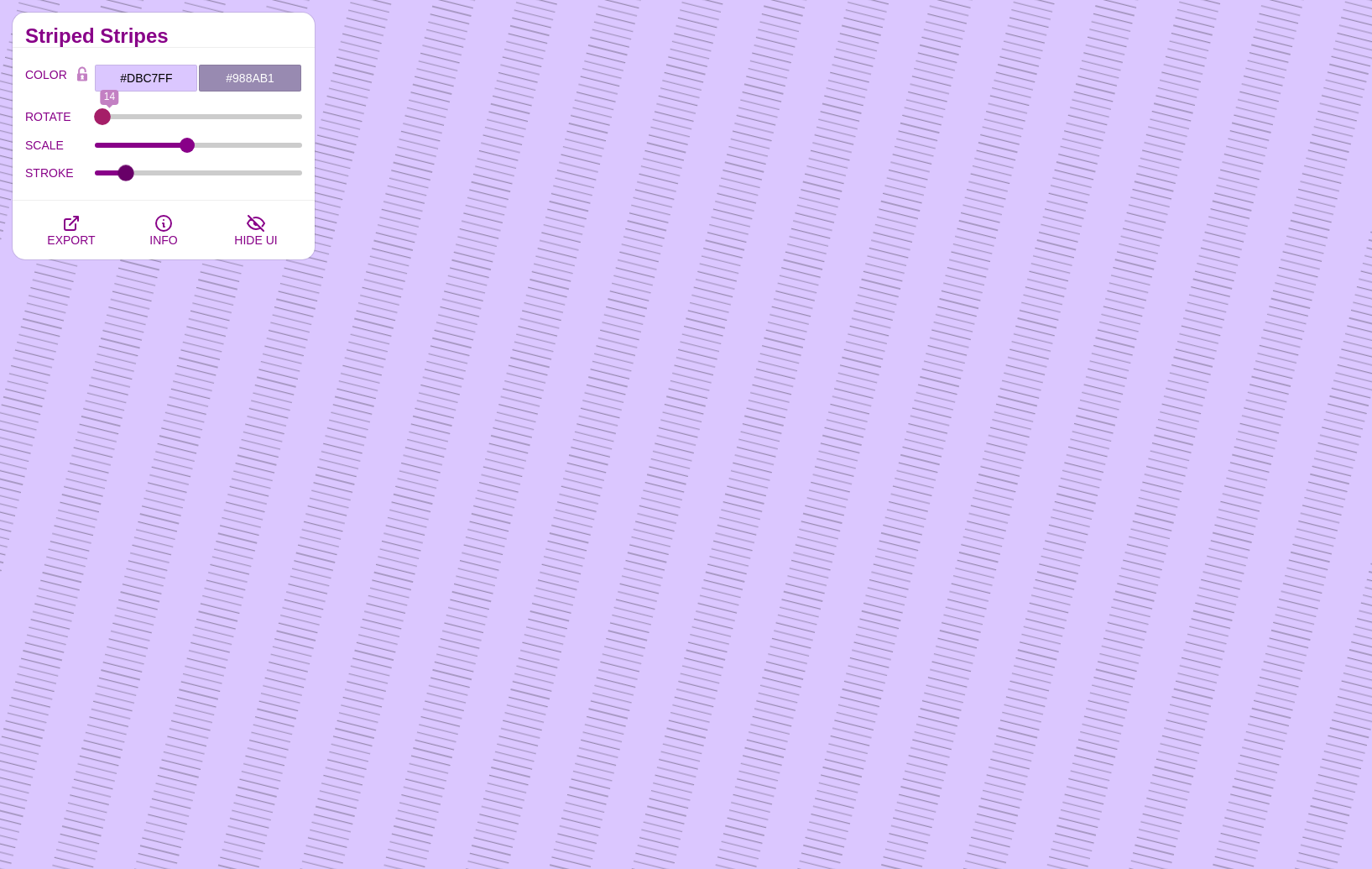
type input "0"
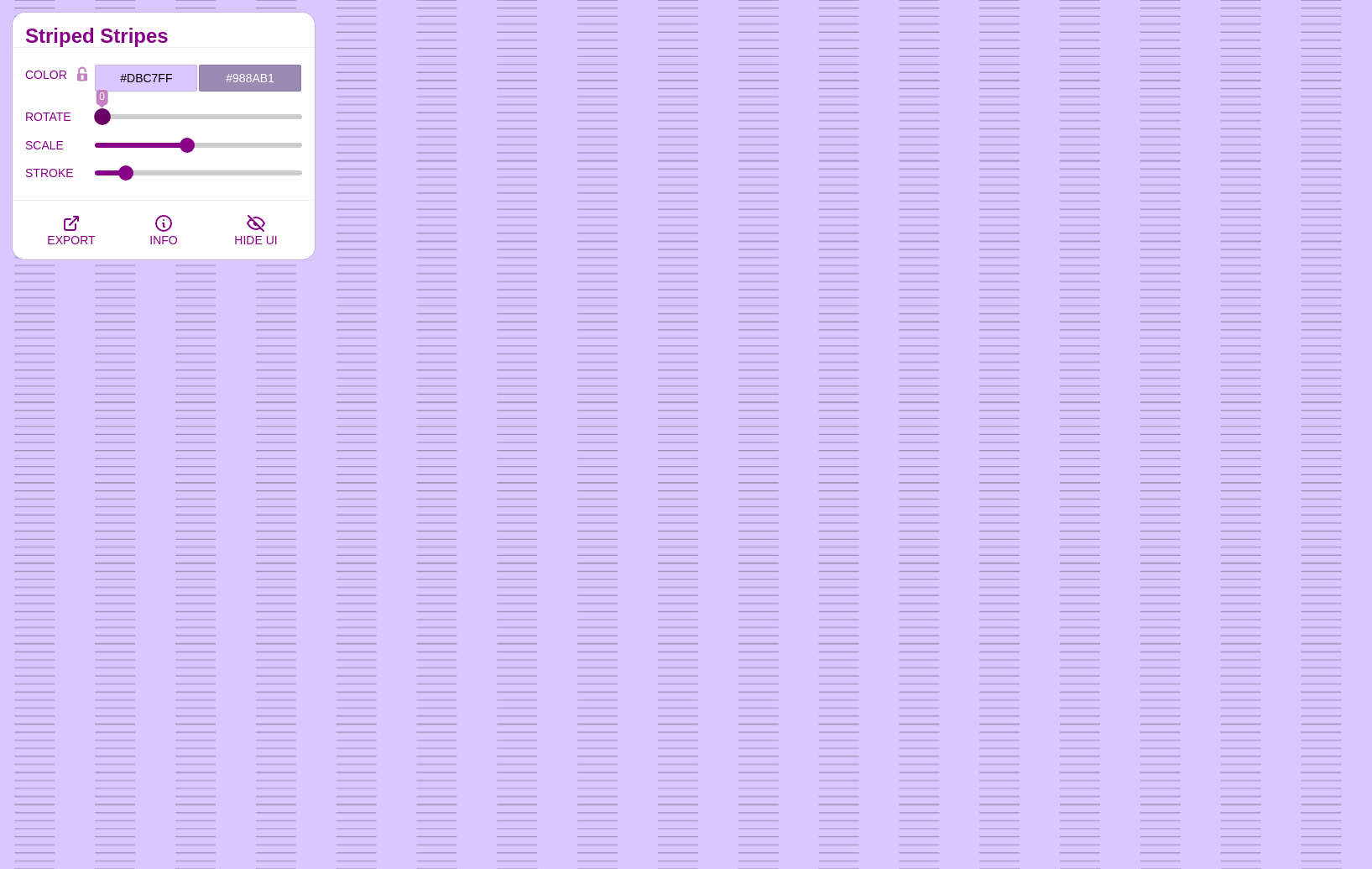
drag, startPoint x: 102, startPoint y: 119, endPoint x: 96, endPoint y: 135, distance: 17.1
click at [96, 120] on input "ROTATE" at bounding box center [198, 117] width 208 height 7
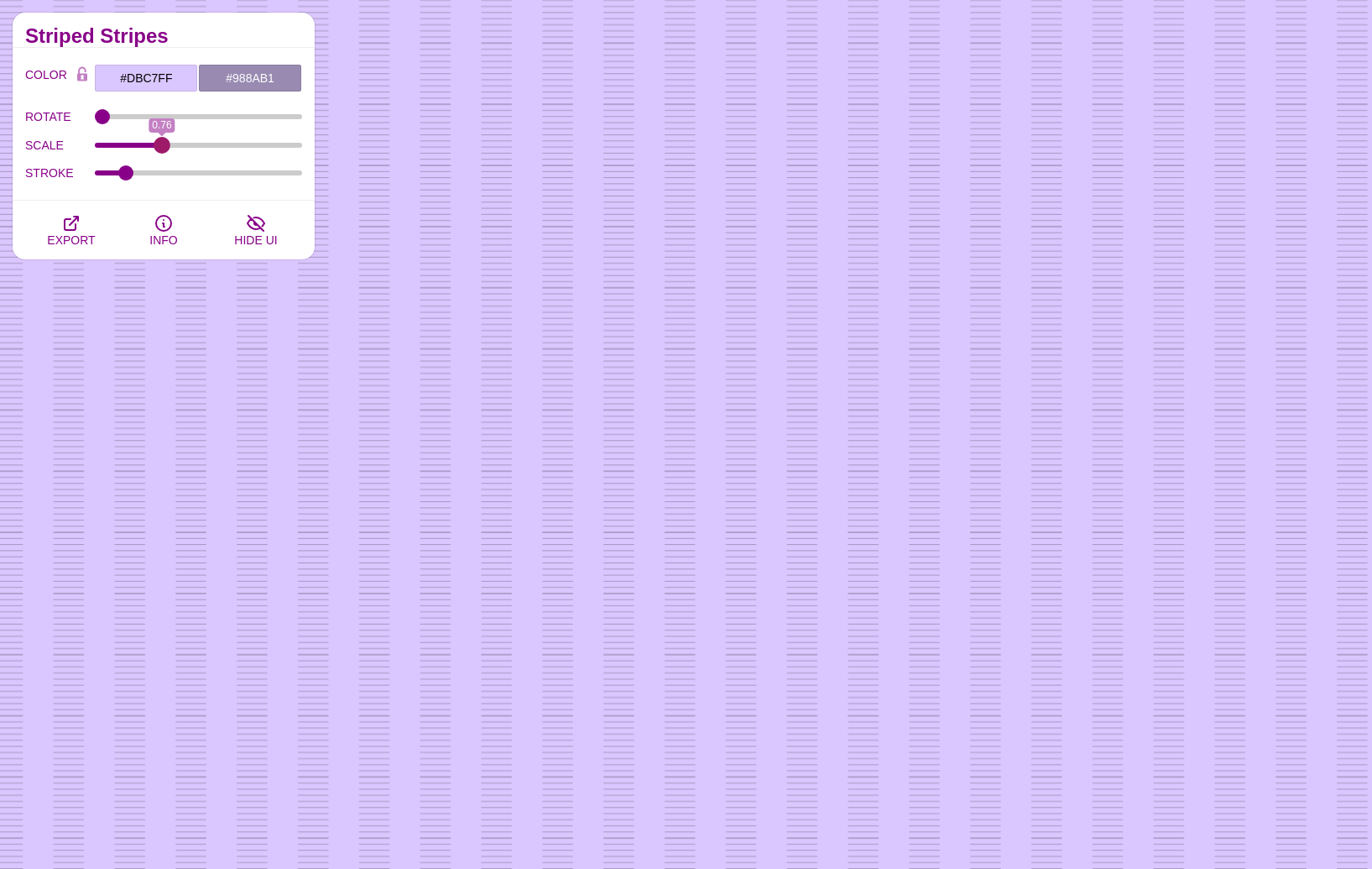
drag, startPoint x: 182, startPoint y: 146, endPoint x: 162, endPoint y: 144, distance: 20.1
type input "0.76"
click at [162, 144] on input "SCALE" at bounding box center [198, 146] width 208 height 7
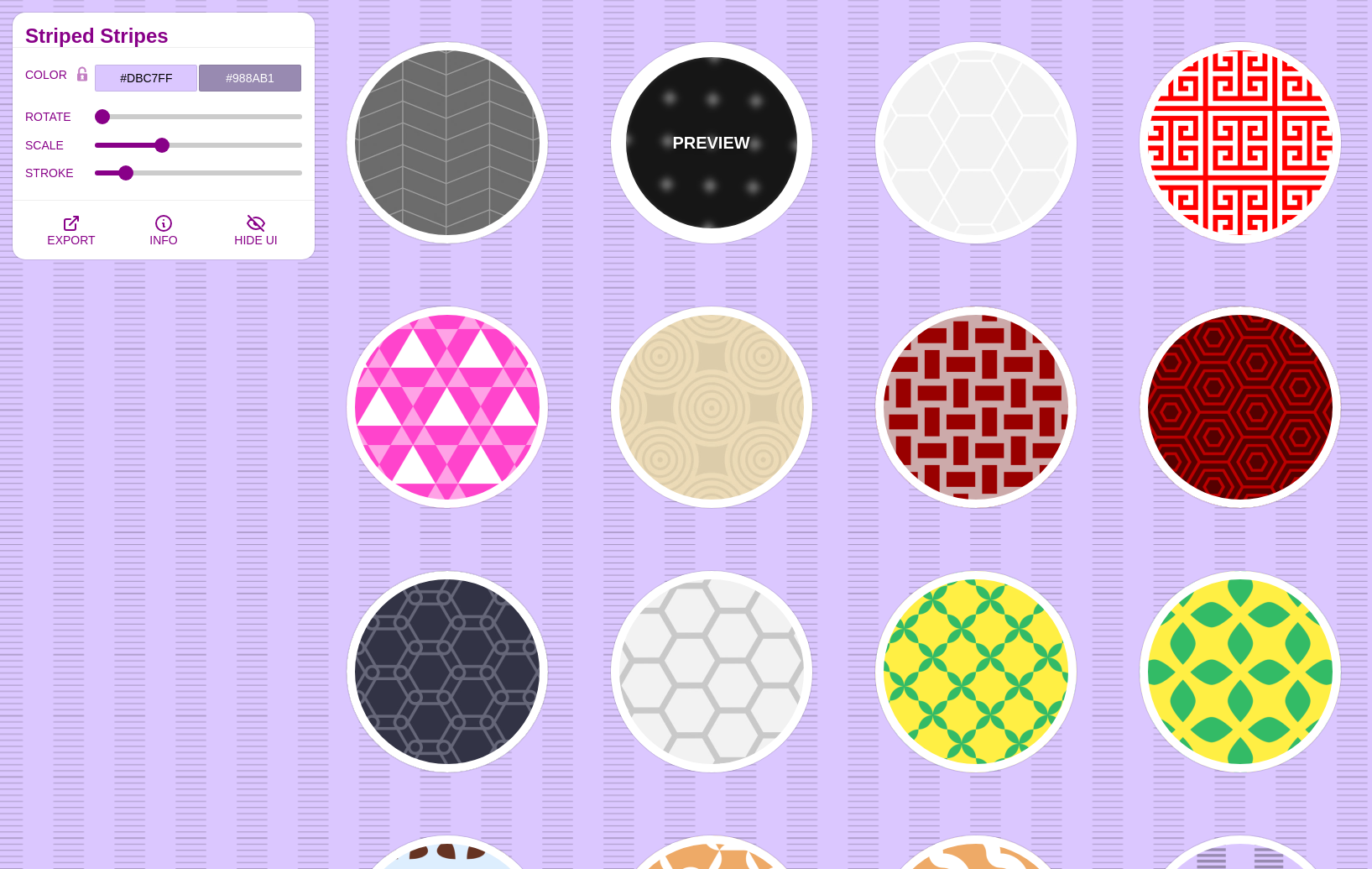
click at [708, 199] on div "PREVIEW" at bounding box center [711, 142] width 201 height 201
type input "#000000"
type input "#FFFFFF"
type input "0.5"
type input "0"
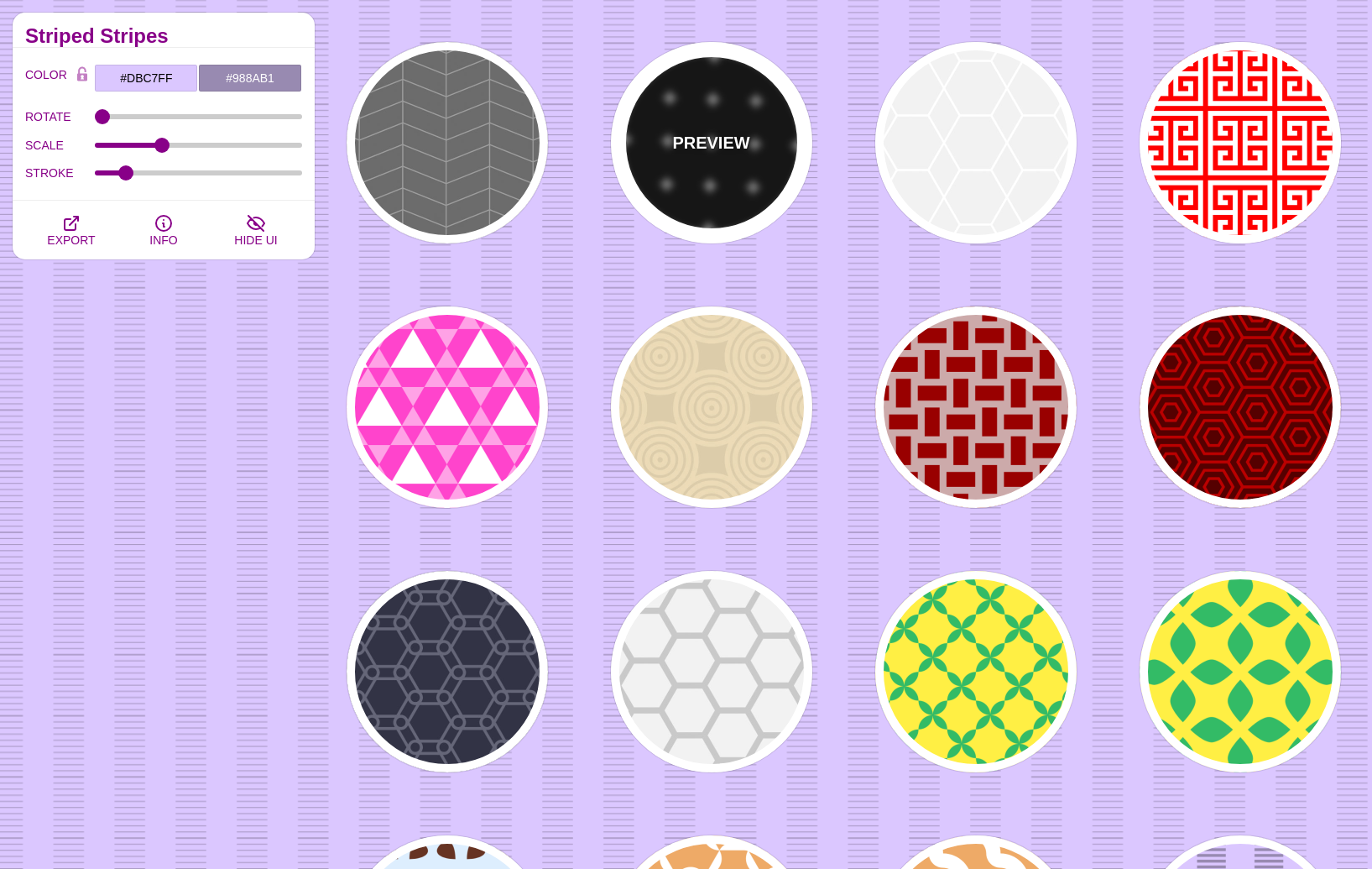
type input "10"
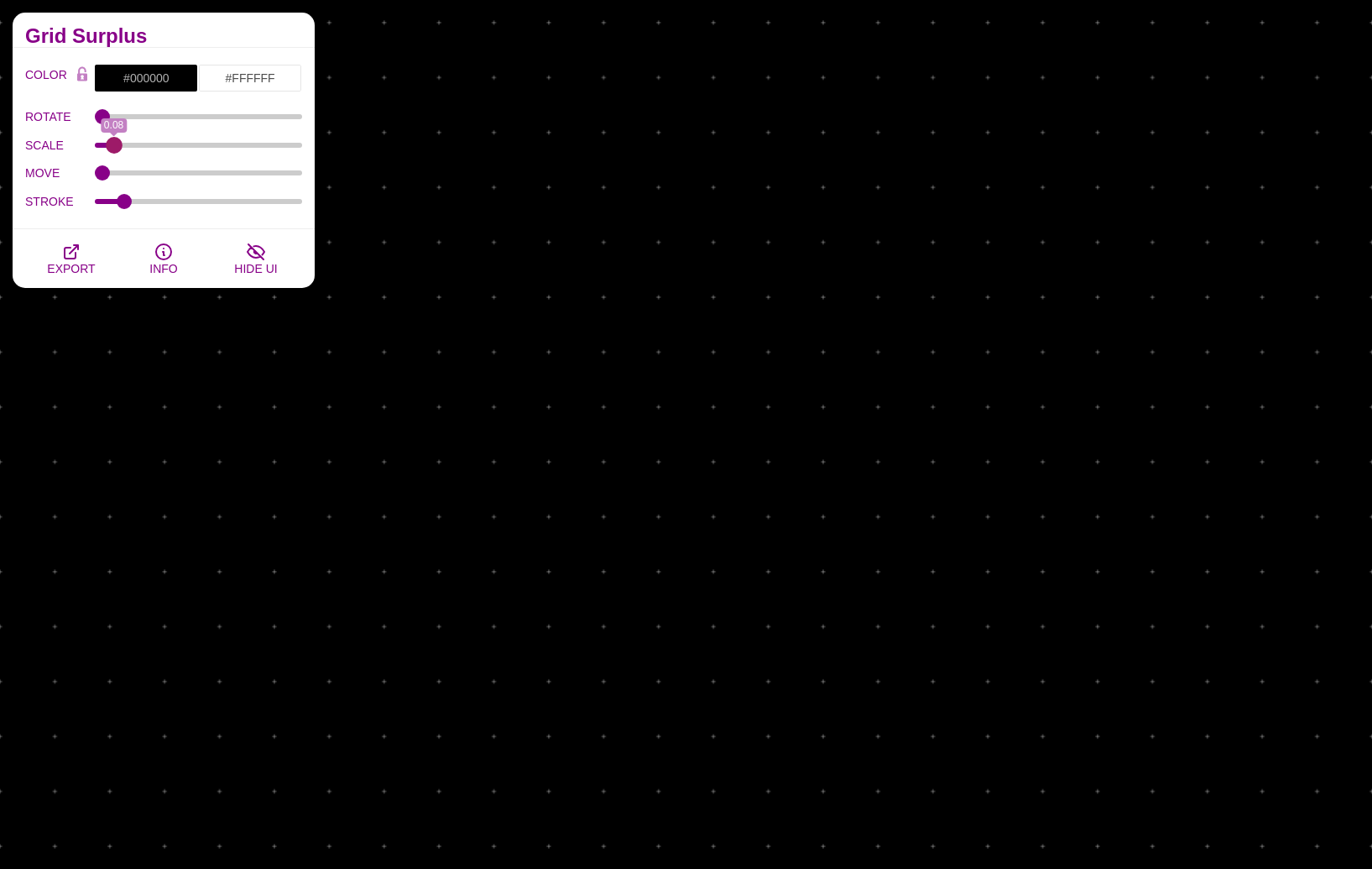
drag, startPoint x: 191, startPoint y: 143, endPoint x: 112, endPoint y: 147, distance: 79.1
type input "0.08"
click at [112, 147] on input "SCALE" at bounding box center [198, 146] width 208 height 7
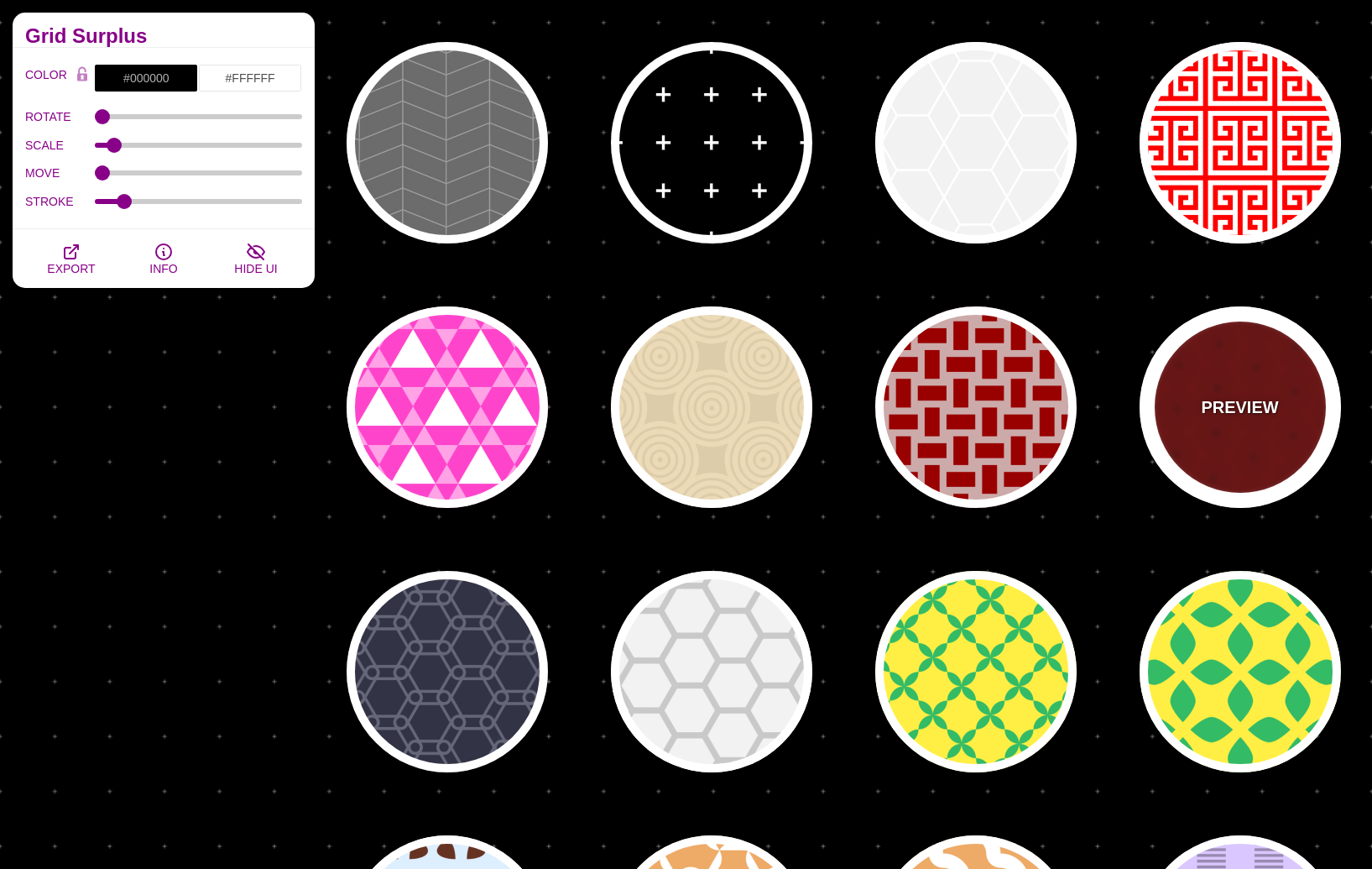
click at [1217, 413] on p "PREVIEW" at bounding box center [1239, 406] width 77 height 25
type input "#550000"
type input "#BB0000"
type input "1"
type input "5"
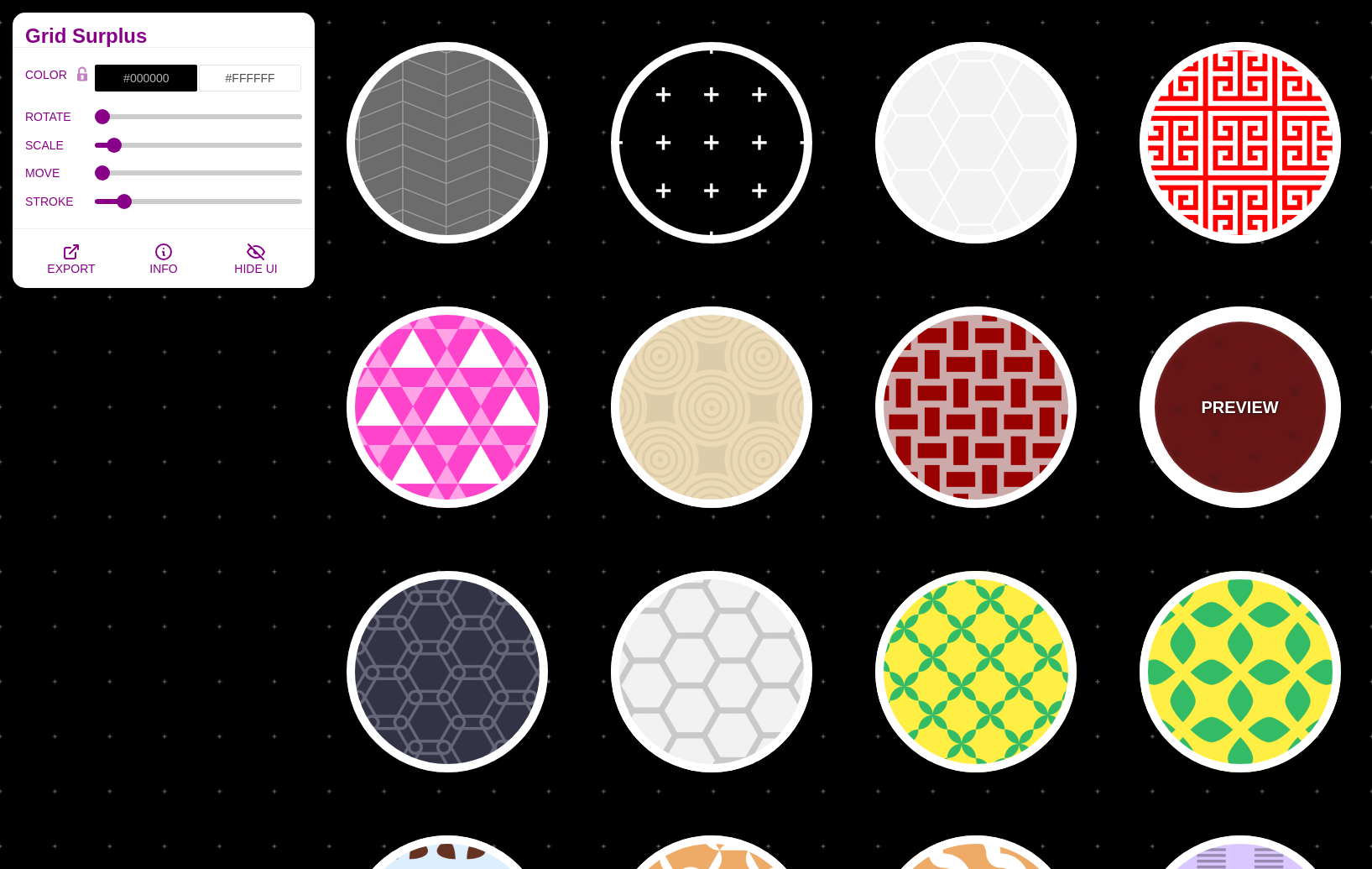
type input "1"
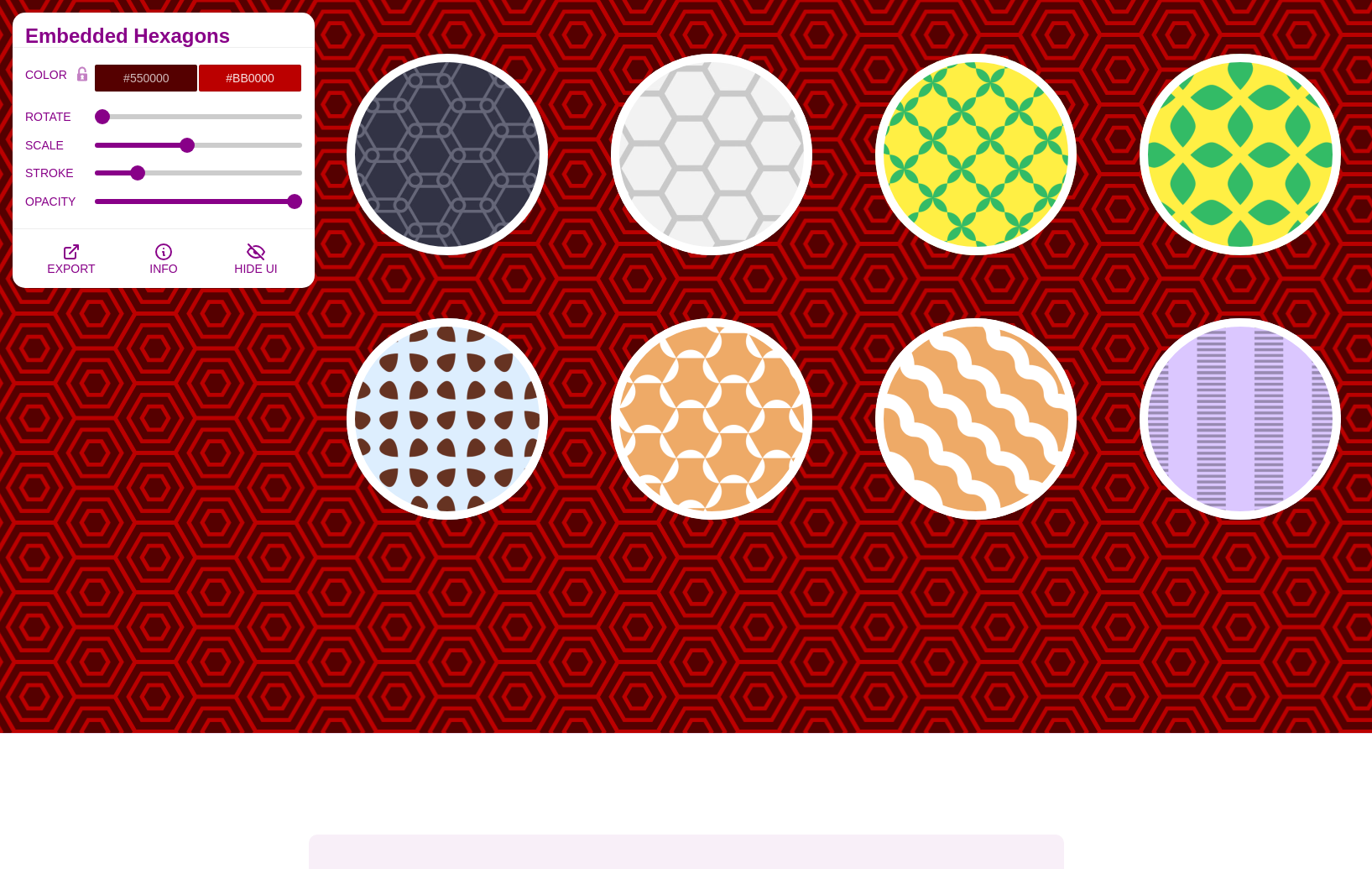
scroll to position [927, 0]
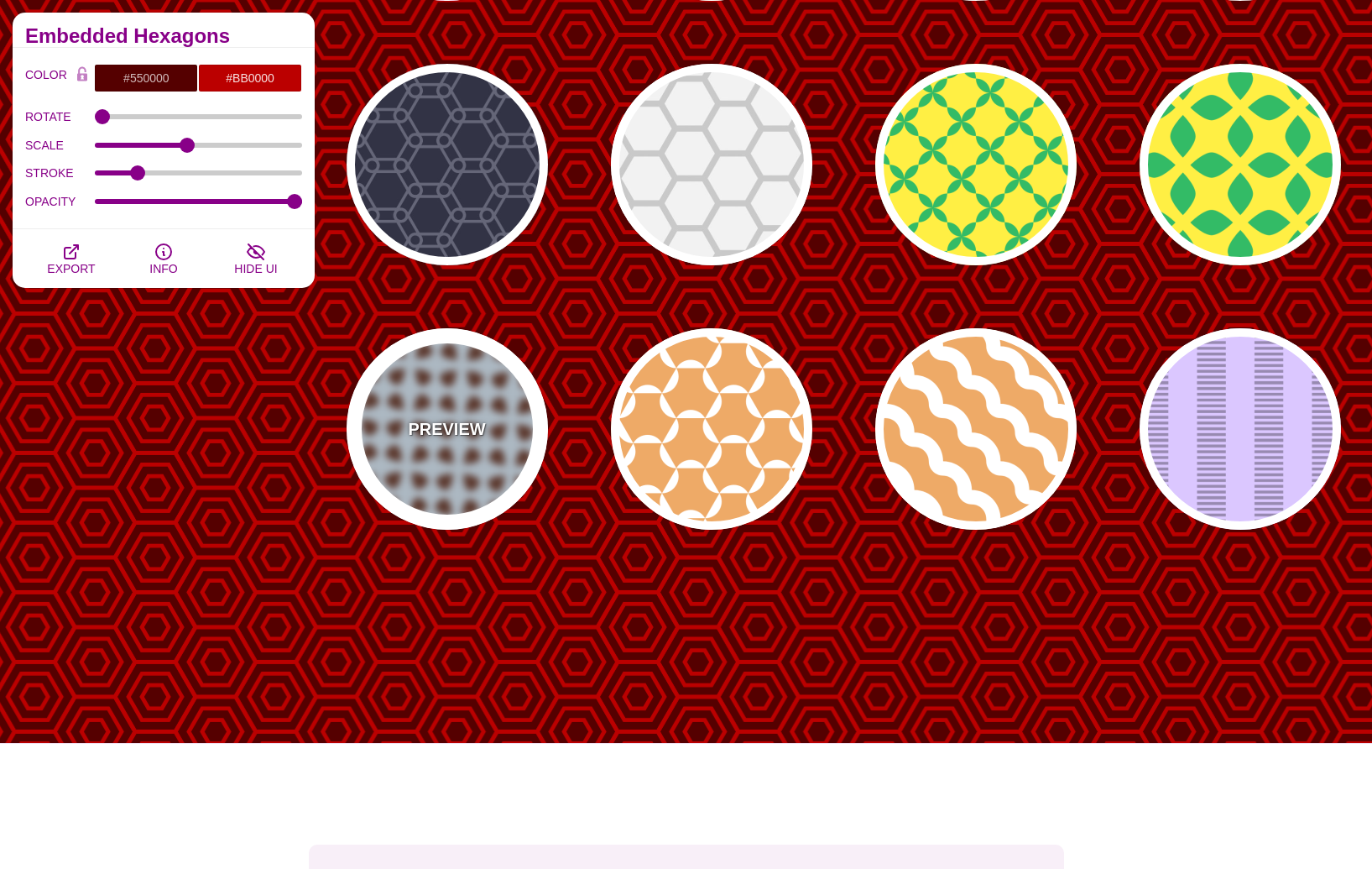
click at [540, 461] on div "PREVIEW" at bounding box center [447, 428] width 201 height 201
type input "#DDEEFF"
type input "#663322"
type input "0"
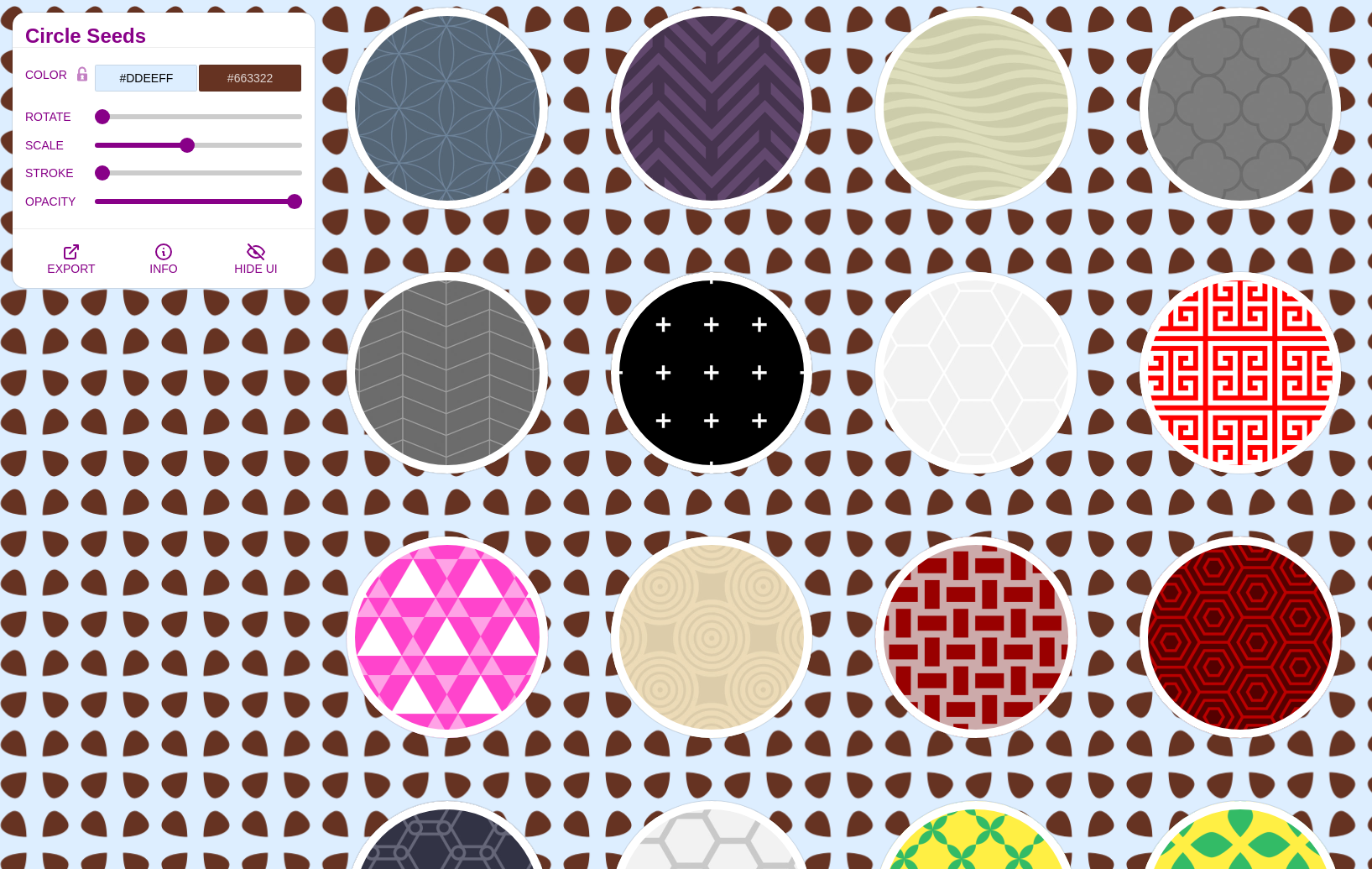
scroll to position [0, 0]
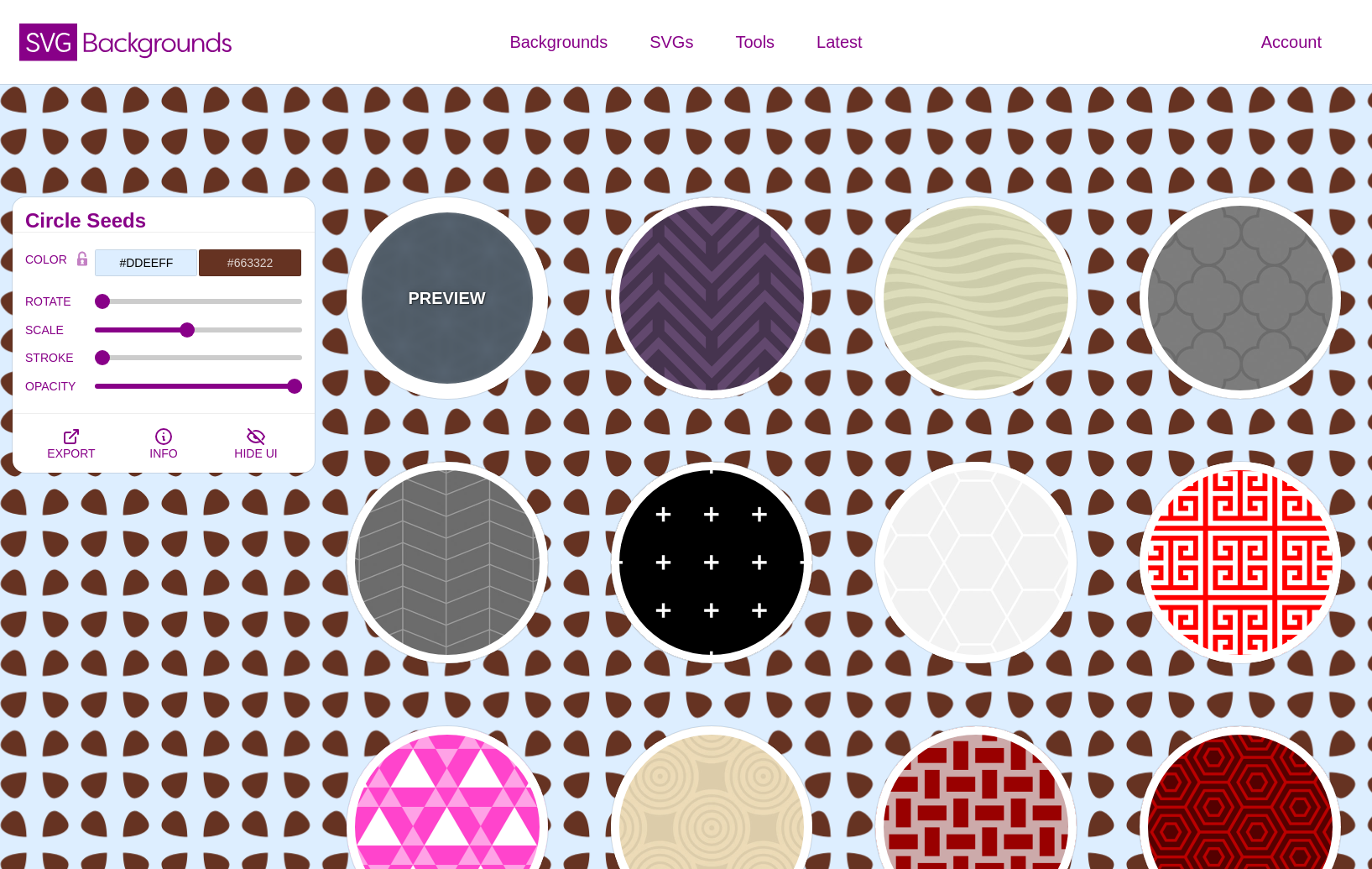
click at [462, 258] on div "PREVIEW" at bounding box center [447, 298] width 201 height 201
type input "#556677"
type input "#6D8399"
type input "10"
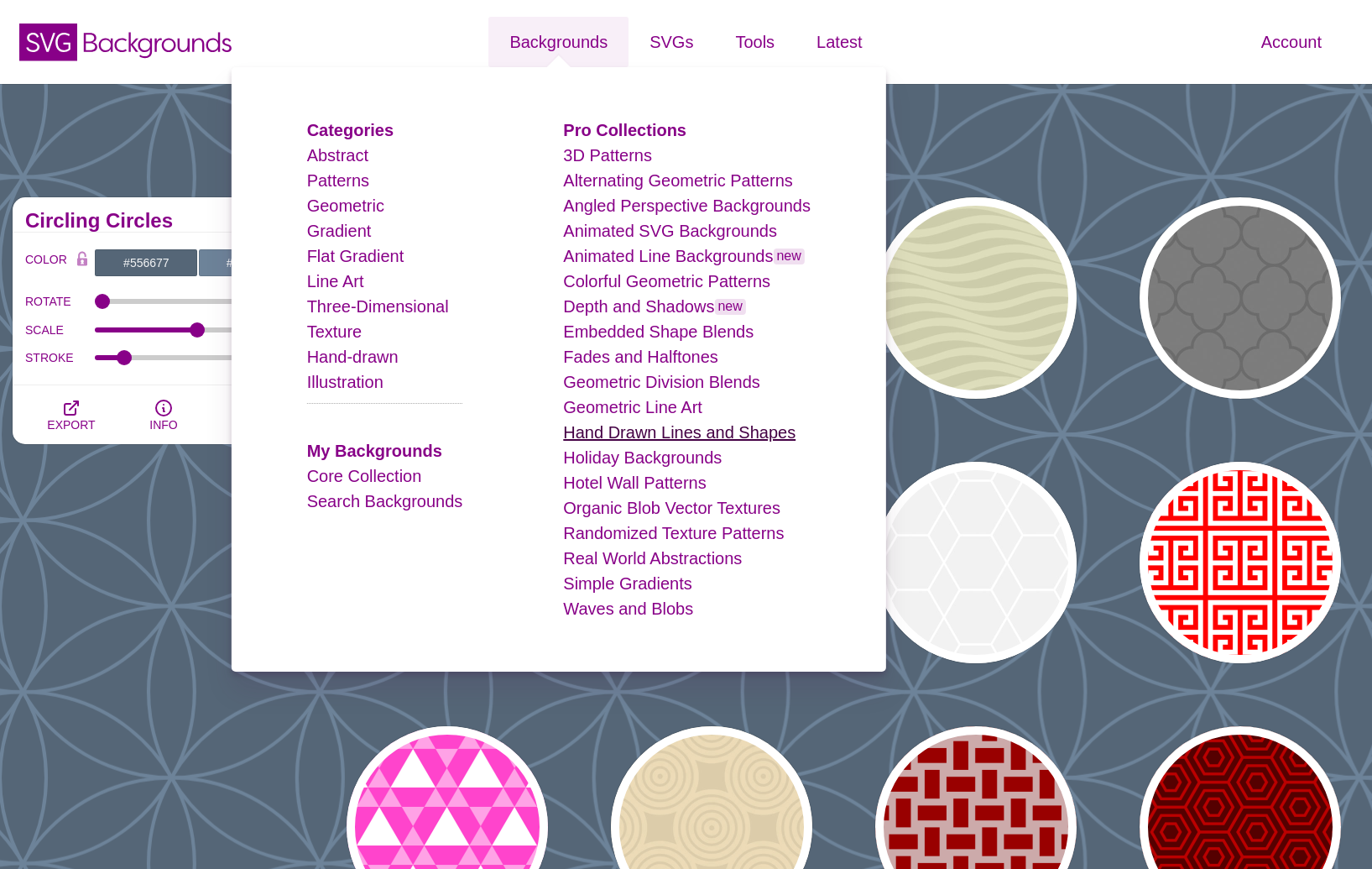
click at [648, 427] on link "Hand Drawn Lines and Shapes" at bounding box center [679, 432] width 233 height 18
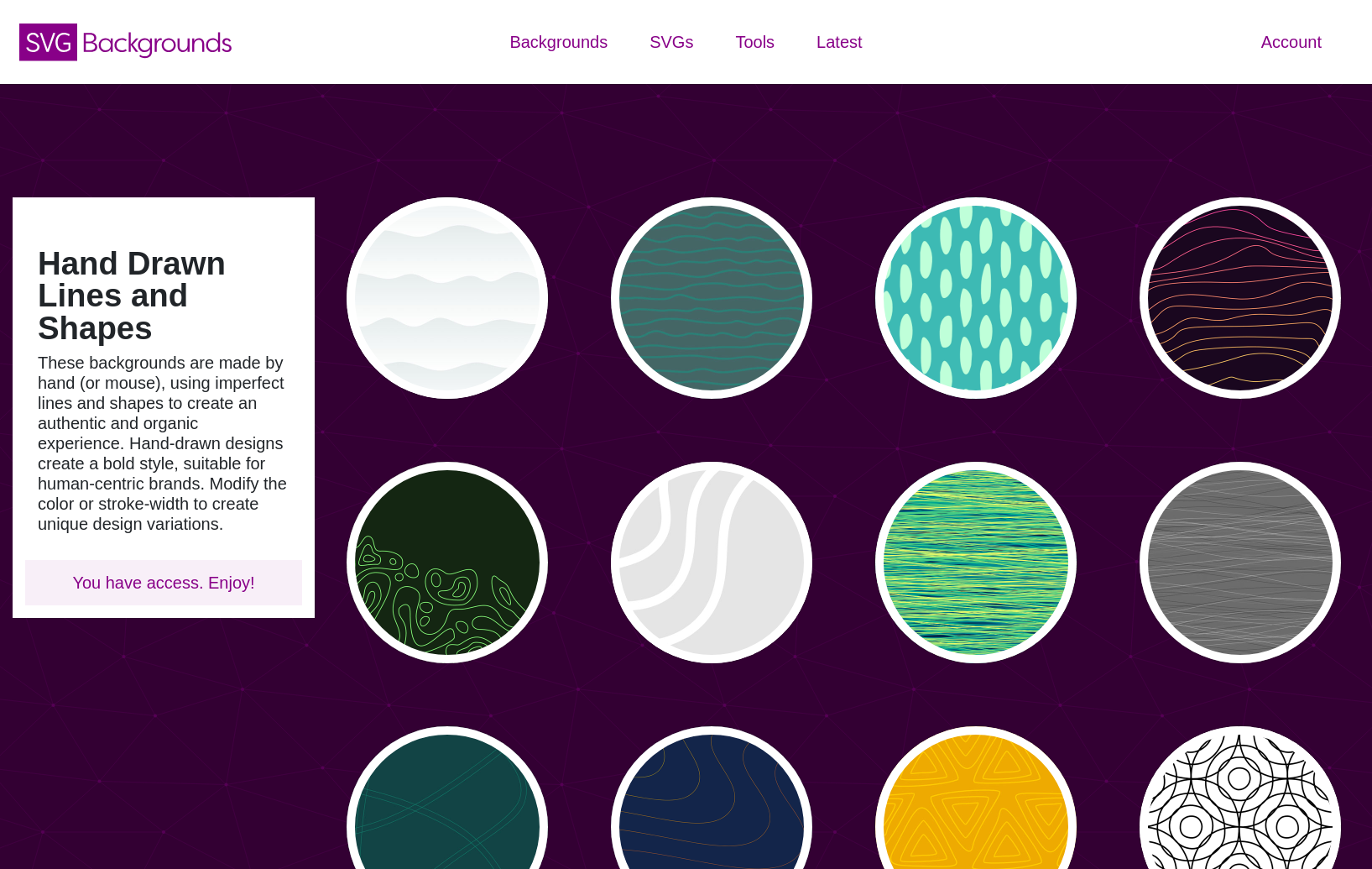
type input "#450057"
type input "#FFFFFF"
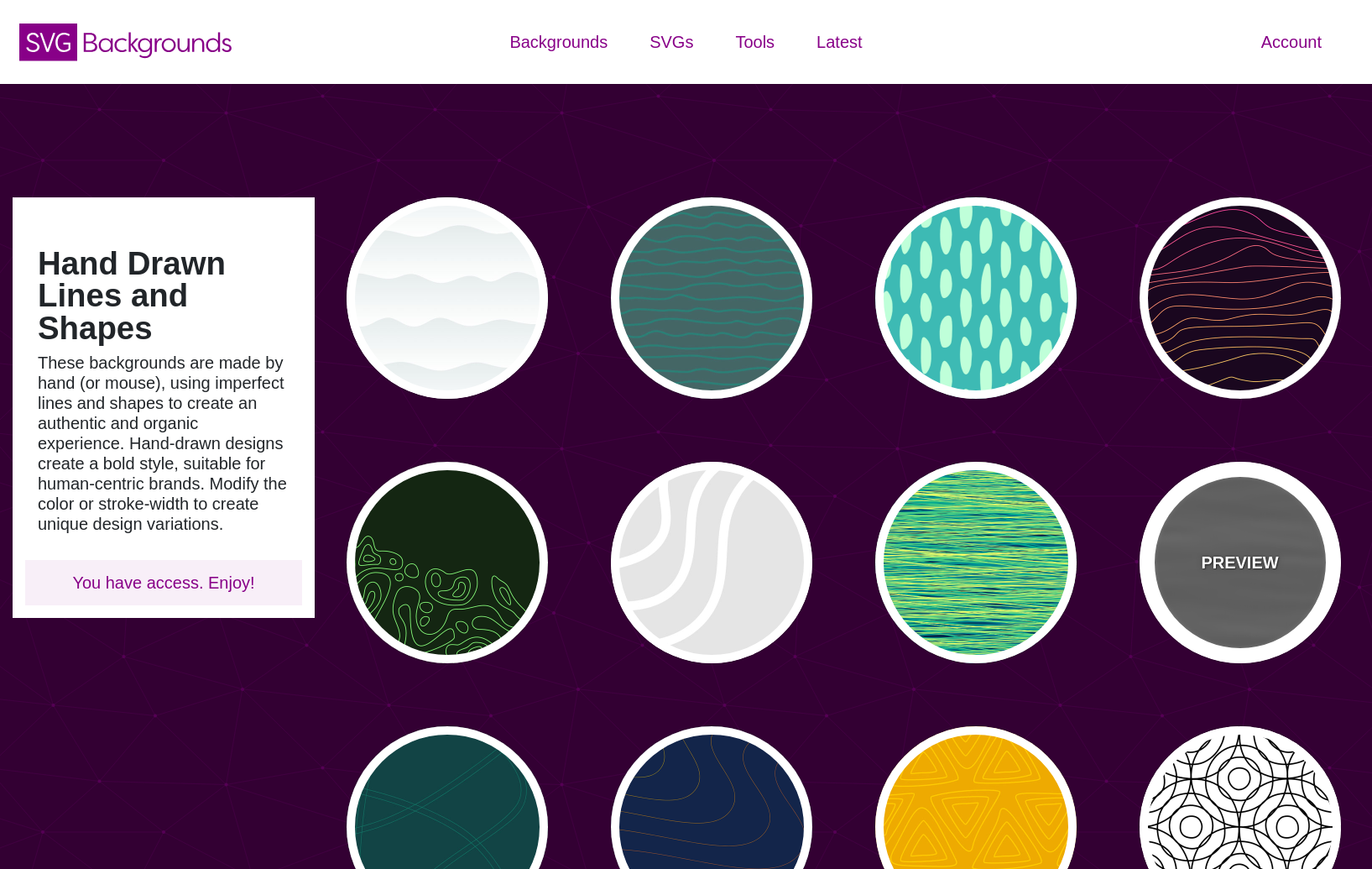
click at [1246, 524] on div "PREVIEW" at bounding box center [1240, 562] width 201 height 201
type input "#555555"
type input "#000000"
type input "0"
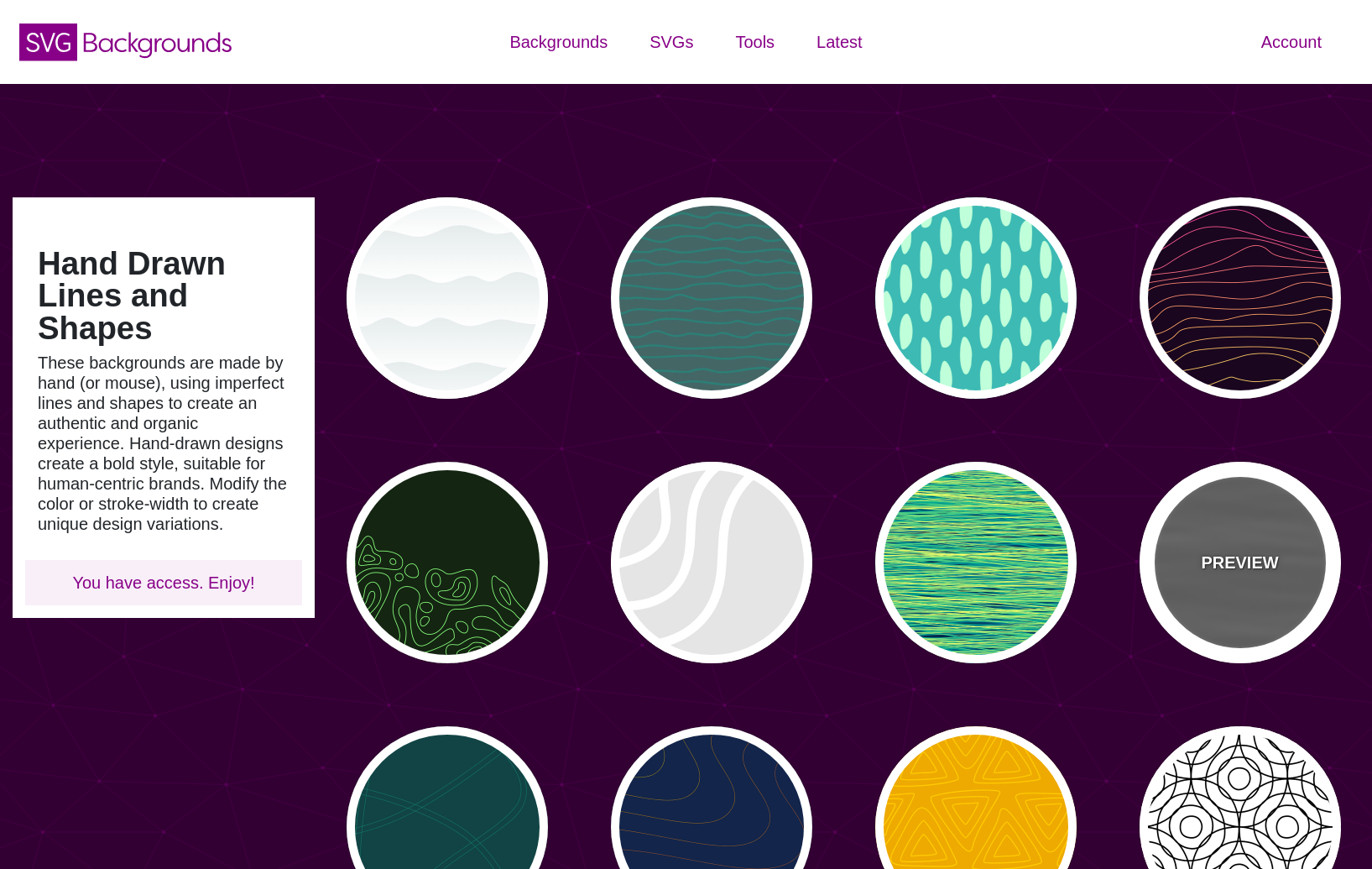
type input "0.5"
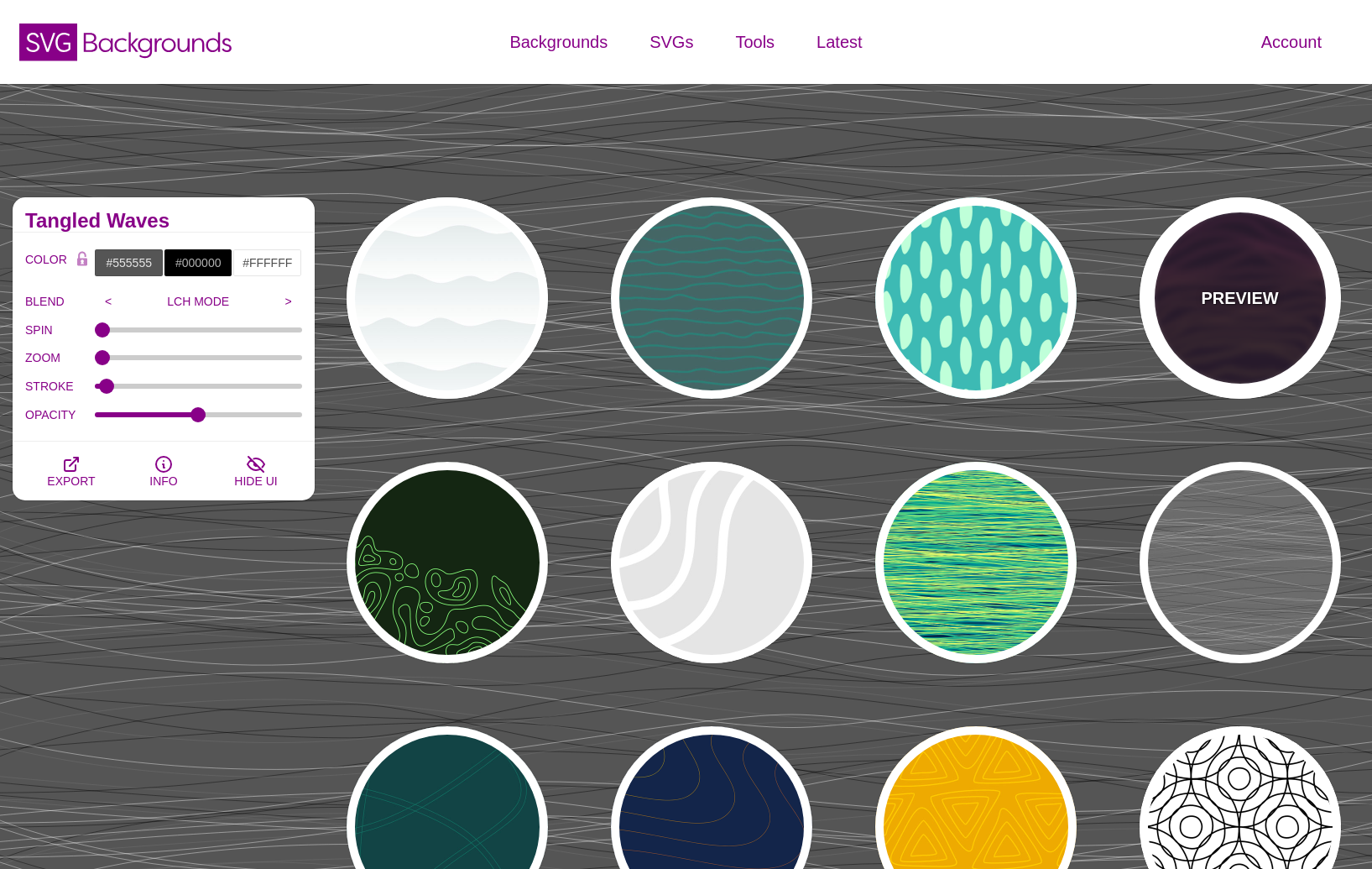
click at [1200, 334] on div "PREVIEW" at bounding box center [1240, 298] width 201 height 201
type input "#1A071F"
type input "#F5FF9C"
type input "#CA42FF"
type input "4"
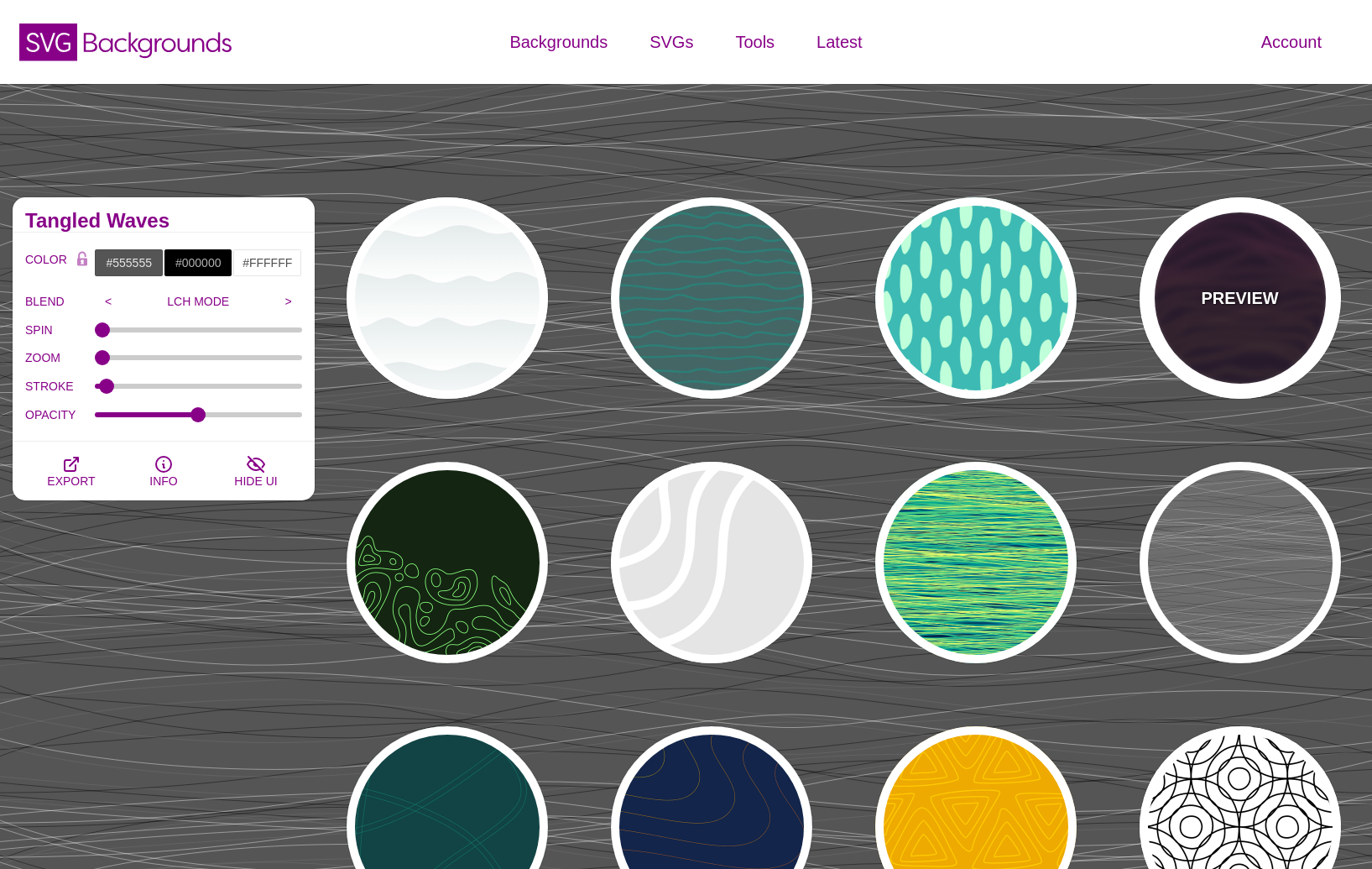
type input "1"
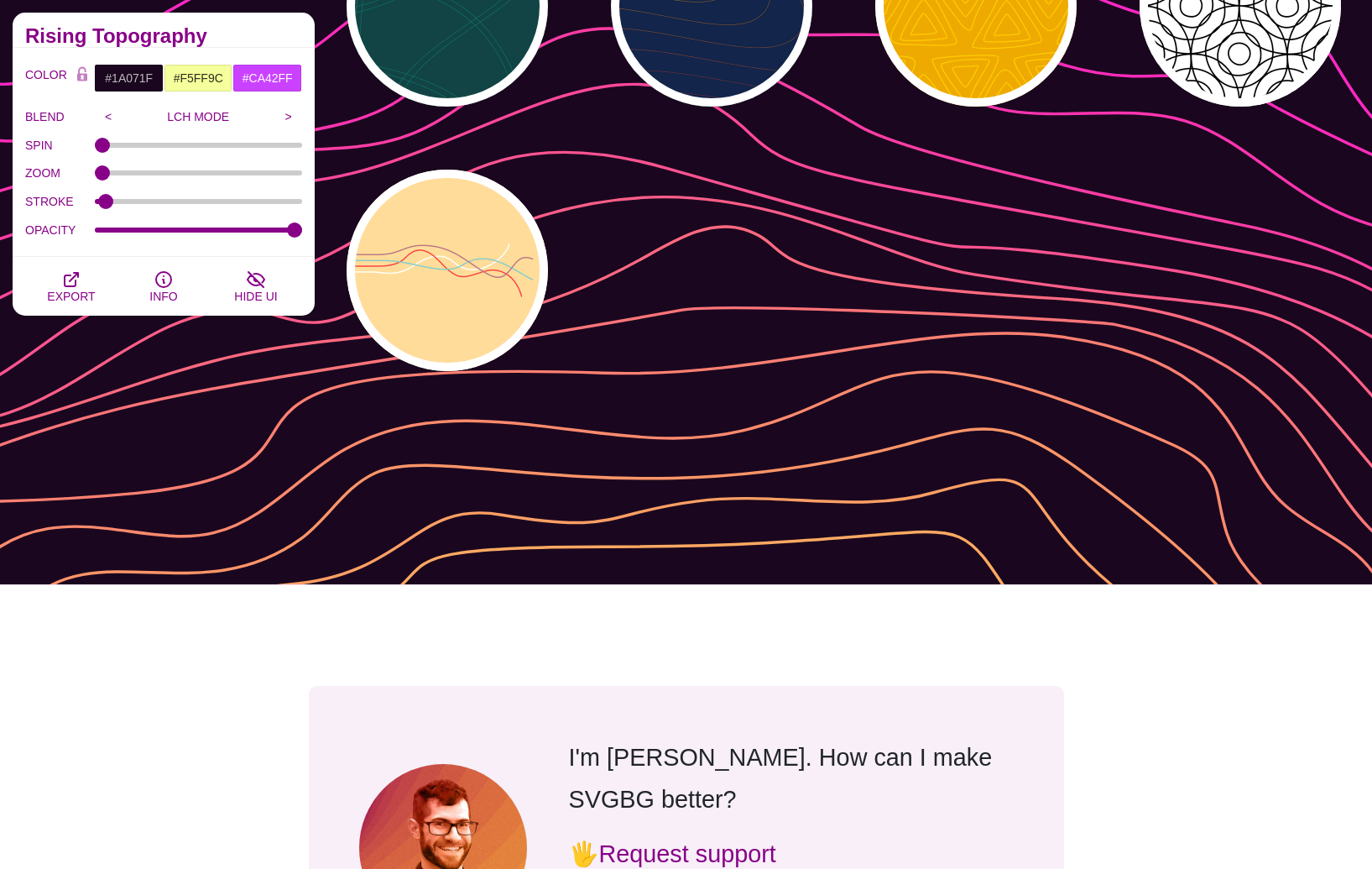
scroll to position [71, 0]
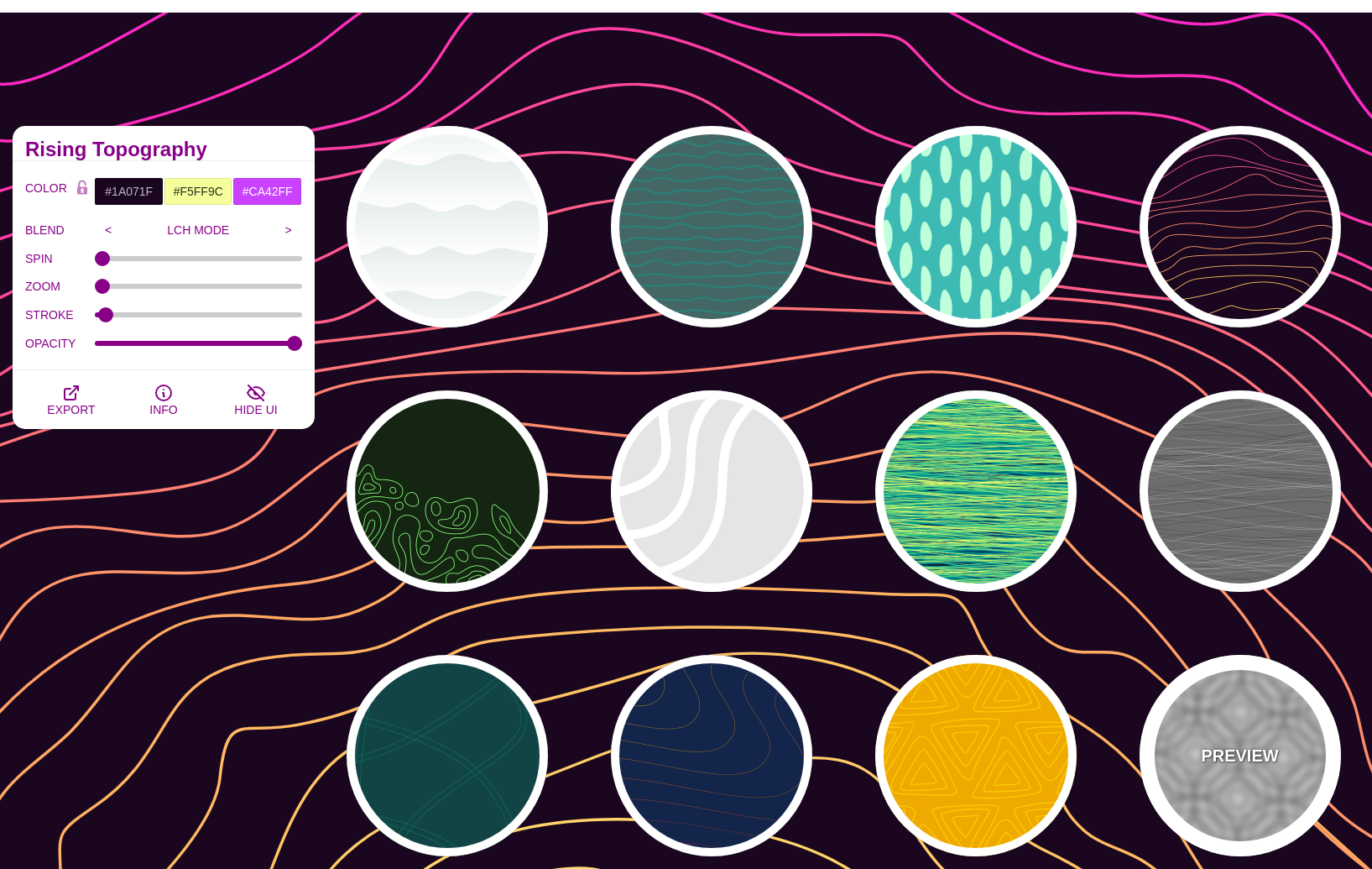
click at [1224, 758] on p "PREVIEW" at bounding box center [1239, 755] width 77 height 25
type input "#FFFFFF"
type input "#000000"
type input "0.25"
type input "5"
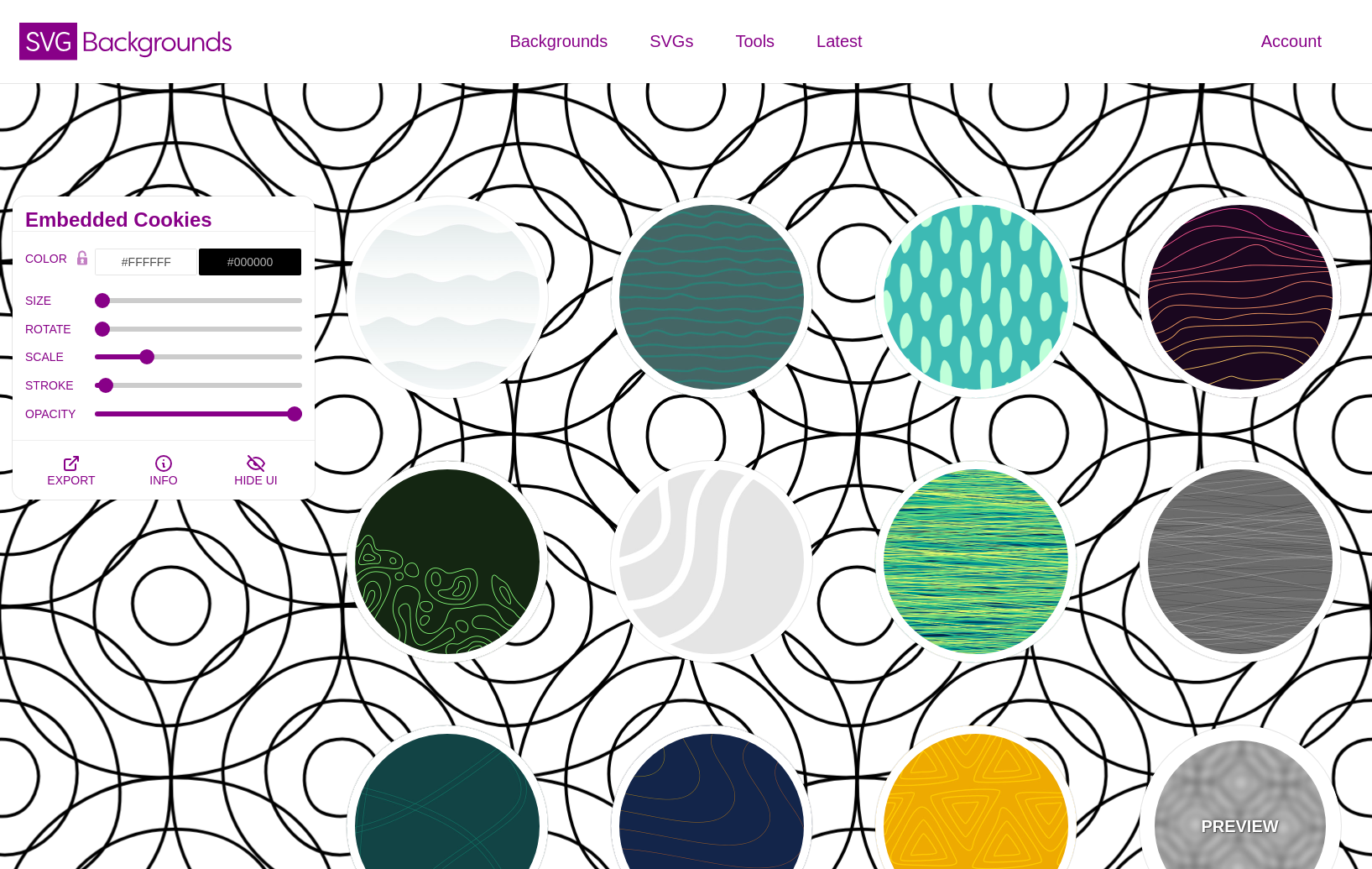
scroll to position [0, 0]
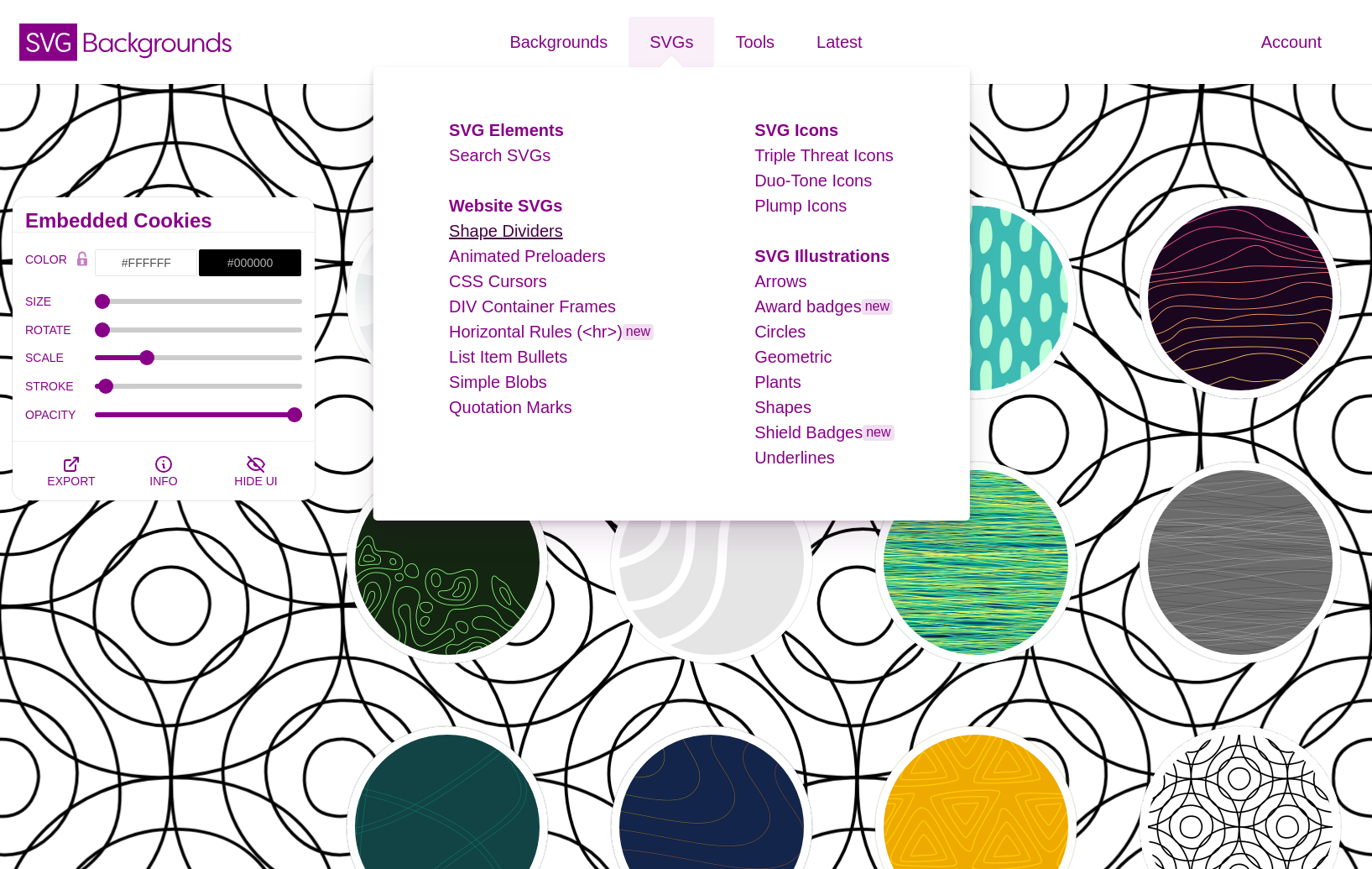
click at [530, 222] on link "Shape Dividers" at bounding box center [506, 230] width 114 height 18
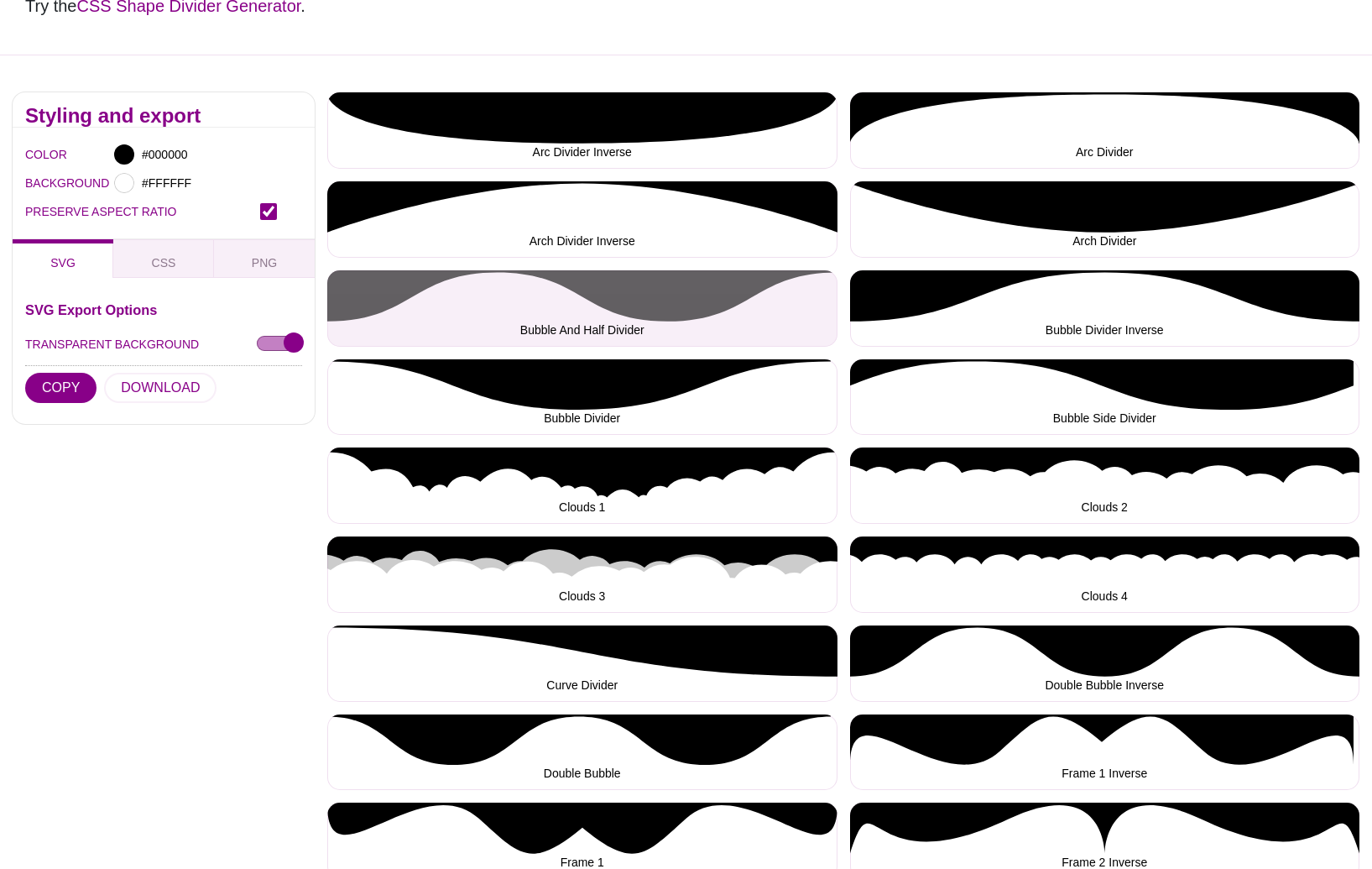
scroll to position [528, 0]
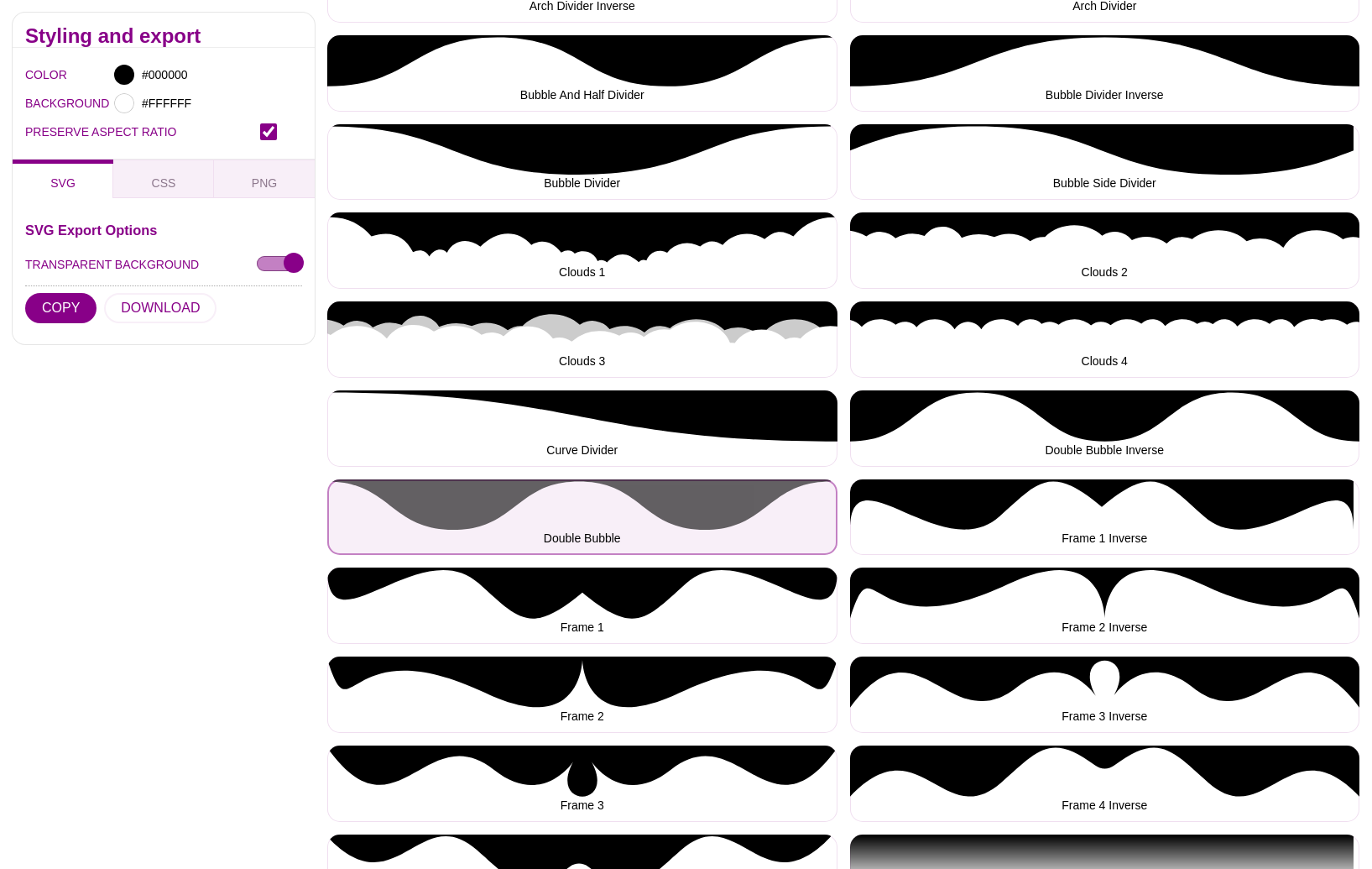
click at [729, 534] on button "Double Bubble" at bounding box center [582, 517] width 510 height 76
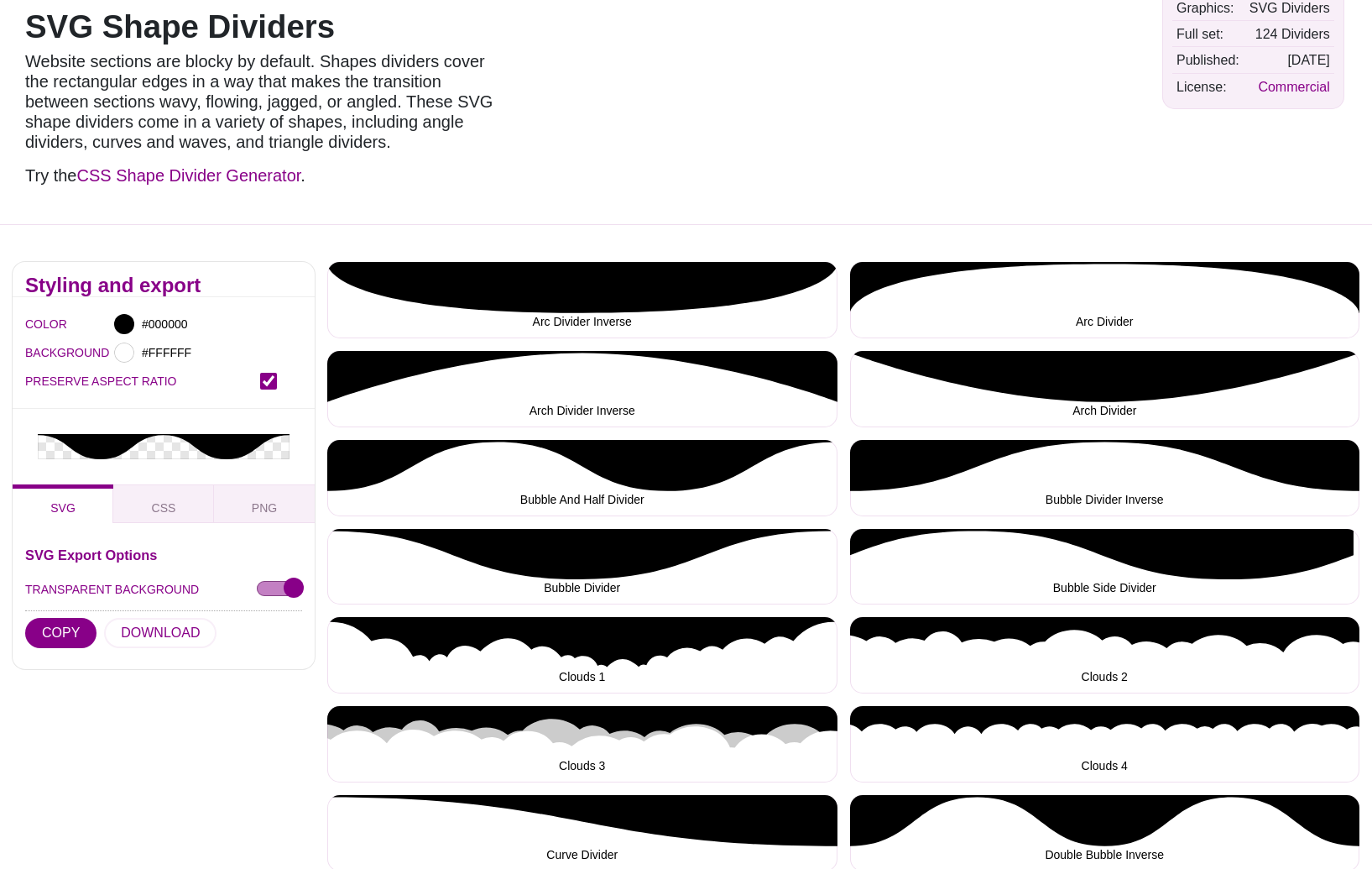
scroll to position [123, 0]
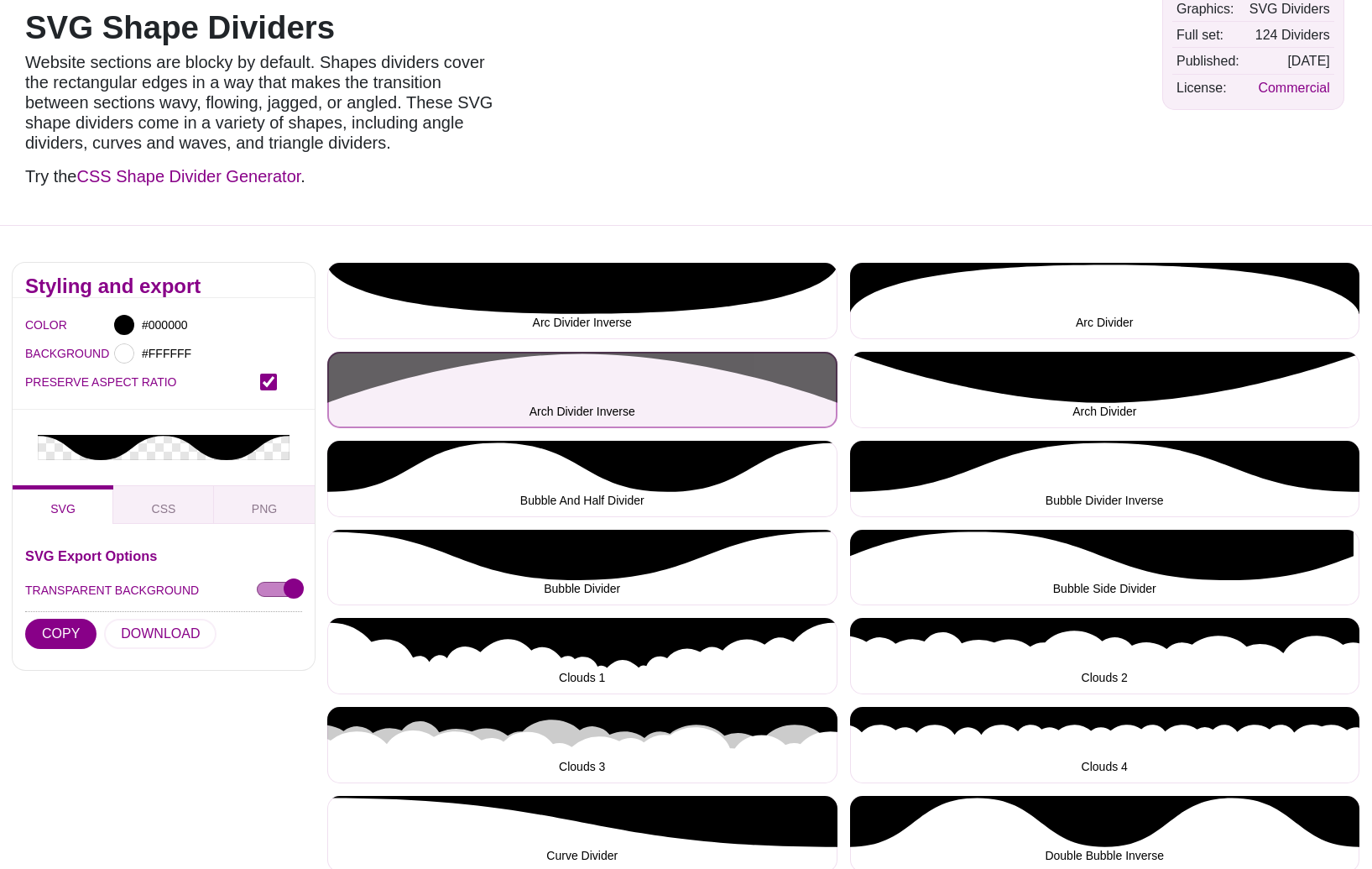
click at [631, 395] on button "Arch Divider Inverse" at bounding box center [582, 390] width 510 height 76
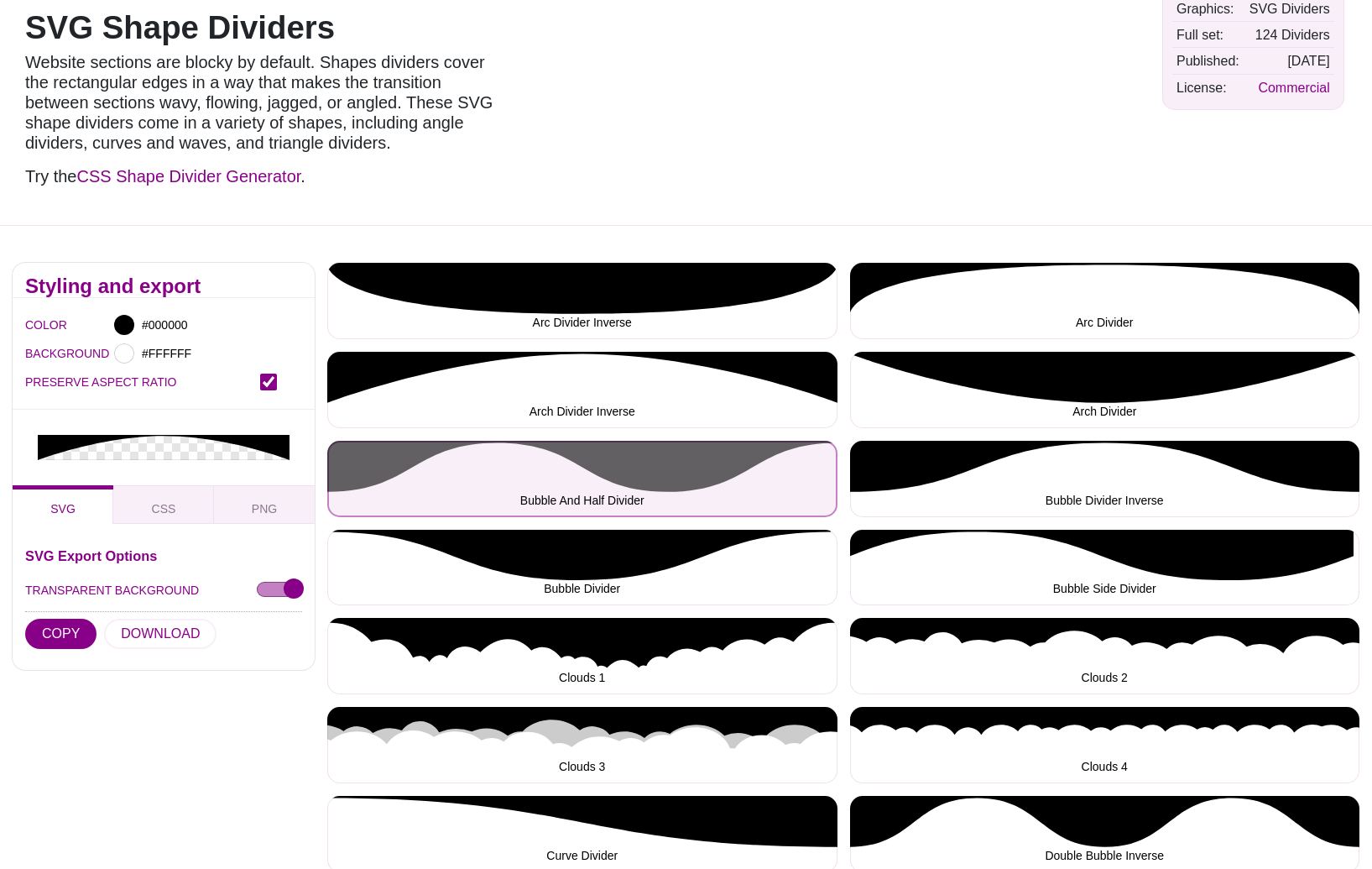
click at [636, 476] on button "Bubble And Half Divider" at bounding box center [582, 478] width 510 height 76
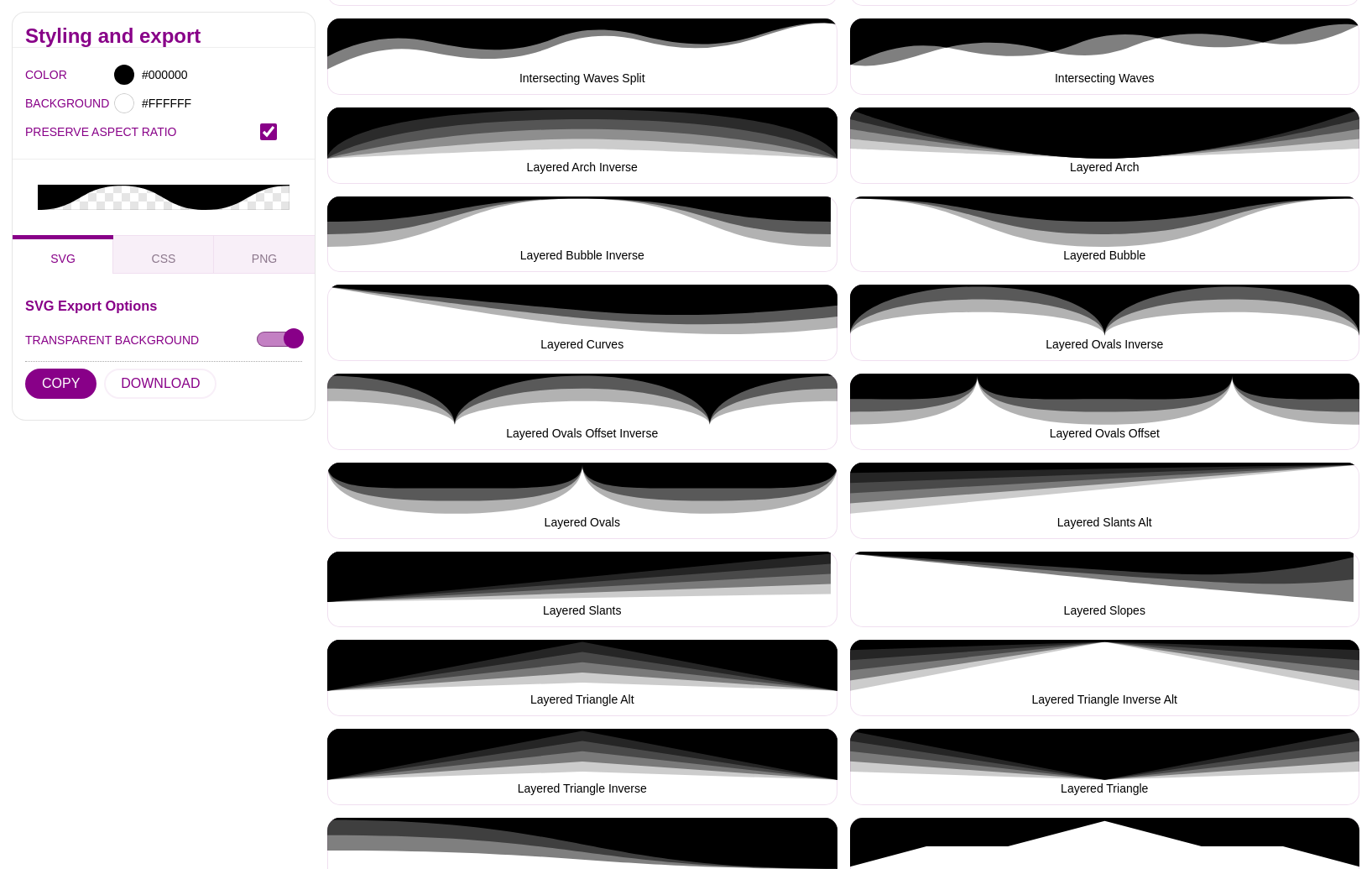
scroll to position [2232, 0]
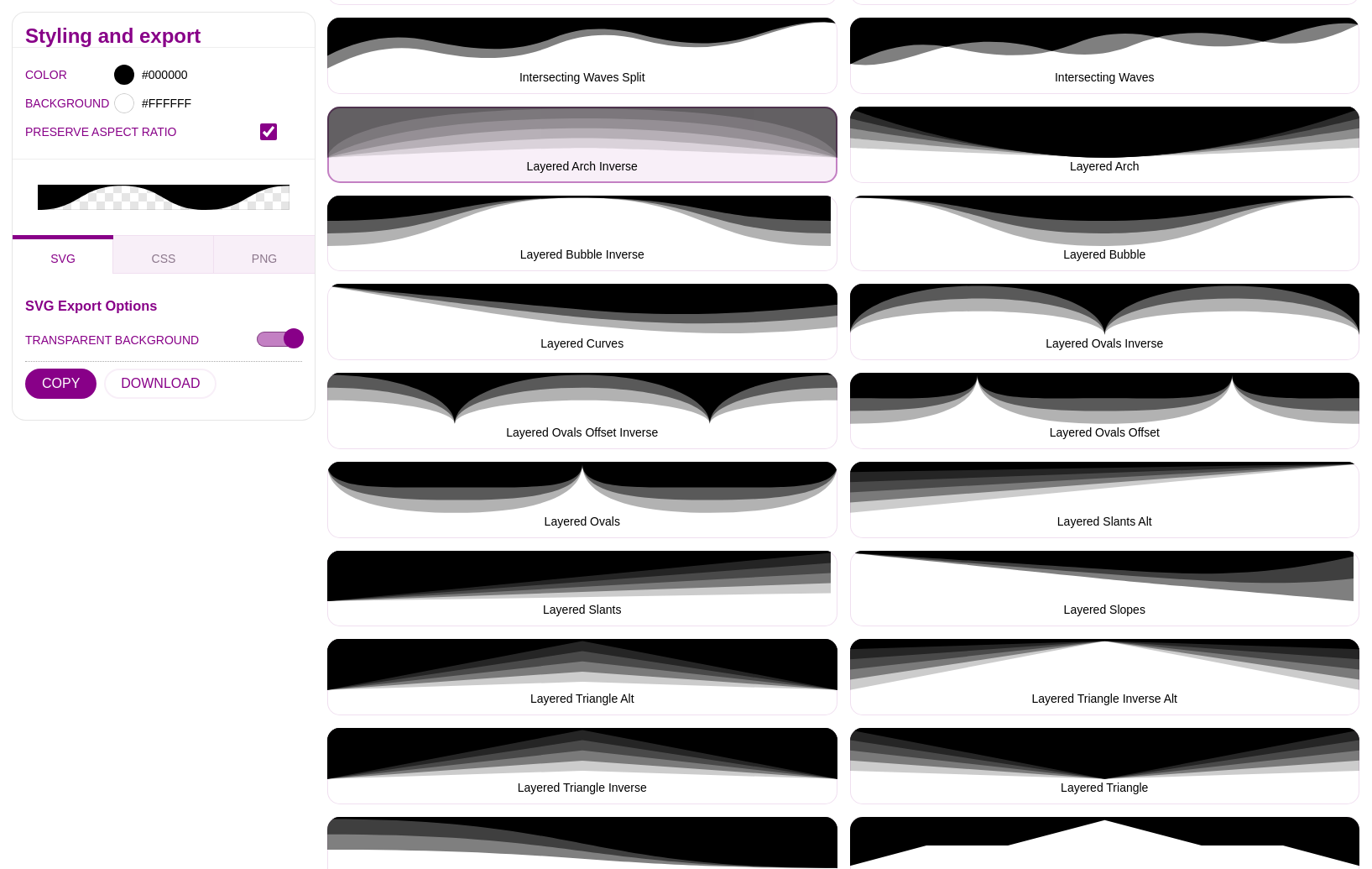
click at [718, 140] on button "Layered Arch Inverse" at bounding box center [582, 144] width 510 height 76
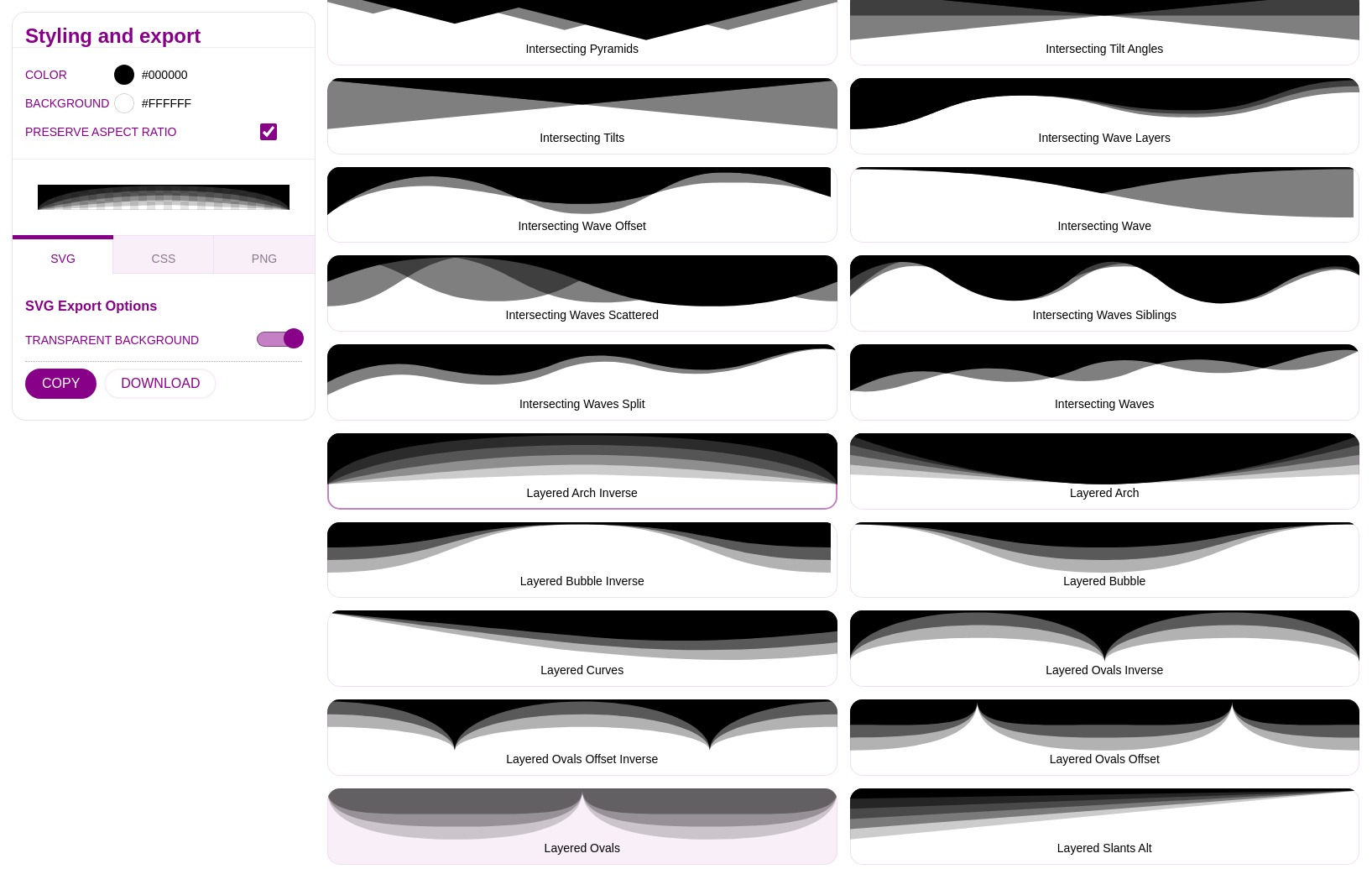
scroll to position [1888, 0]
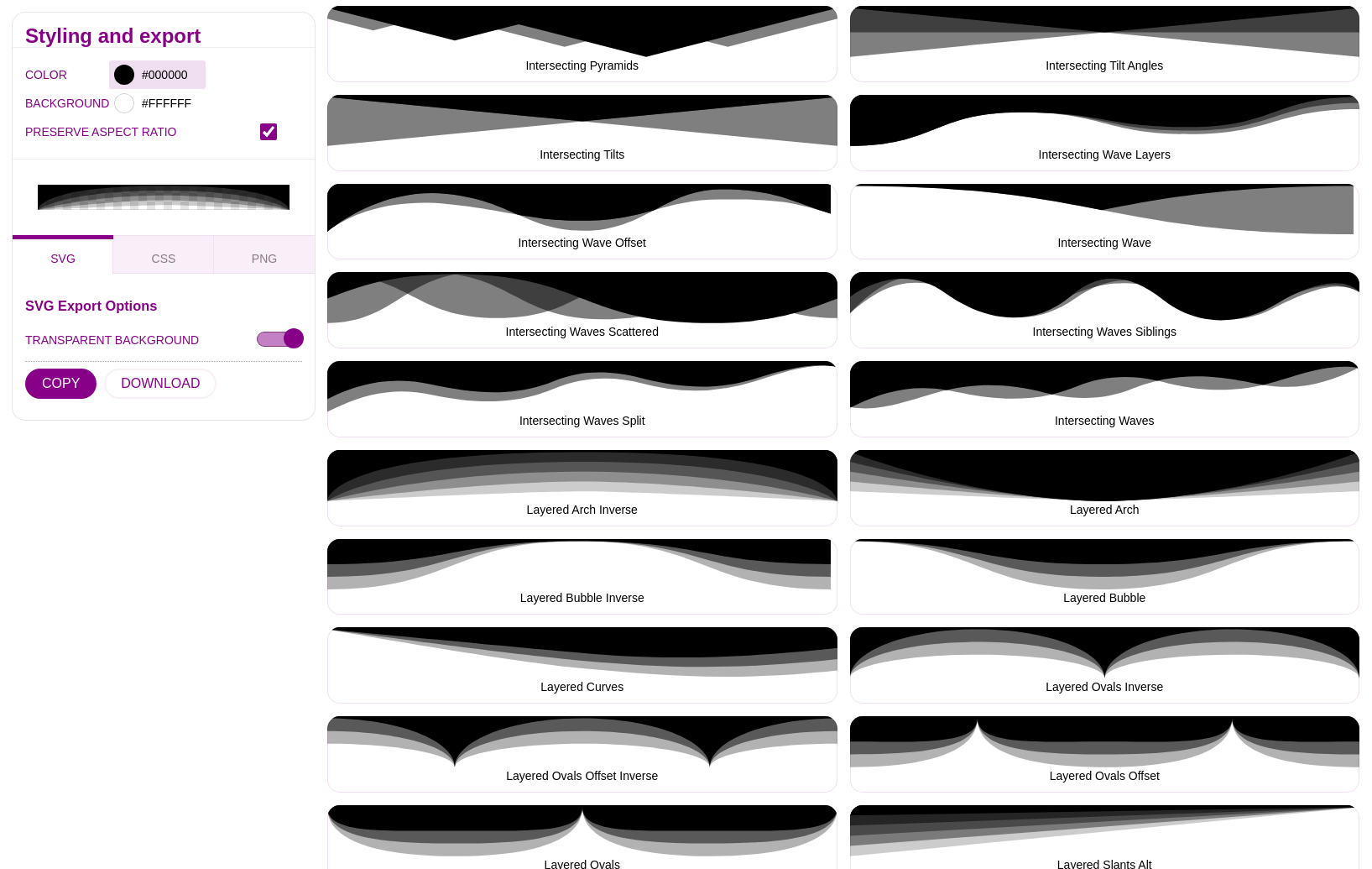
click at [125, 74] on div at bounding box center [124, 75] width 20 height 20
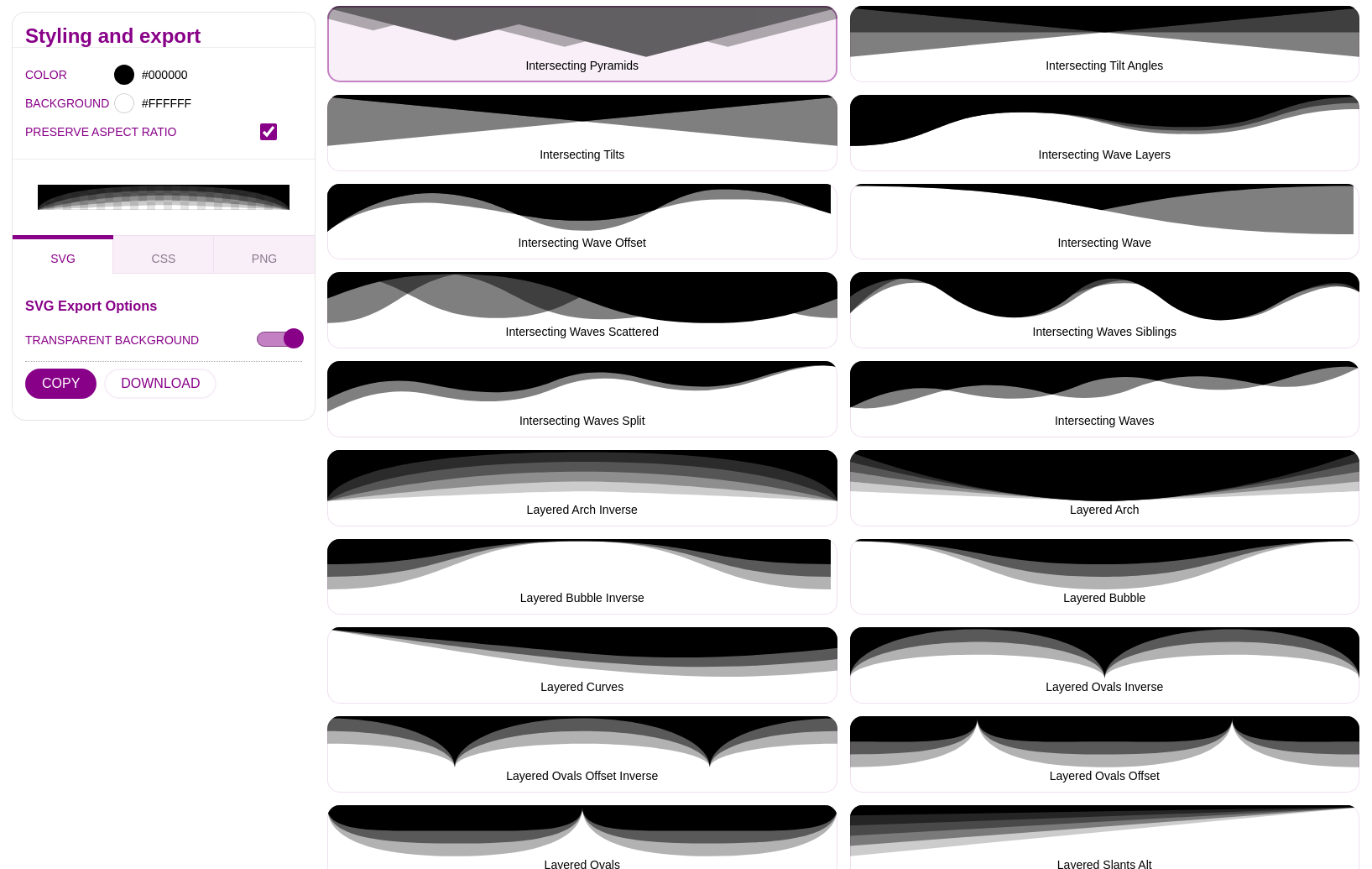
click at [332, 62] on button "Intersecting Pyramids" at bounding box center [582, 44] width 510 height 76
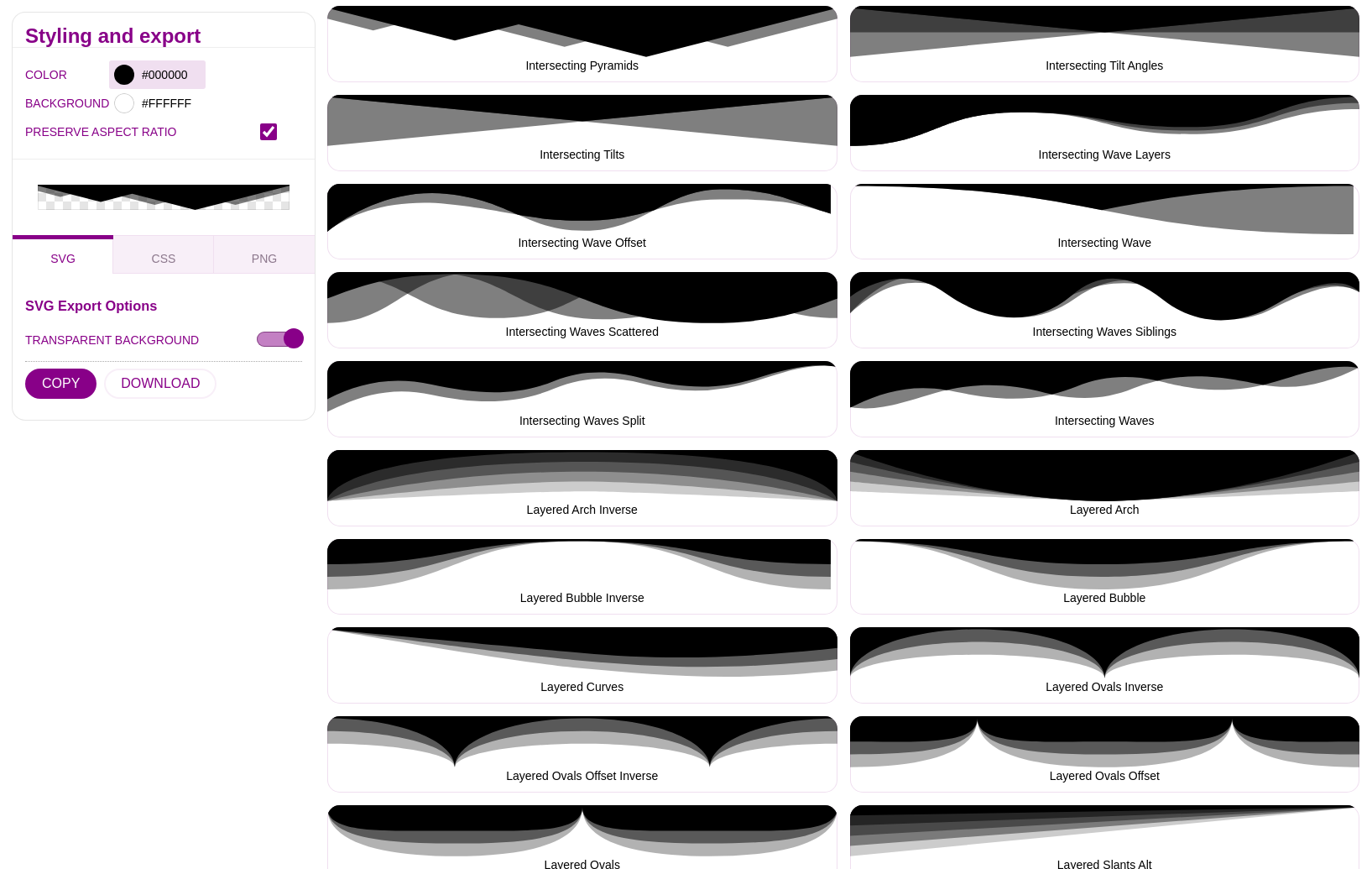
click at [133, 75] on div at bounding box center [124, 75] width 20 height 20
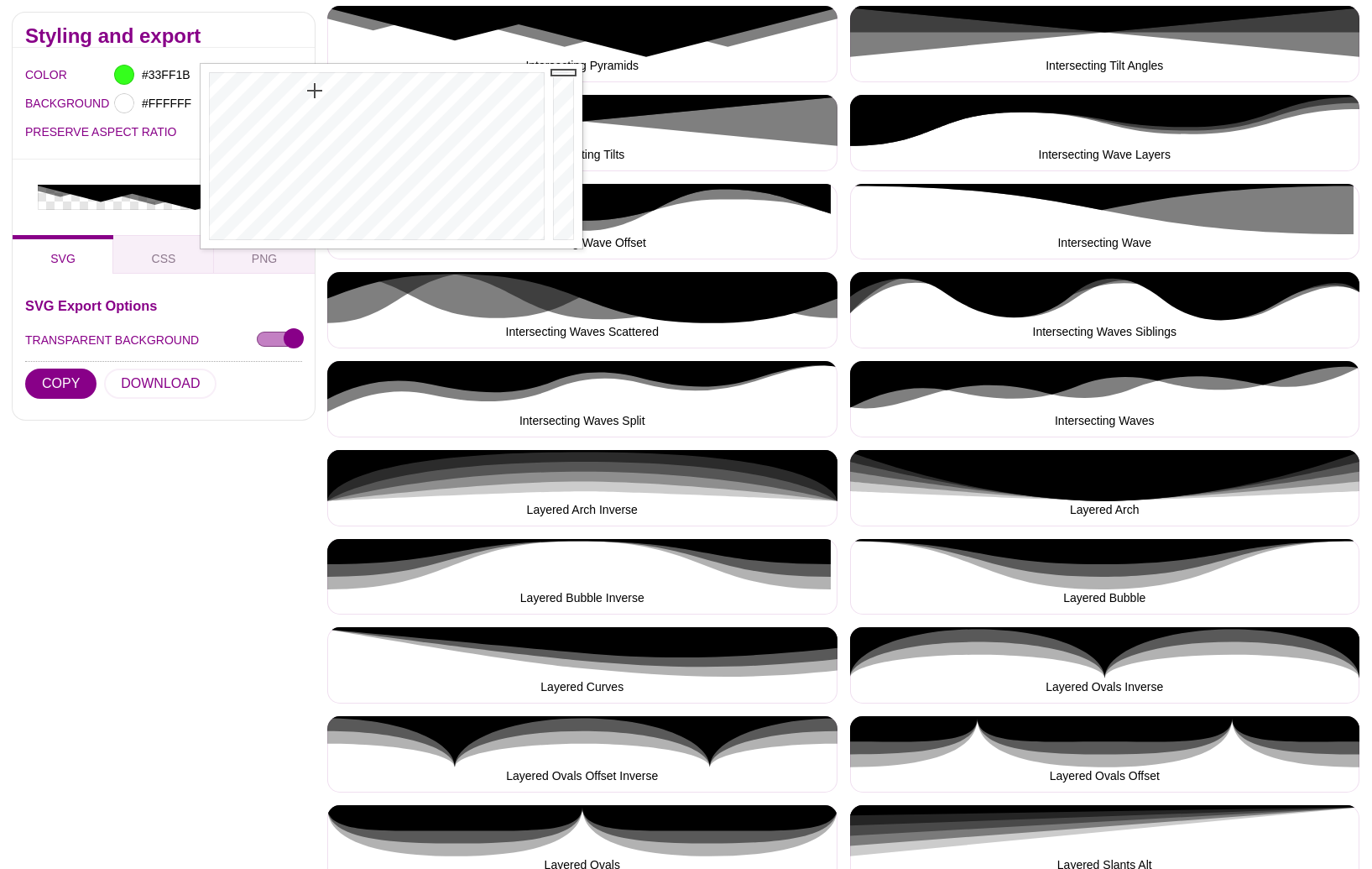
drag, startPoint x: 332, startPoint y: 100, endPoint x: 315, endPoint y: 90, distance: 19.7
click at [315, 90] on div at bounding box center [375, 156] width 348 height 184
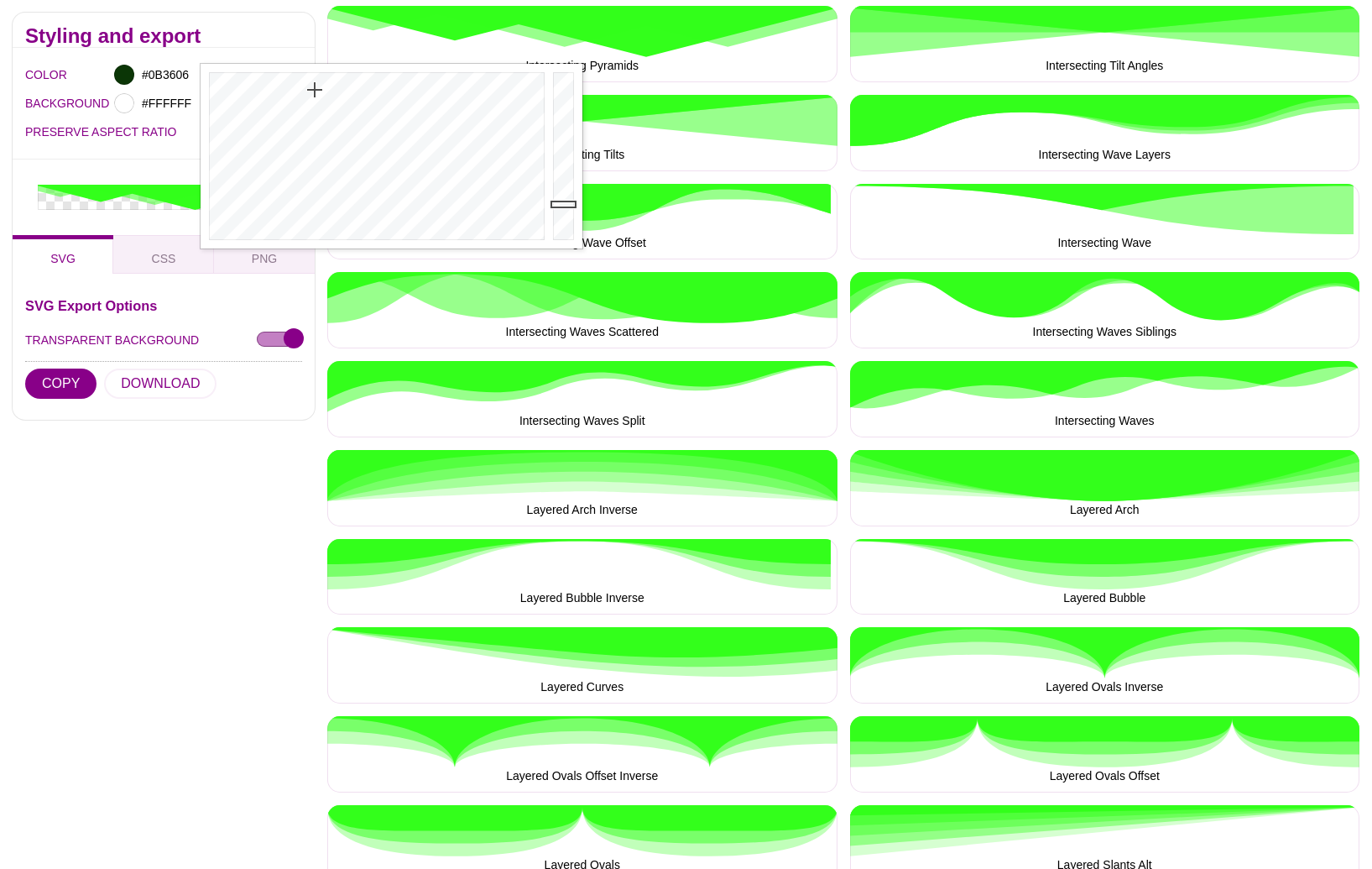
drag, startPoint x: 565, startPoint y: 102, endPoint x: 565, endPoint y: 203, distance: 101.0
click at [565, 203] on div at bounding box center [565, 156] width 33 height 184
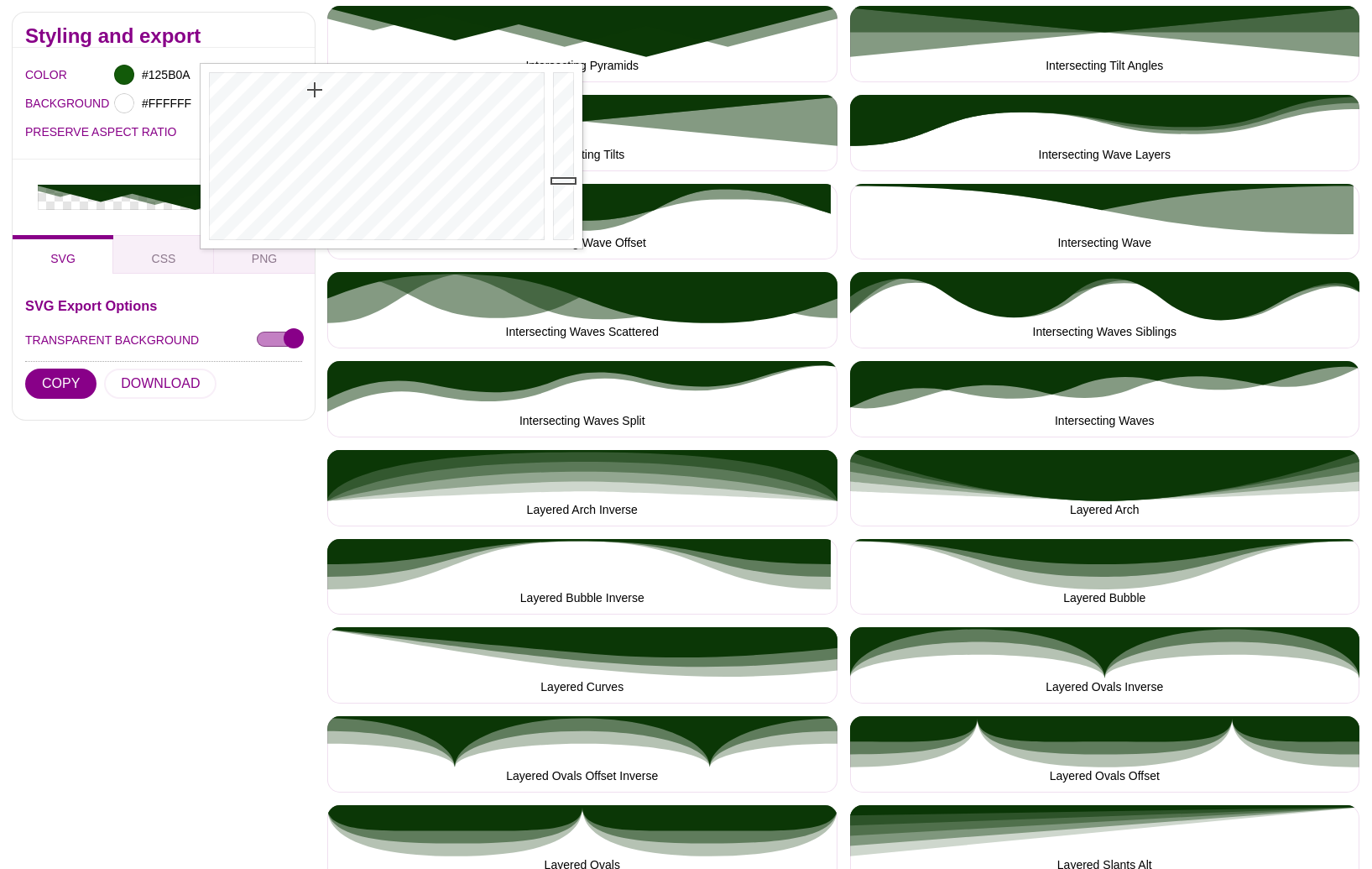
type input "#125C0A"
drag, startPoint x: 565, startPoint y: 203, endPoint x: 565, endPoint y: 179, distance: 24.0
click at [565, 179] on div at bounding box center [565, 156] width 33 height 184
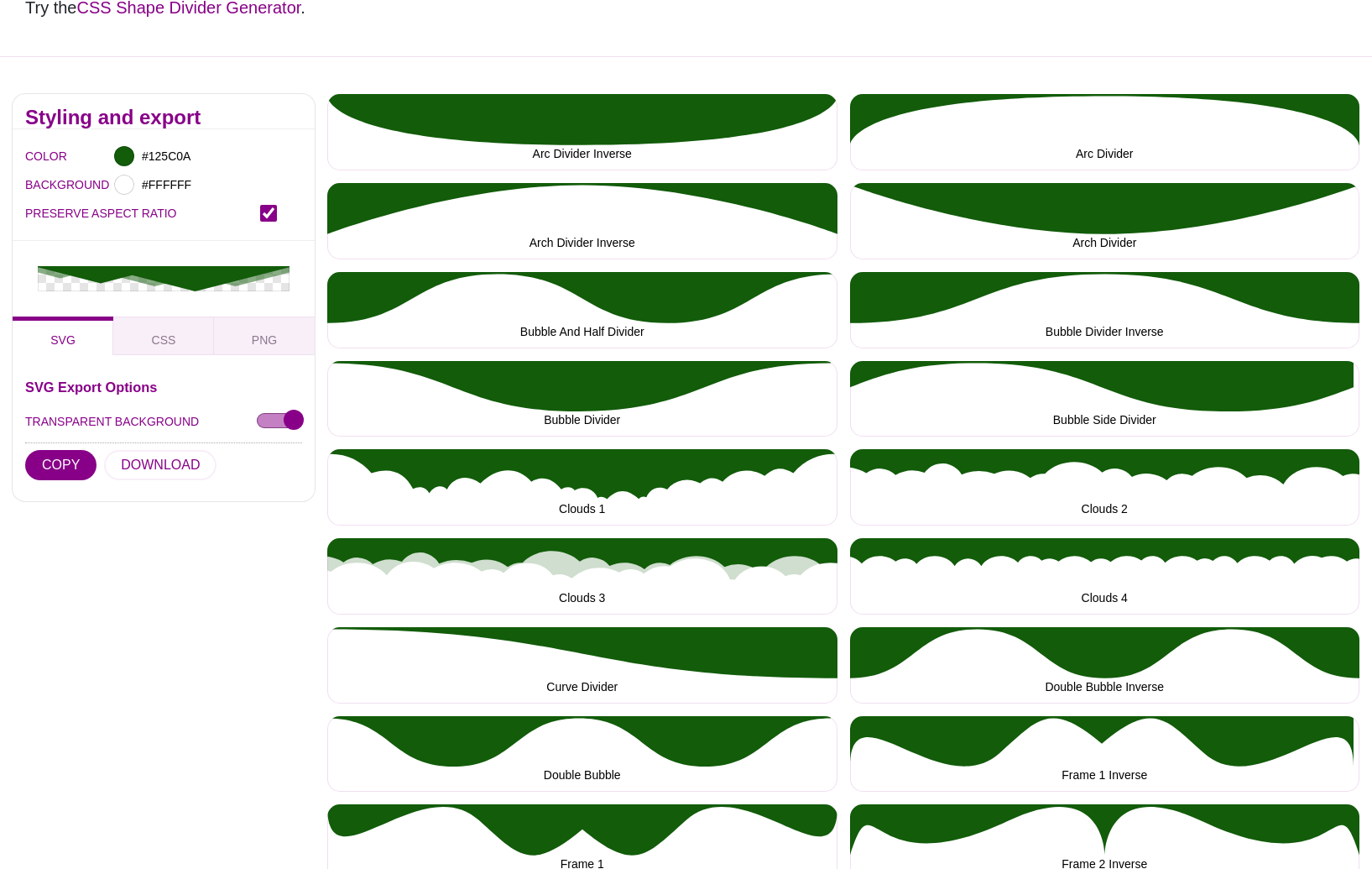
scroll to position [0, 0]
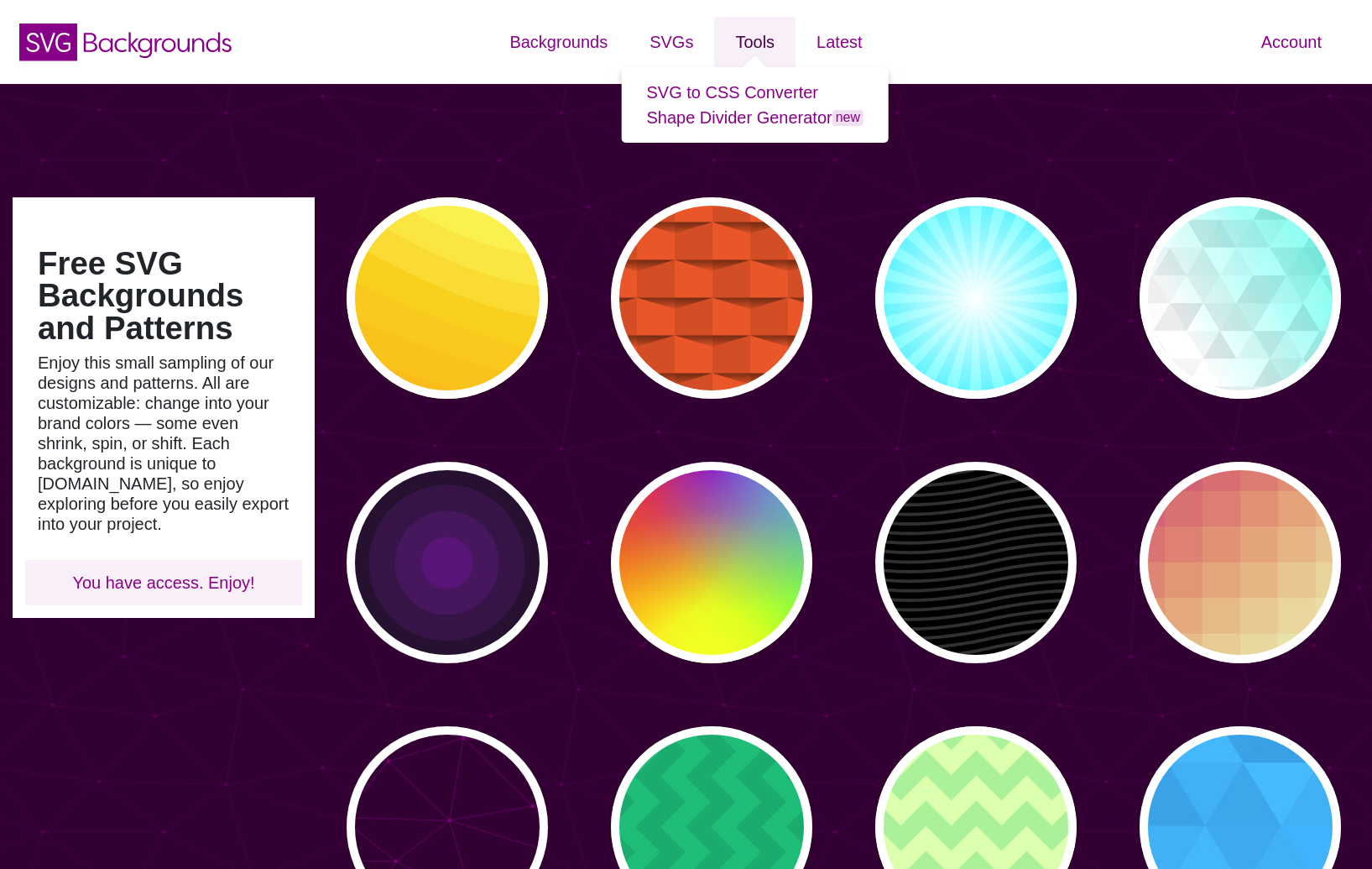
click at [756, 50] on link "Tools" at bounding box center [755, 41] width 82 height 50
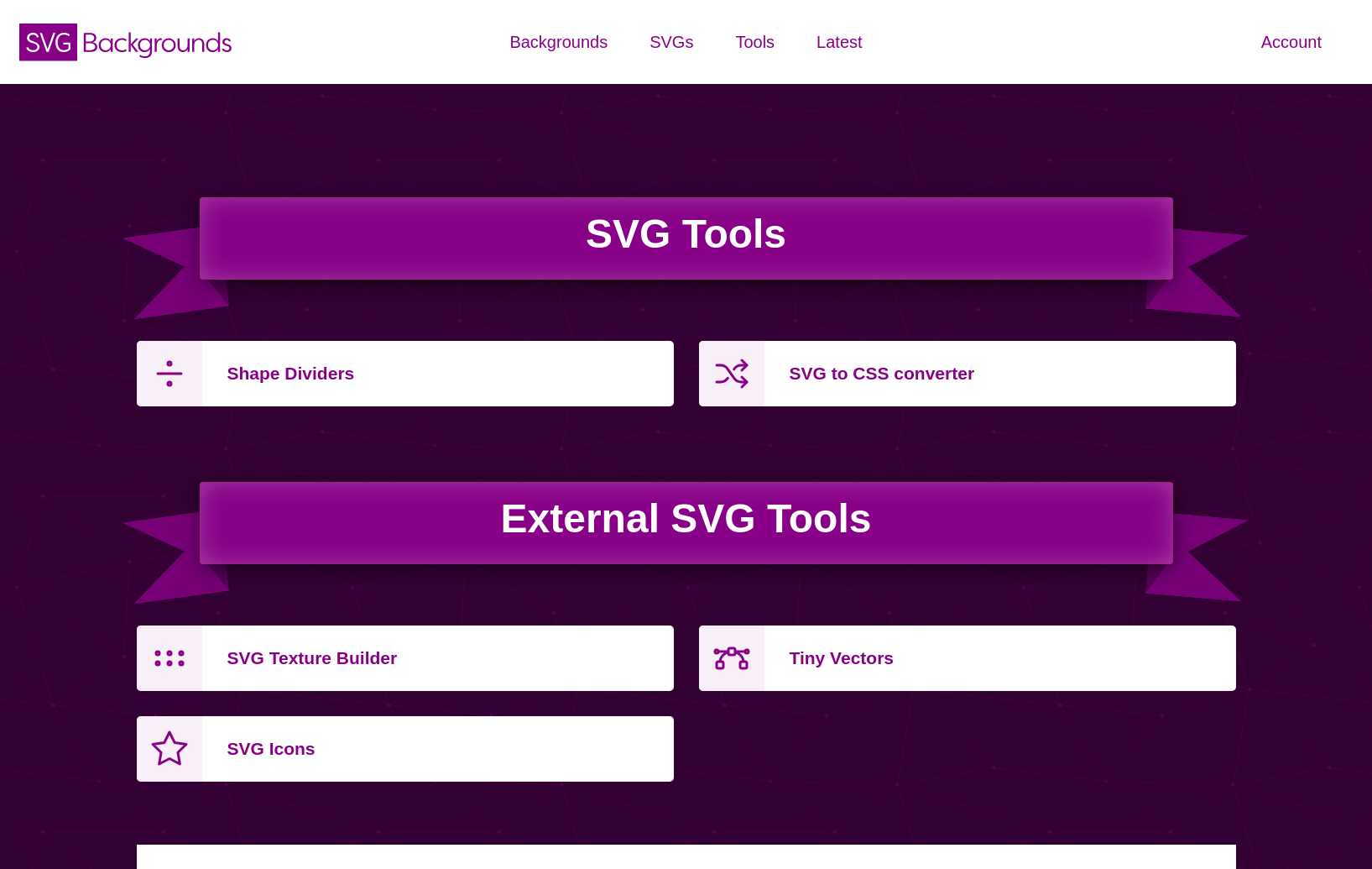
click at [751, 116] on div "SVG Tools Shape Dividers SVG to CSS converter External SVG Tools SVG Texture Bu…" at bounding box center [686, 451] width 1124 height 685
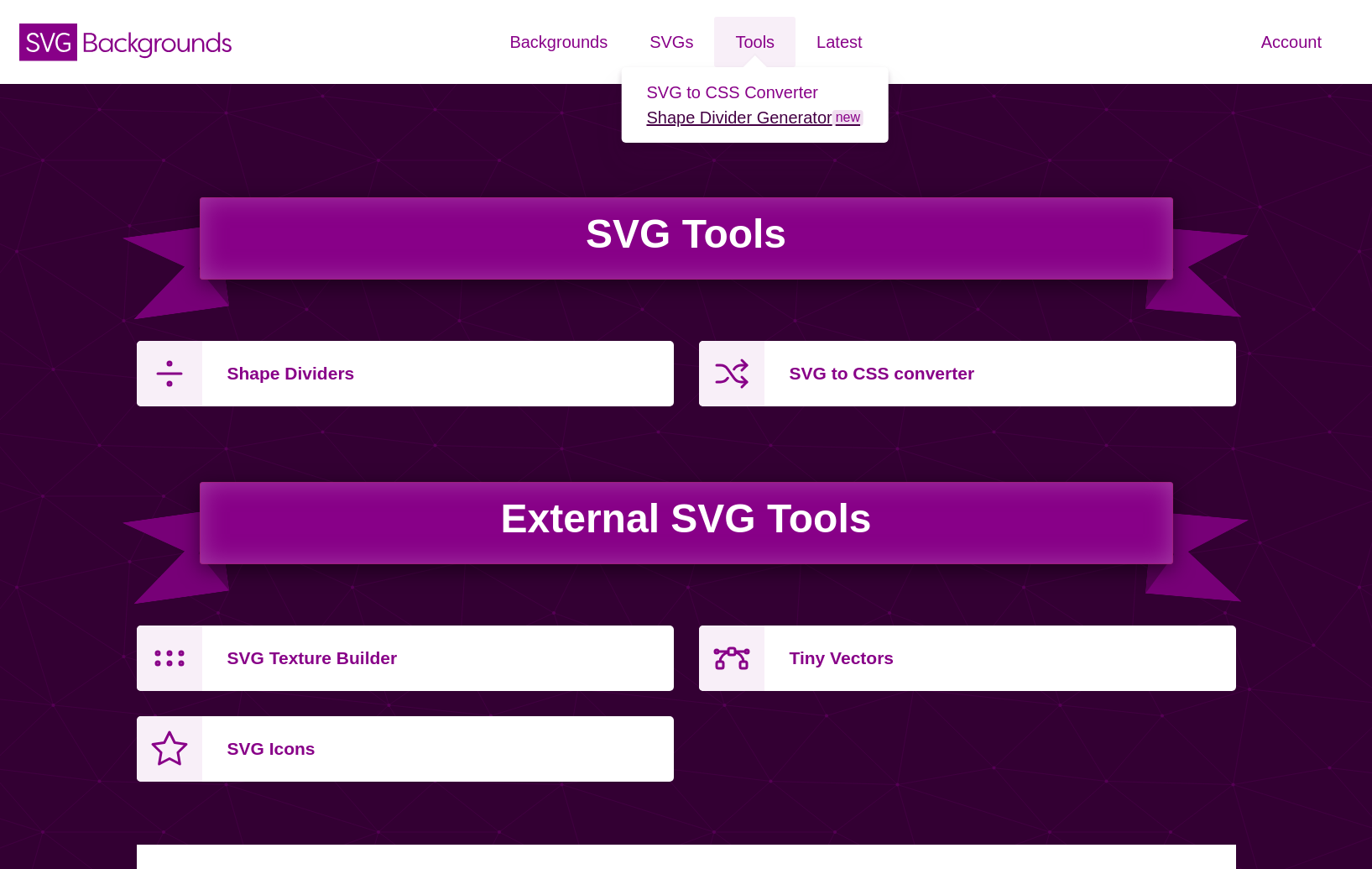
click at [713, 123] on link "Shape Divider Generator new" at bounding box center [755, 117] width 218 height 18
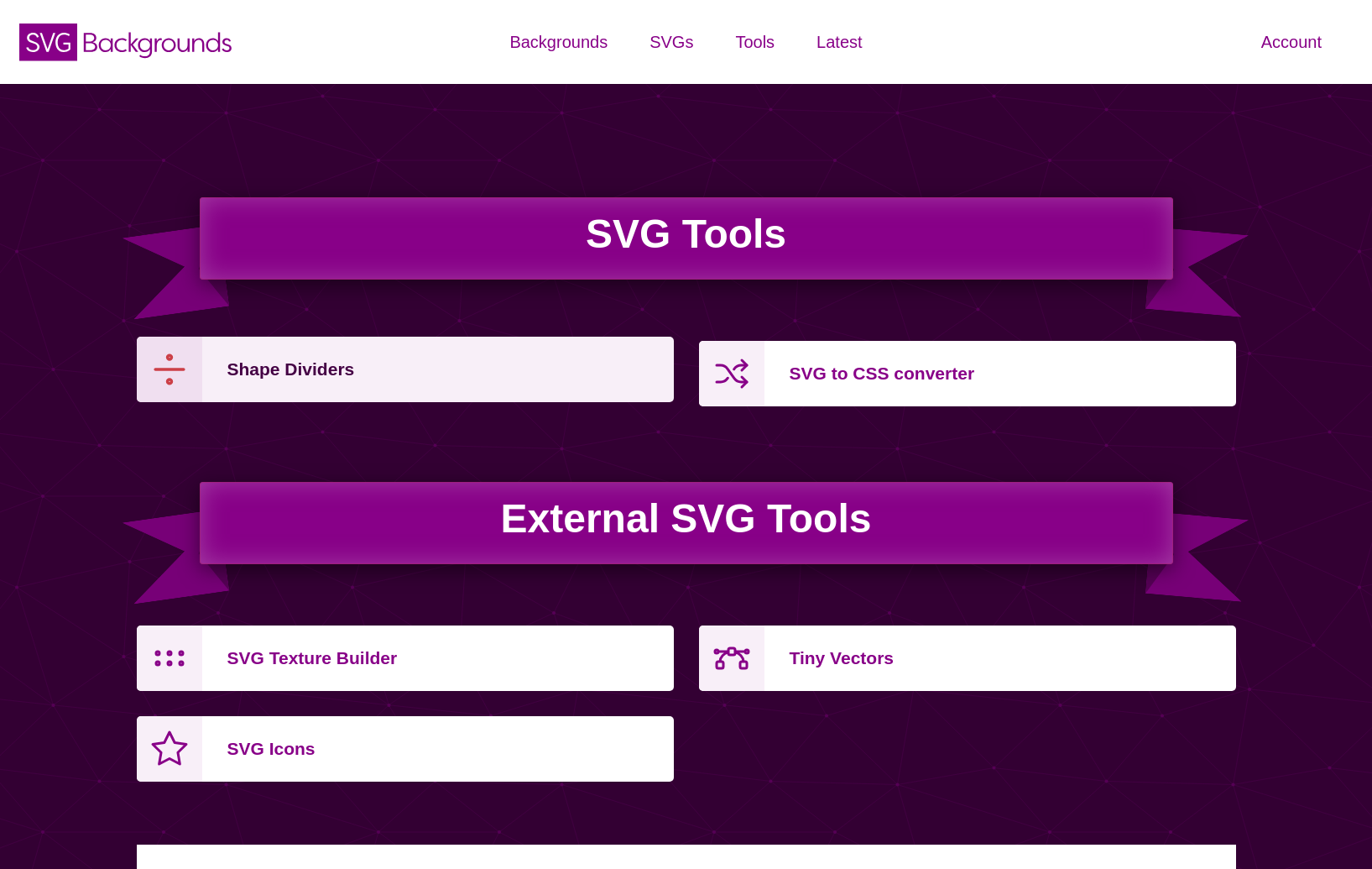
click at [492, 366] on p "Shape Dividers" at bounding box center [444, 370] width 434 height 40
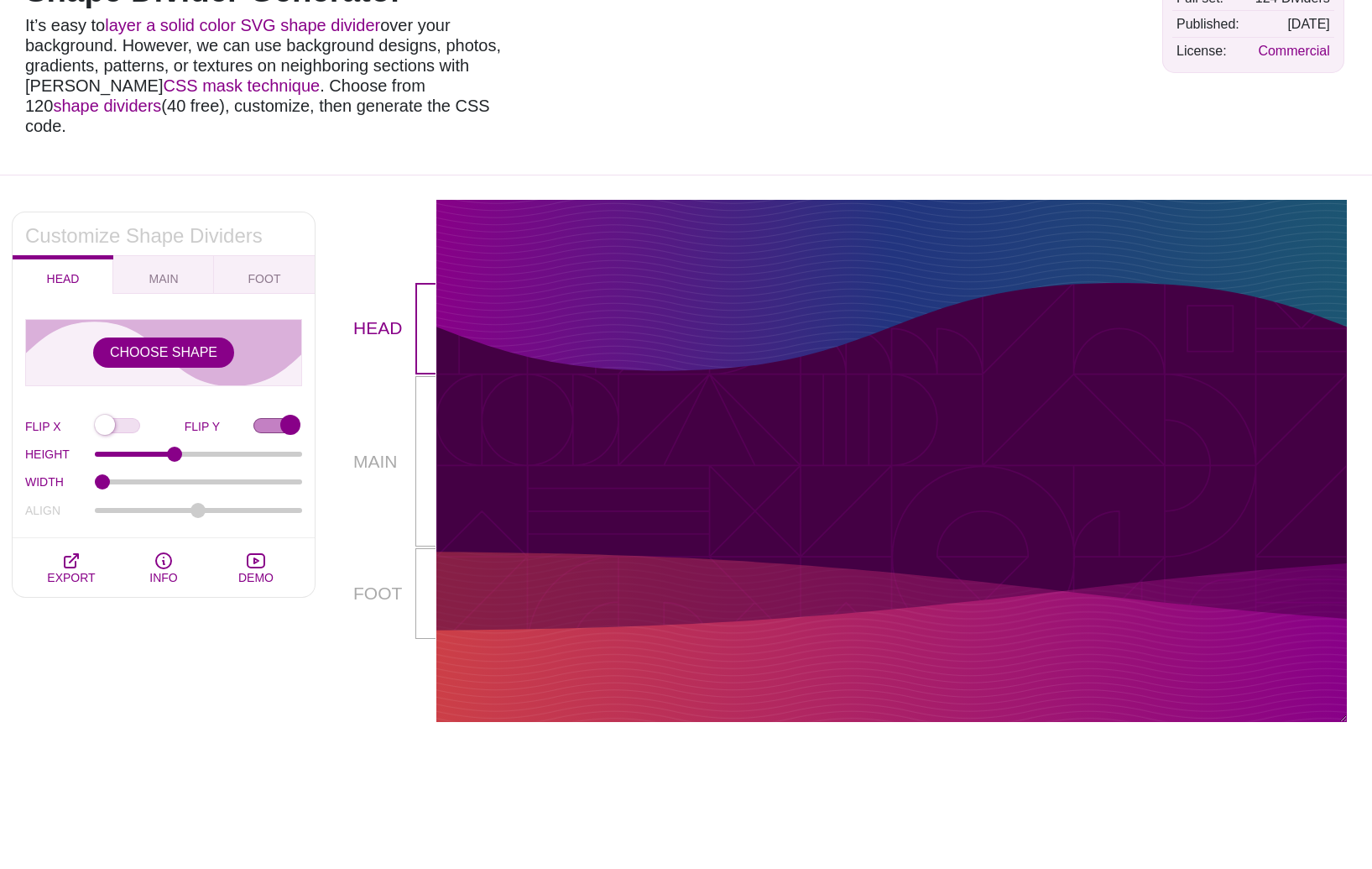
scroll to position [147, 0]
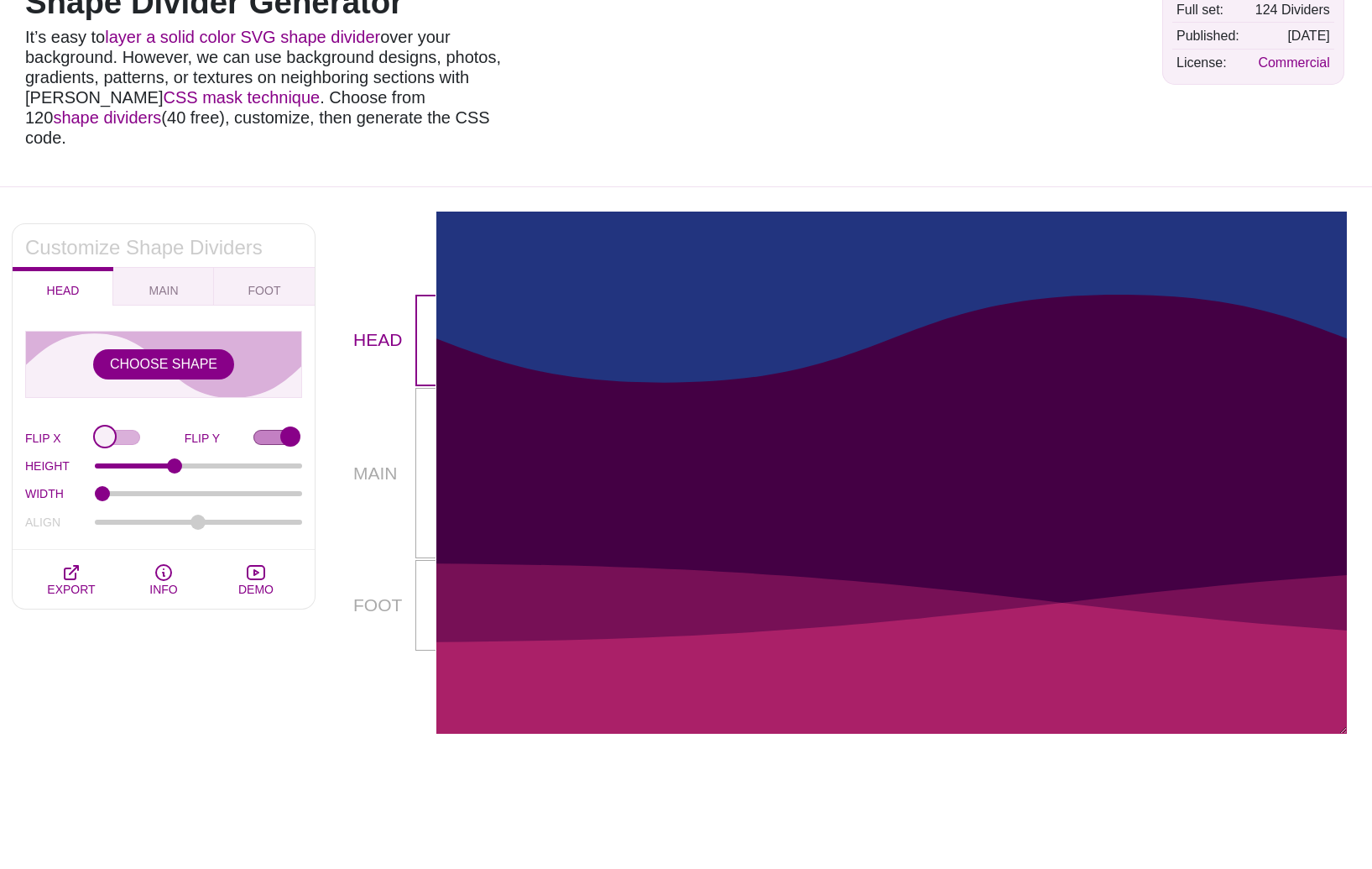
click at [134, 430] on input "FLIP X" at bounding box center [140, 439] width 90 height 18
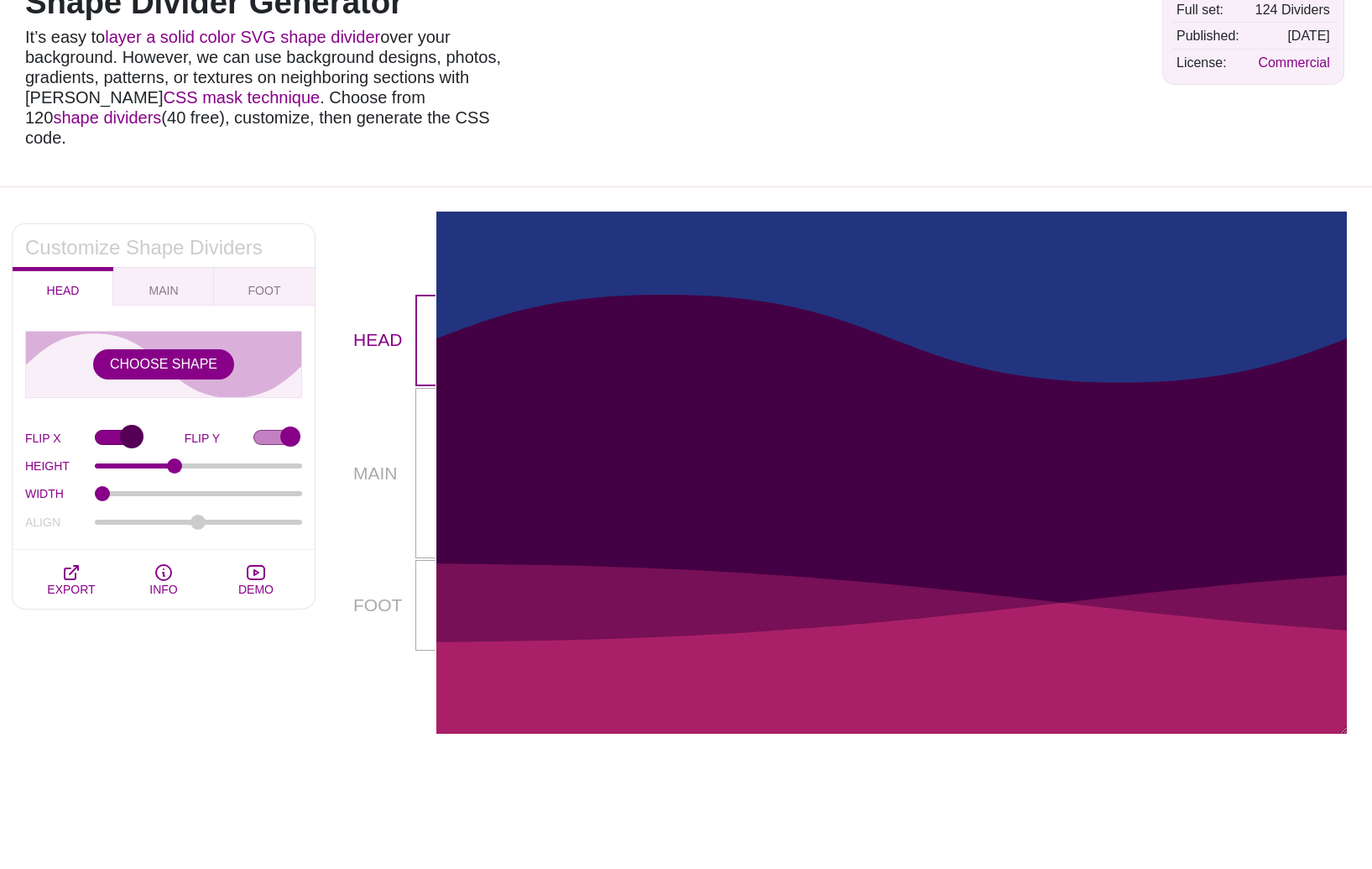
click at [134, 430] on input "FLIP X" at bounding box center [140, 439] width 90 height 18
checkbox input "false"
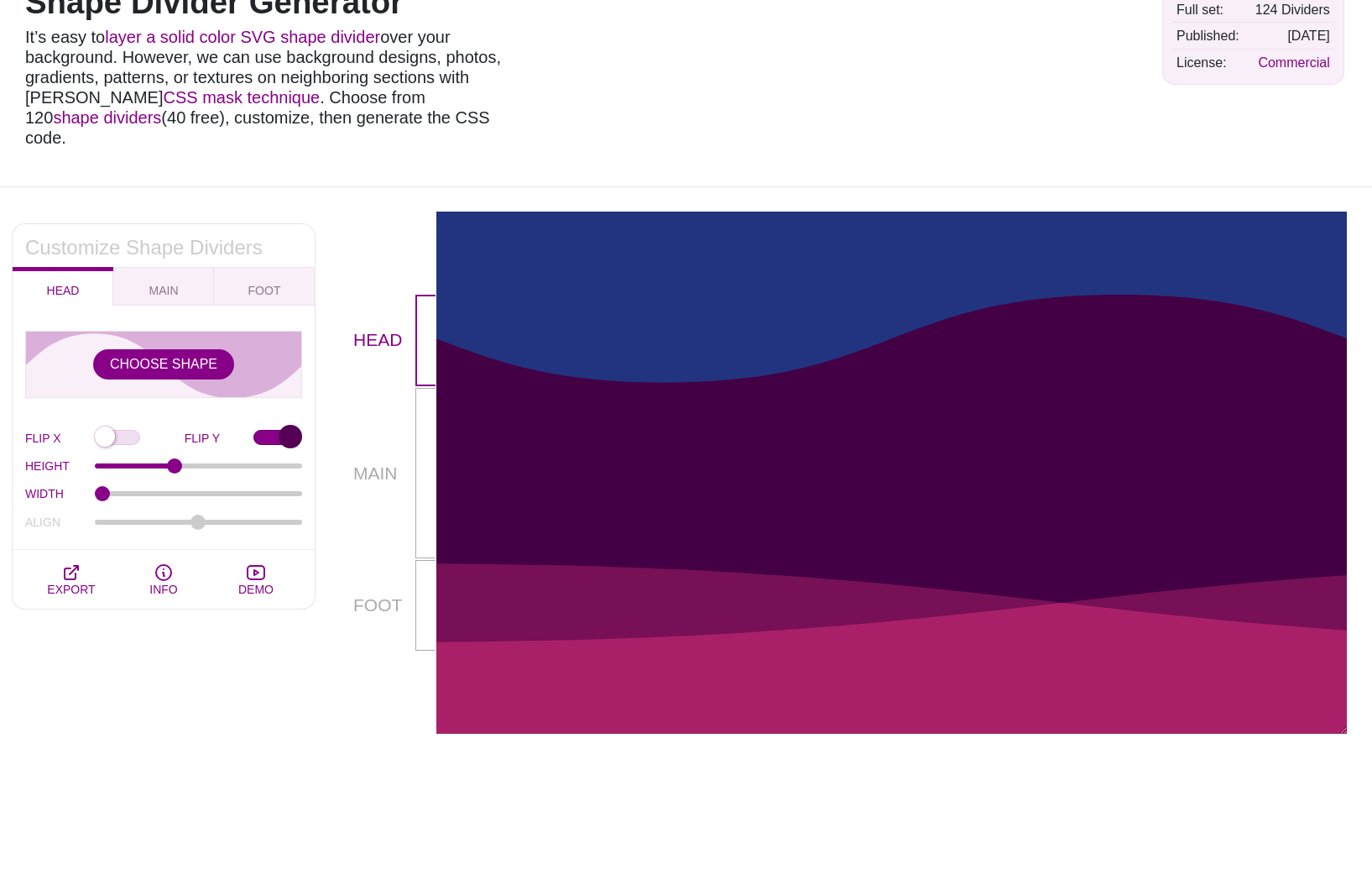
click at [262, 430] on input "FLIP Y" at bounding box center [277, 439] width 48 height 18
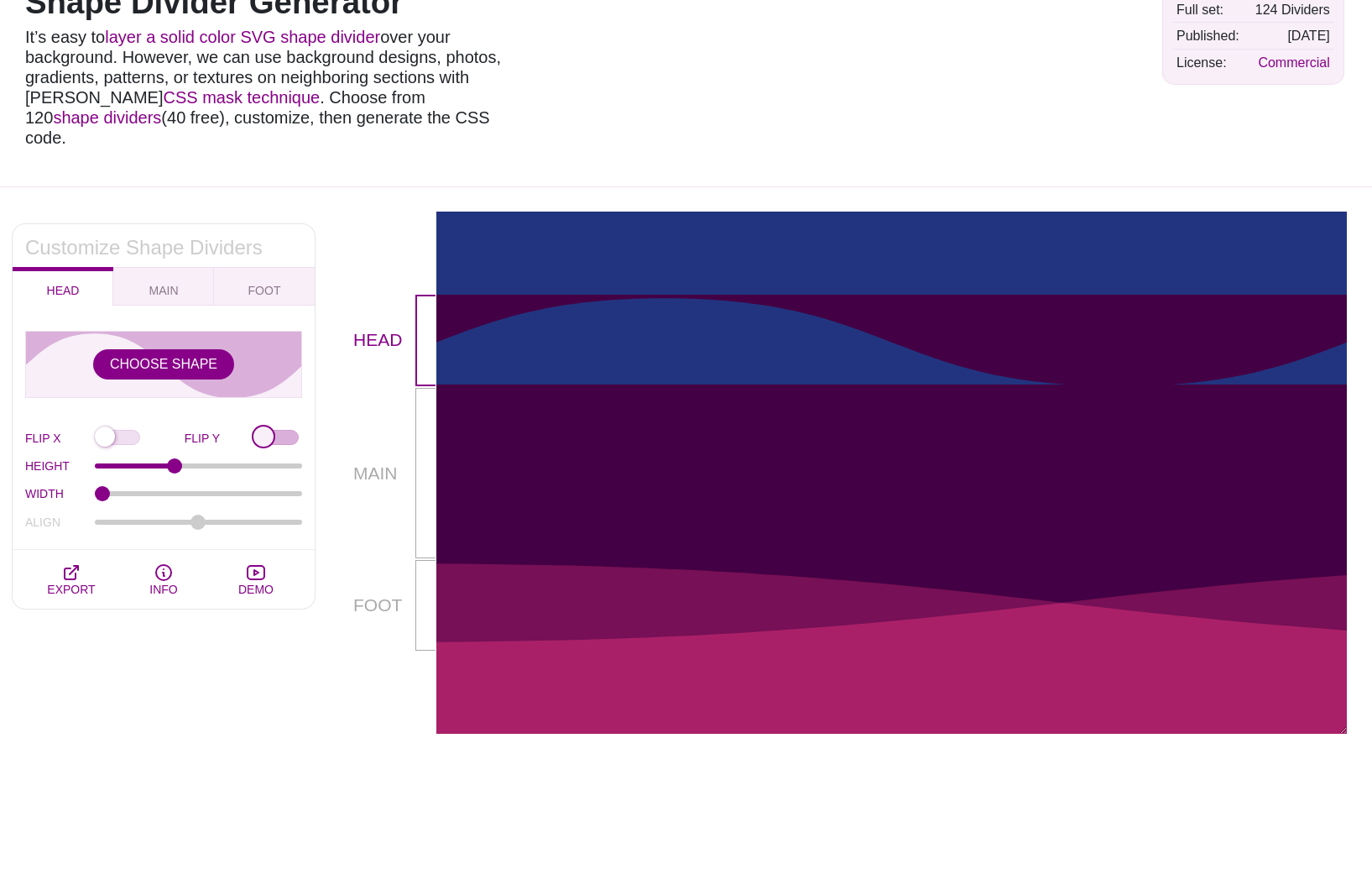
click at [262, 430] on input "FLIP Y" at bounding box center [277, 439] width 48 height 18
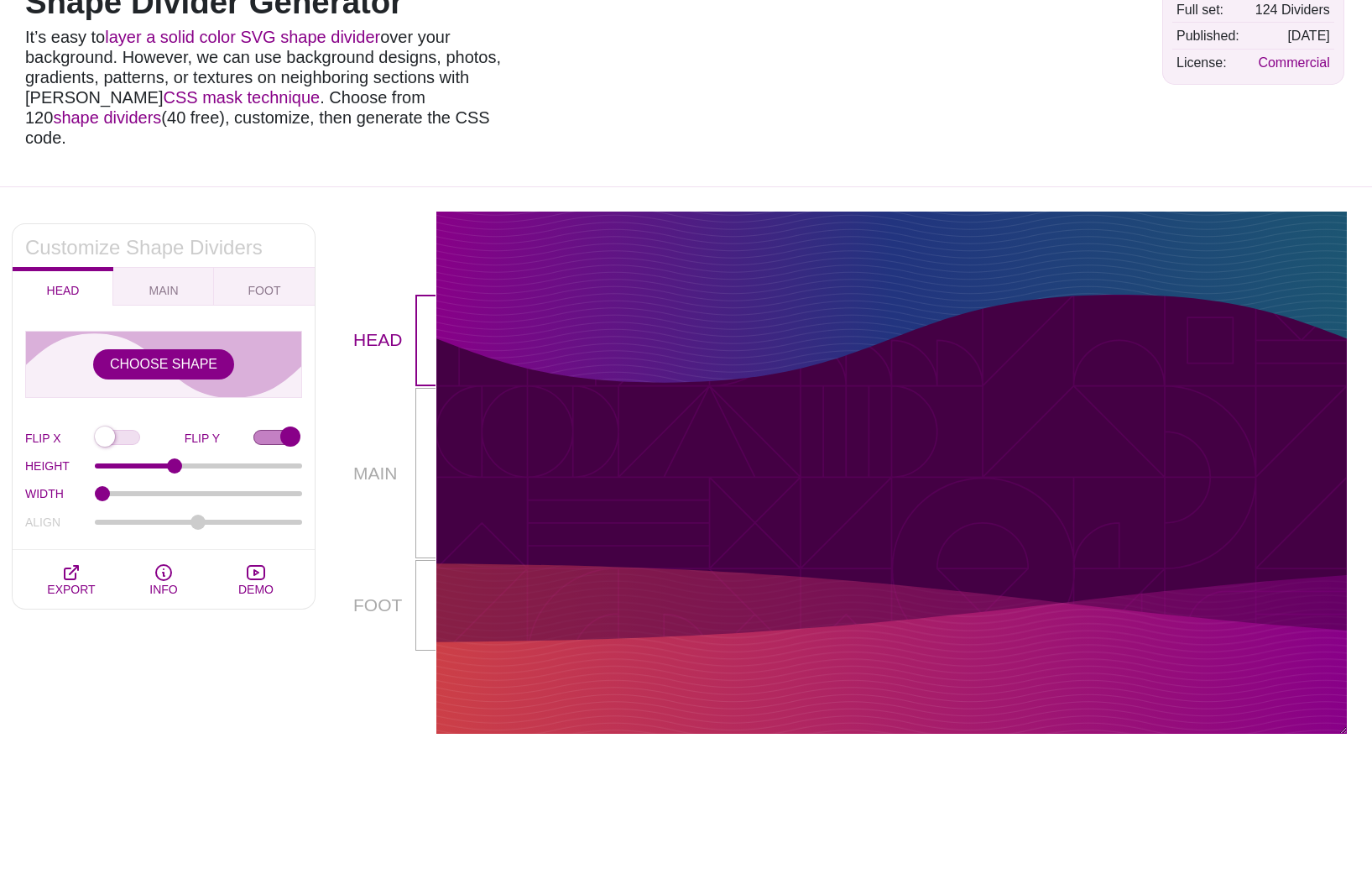
click at [370, 592] on p "FOOT" at bounding box center [384, 606] width 62 height 91
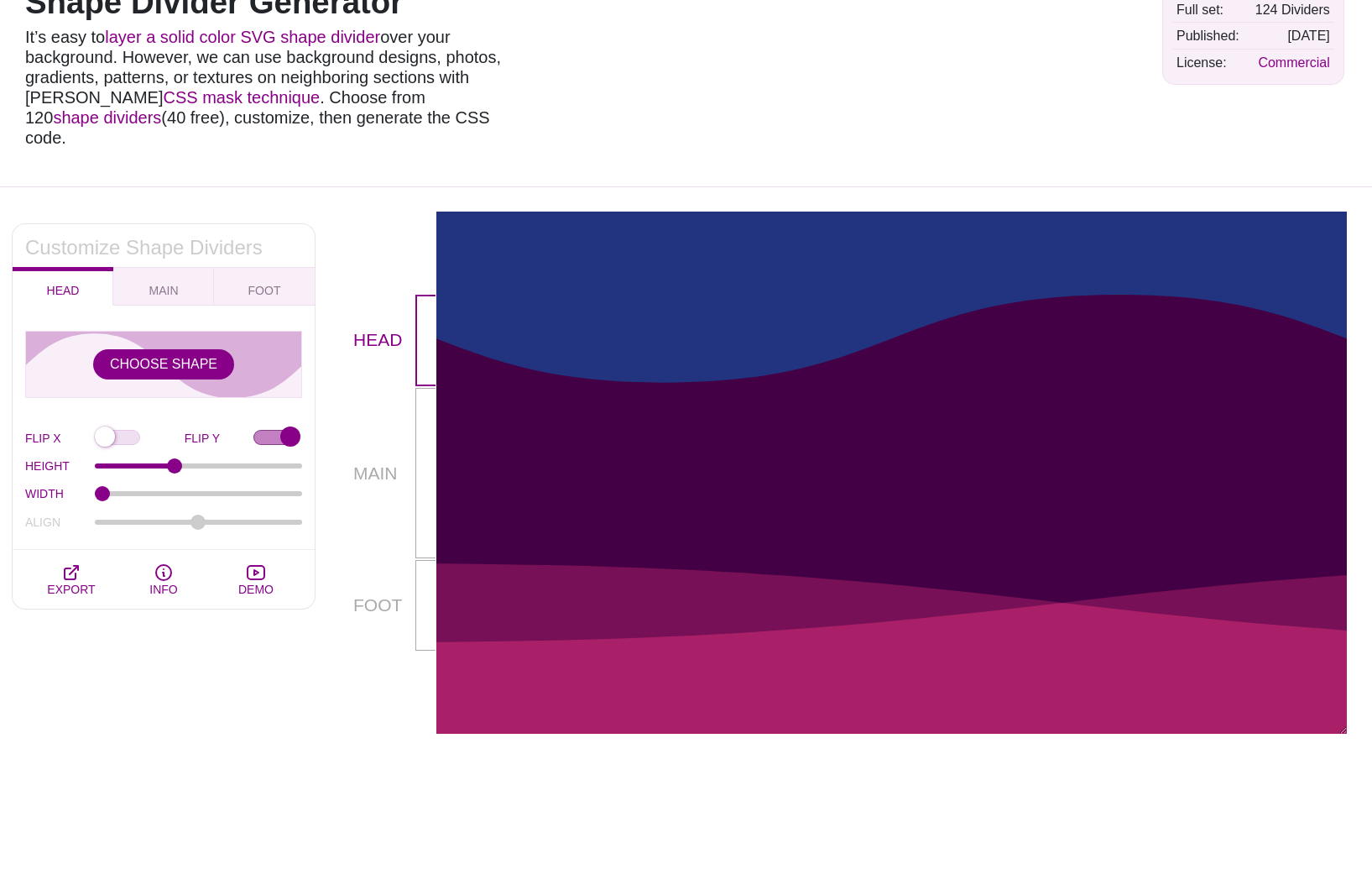
scroll to position [0, 0]
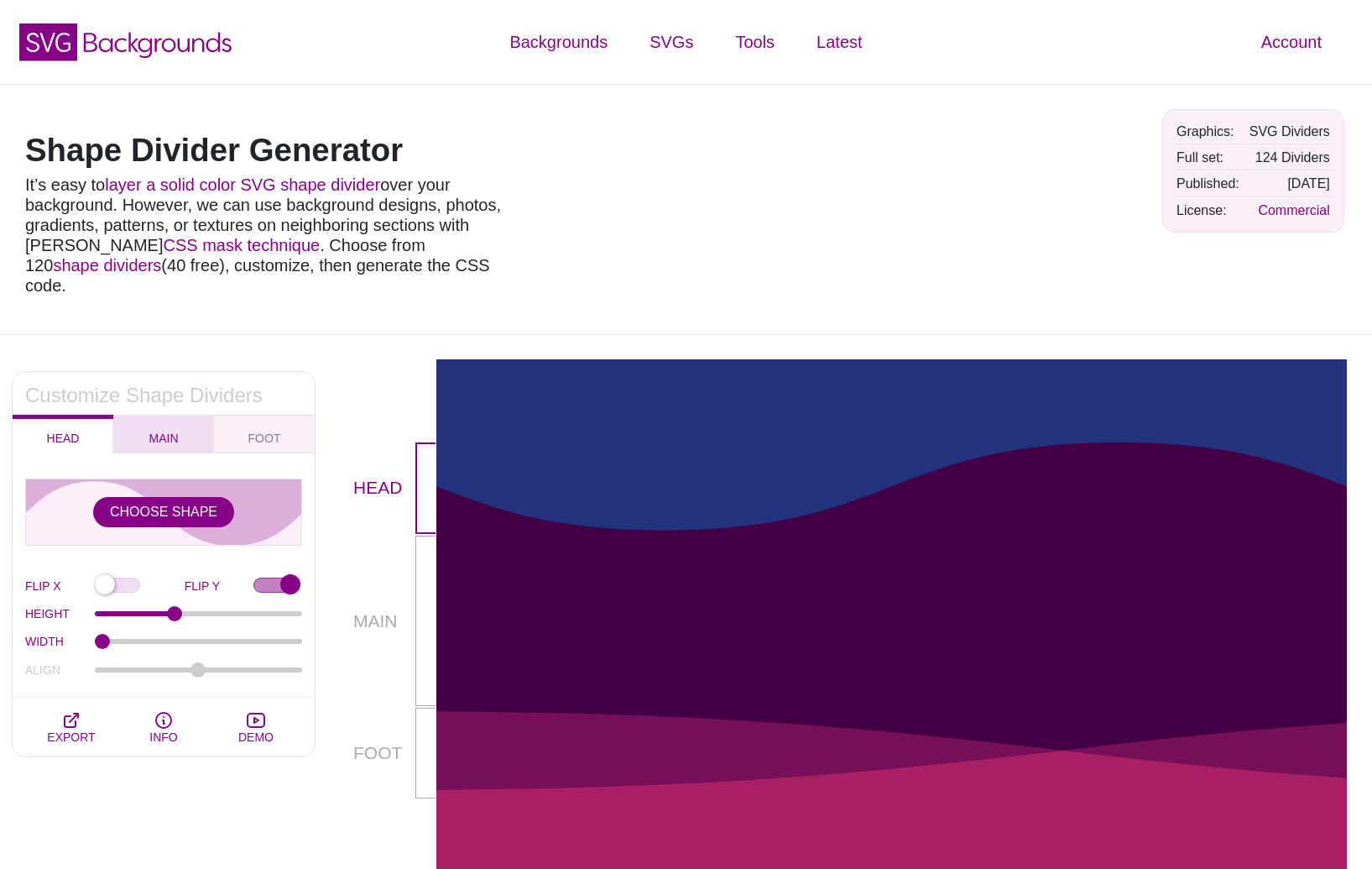
click at [176, 425] on button "MAIN" at bounding box center [163, 434] width 101 height 39
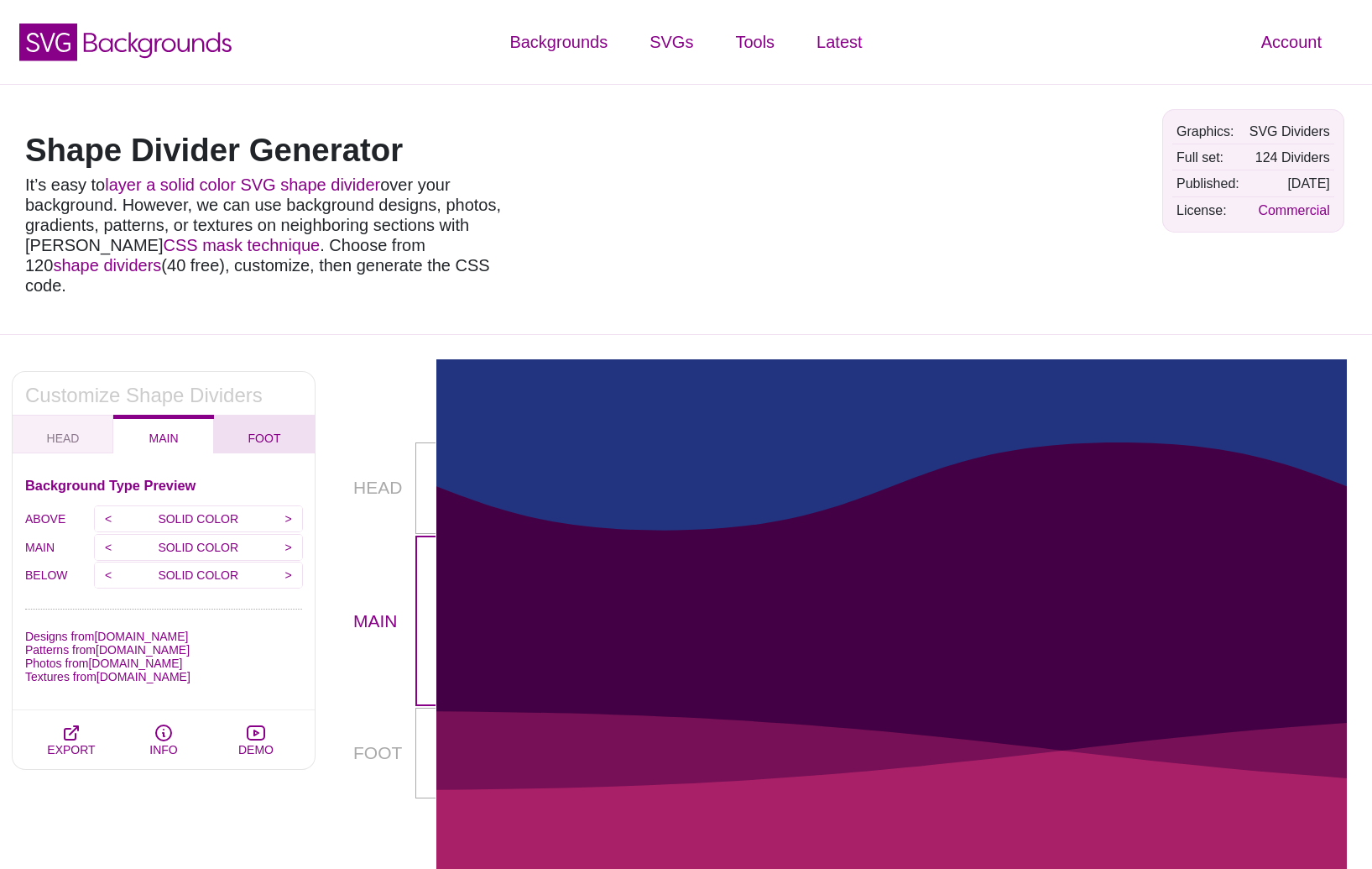
click at [256, 429] on span "FOOT" at bounding box center [264, 438] width 47 height 18
checkbox input "false"
type input "90"
type input "1.5"
type input "-75"
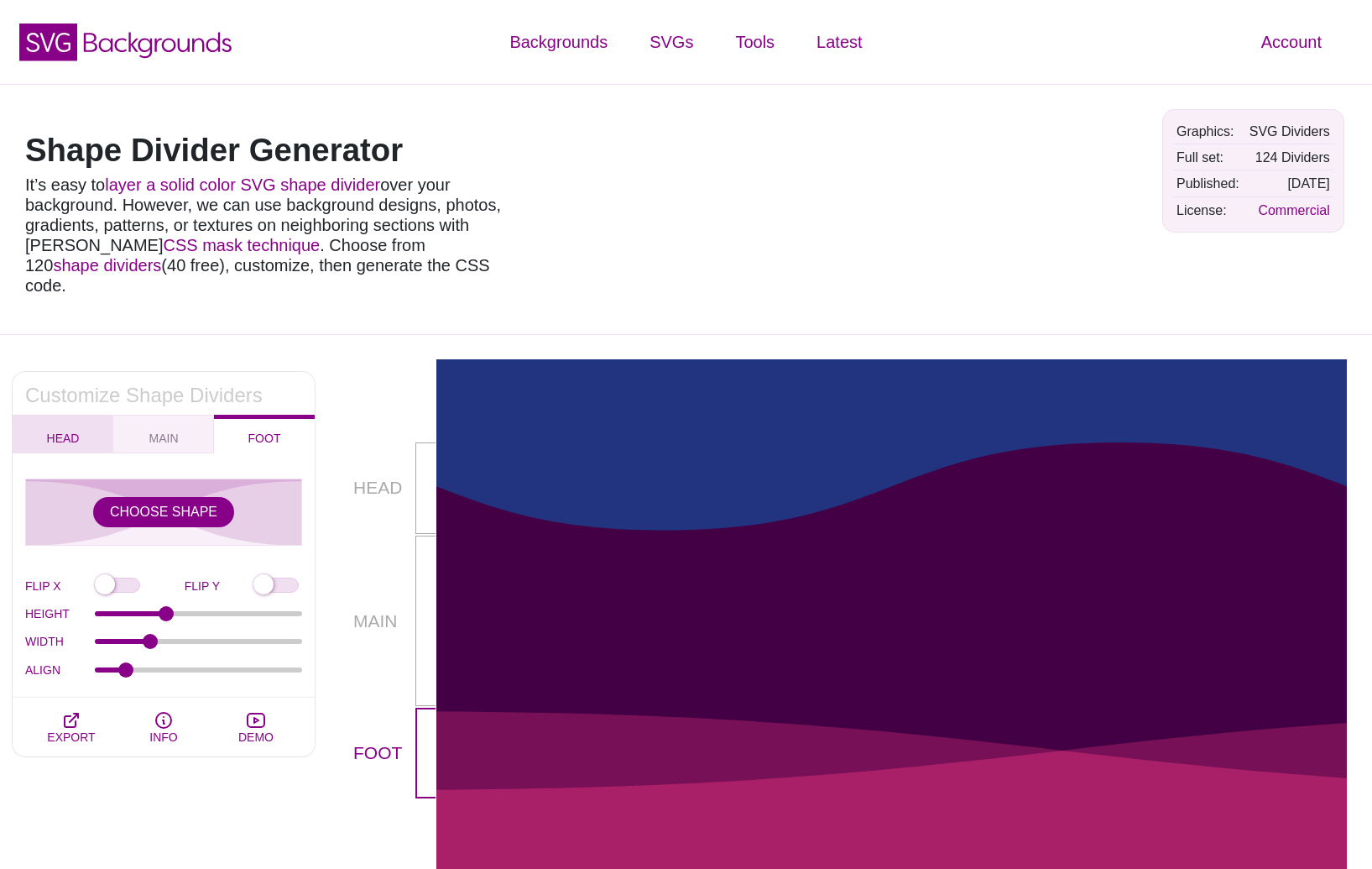
click at [68, 429] on span "HEAD" at bounding box center [63, 438] width 47 height 18
checkbox input "true"
type input "100"
type input "1"
type input "0"
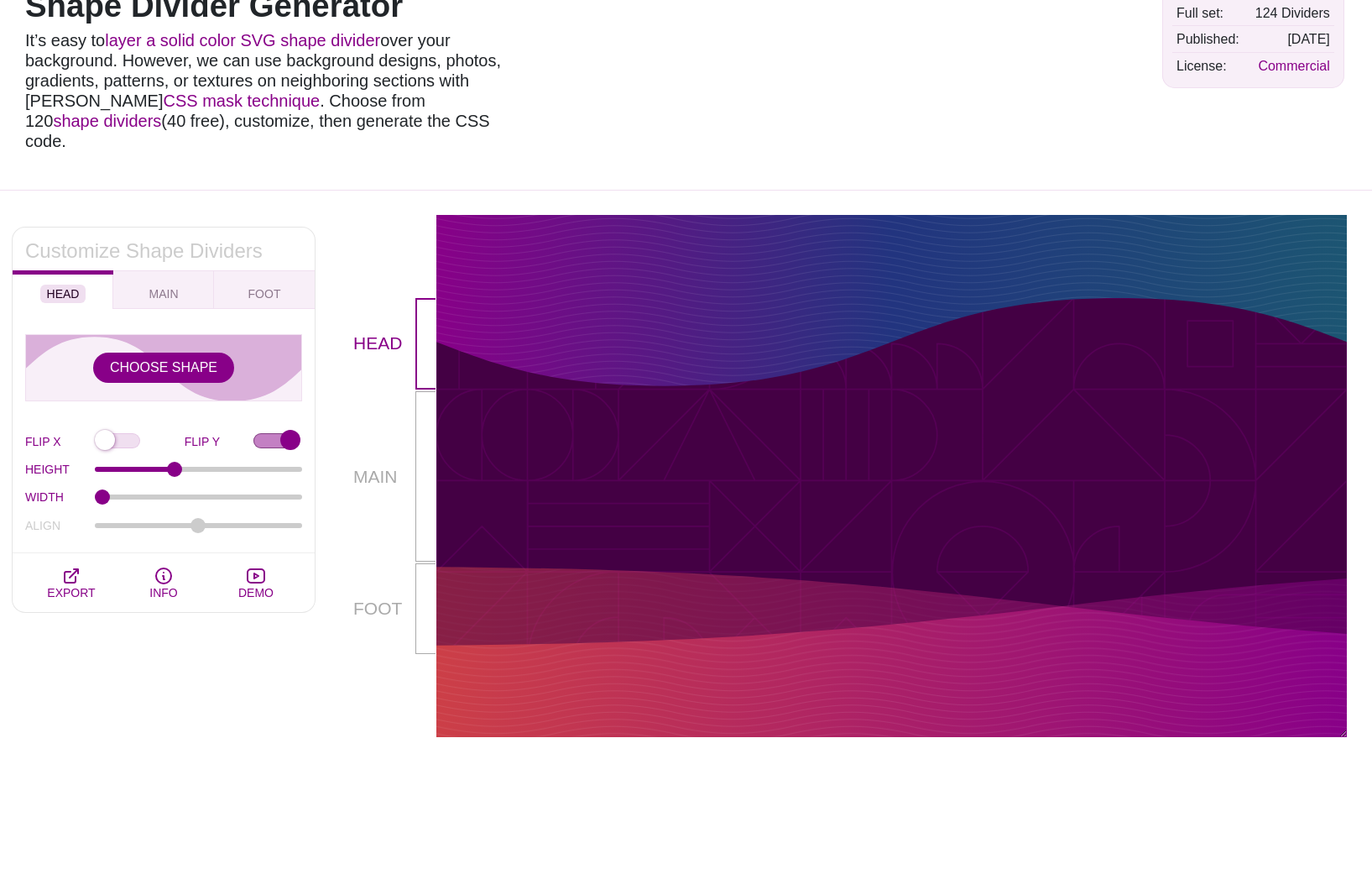
scroll to position [139, 0]
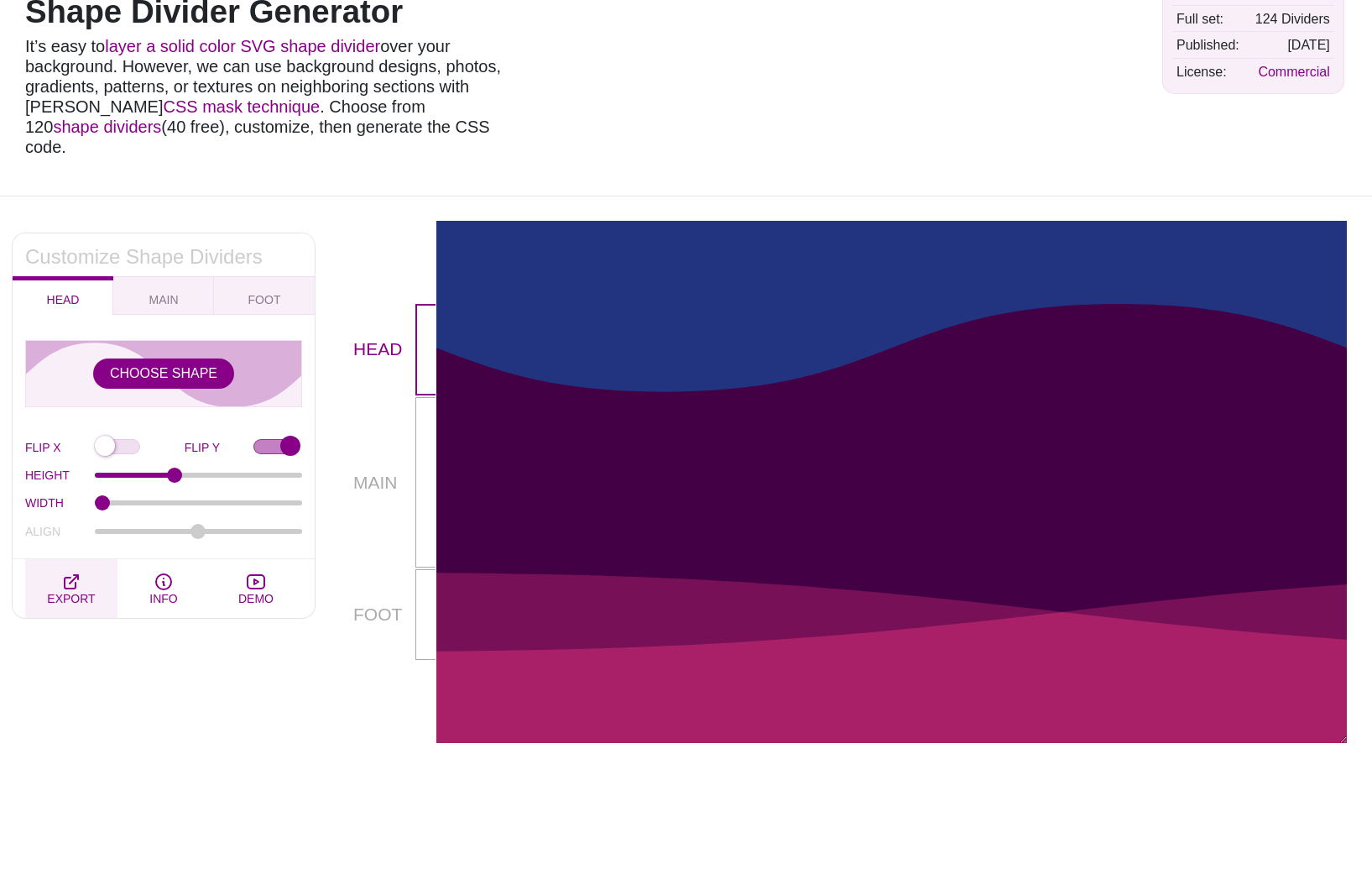
click at [82, 592] on span "EXPORT" at bounding box center [71, 598] width 48 height 13
type textarea "*, *::before, *::after { box-sizing: border-box; } .mask-container { container-…"
type textarea "<div class="mask-container"> <div class="above-mask-box"> <div class="box-wrap"…"
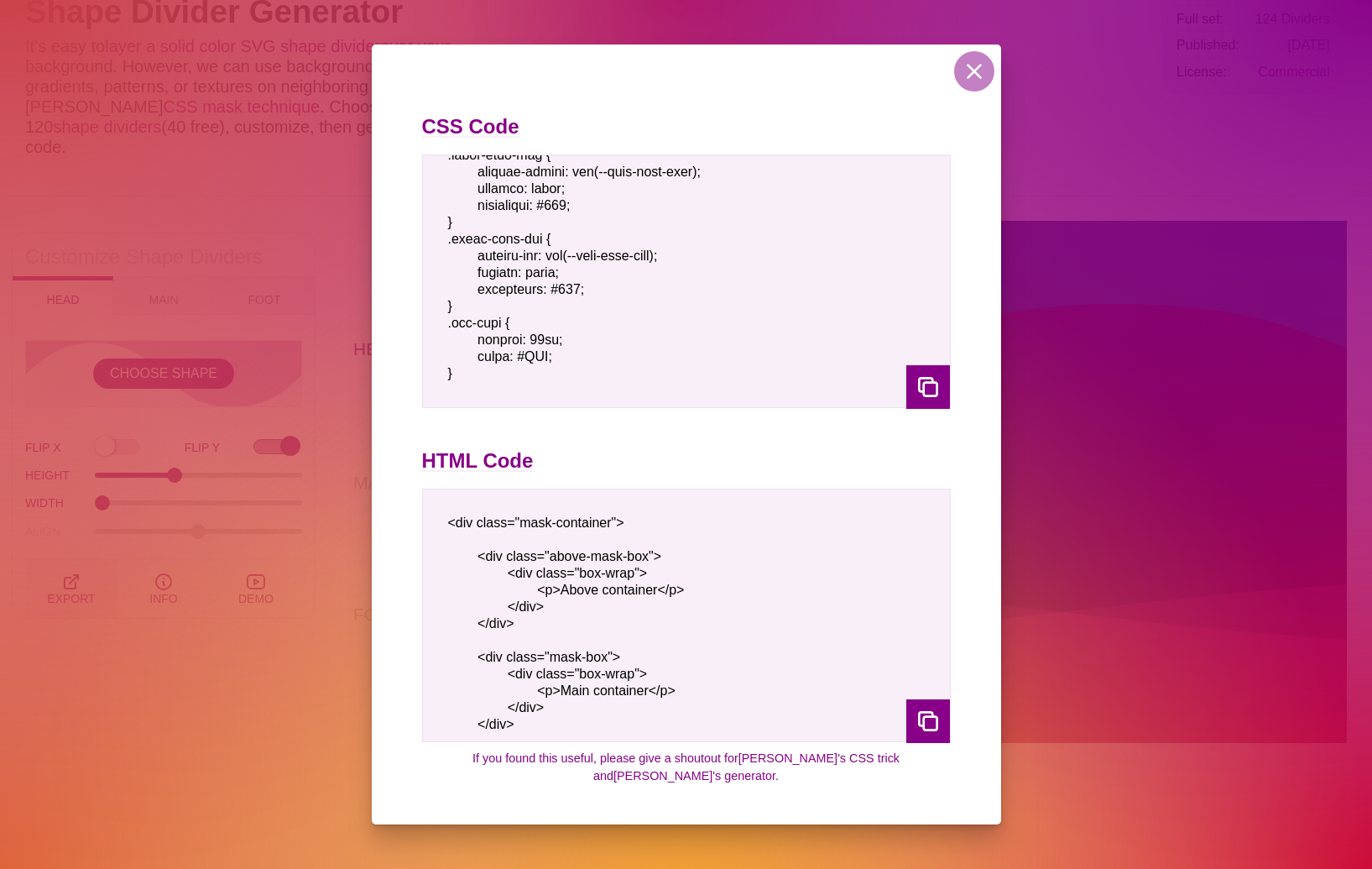
scroll to position [0, 0]
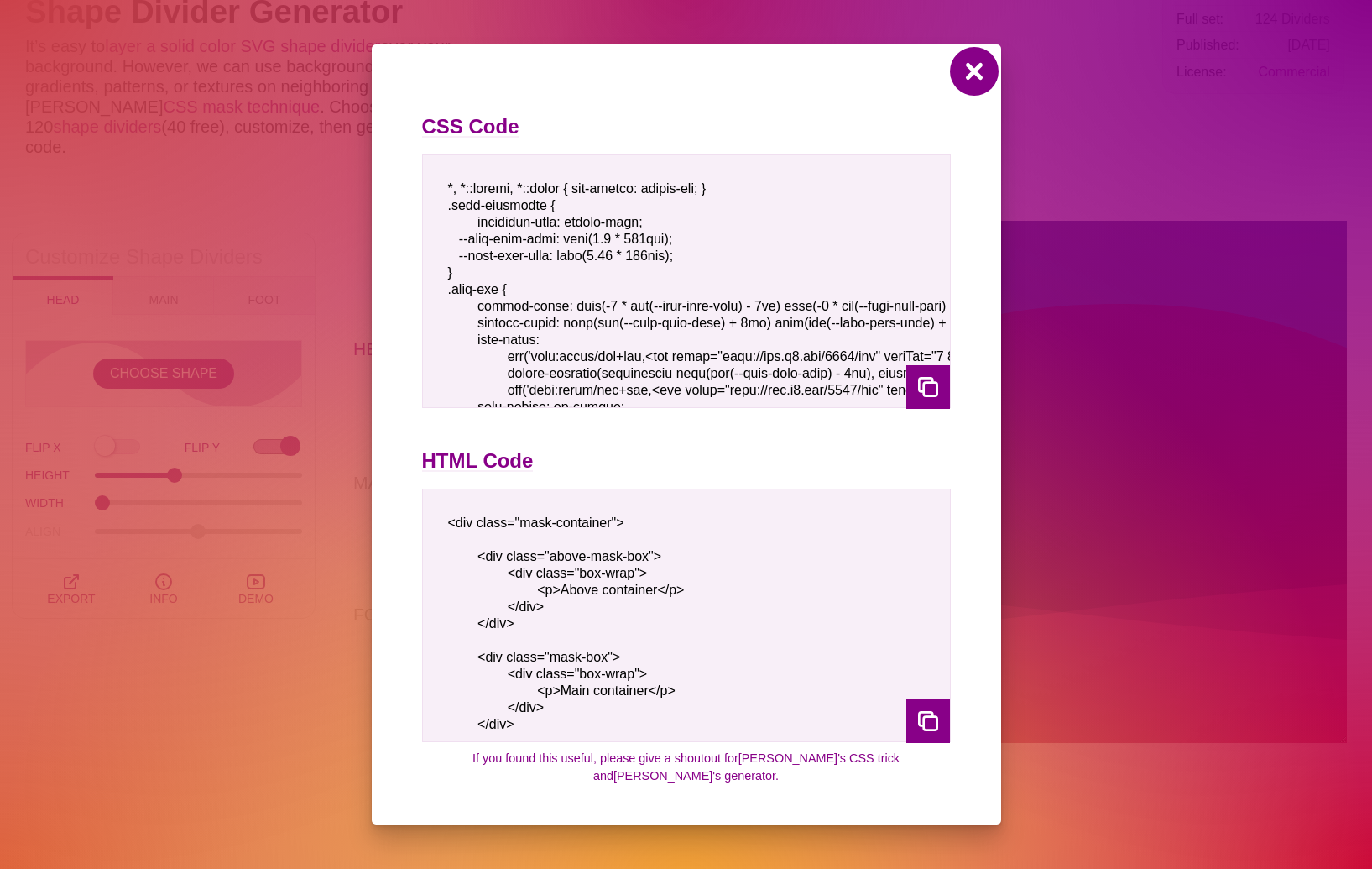
click at [977, 91] on button at bounding box center [974, 71] width 40 height 40
